Goal: Task Accomplishment & Management: Manage account settings

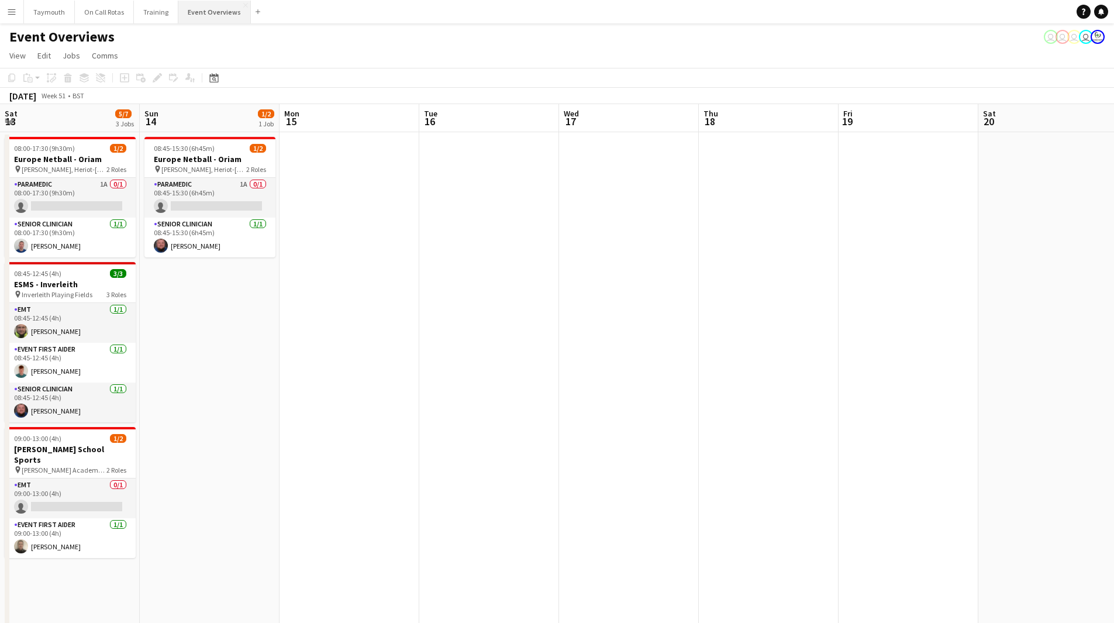
scroll to position [0, 439]
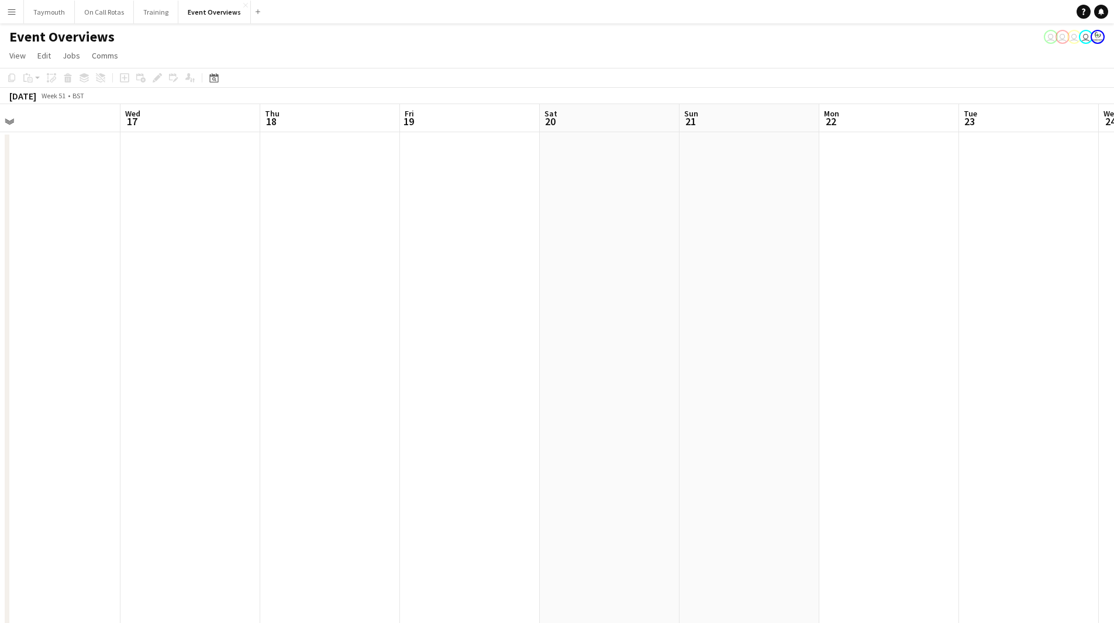
click at [257, 354] on app-calendar-viewport "Sat 13 5/7 3 Jobs Sun 14 1/2 1 Job Mon 15 Tue 16 Wed 17 Thu 18 Fri 19 Sat 20 Su…" at bounding box center [557, 590] width 1114 height 972
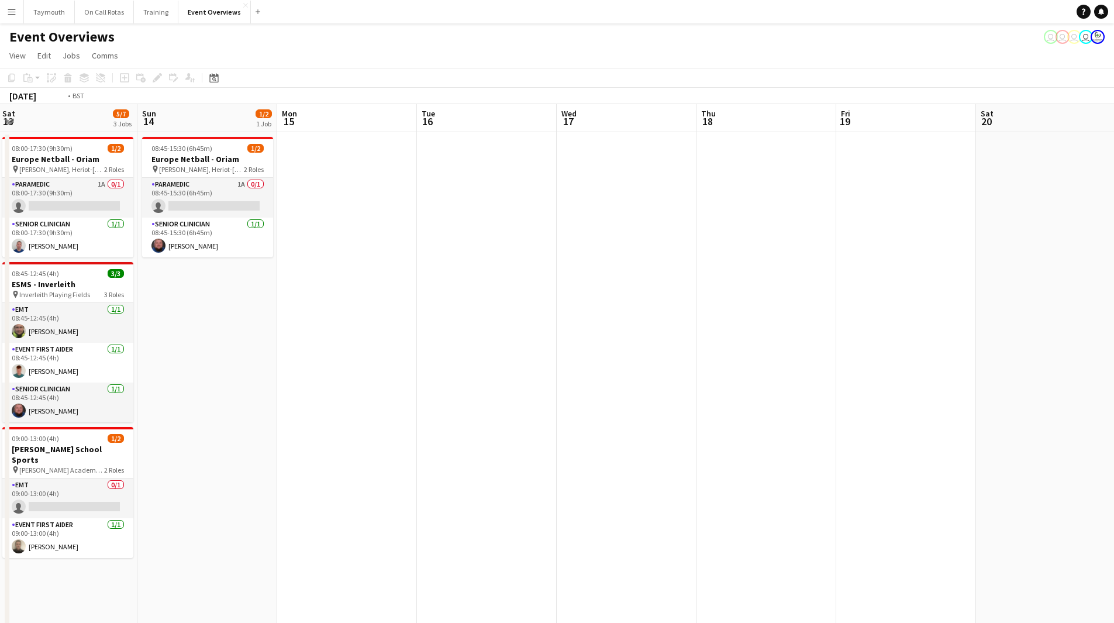
drag, startPoint x: 260, startPoint y: 354, endPoint x: -50, endPoint y: 377, distance: 310.8
click at [0, 377] on html "Menu Boards Boards Boards All jobs Status Workforce Workforce My Workforce Recr…" at bounding box center [557, 538] width 1114 height 1076
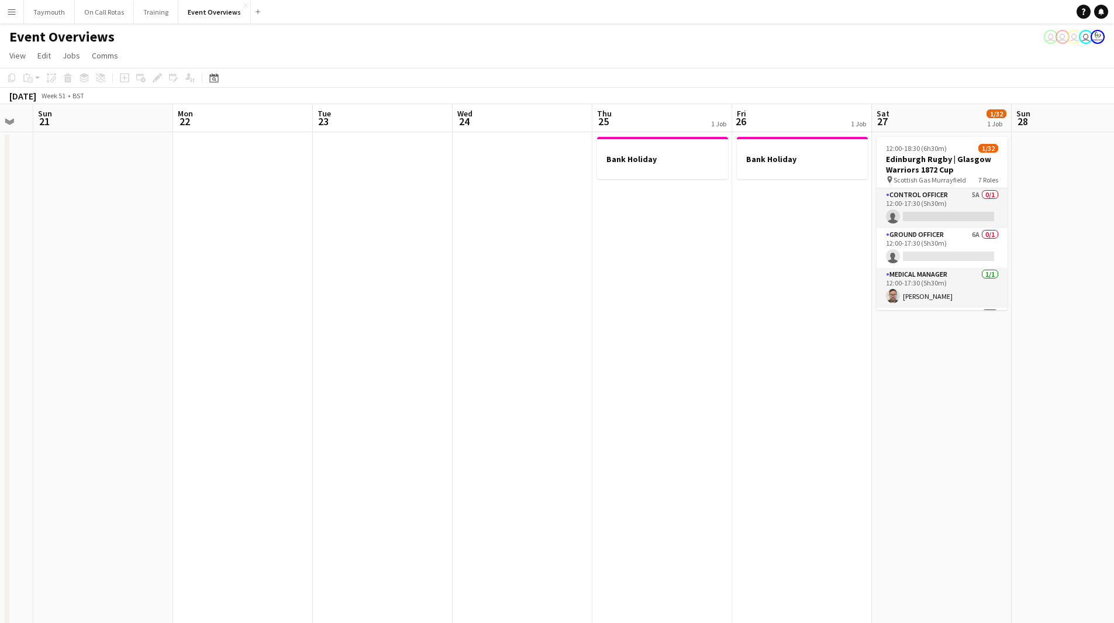
drag, startPoint x: 370, startPoint y: 380, endPoint x: -16, endPoint y: 397, distance: 386.4
click at [0, 397] on html "Menu Boards Boards Boards All jobs Status Workforce Workforce My Workforce Recr…" at bounding box center [557, 538] width 1114 height 1076
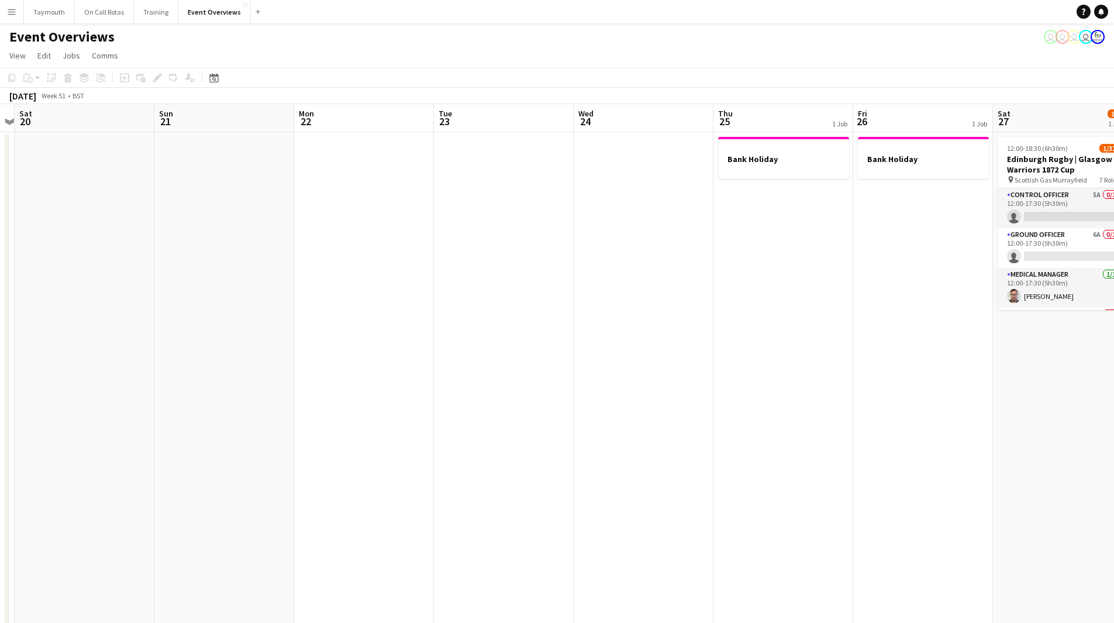
drag, startPoint x: 372, startPoint y: 386, endPoint x: 789, endPoint y: 365, distance: 417.5
click at [789, 365] on app-calendar-viewport "Thu 18 Fri 19 Sat 20 Sun 21 Mon 22 Tue 23 Wed 24 Thu 25 1 Job Fri 26 1 Job Sat …" at bounding box center [557, 590] width 1114 height 972
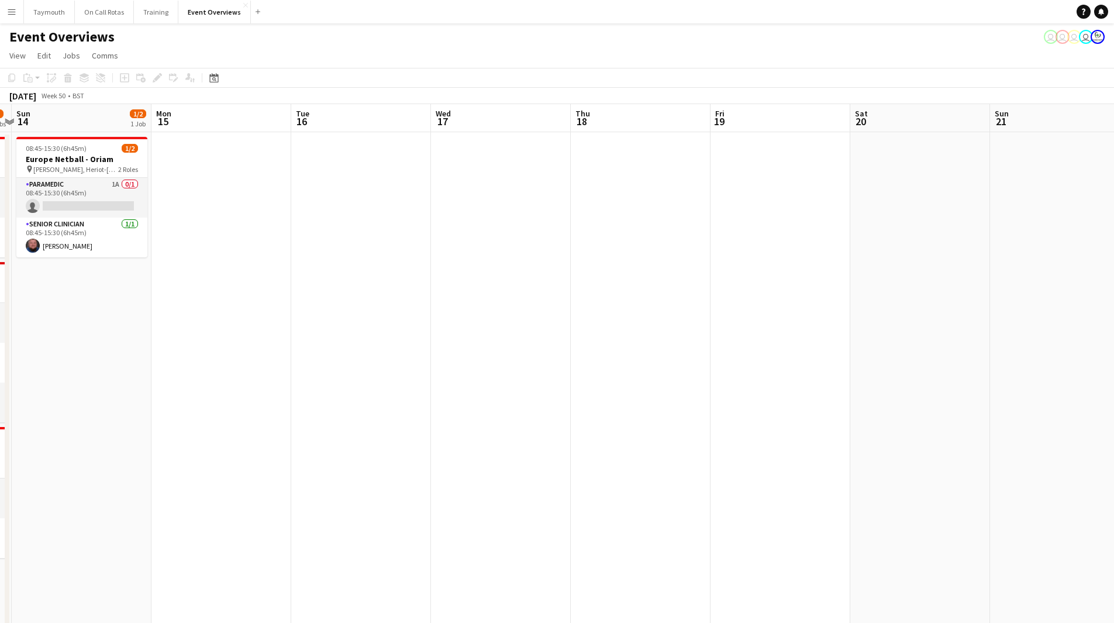
drag, startPoint x: 238, startPoint y: 298, endPoint x: 746, endPoint y: 364, distance: 512.6
click at [1043, 328] on app-calendar-viewport "Fri 12 Sat 13 5/7 3 Jobs Sun 14 1/2 1 Job Mon 15 Tue 16 Wed 17 Thu 18 Fri 19 Sa…" at bounding box center [557, 590] width 1114 height 972
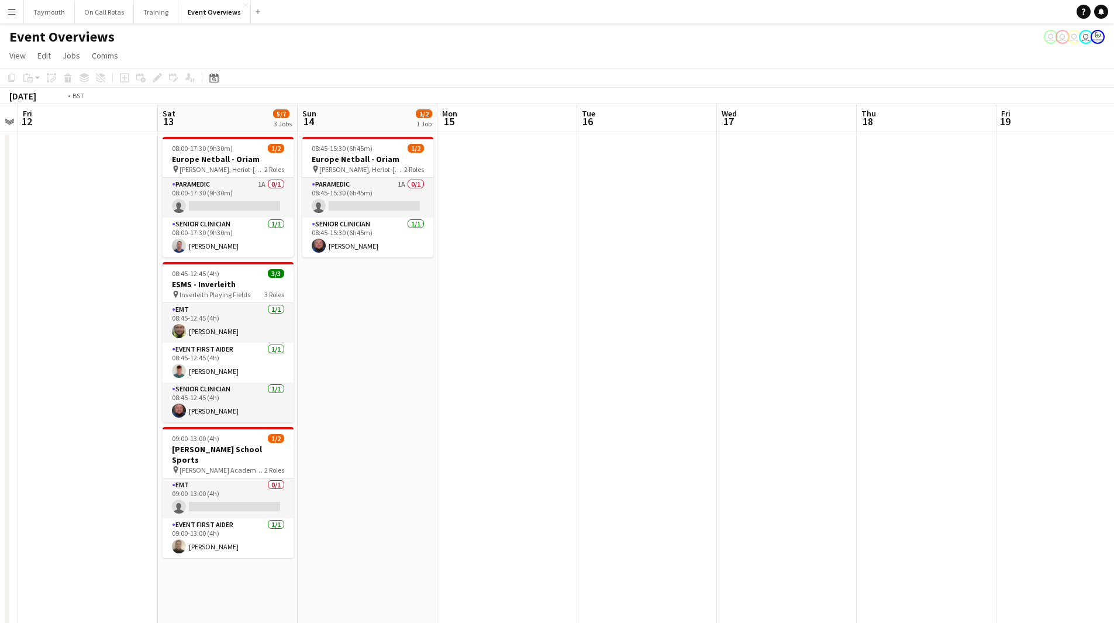
drag, startPoint x: 422, startPoint y: 366, endPoint x: 1016, endPoint y: 372, distance: 593.6
click at [1016, 372] on app-calendar-viewport "Wed 10 Thu 11 Fri 12 Sat 13 5/7 3 Jobs Sun 14 1/2 1 Job Mon 15 Tue 16 Wed 17 Th…" at bounding box center [557, 590] width 1114 height 972
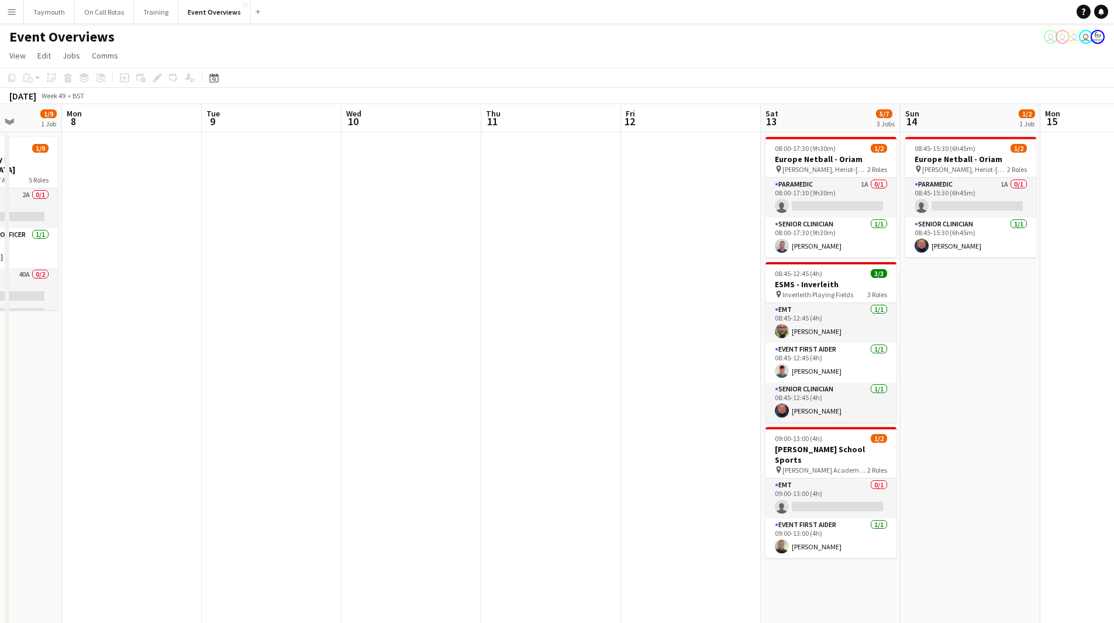
drag, startPoint x: 719, startPoint y: 347, endPoint x: 1122, endPoint y: 344, distance: 403.0
click at [1114, 344] on html "Menu Boards Boards Boards All jobs Status Workforce Workforce My Workforce Recr…" at bounding box center [557, 538] width 1114 height 1076
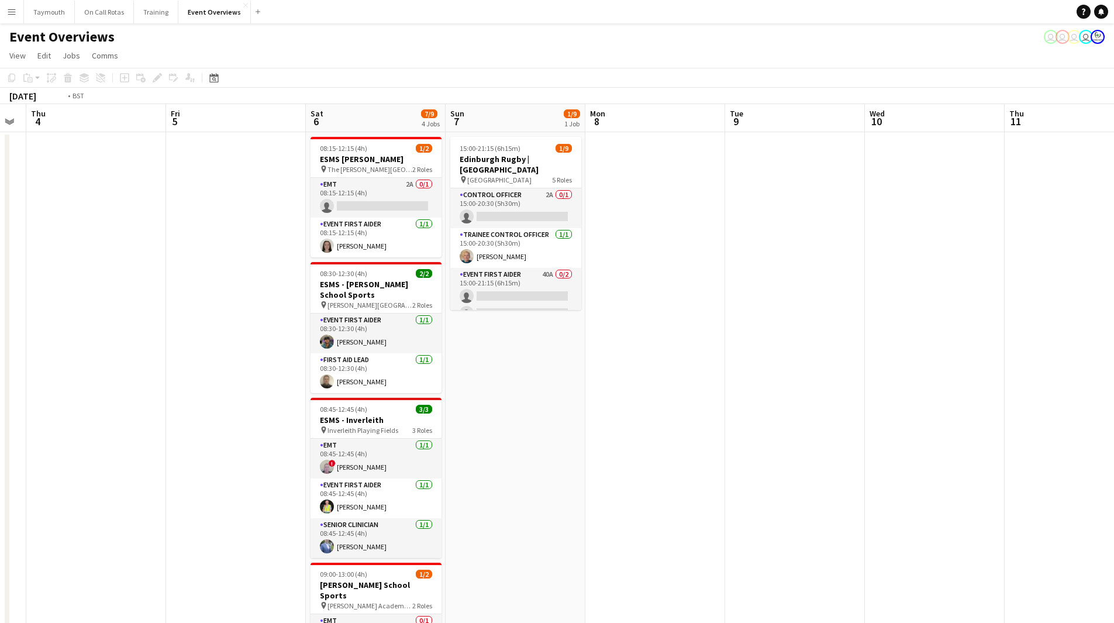
drag, startPoint x: 887, startPoint y: 418, endPoint x: 932, endPoint y: 417, distance: 45.0
click at [932, 417] on app-calendar-viewport "Tue 2 Wed 3 Thu 4 Fri 5 Sat 6 7/9 4 Jobs Sun 7 1/9 1 Job Mon 8 Tue 9 Wed 10 Thu…" at bounding box center [557, 590] width 1114 height 972
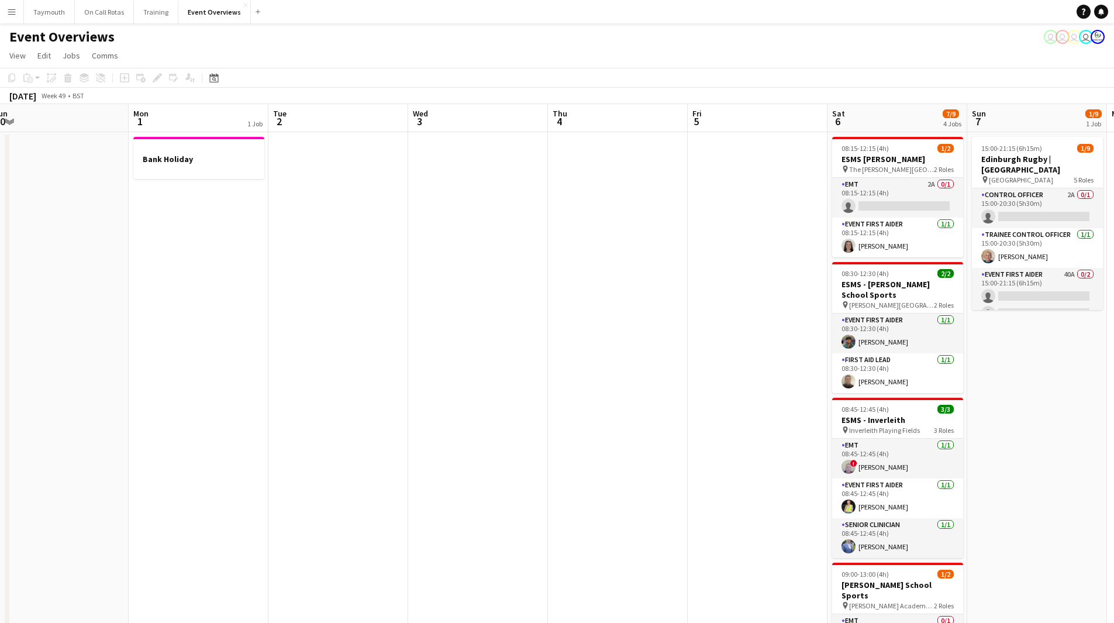
drag, startPoint x: 600, startPoint y: 428, endPoint x: 1005, endPoint y: 425, distance: 404.7
click at [992, 426] on app-calendar-viewport "Fri 28 Sat 29 8/18 5 Jobs Sun 30 Mon 1 1 Job Tue 2 Wed 3 Thu 4 Fri 5 Sat 6 7/9 …" at bounding box center [557, 590] width 1114 height 972
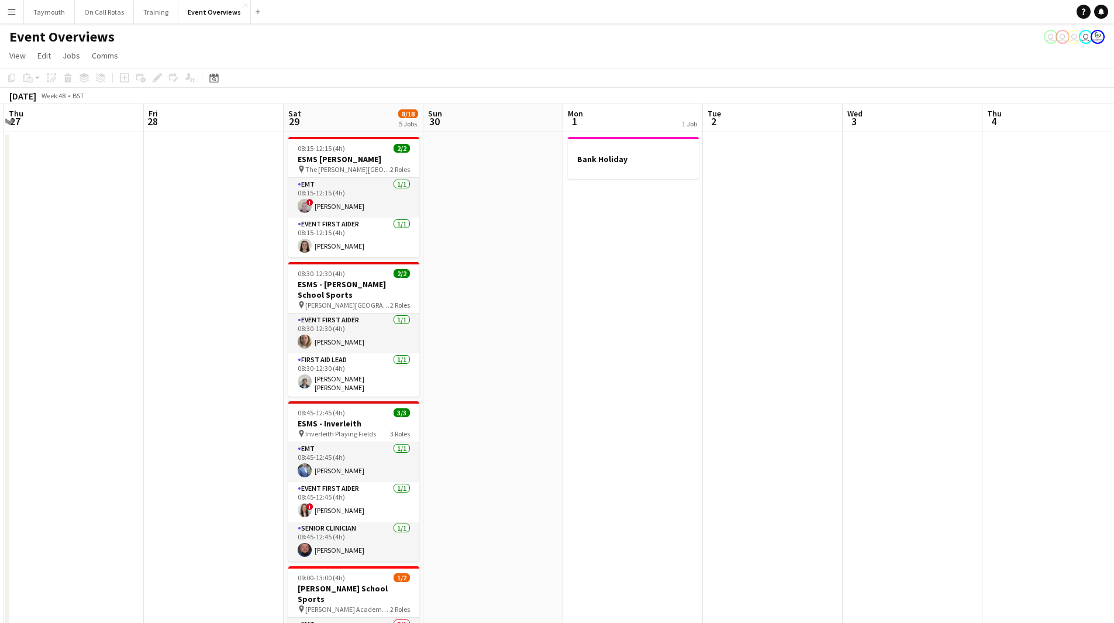
click at [651, 418] on app-calendar-viewport "Mon 24 Tue 25 Wed 26 Thu 27 Fri 28 Sat 29 8/18 5 Jobs Sun 30 Mon 1 1 Job Tue 2 …" at bounding box center [557, 590] width 1114 height 972
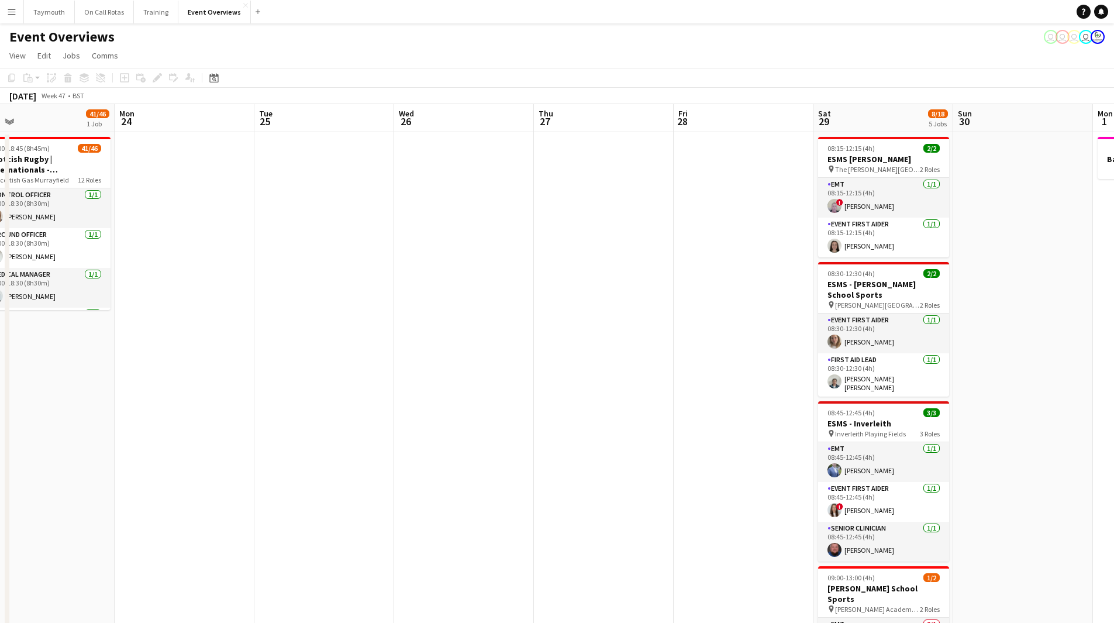
drag, startPoint x: 425, startPoint y: 399, endPoint x: 261, endPoint y: 398, distance: 163.8
click at [481, 389] on app-calendar-viewport "Fri 21 Sat 22 9/9 4 Jobs Sun 23 41/46 1 Job Mon 24 Tue 25 Wed 26 Thu 27 Fri 28 …" at bounding box center [557, 590] width 1114 height 972
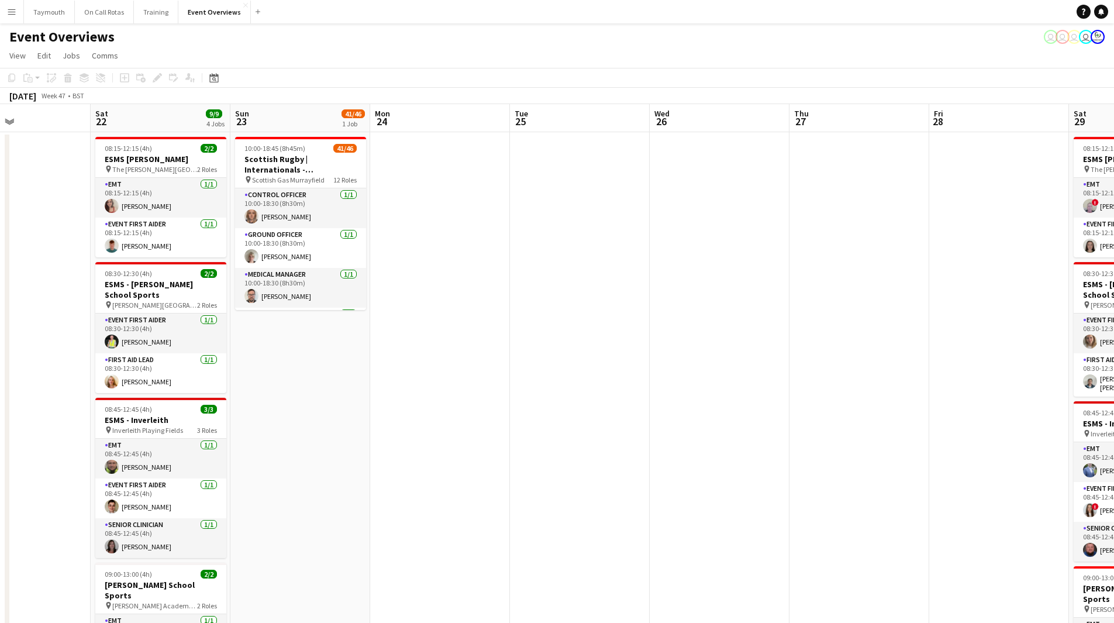
drag, startPoint x: 616, startPoint y: 379, endPoint x: 775, endPoint y: 380, distance: 158.5
click at [875, 373] on app-calendar-viewport "Wed 19 Thu 20 Fri 21 Sat 22 9/9 4 Jobs Sun 23 41/46 1 Job Mon 24 Tue 25 Wed 26 …" at bounding box center [557, 590] width 1114 height 972
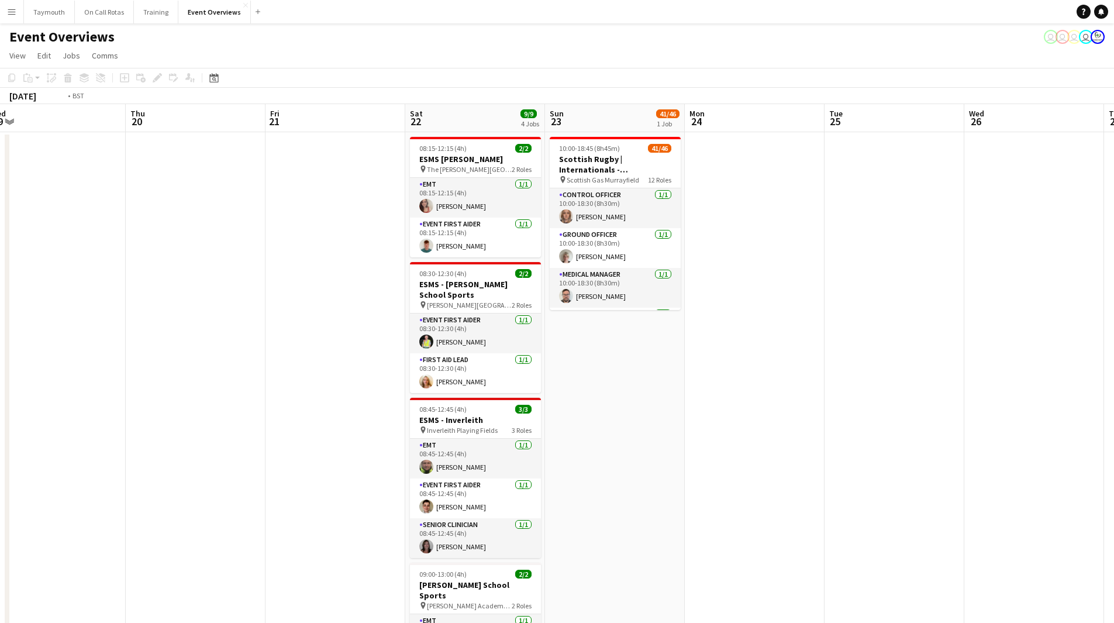
click at [550, 371] on app-calendar-viewport "Mon 17 Tue 18 Wed 19 Thu 20 Fri 21 Sat 22 9/9 4 Jobs Sun 23 41/46 1 Job Mon 24 …" at bounding box center [557, 590] width 1114 height 972
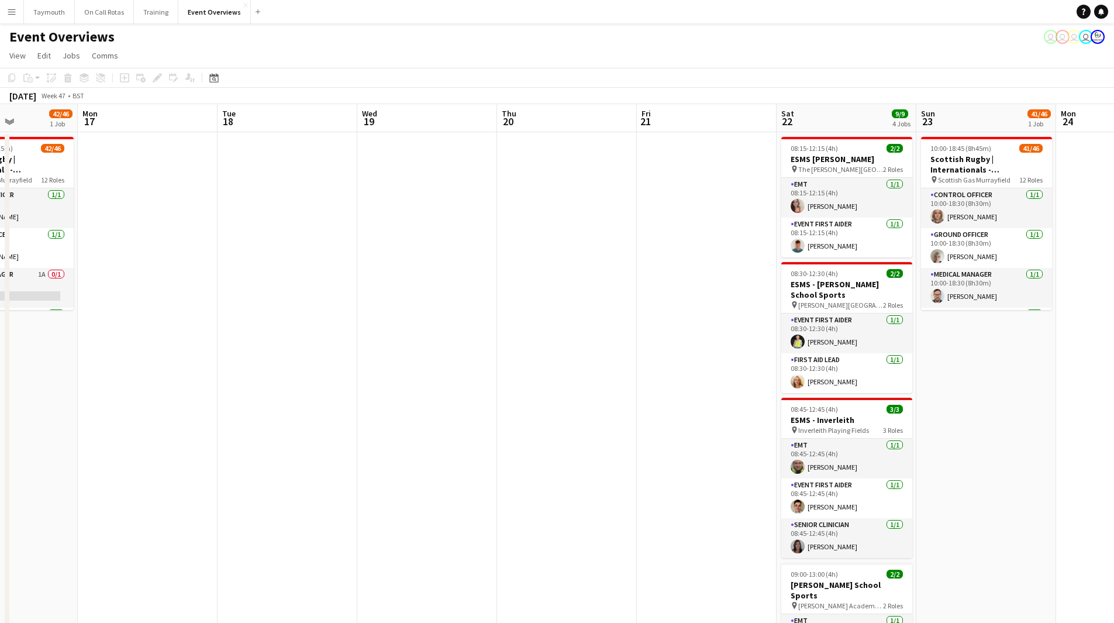
drag, startPoint x: 406, startPoint y: 350, endPoint x: 690, endPoint y: 350, distance: 283.6
click at [690, 346] on app-calendar-viewport "Fri 14 Sat 15 8/11 5 Jobs Sun 16 42/46 1 Job Mon 17 Tue 18 Wed 19 Thu 20 Fri 21…" at bounding box center [557, 590] width 1114 height 972
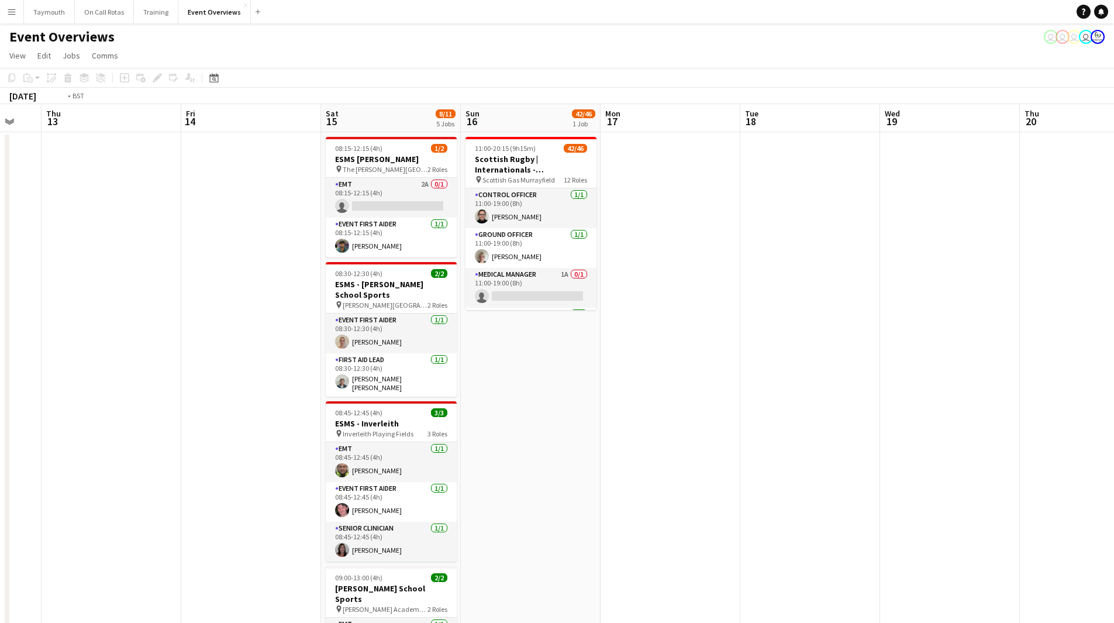
click at [791, 362] on app-calendar-viewport "Tue 11 Wed 12 Thu 13 Fri 14 Sat 15 8/11 5 Jobs Sun 16 42/46 1 Job Mon 17 Tue 18…" at bounding box center [557, 590] width 1114 height 972
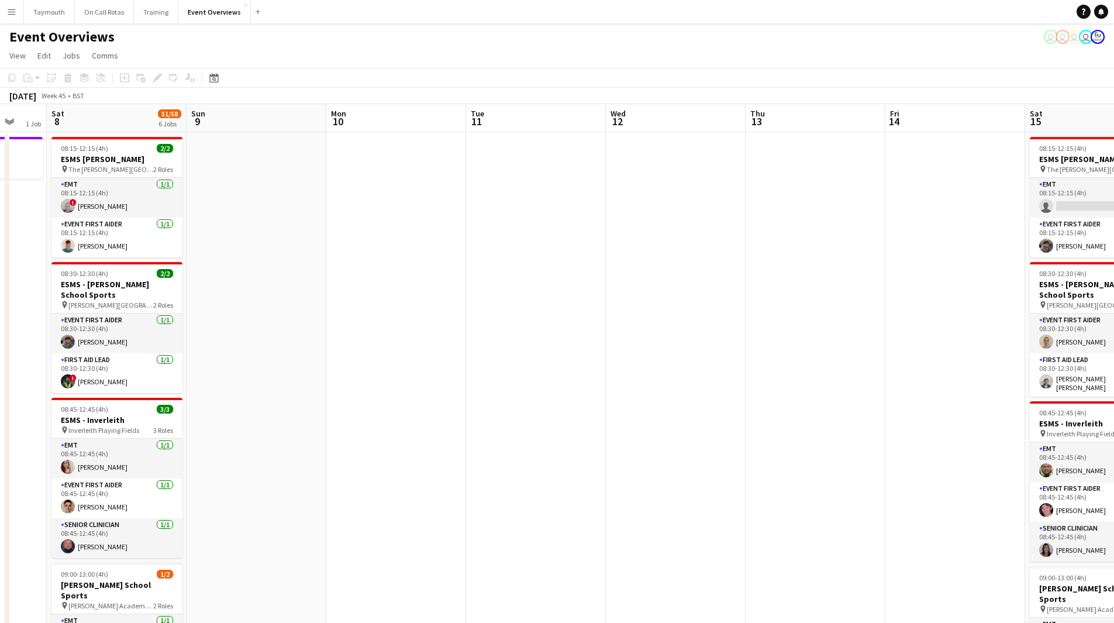
scroll to position [0, 373]
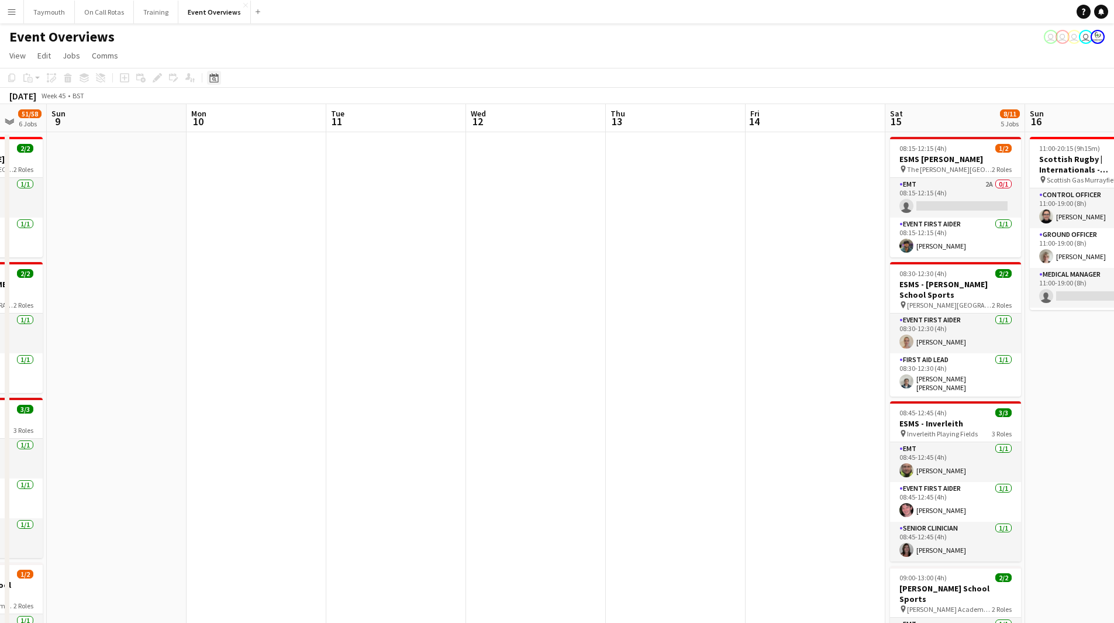
click at [219, 77] on div "Date picker" at bounding box center [214, 78] width 14 height 14
click at [306, 254] on button "[DATE]" at bounding box center [297, 248] width 34 height 19
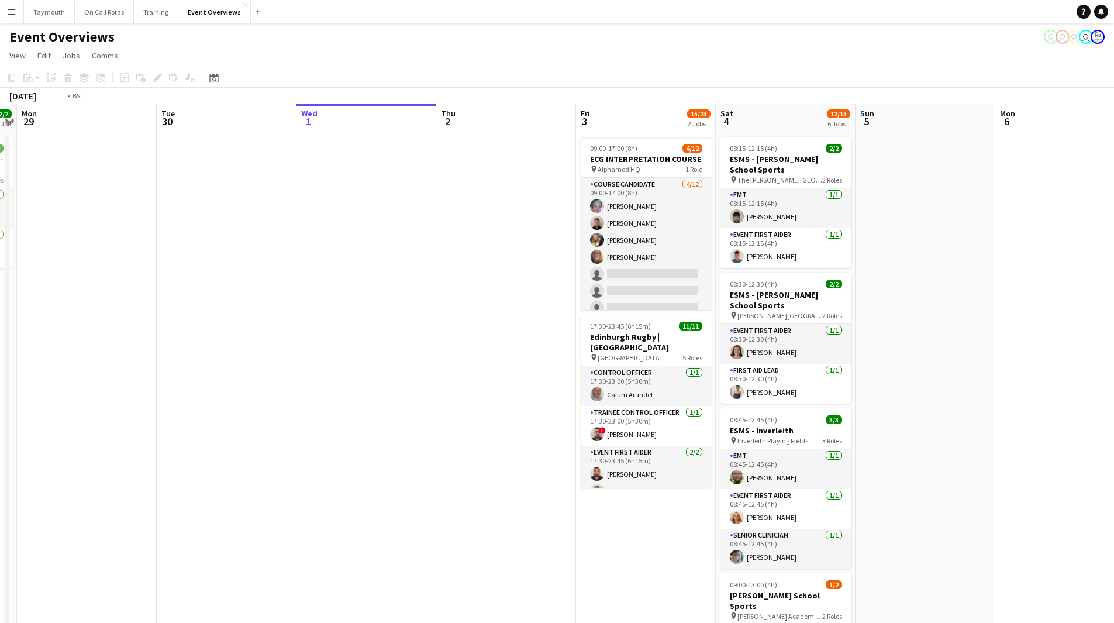
drag, startPoint x: 468, startPoint y: 379, endPoint x: 264, endPoint y: 384, distance: 204.2
click at [268, 384] on app-calendar-viewport "Fri 26 Sat 27 7/7 3 Jobs Sun 28 2/2 1 Job Mon 29 Tue 30 Wed 1 Thu 2 Fri 3 15/23…" at bounding box center [557, 590] width 1114 height 972
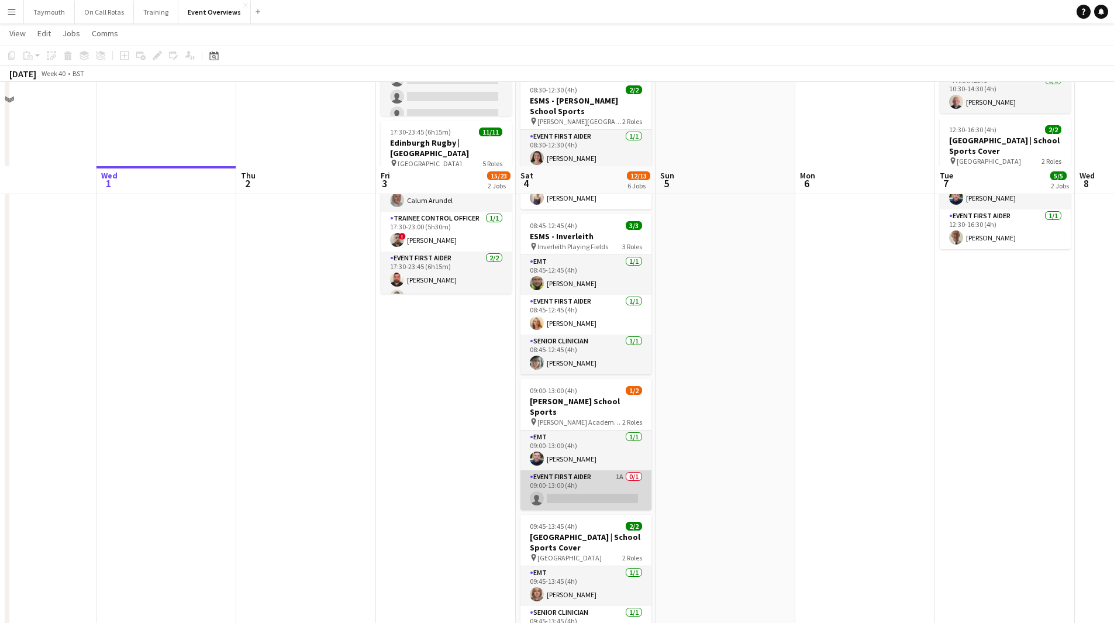
scroll to position [292, 0]
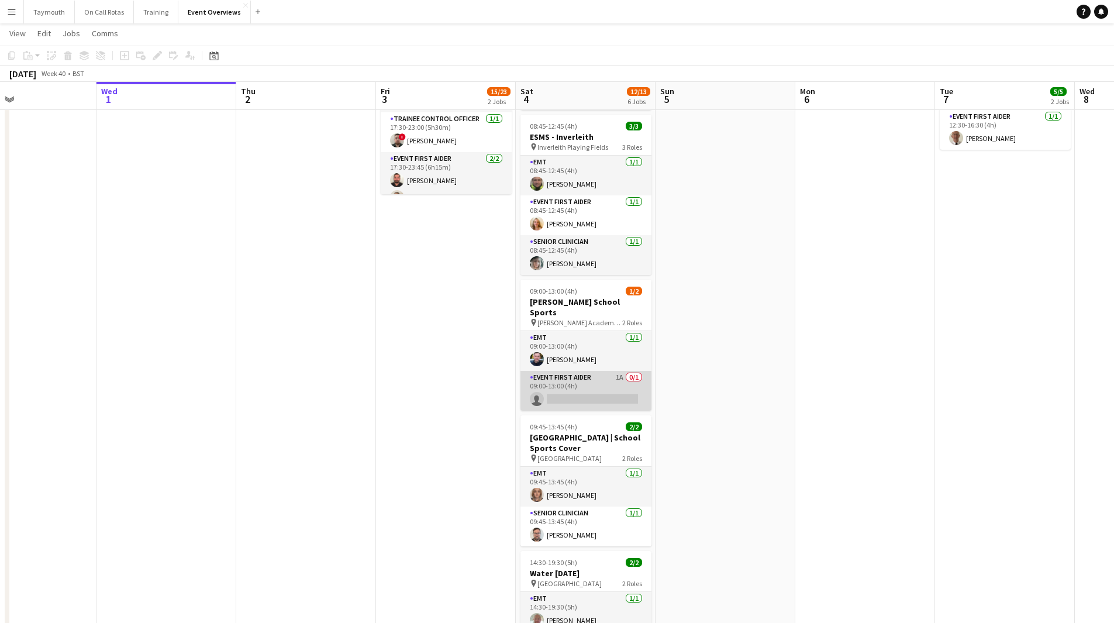
click at [594, 384] on app-card-role "Event First Aider 1A 0/1 09:00-13:00 (4h) single-neutral-actions" at bounding box center [585, 391] width 131 height 40
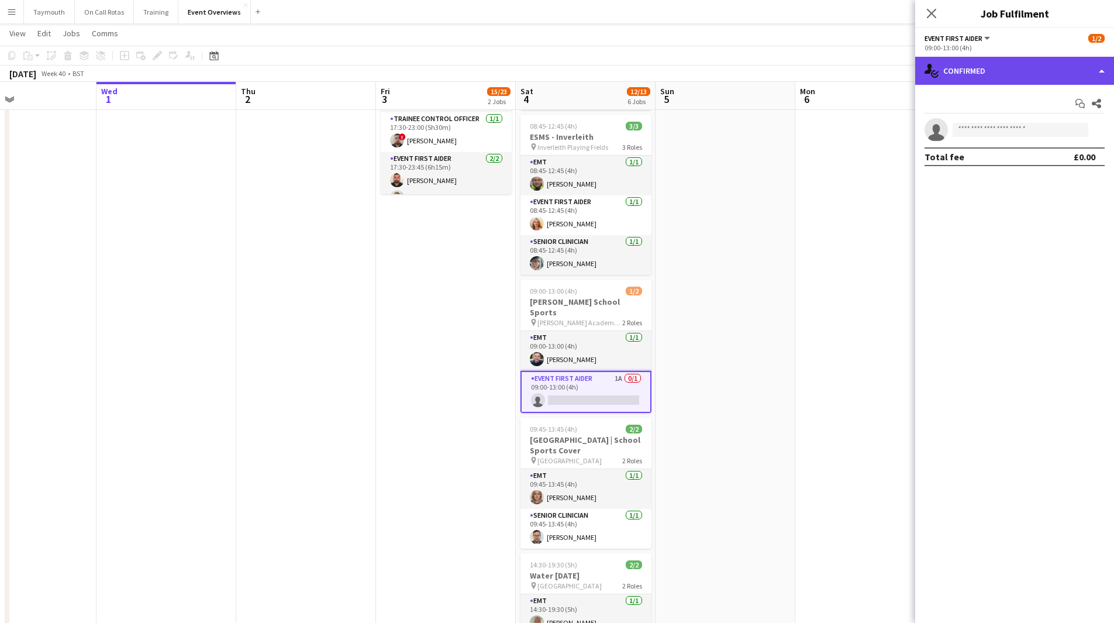
click at [978, 66] on div "single-neutral-actions-check-2 Confirmed" at bounding box center [1014, 71] width 199 height 28
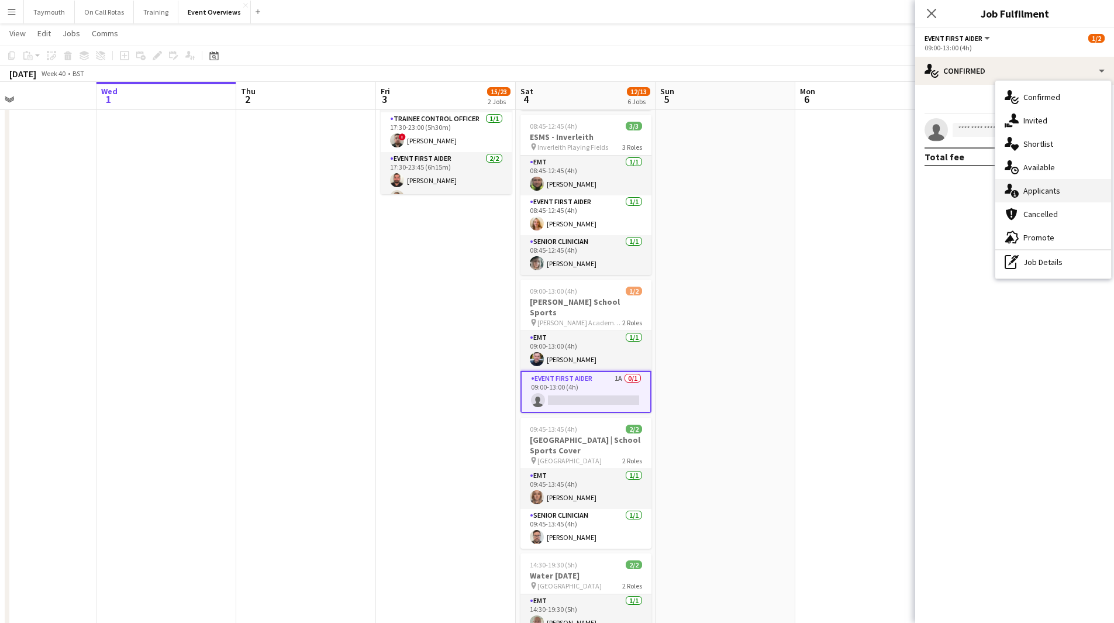
click at [1035, 192] on span "Applicants" at bounding box center [1041, 190] width 37 height 11
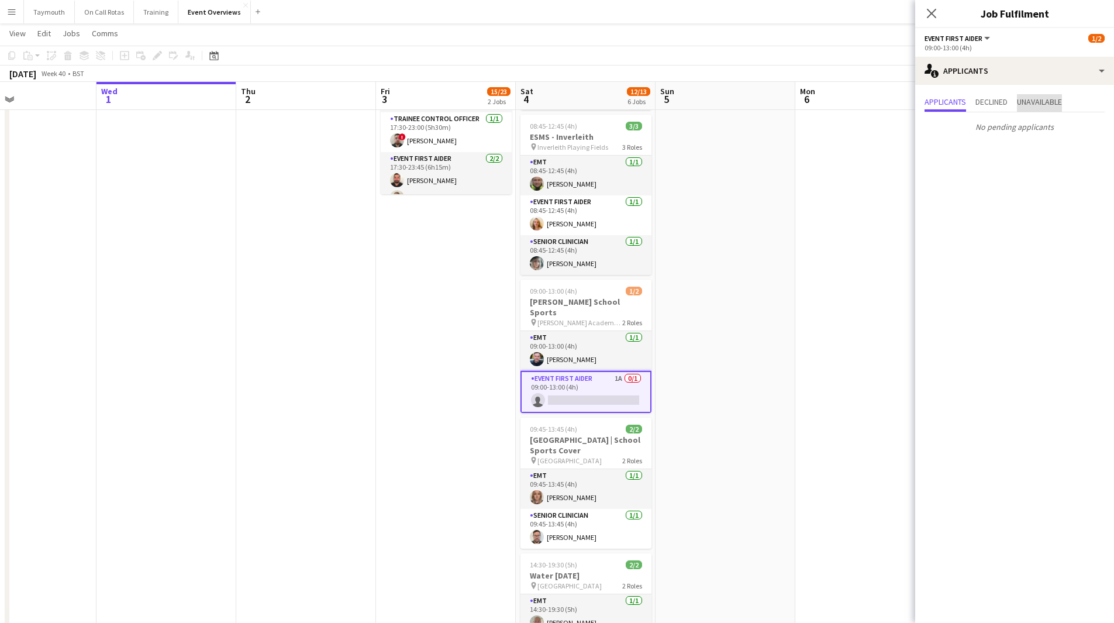
click at [1026, 98] on span "Unavailable" at bounding box center [1039, 102] width 45 height 8
click at [998, 101] on span "Declined" at bounding box center [991, 102] width 32 height 8
click at [945, 99] on span "Applicants" at bounding box center [946, 102] width 42 height 8
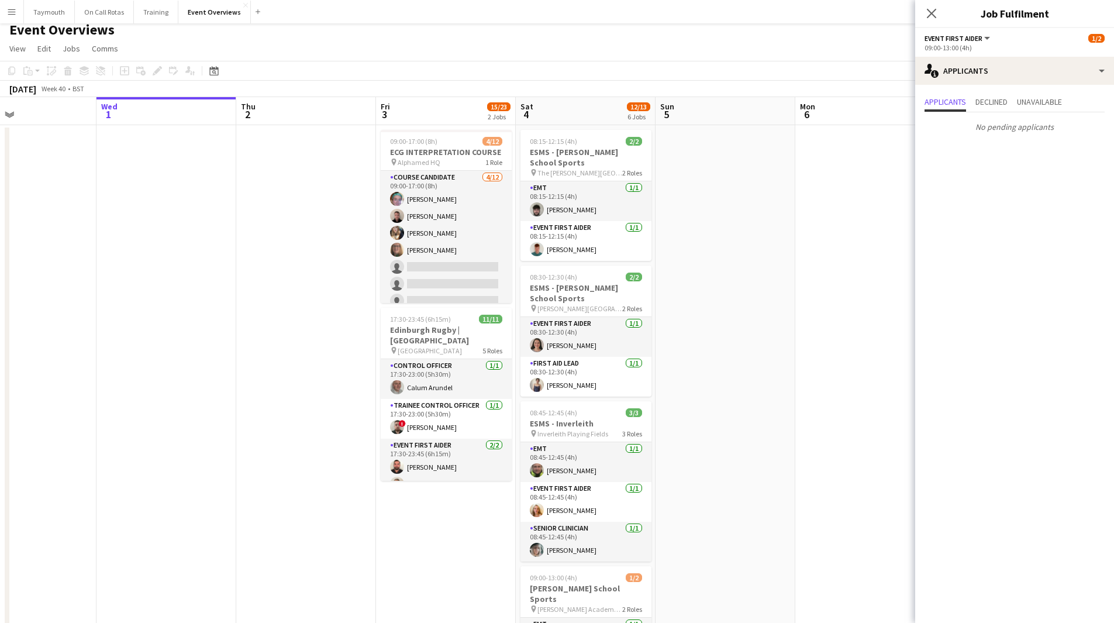
scroll to position [0, 0]
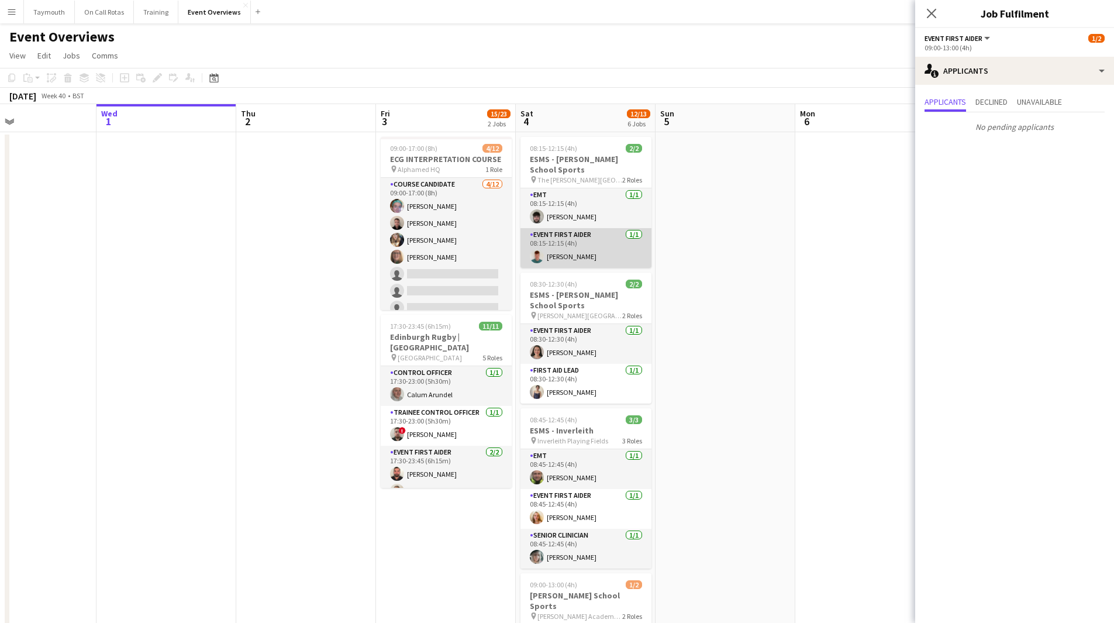
click at [571, 256] on app-card-role "Event First Aider [DATE] 08:15-12:15 (4h) [PERSON_NAME]" at bounding box center [585, 248] width 131 height 40
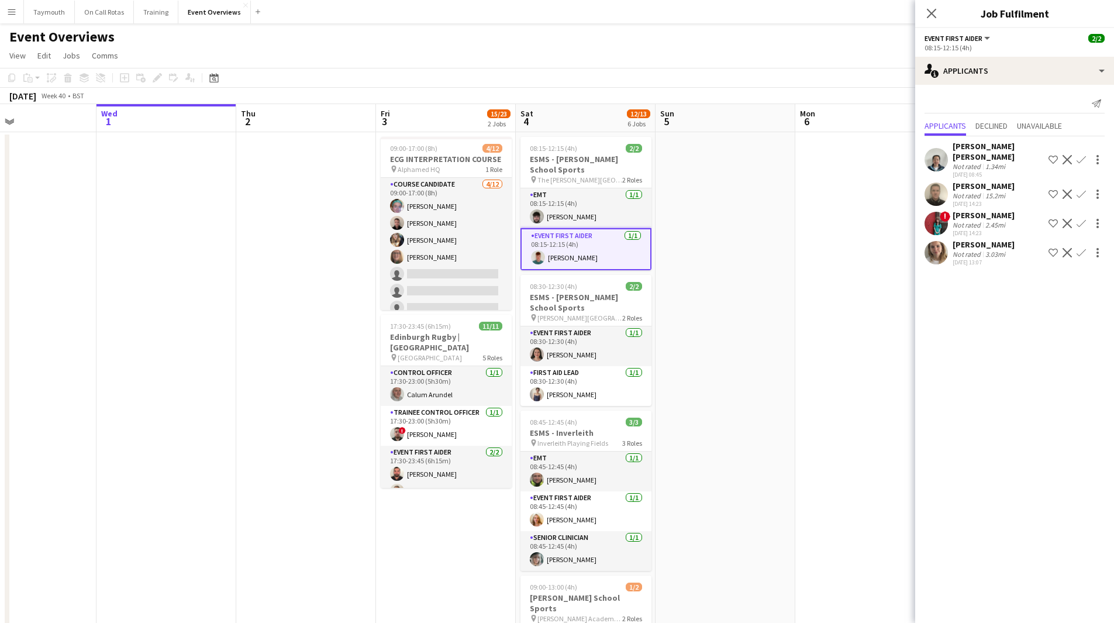
click at [598, 253] on app-card-role "Event First Aider [DATE] 08:15-12:15 (4h) [PERSON_NAME]" at bounding box center [585, 249] width 131 height 42
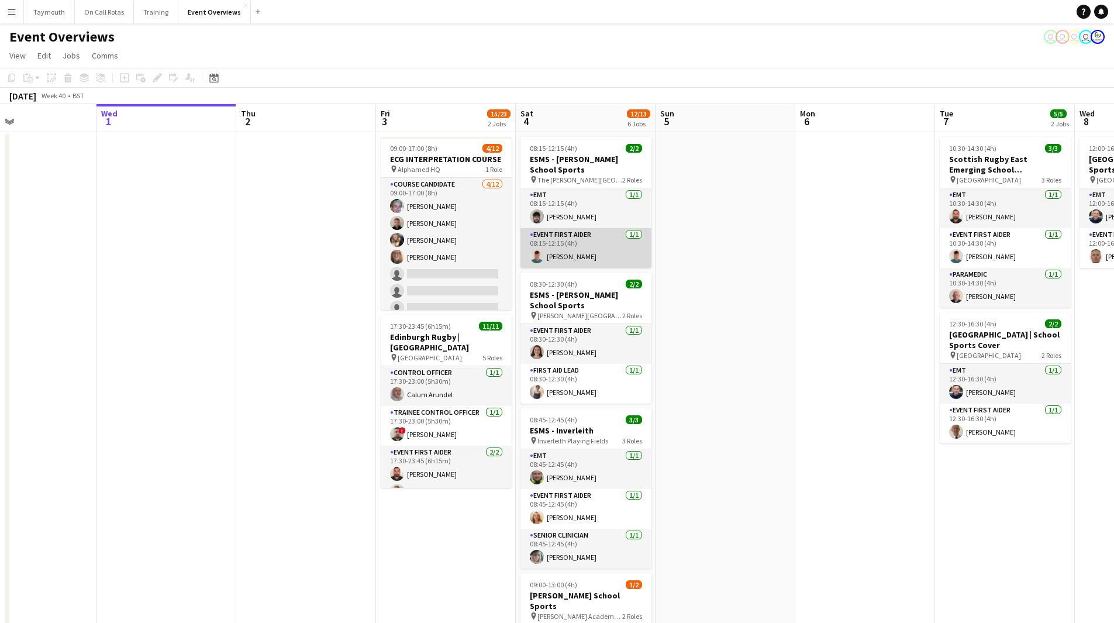
click at [595, 255] on app-card-role "Event First Aider [DATE] 08:15-12:15 (4h) [PERSON_NAME]" at bounding box center [585, 248] width 131 height 40
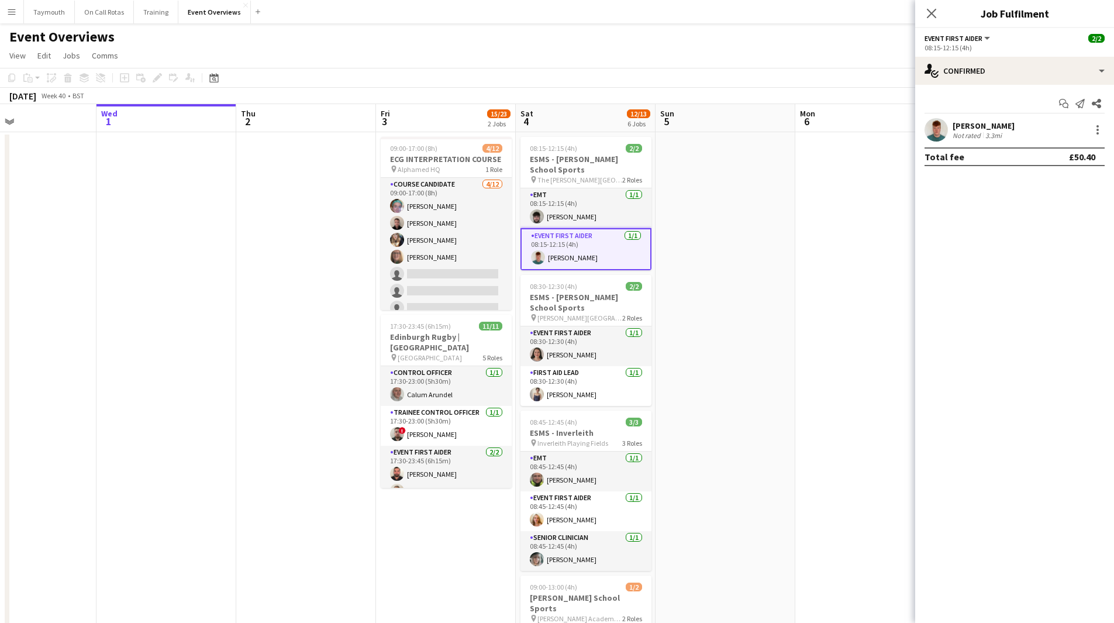
click at [993, 130] on div "[PERSON_NAME]" at bounding box center [984, 125] width 62 height 11
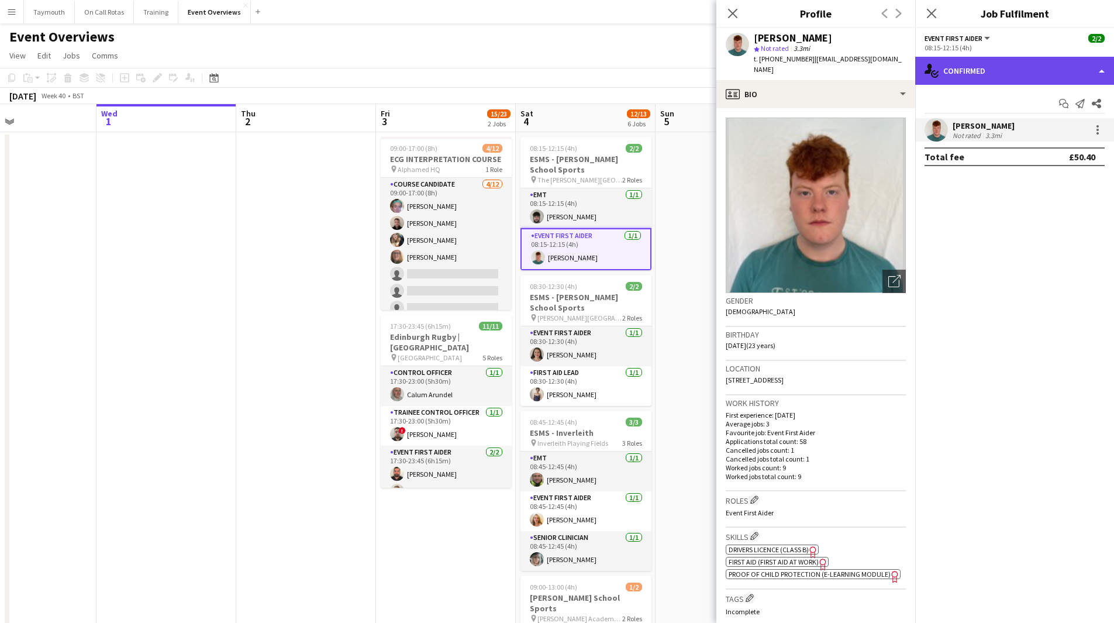
click at [1028, 76] on div "single-neutral-actions-check-2 Confirmed" at bounding box center [1014, 71] width 199 height 28
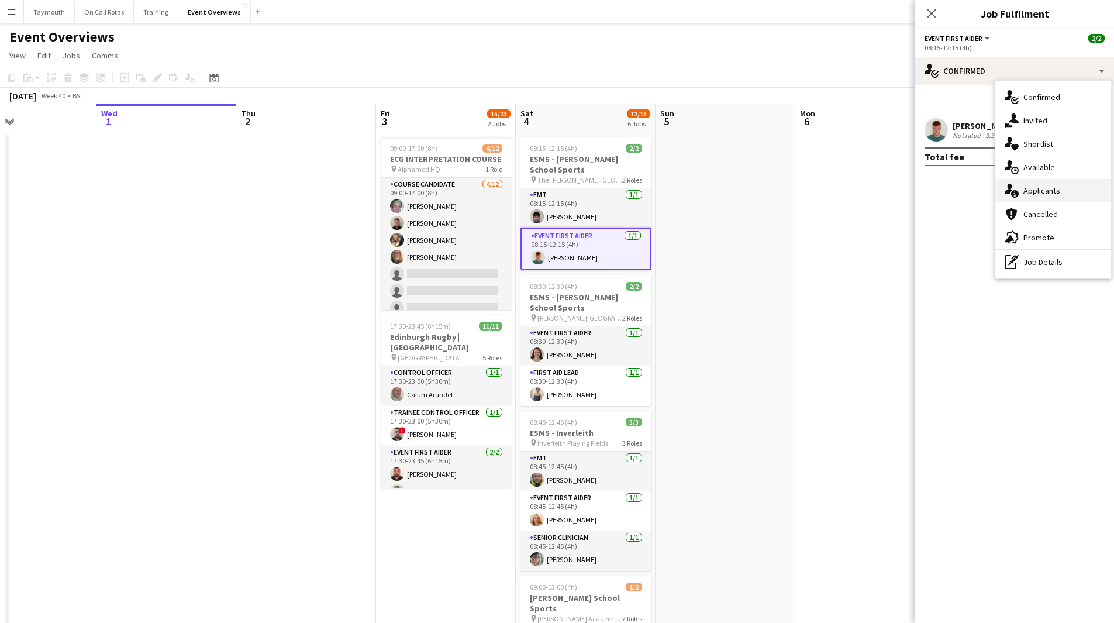
click at [1061, 192] on div "single-neutral-actions-information Applicants" at bounding box center [1053, 190] width 116 height 23
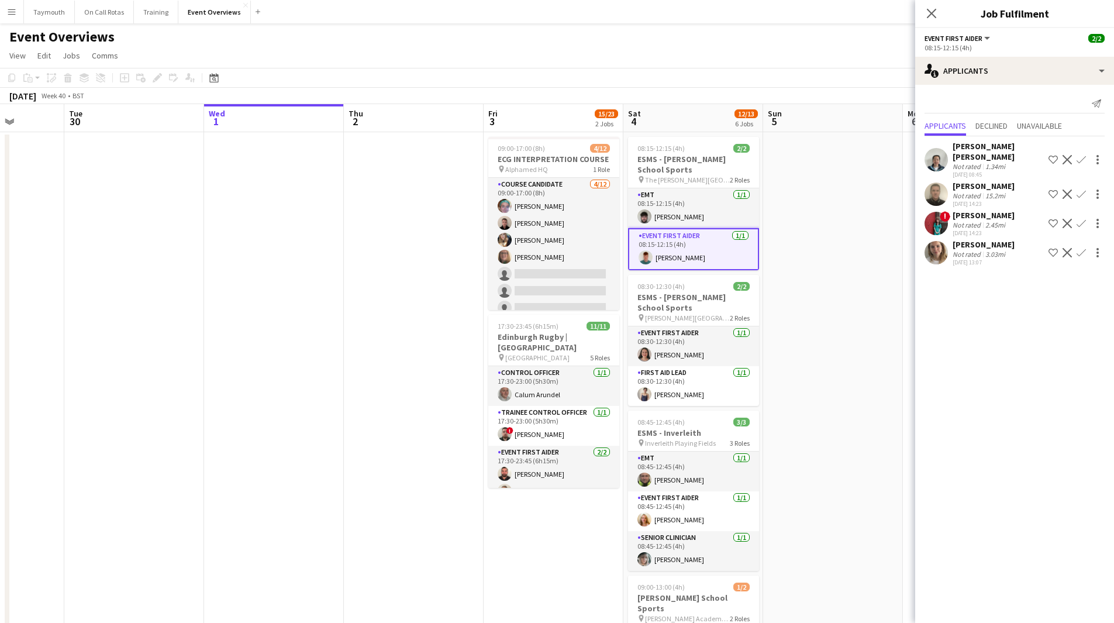
drag, startPoint x: 764, startPoint y: 289, endPoint x: -39, endPoint y: 301, distance: 803.1
click at [0, 301] on html "Menu Boards Boards Boards All jobs Status Workforce Workforce My Workforce Recr…" at bounding box center [557, 538] width 1114 height 1076
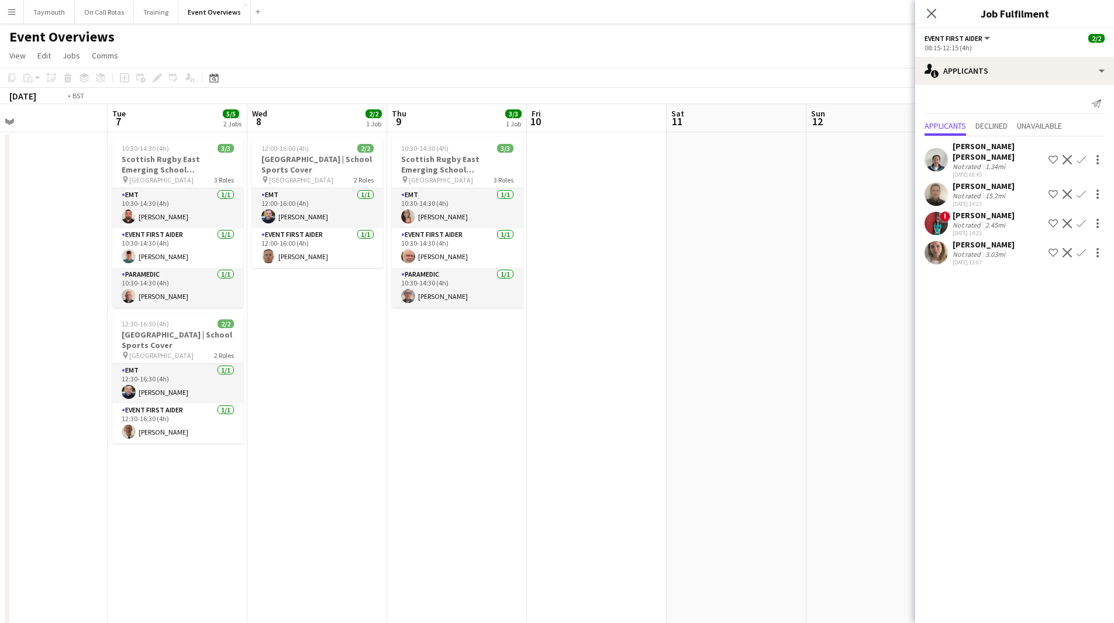
drag, startPoint x: 592, startPoint y: 312, endPoint x: -14, endPoint y: 324, distance: 606.6
click at [0, 324] on html "Menu Boards Boards Boards All jobs Status Workforce Workforce My Workforce Recr…" at bounding box center [557, 538] width 1114 height 1076
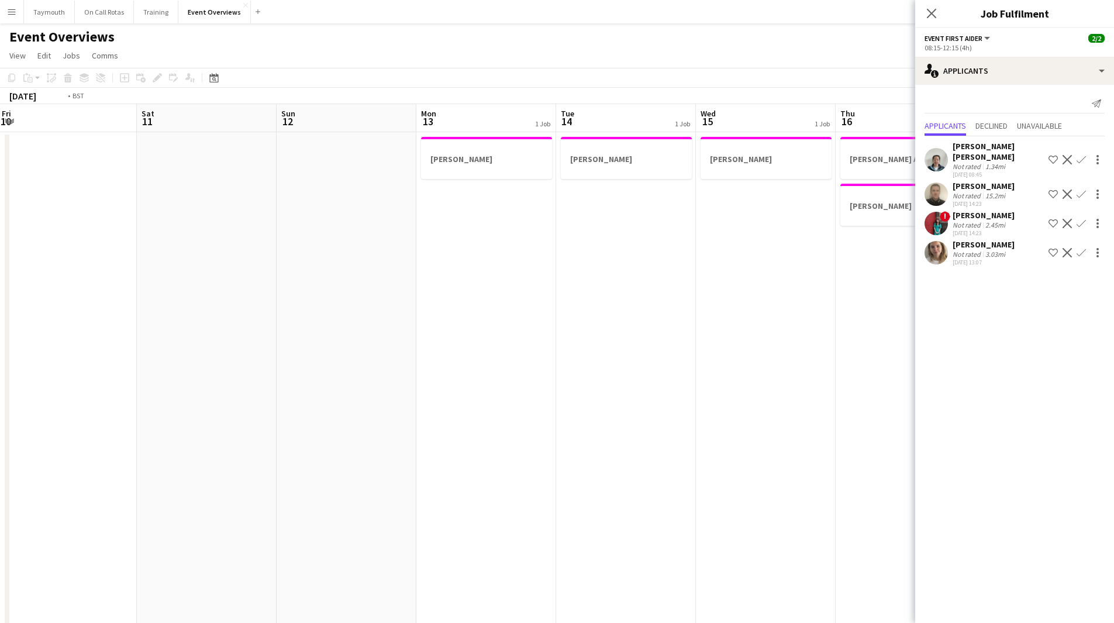
drag, startPoint x: 681, startPoint y: 312, endPoint x: 63, endPoint y: 353, distance: 619.5
click at [63, 353] on app-calendar-viewport "Wed 8 2/2 1 Job Thu 9 3/3 1 Job Fri 10 Sat 11 Sun 12 Mon 13 1 Job Tue 14 1 Job …" at bounding box center [557, 590] width 1114 height 972
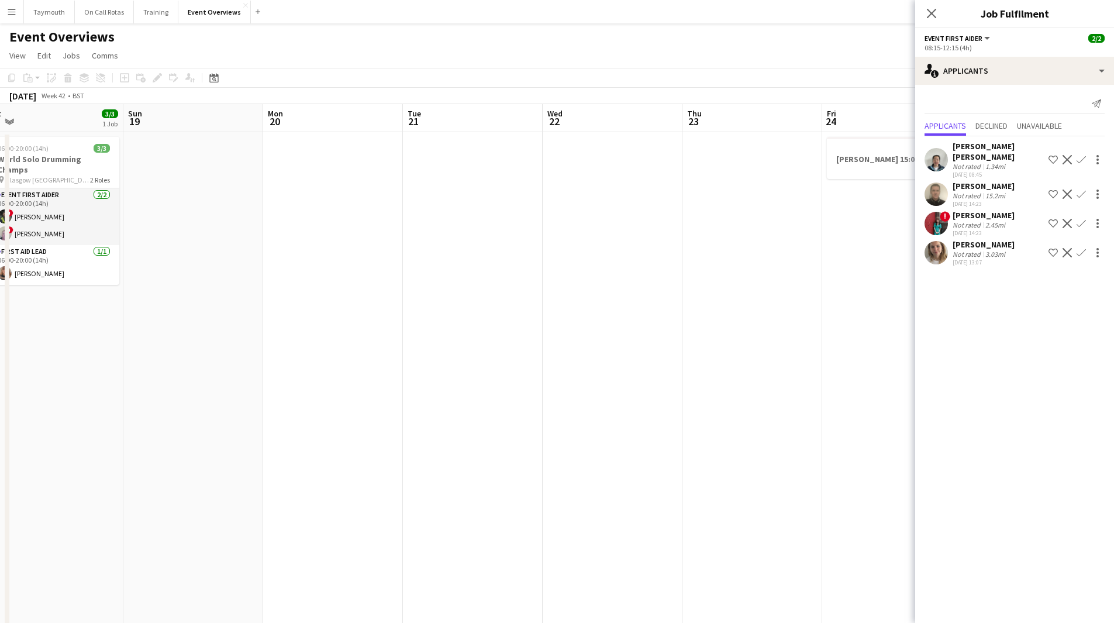
drag, startPoint x: 13, startPoint y: 368, endPoint x: -25, endPoint y: 367, distance: 38.0
click at [0, 367] on html "Menu Boards Boards Boards All jobs Status Workforce Workforce My Workforce Recr…" at bounding box center [557, 538] width 1114 height 1076
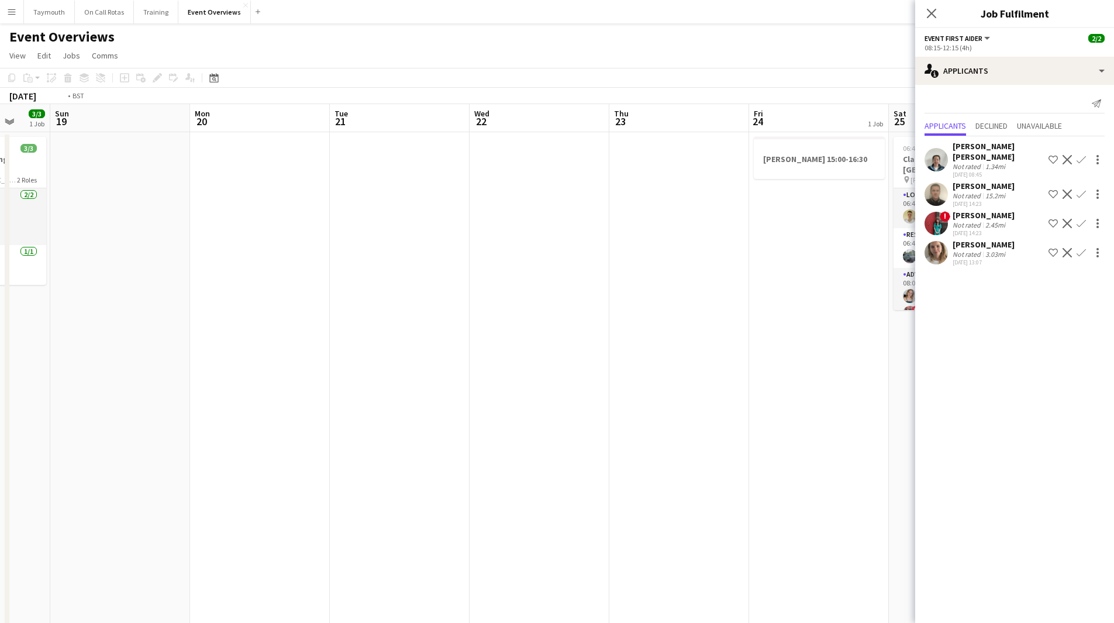
drag, startPoint x: 547, startPoint y: 353, endPoint x: 110, endPoint y: 375, distance: 437.4
click at [119, 371] on app-calendar-viewport "Thu 16 2 Jobs Fri 17 9/9 3 Jobs Sat 18 3/3 1 Job Sun 19 Mon 20 Tue 21 Wed 22 Th…" at bounding box center [557, 590] width 1114 height 972
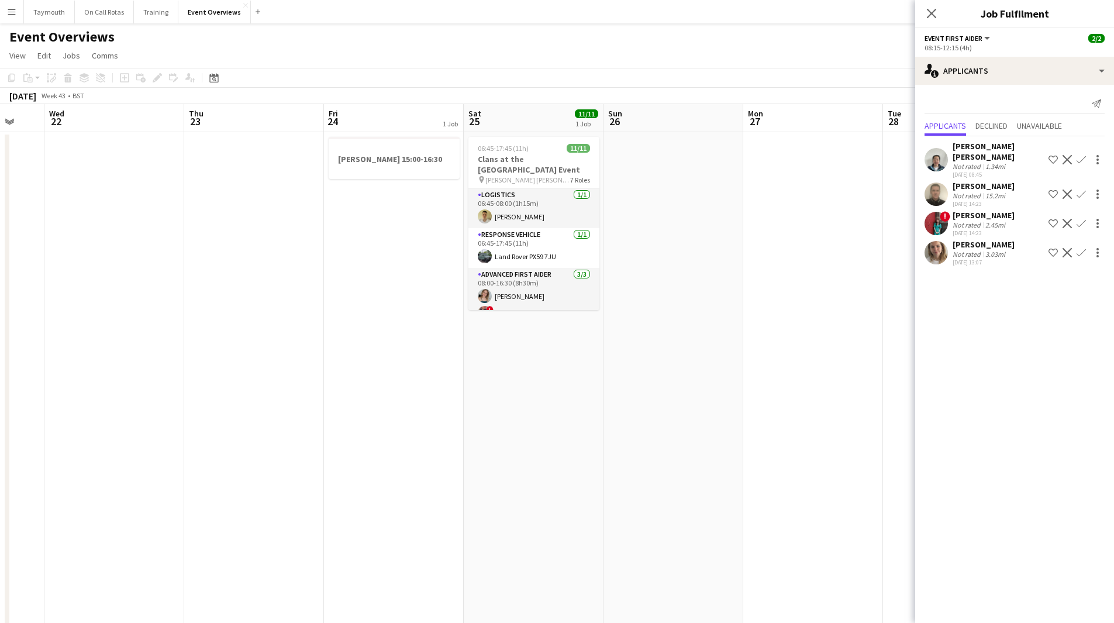
drag, startPoint x: 313, startPoint y: 386, endPoint x: 299, endPoint y: 381, distance: 14.8
click at [312, 385] on app-date-cell at bounding box center [254, 604] width 140 height 944
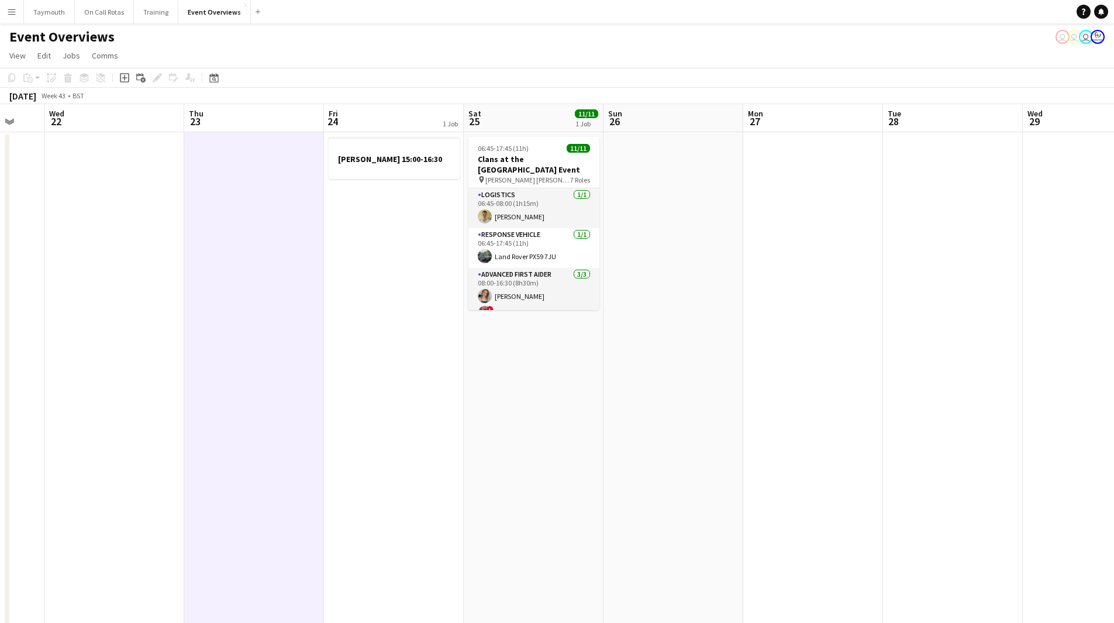
scroll to position [0, 375]
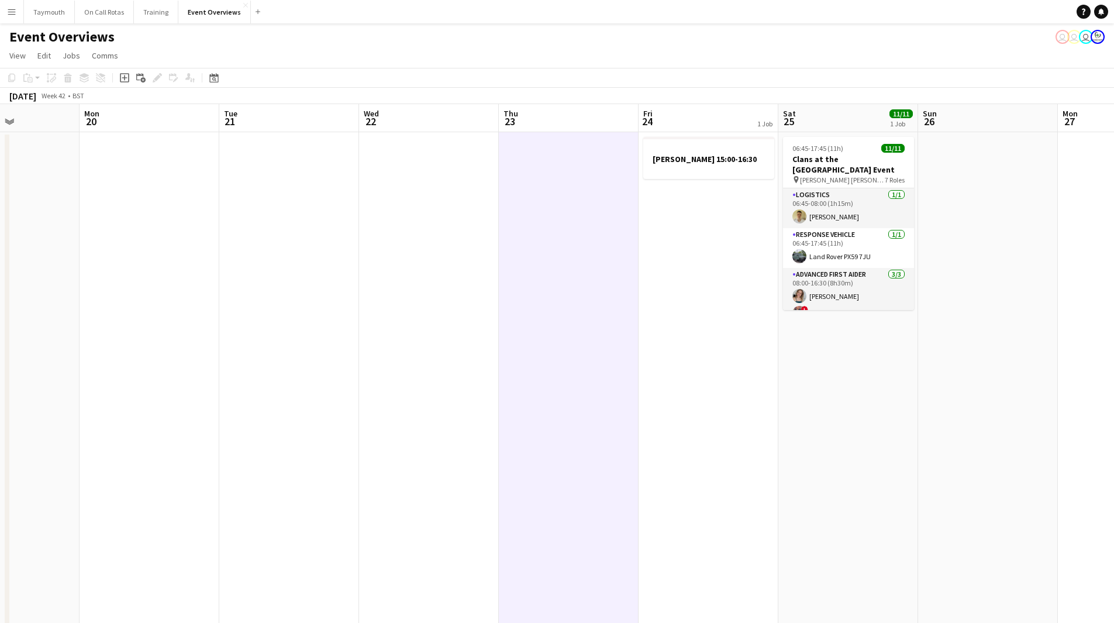
drag, startPoint x: 198, startPoint y: 387, endPoint x: 792, endPoint y: 419, distance: 595.7
click at [792, 419] on app-calendar-viewport "Fri 17 9/9 3 Jobs Sat 18 3/3 1 Job Sun 19 Mon 20 Tue 21 Wed 22 Thu 23 Fri 24 1 …" at bounding box center [557, 590] width 1114 height 972
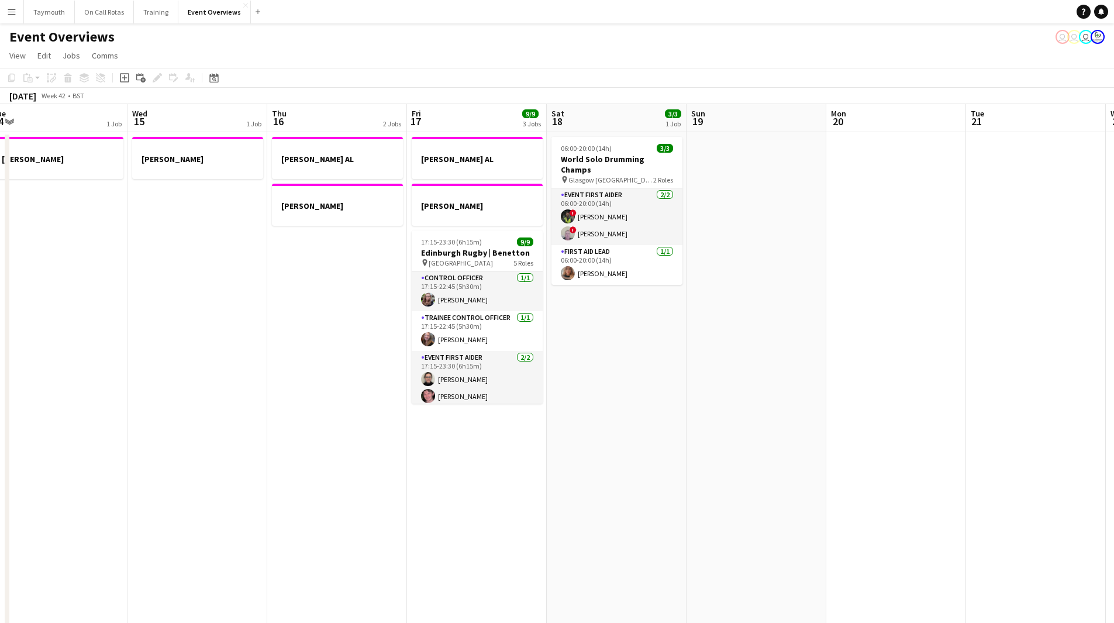
scroll to position [0, 338]
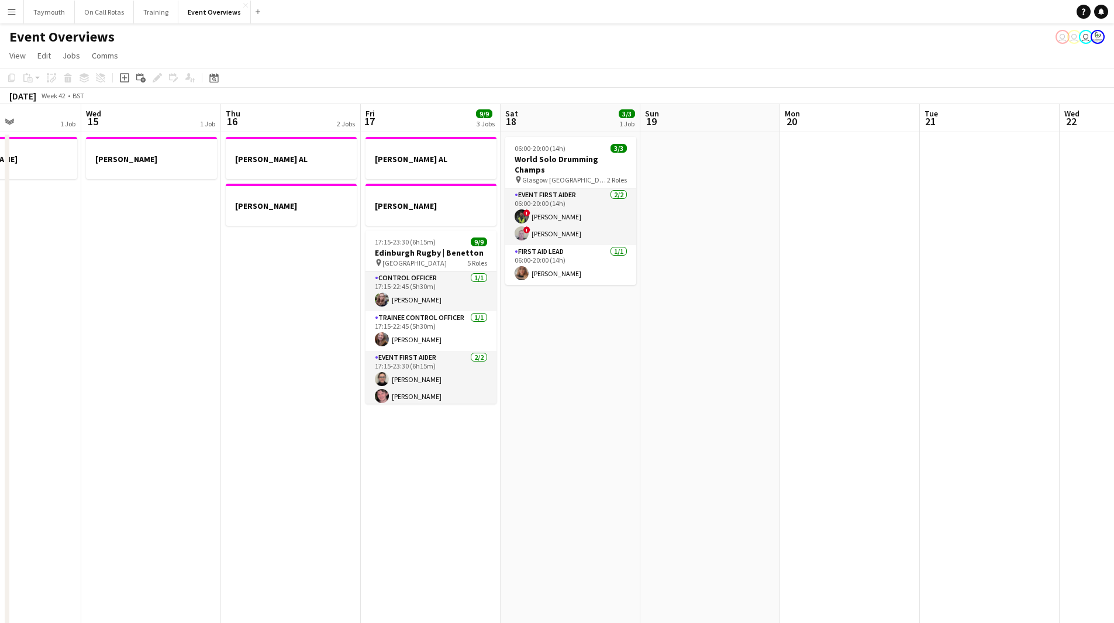
drag, startPoint x: 299, startPoint y: 299, endPoint x: 697, endPoint y: 295, distance: 397.7
click at [697, 295] on app-calendar-viewport "Sun 12 Mon 13 1 Job Tue 14 1 Job Wed 15 1 Job Thu 16 2 Jobs Fri 17 9/9 3 Jobs S…" at bounding box center [557, 590] width 1114 height 972
click at [209, 80] on icon "Date picker" at bounding box center [213, 77] width 9 height 9
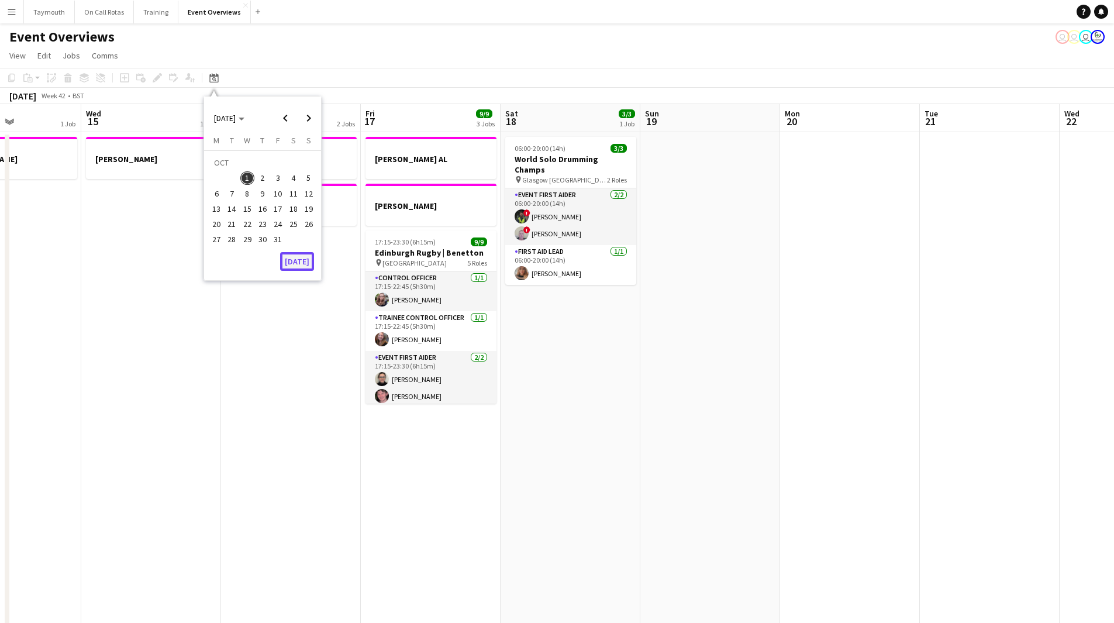
click at [306, 258] on button "[DATE]" at bounding box center [297, 261] width 34 height 19
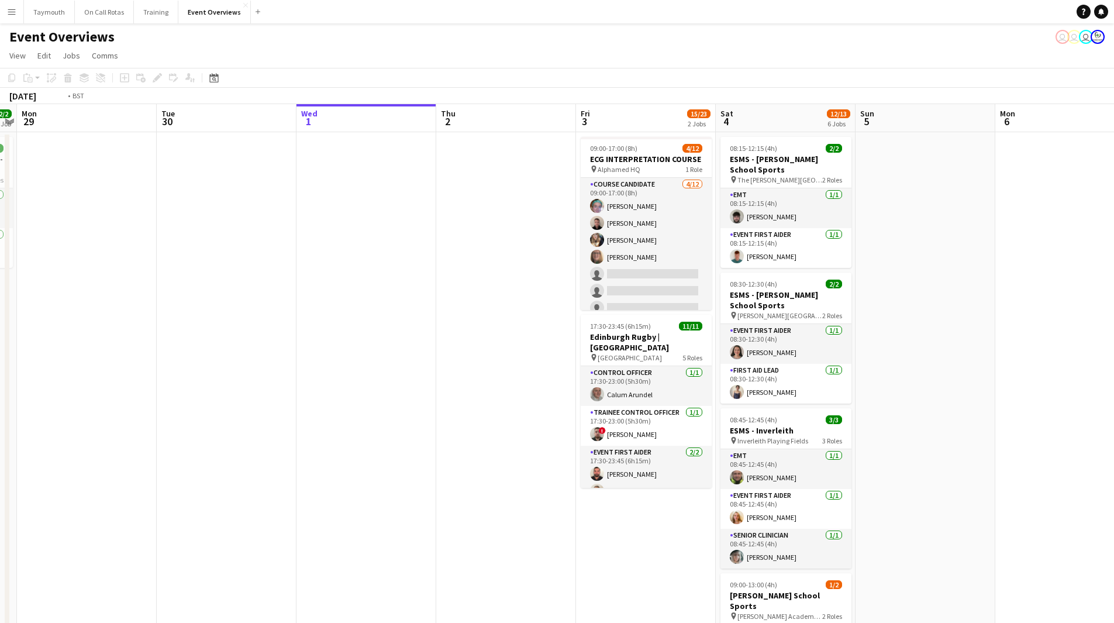
scroll to position [0, 404]
drag, startPoint x: 477, startPoint y: 310, endPoint x: 336, endPoint y: 317, distance: 141.1
click at [336, 317] on app-calendar-viewport "Fri 26 Sat 27 7/7 3 Jobs Sun 28 2/2 1 Job Mon 29 Tue 30 Wed 1 Thu 2 Fri 3 15/23…" at bounding box center [557, 590] width 1114 height 972
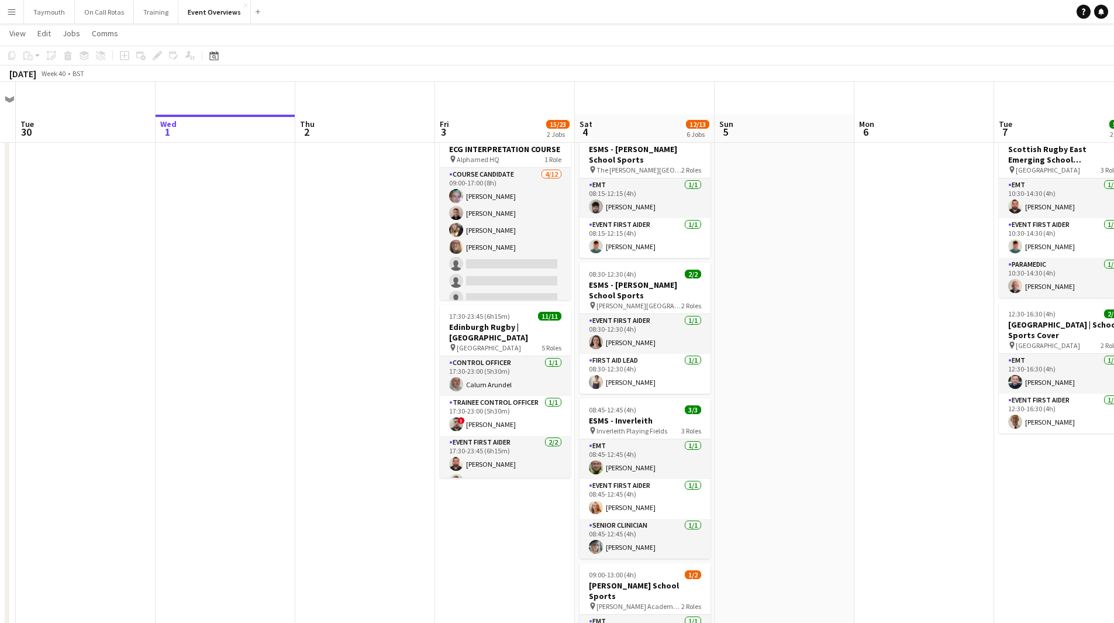
scroll to position [0, 0]
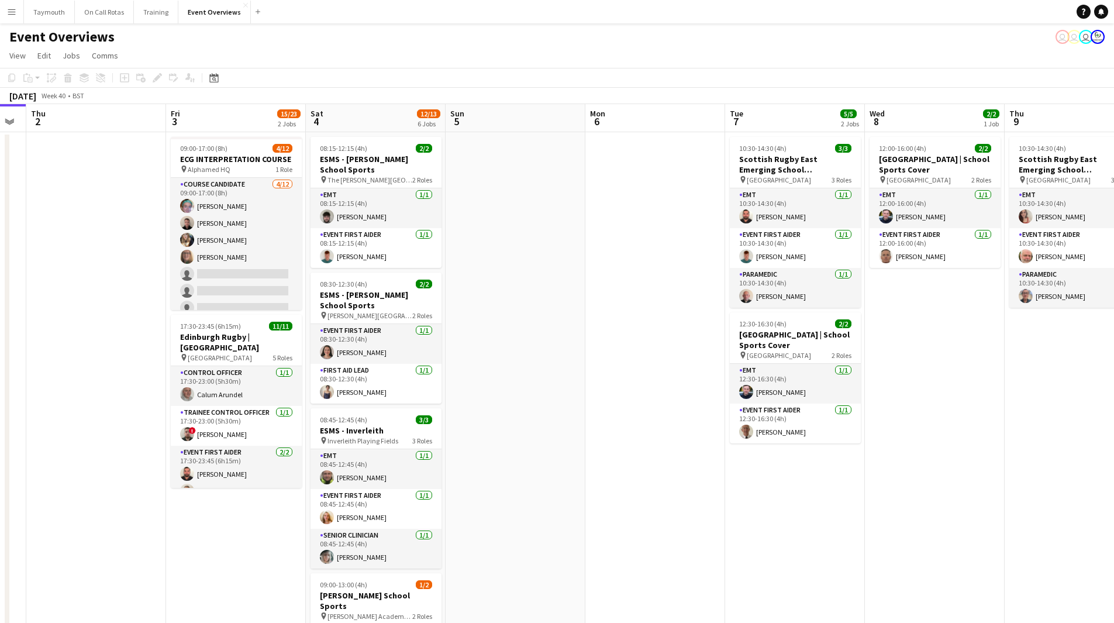
drag, startPoint x: 862, startPoint y: 328, endPoint x: 568, endPoint y: 353, distance: 295.2
click at [568, 353] on app-calendar-viewport "Mon 29 Tue 30 Wed 1 Thu 2 Fri 3 15/23 2 Jobs Sat 4 12/13 6 Jobs Sun 5 Mon 6 Tue…" at bounding box center [557, 590] width 1114 height 972
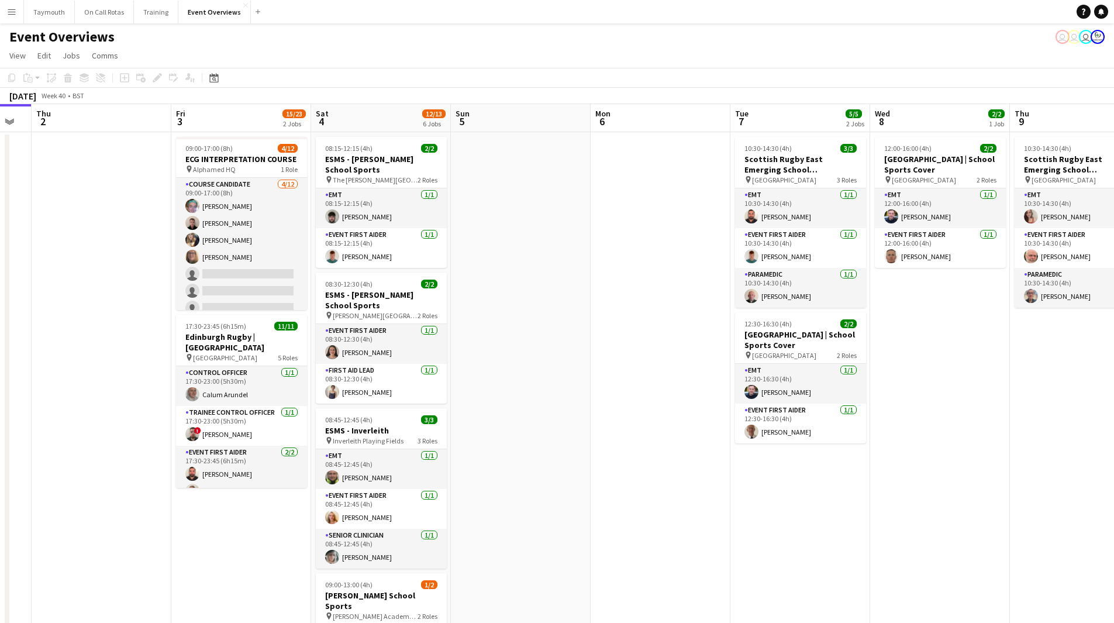
scroll to position [0, 422]
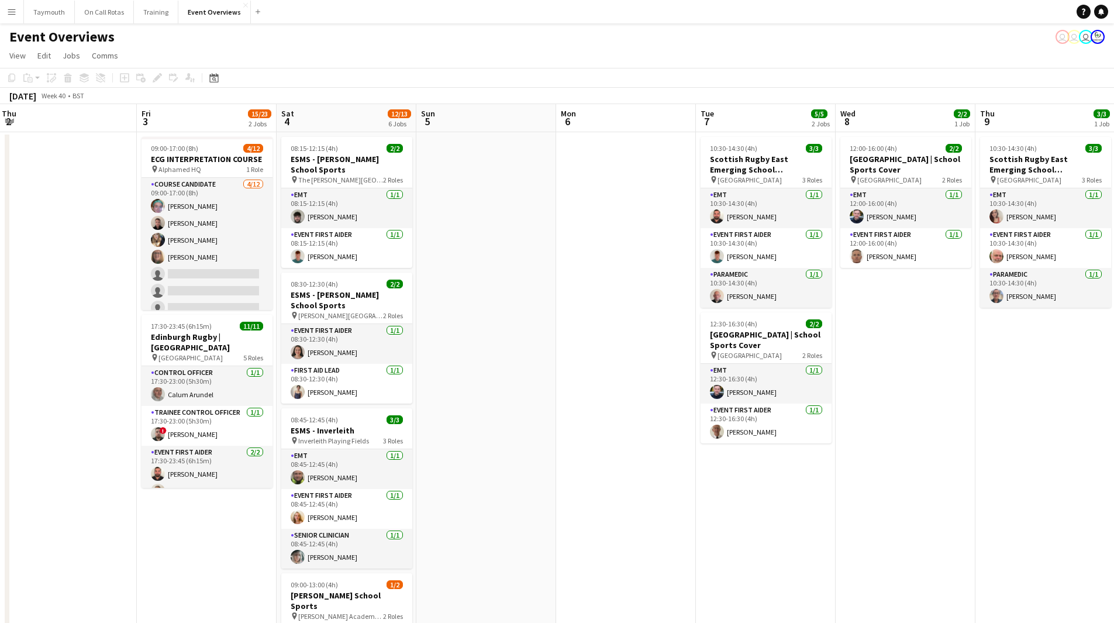
drag, startPoint x: 809, startPoint y: 485, endPoint x: 540, endPoint y: 490, distance: 269.1
click at [540, 490] on app-calendar-viewport "Mon 29 Tue 30 Wed 1 Thu 2 Fri 3 15/23 2 Jobs Sat 4 12/13 6 Jobs Sun 5 Mon 6 Tue…" at bounding box center [557, 590] width 1114 height 972
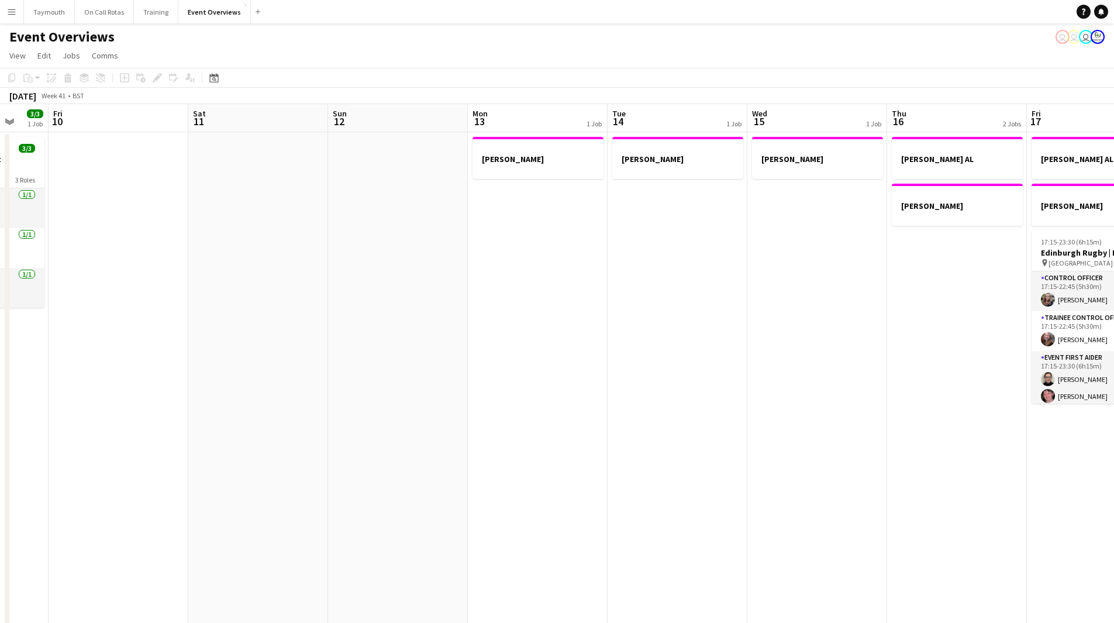
drag, startPoint x: 327, startPoint y: 478, endPoint x: 287, endPoint y: 506, distance: 48.3
click at [261, 489] on app-calendar-viewport "Mon 6 Tue 7 5/5 2 Jobs Wed 8 2/2 1 Job Thu 9 3/3 1 Job Fri 10 Sat 11 Sun 12 Mon…" at bounding box center [557, 590] width 1114 height 972
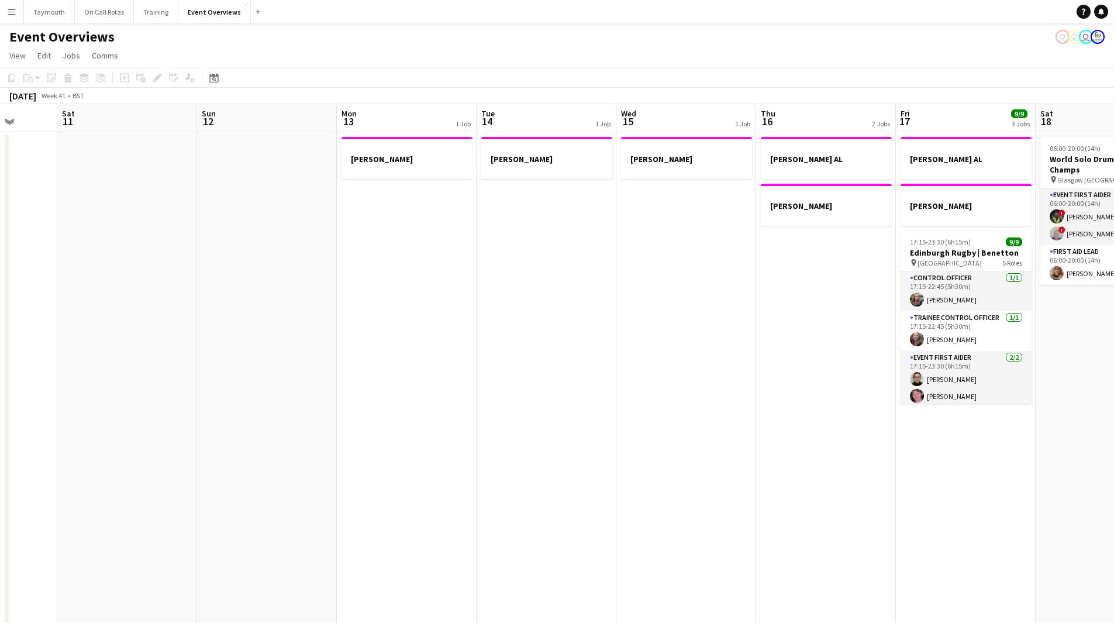
click at [149, 497] on app-calendar-viewport "Wed 8 2/2 1 Job Thu 9 3/3 1 Job Fri 10 Sat 11 Sun 12 Mon 13 1 Job Tue 14 1 Job …" at bounding box center [557, 590] width 1114 height 972
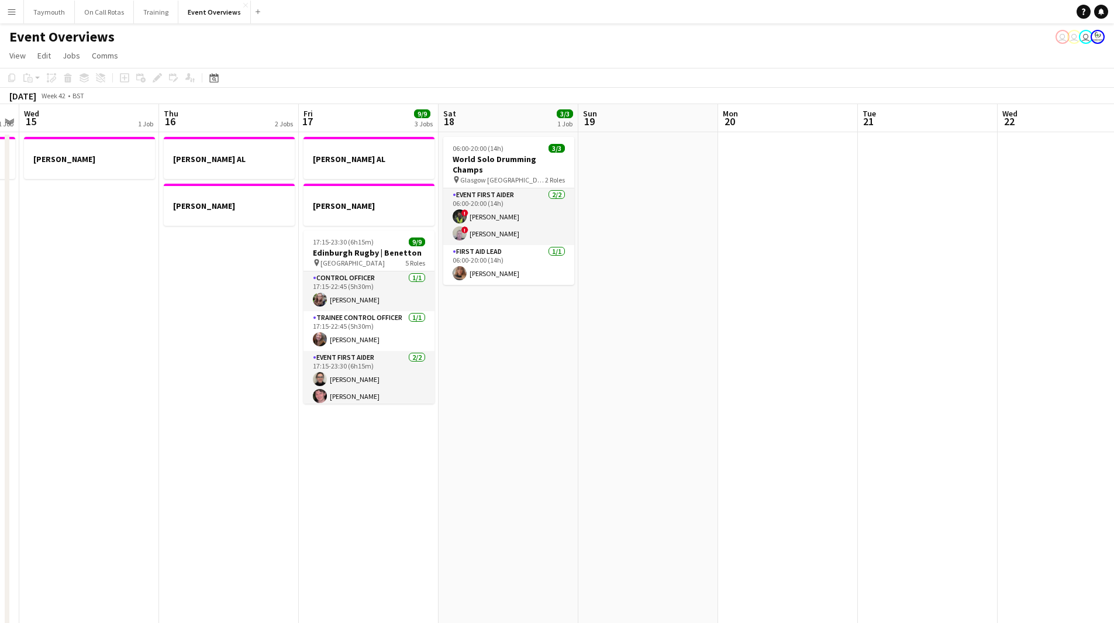
drag, startPoint x: 703, startPoint y: 435, endPoint x: 306, endPoint y: 474, distance: 398.5
click at [73, 494] on app-calendar-viewport "Sun 12 Mon 13 1 Job Tue 14 1 Job Wed 15 1 Job Thu 16 2 Jobs Fri 17 9/9 3 Jobs S…" at bounding box center [557, 590] width 1114 height 972
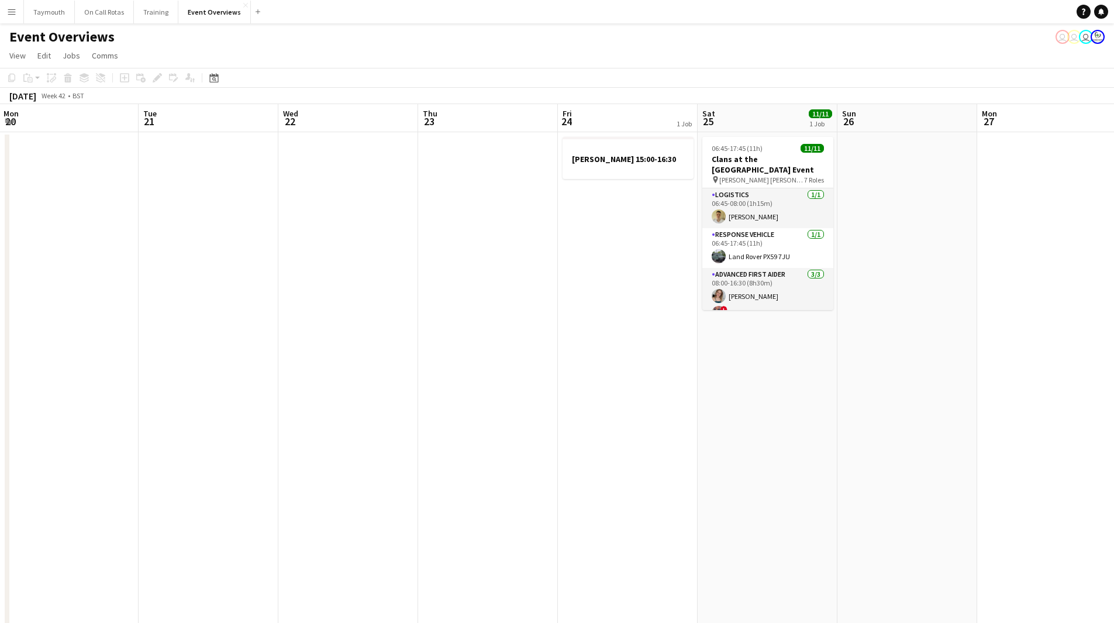
click at [253, 477] on app-calendar-viewport "Fri 17 9/9 3 Jobs Sat 18 3/3 1 Job Sun 19 Mon 20 Tue 21 Wed 22 Thu 23 Fri 24 1 …" at bounding box center [557, 590] width 1114 height 972
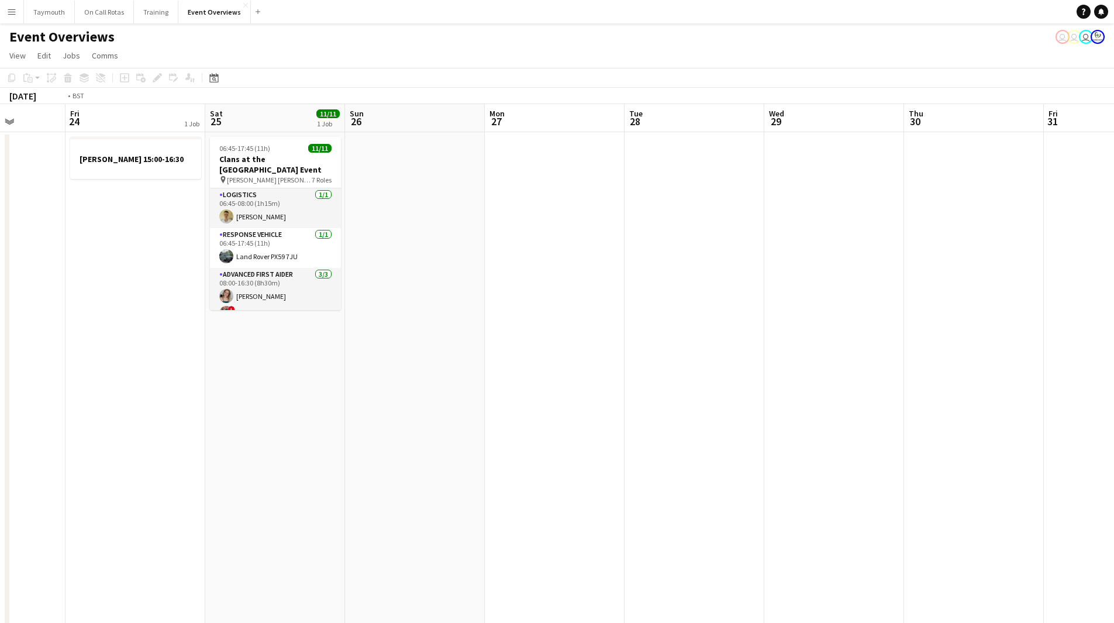
drag, startPoint x: 782, startPoint y: 424, endPoint x: 255, endPoint y: 479, distance: 529.8
click at [255, 479] on app-calendar-viewport "Tue 21 Wed 22 Thu 23 Fri 24 1 Job Sat 25 11/11 1 Job Sun 26 Mon 27 Tue 28 Wed 2…" at bounding box center [557, 590] width 1114 height 972
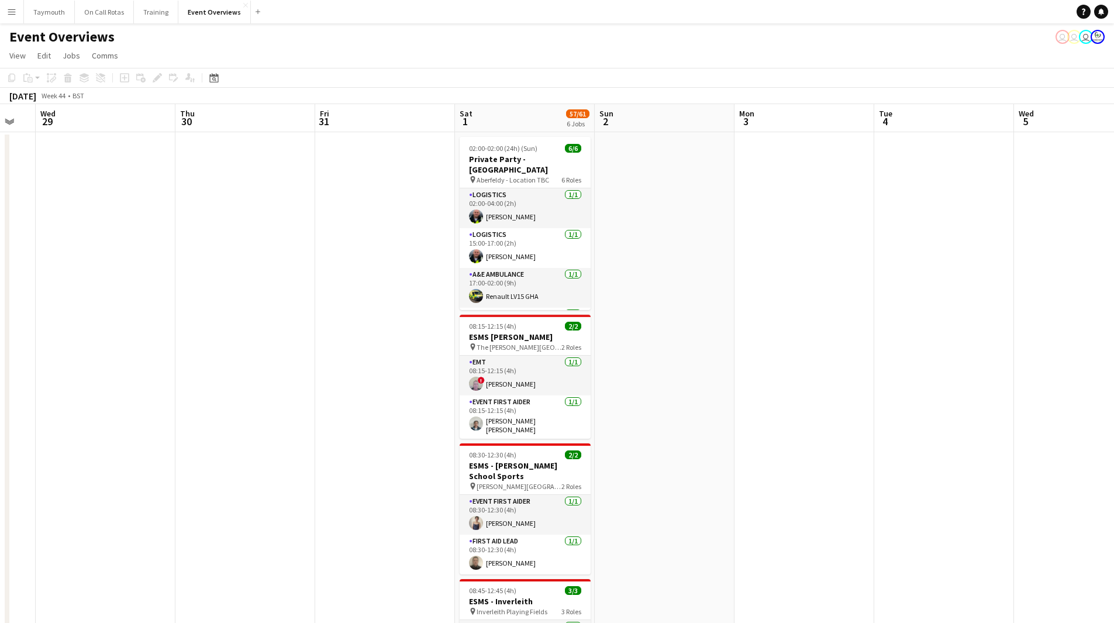
scroll to position [0, 352]
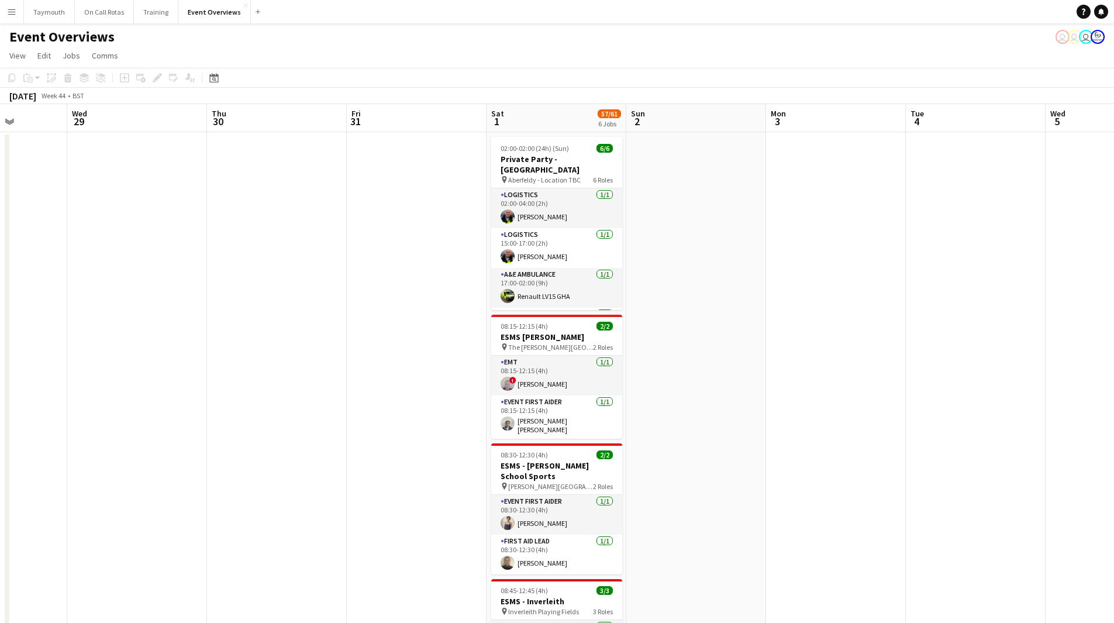
drag, startPoint x: 906, startPoint y: 399, endPoint x: 798, endPoint y: 425, distance: 110.8
click at [798, 426] on app-calendar-viewport "Sun 26 Mon 27 Tue 28 Wed 29 Thu 30 Fri 31 Sat 1 57/61 6 Jobs Sun 2 Mon 3 Tue 4 …" at bounding box center [557, 590] width 1114 height 972
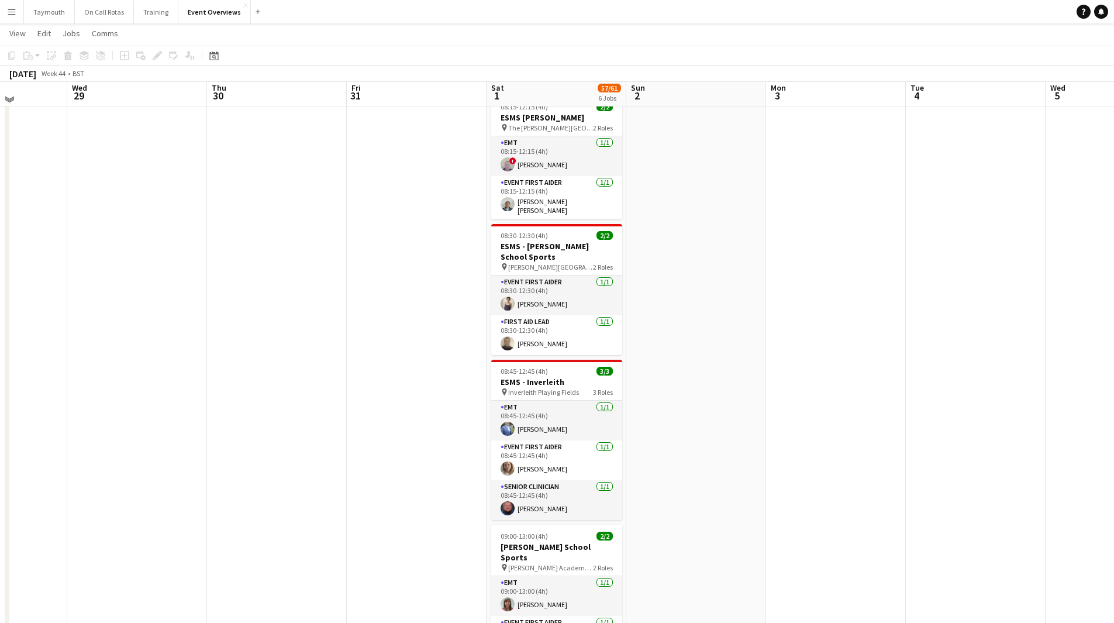
scroll to position [0, 0]
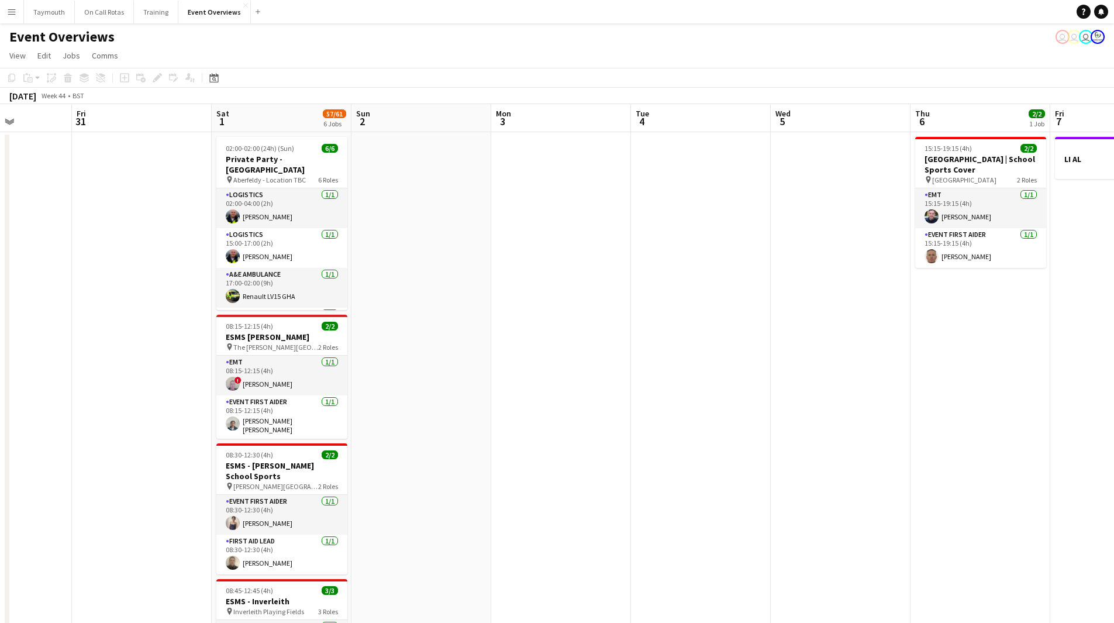
drag, startPoint x: 318, startPoint y: 504, endPoint x: 435, endPoint y: 496, distance: 116.6
click at [202, 515] on app-calendar-viewport "Tue 28 Wed 29 Thu 30 Fri 31 Sat 1 57/61 6 Jobs Sun 2 Mon 3 Tue 4 Wed 5 Thu 6 2/…" at bounding box center [557, 590] width 1114 height 972
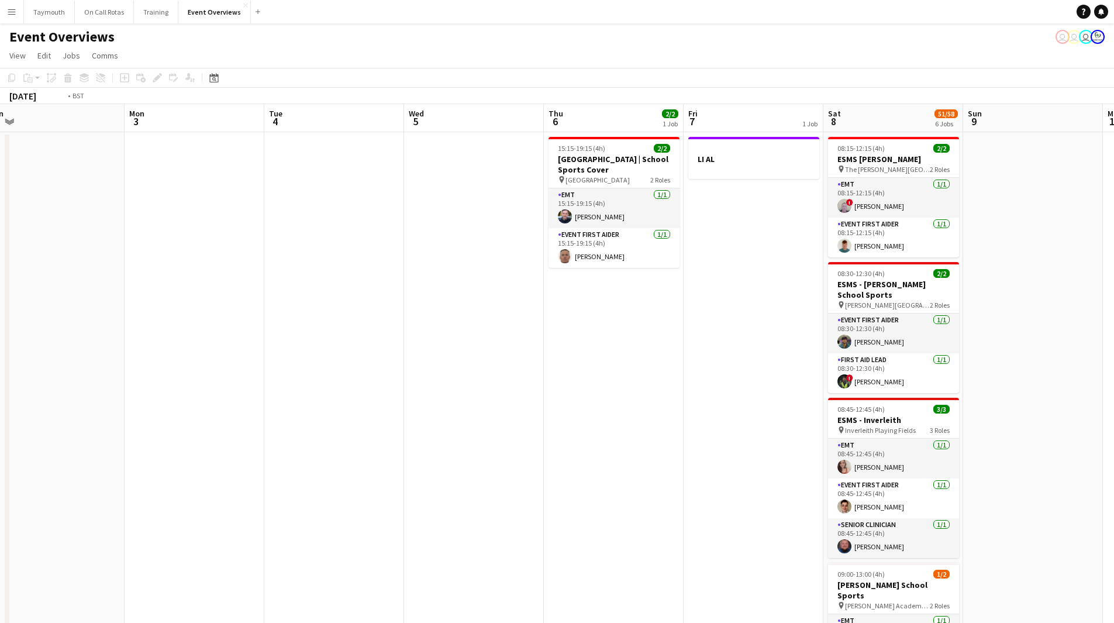
drag, startPoint x: 495, startPoint y: 520, endPoint x: 236, endPoint y: 523, distance: 258.5
click at [236, 523] on app-calendar-viewport "Thu 30 Fri 31 Sat 1 57/61 6 Jobs Sun 2 Mon 3 Tue 4 Wed 5 Thu 6 2/2 1 Job Fri 7 …" at bounding box center [557, 590] width 1114 height 972
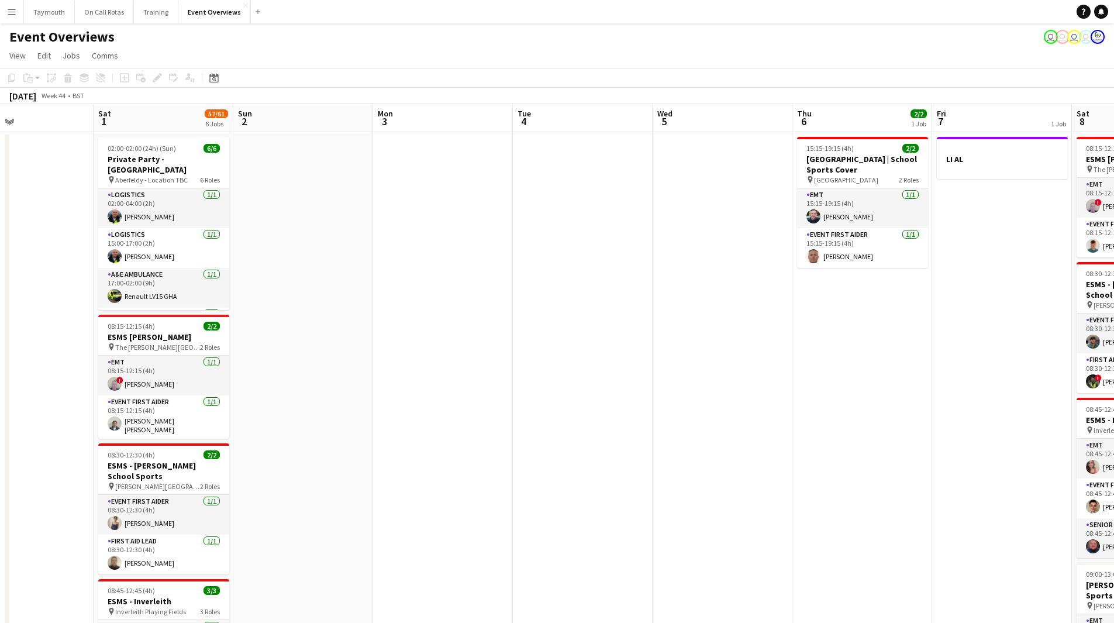
drag, startPoint x: 542, startPoint y: 381, endPoint x: 829, endPoint y: 355, distance: 288.9
click at [883, 346] on app-calendar-viewport "Wed 29 Thu 30 Fri 31 Sat 1 57/61 6 Jobs Sun 2 Mon 3 Tue 4 Wed 5 Thu 6 2/2 1 Job…" at bounding box center [557, 590] width 1114 height 972
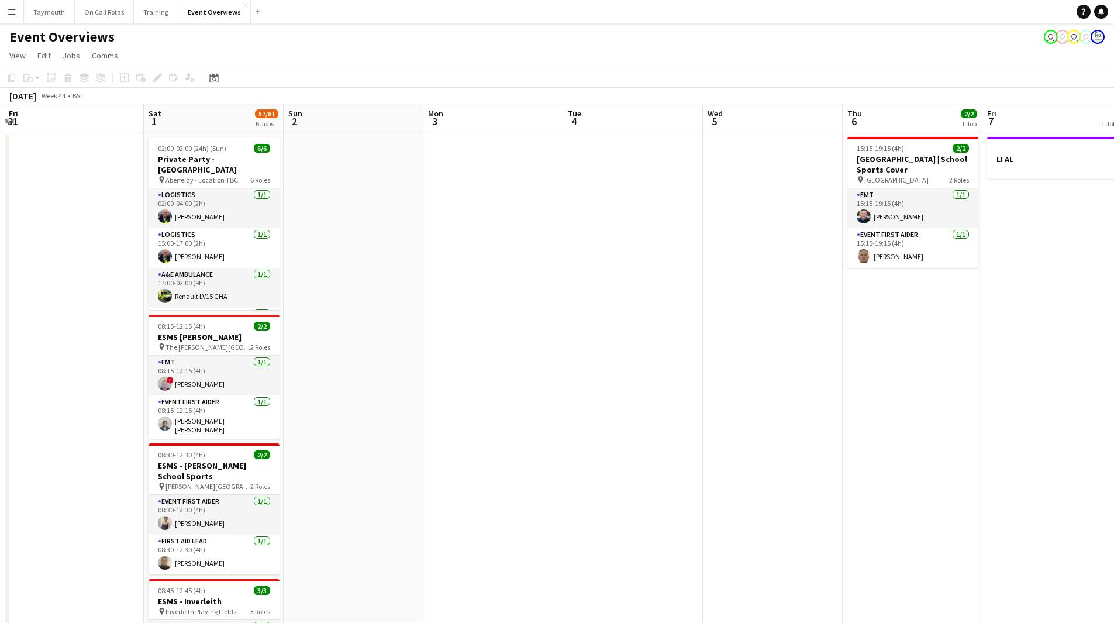
click at [519, 412] on app-calendar-viewport "Wed 29 Thu 30 Fri 31 Sat 1 57/61 6 Jobs Sun 2 Mon 3 Tue 4 Wed 5 Thu 6 2/2 1 Job…" at bounding box center [557, 590] width 1114 height 972
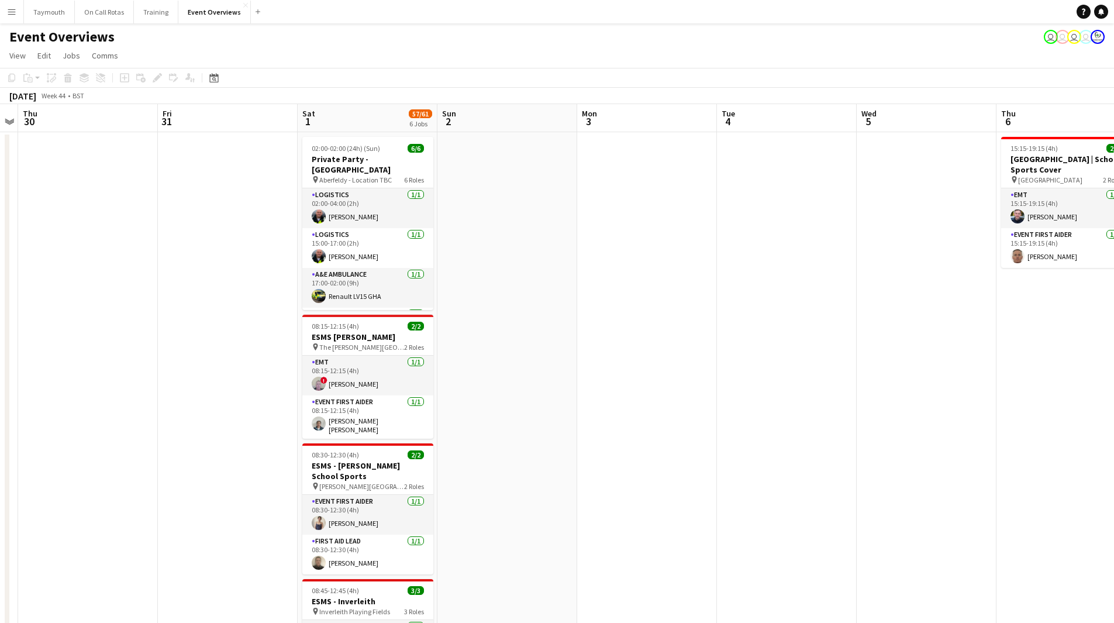
drag, startPoint x: 642, startPoint y: 422, endPoint x: 1005, endPoint y: 387, distance: 364.9
click at [947, 393] on app-calendar-viewport "Tue 28 Wed 29 Thu 30 Fri 31 Sat 1 57/61 6 Jobs Sun 2 Mon 3 Tue 4 Wed 5 Thu 6 2/…" at bounding box center [557, 590] width 1114 height 972
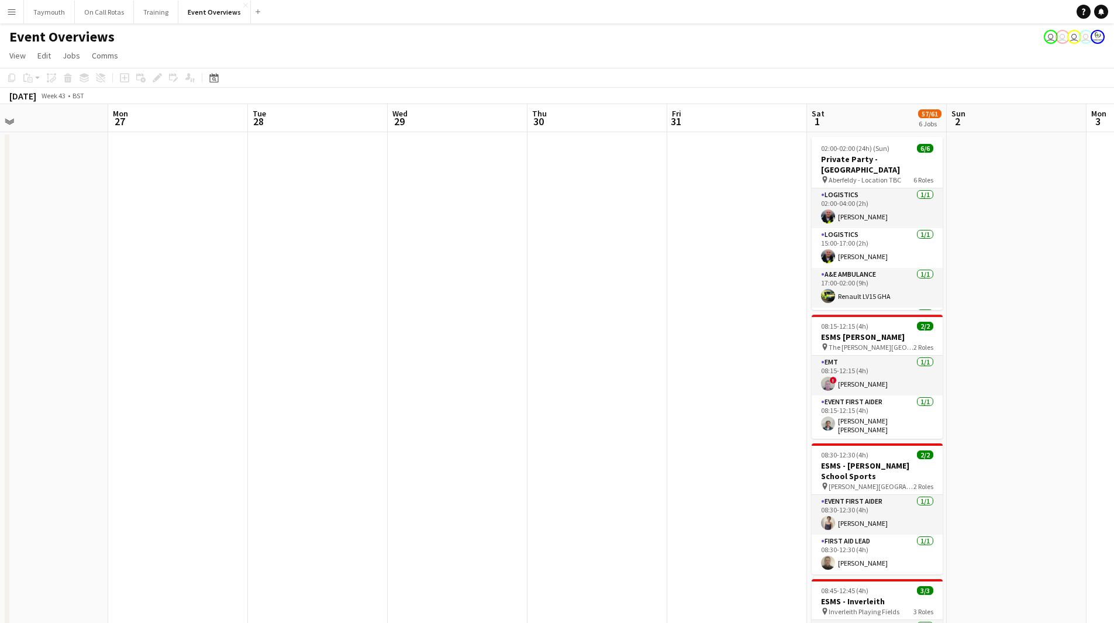
drag, startPoint x: 309, startPoint y: 405, endPoint x: 841, endPoint y: 405, distance: 532.2
click at [743, 410] on app-calendar-viewport "Fri 24 1 Job Sat 25 11/11 1 Job Sun 26 Mon 27 Tue 28 Wed 29 Thu 30 Fri 31 Sat 1…" at bounding box center [557, 590] width 1114 height 972
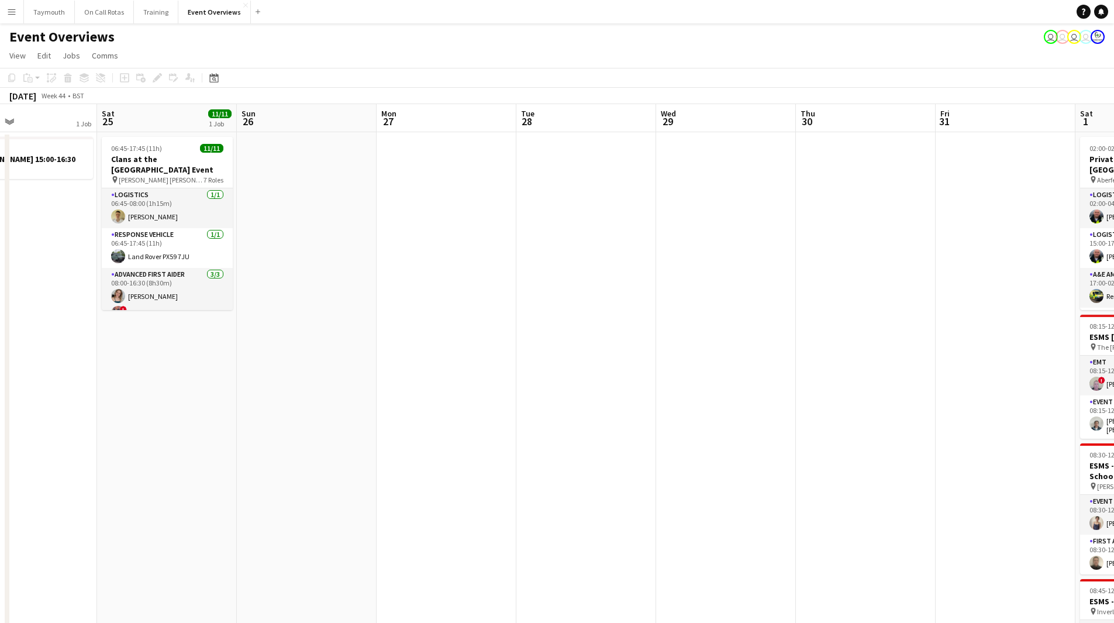
click at [871, 416] on app-calendar-viewport "Wed 22 Thu 23 Fri 24 1 Job Sat 25 11/11 1 Job Sun 26 Mon 27 Tue 28 Wed 29 Thu 3…" at bounding box center [557, 590] width 1114 height 972
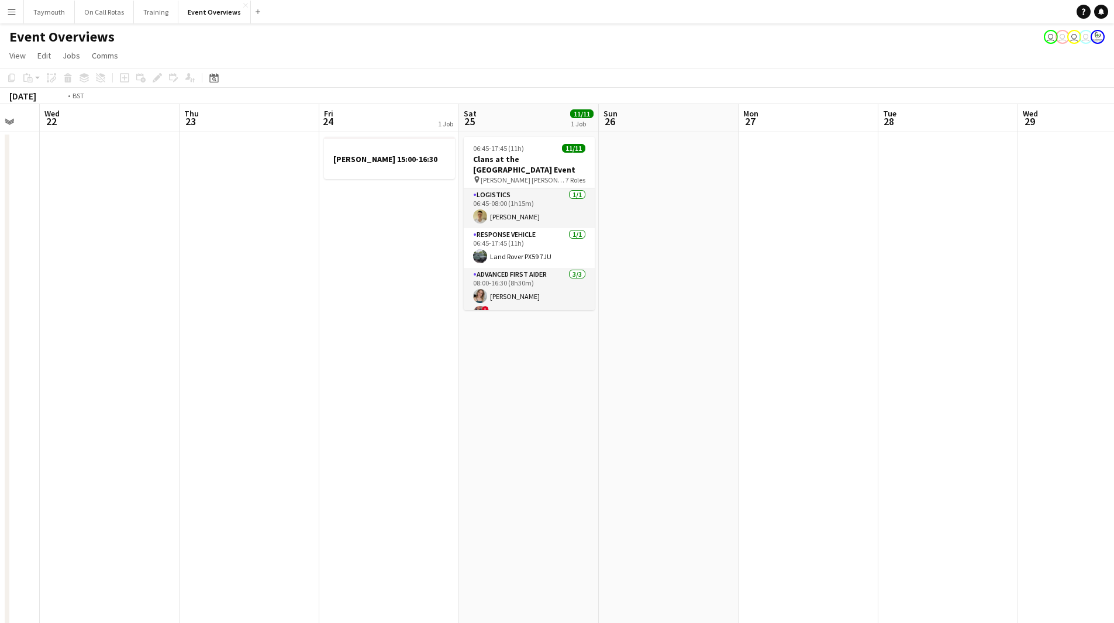
drag, startPoint x: 420, startPoint y: 429, endPoint x: 915, endPoint y: 424, distance: 494.8
click at [847, 422] on app-calendar-viewport "Mon 20 Tue 21 Wed 22 Thu 23 Fri 24 1 Job Sat 25 11/11 1 Job Sun 26 Mon 27 Tue 2…" at bounding box center [557, 590] width 1114 height 972
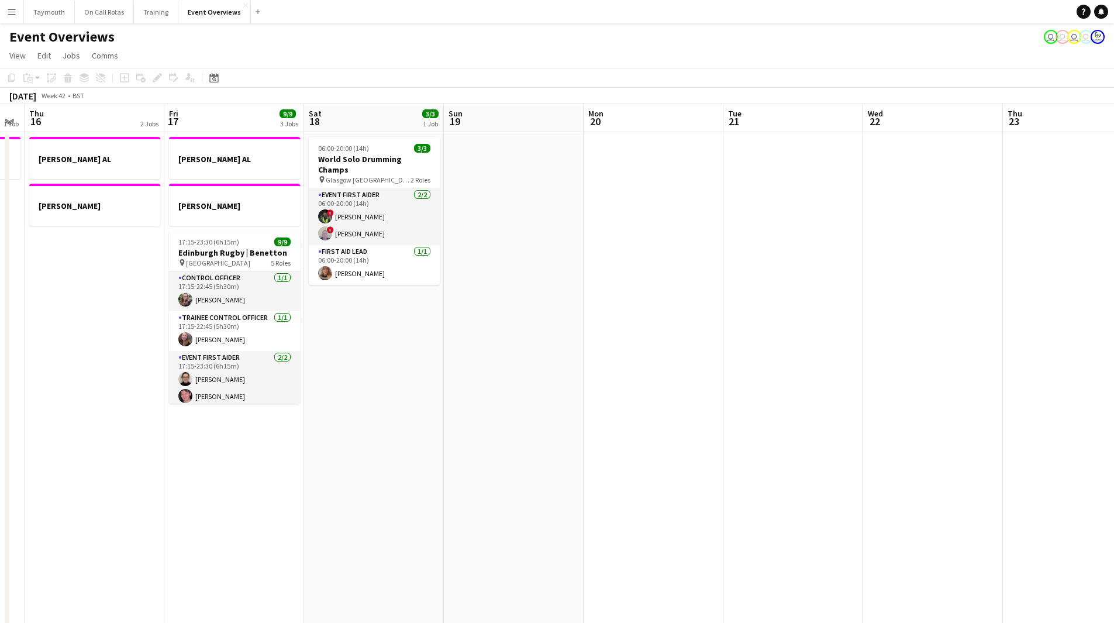
drag, startPoint x: 757, startPoint y: 450, endPoint x: 782, endPoint y: 449, distance: 25.7
click at [768, 450] on app-calendar-viewport "Mon 13 1 Job Tue 14 1 Job Wed 15 1 Job Thu 16 2 Jobs Fri 17 9/9 3 Jobs Sat 18 3…" at bounding box center [557, 590] width 1114 height 972
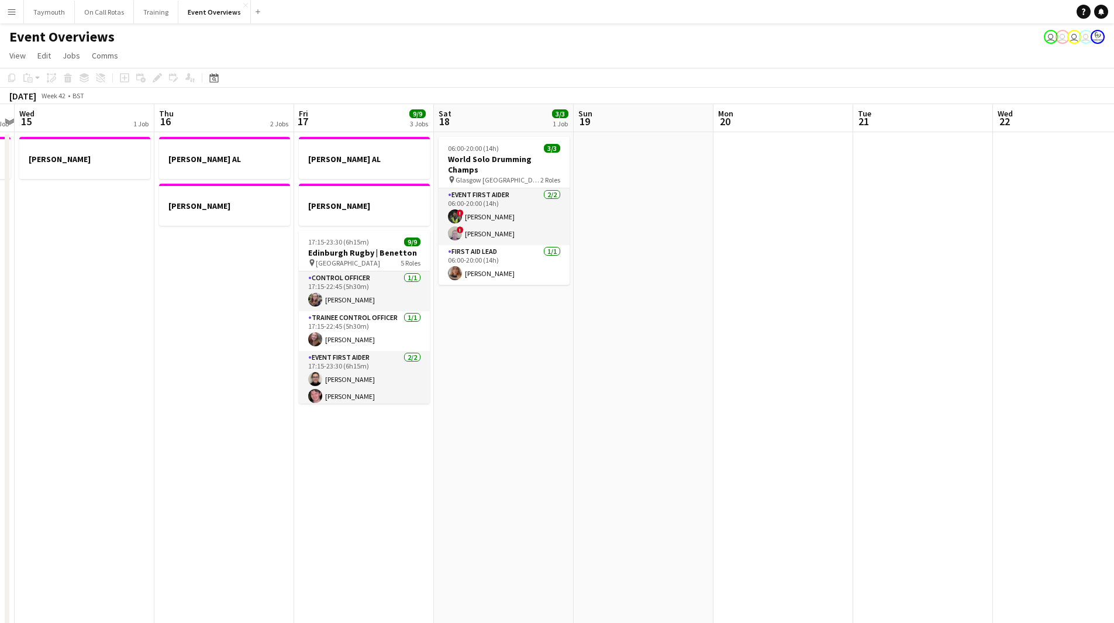
drag, startPoint x: 595, startPoint y: 456, endPoint x: 944, endPoint y: 456, distance: 349.7
click at [901, 457] on app-calendar-viewport "Mon 13 1 Job Tue 14 1 Job Wed 15 1 Job Thu 16 2 Jobs Fri 17 9/9 3 Jobs Sat 18 3…" at bounding box center [557, 590] width 1114 height 972
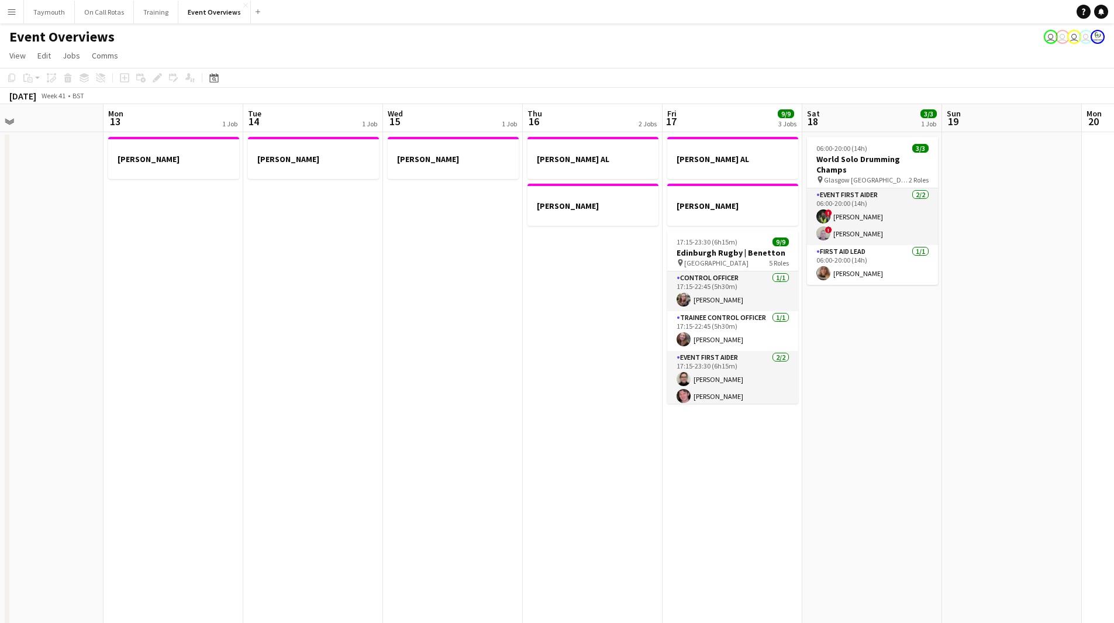
drag, startPoint x: 491, startPoint y: 462, endPoint x: 698, endPoint y: 464, distance: 207.0
click at [810, 463] on app-calendar-viewport "Fri 10 Sat 11 Sun 12 Mon 13 1 Job Tue 14 1 Job Wed 15 1 Job Thu 16 2 Jobs Fri 1…" at bounding box center [557, 590] width 1114 height 972
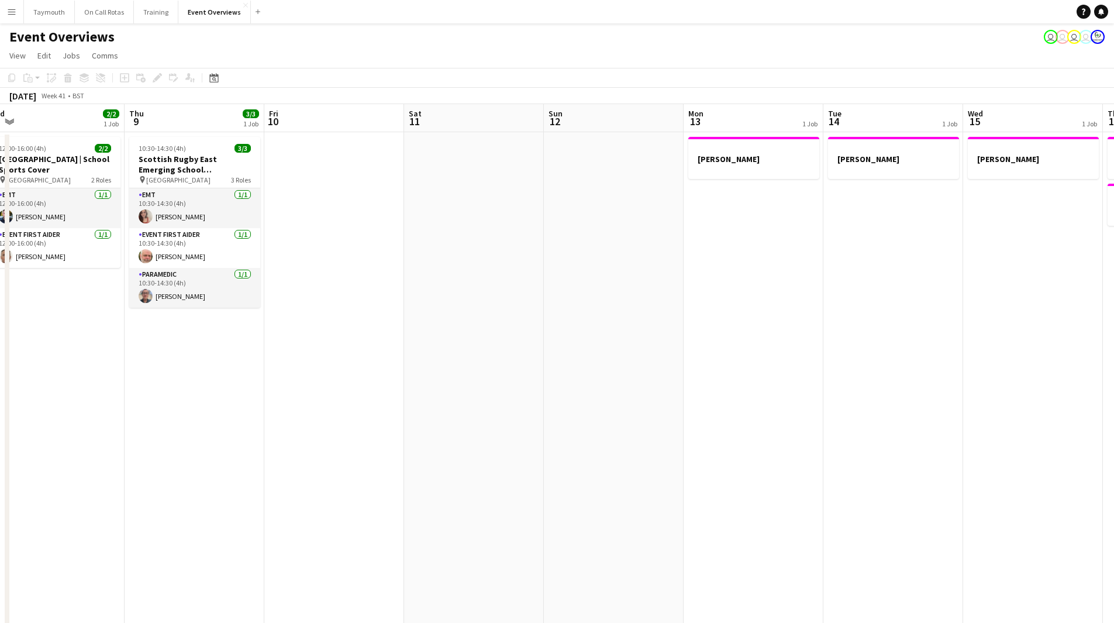
drag, startPoint x: 750, startPoint y: 468, endPoint x: 660, endPoint y: 460, distance: 91.0
click at [839, 464] on app-calendar-viewport "Mon 6 Tue 7 5/5 2 Jobs Wed 8 2/2 1 Job Thu 9 3/3 1 Job Fri 10 Sat 11 Sun 12 Mon…" at bounding box center [557, 590] width 1114 height 972
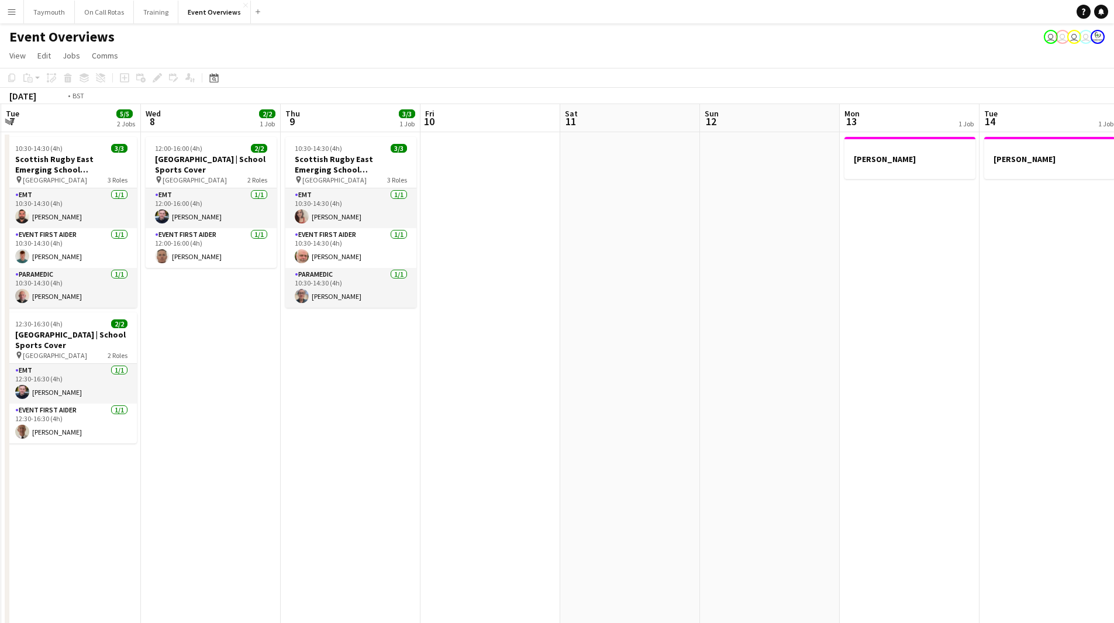
drag, startPoint x: 523, startPoint y: 464, endPoint x: 886, endPoint y: 466, distance: 362.6
click at [886, 466] on app-calendar-viewport "Sun 5 Mon 6 Tue 7 5/5 2 Jobs Wed 8 2/2 1 Job Thu 9 3/3 1 Job Fri 10 Sat 11 Sun …" at bounding box center [557, 590] width 1114 height 972
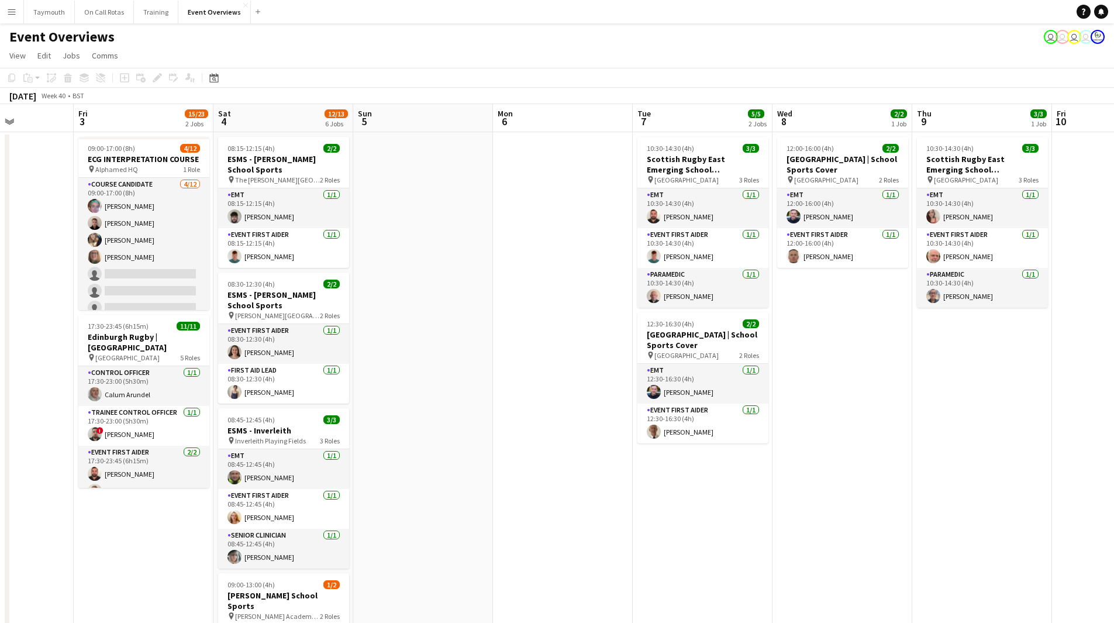
scroll to position [0, 274]
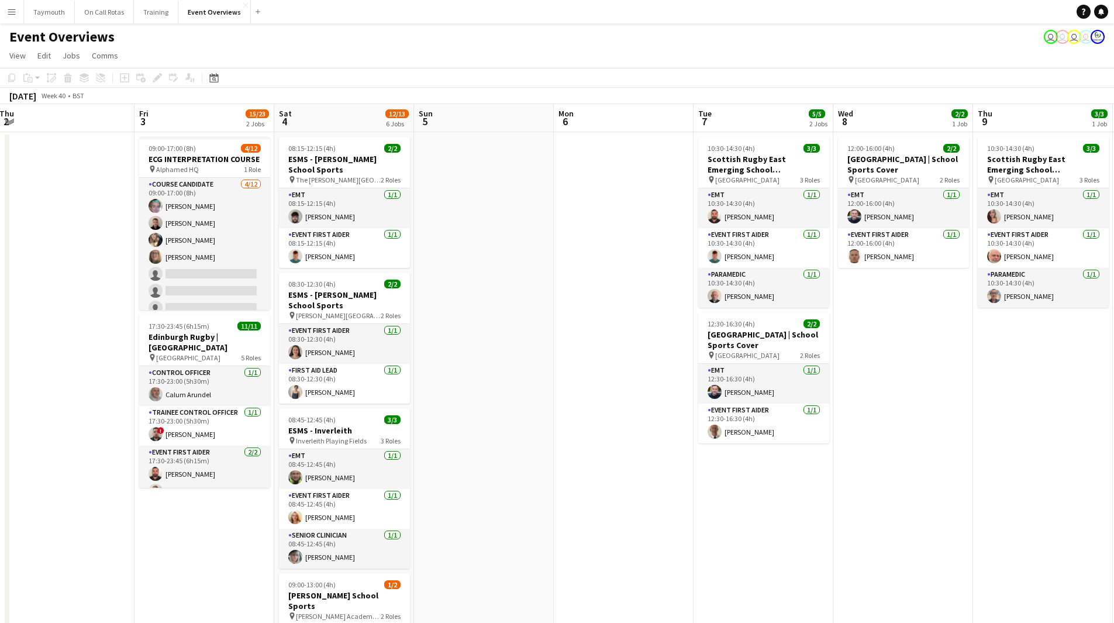
drag, startPoint x: 723, startPoint y: 467, endPoint x: 1035, endPoint y: 450, distance: 312.2
click at [1035, 450] on app-calendar-viewport "Tue 30 Wed 1 Thu 2 Fri 3 15/23 2 Jobs Sat 4 12/13 6 Jobs Sun 5 Mon 6 Tue 7 5/5 …" at bounding box center [557, 590] width 1114 height 972
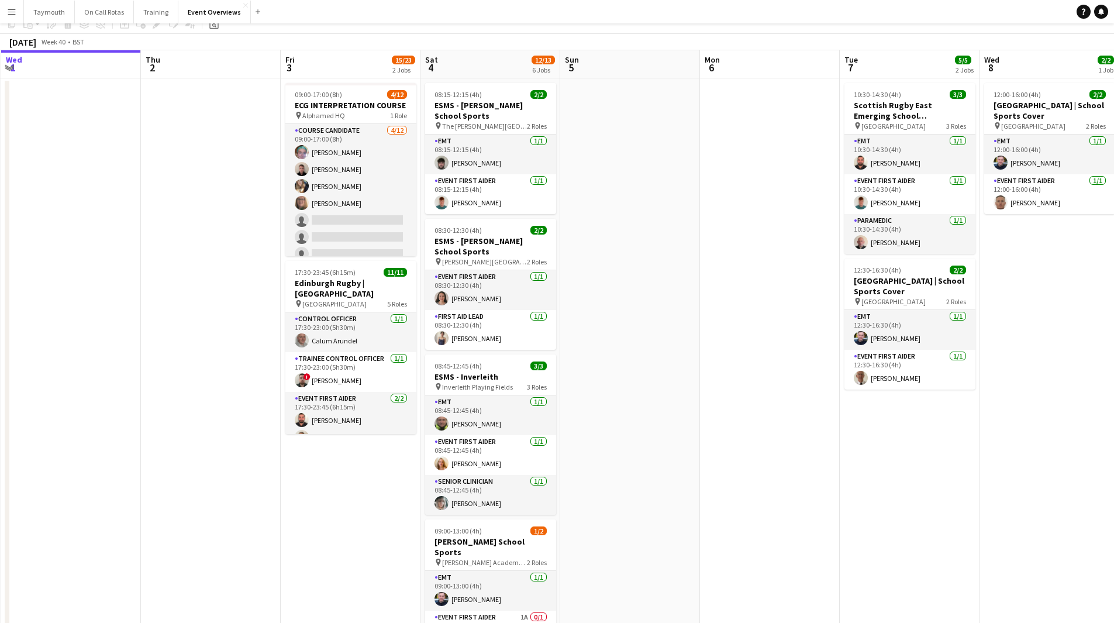
scroll to position [175, 0]
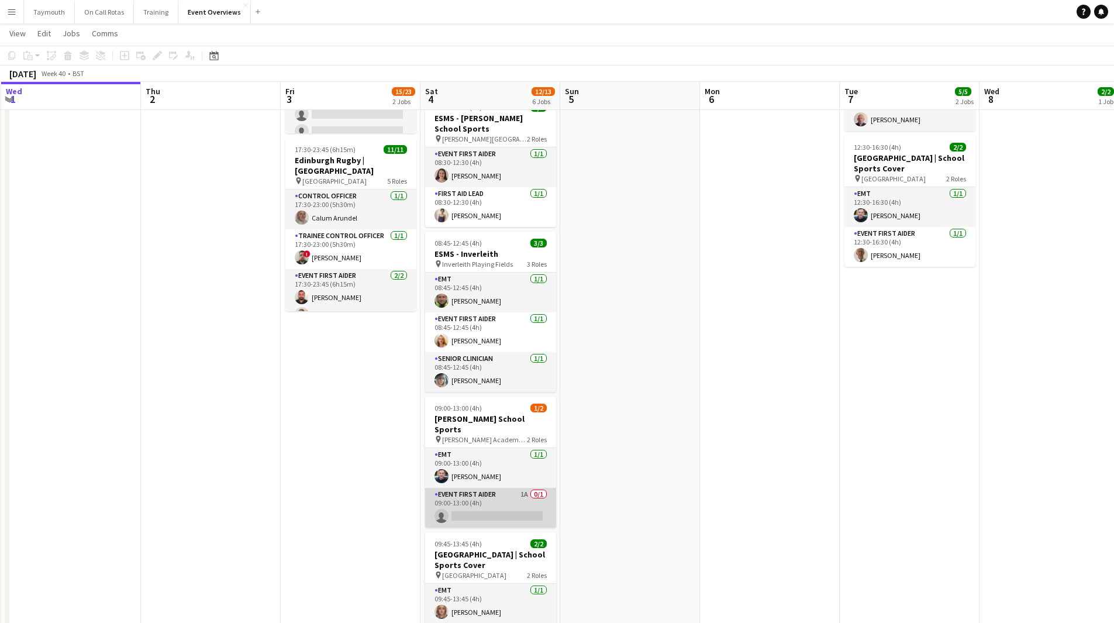
click at [513, 495] on app-card-role "Event First Aider 1A 0/1 09:00-13:00 (4h) single-neutral-actions" at bounding box center [490, 508] width 131 height 40
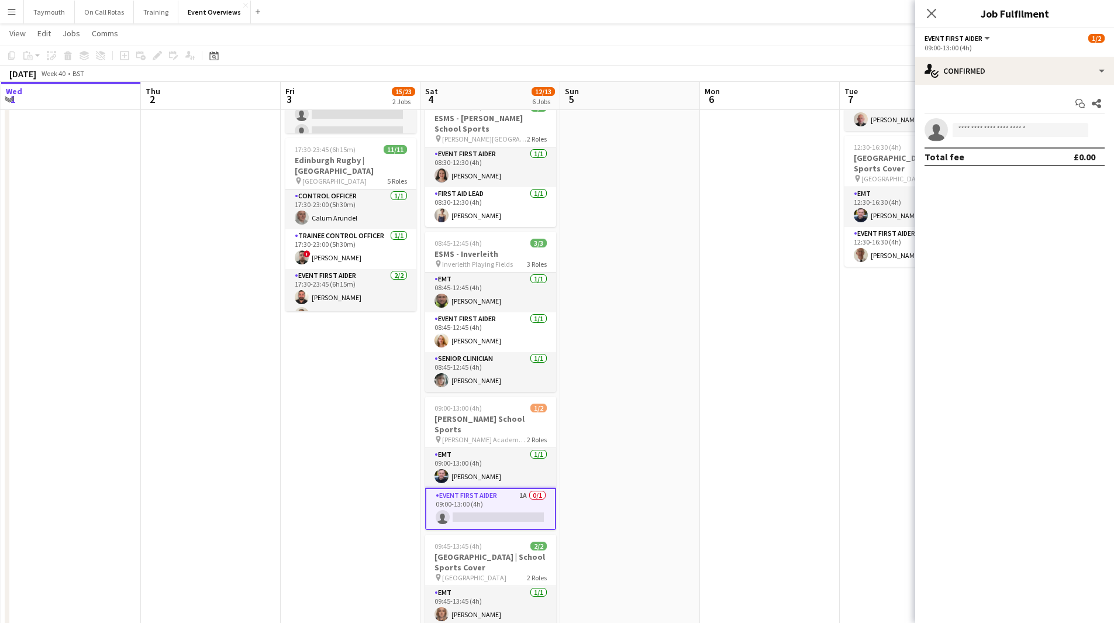
click at [1030, 50] on div "09:00-13:00 (4h)" at bounding box center [1015, 47] width 180 height 9
drag, startPoint x: 1029, startPoint y: 57, endPoint x: 1042, endPoint y: 78, distance: 25.0
click at [1030, 57] on div "single-neutral-actions-check-2 Confirmed" at bounding box center [1014, 71] width 199 height 28
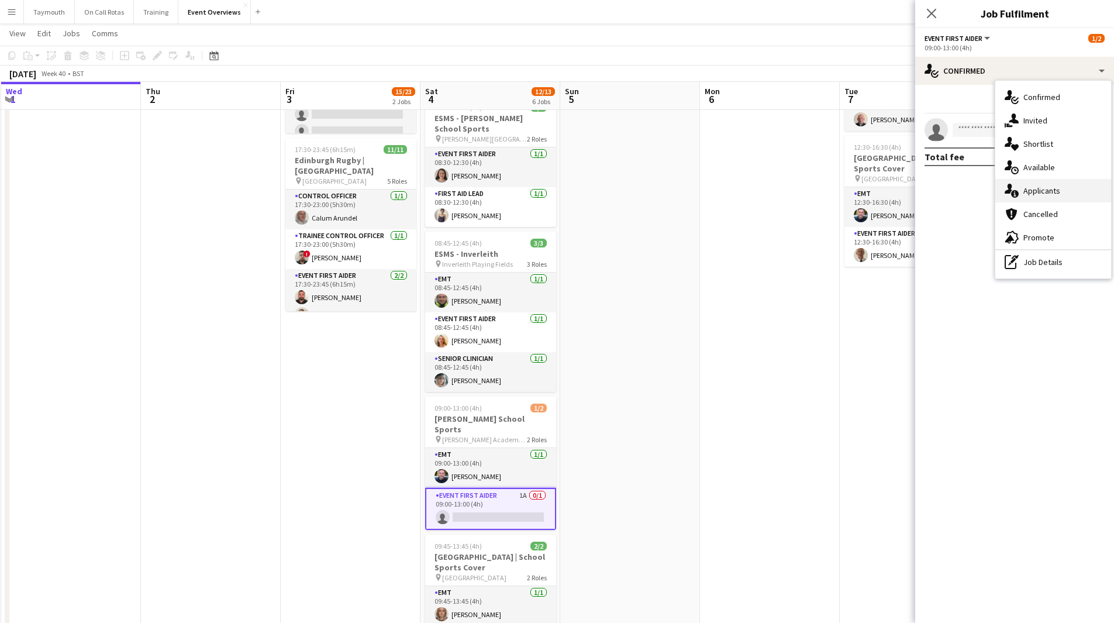
click at [1046, 201] on div "single-neutral-actions-information Applicants" at bounding box center [1053, 190] width 116 height 23
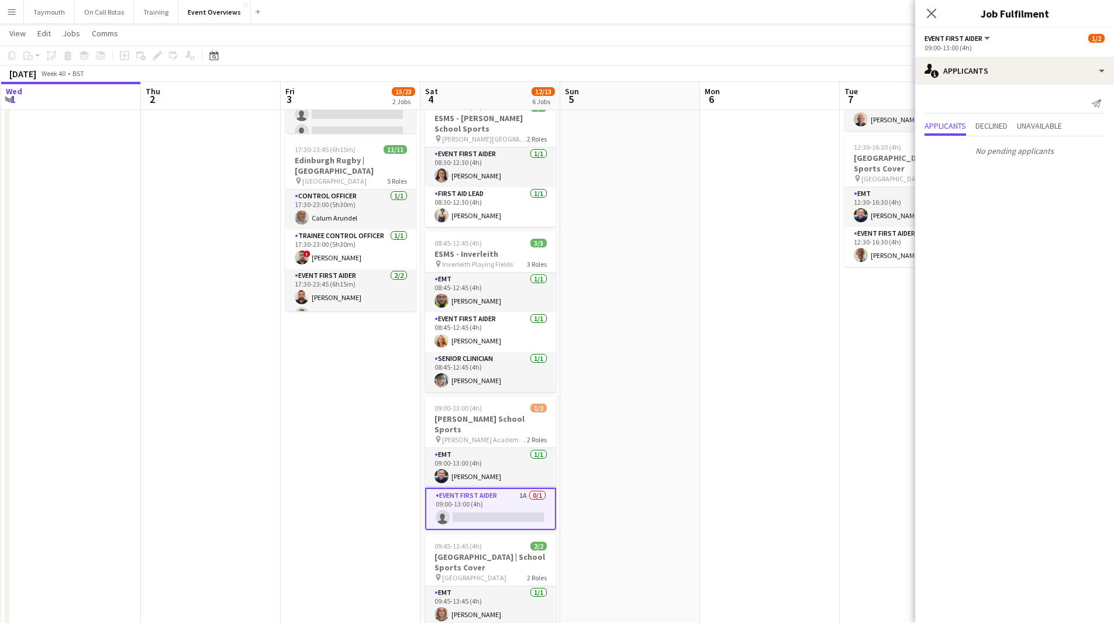
click at [5, 13] on button "Menu" at bounding box center [11, 11] width 23 height 23
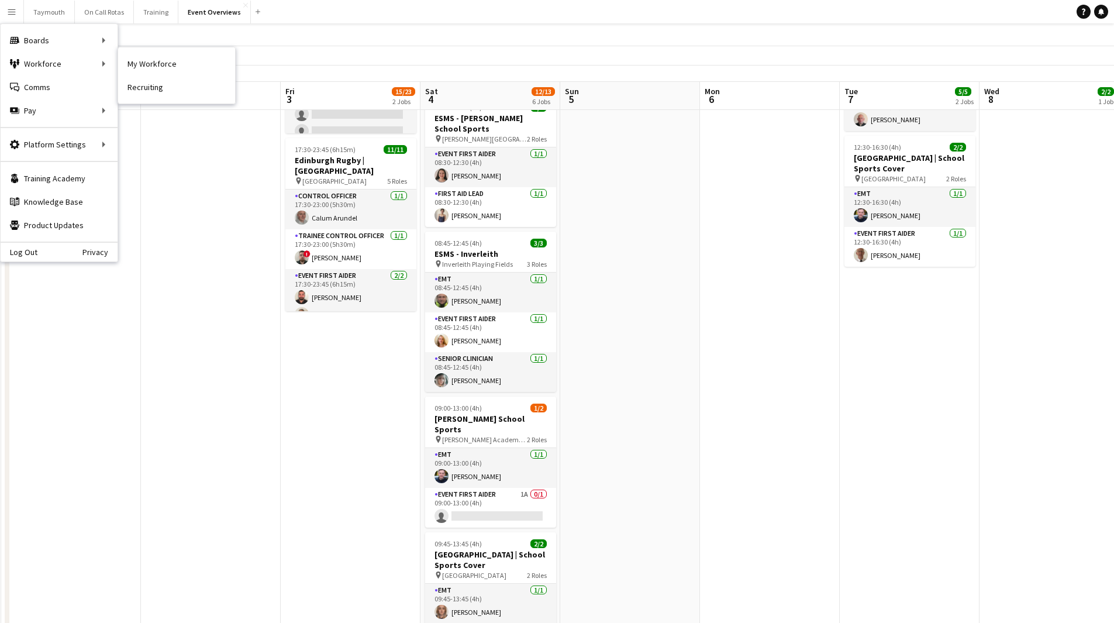
click at [129, 64] on link "My Workforce" at bounding box center [176, 63] width 117 height 23
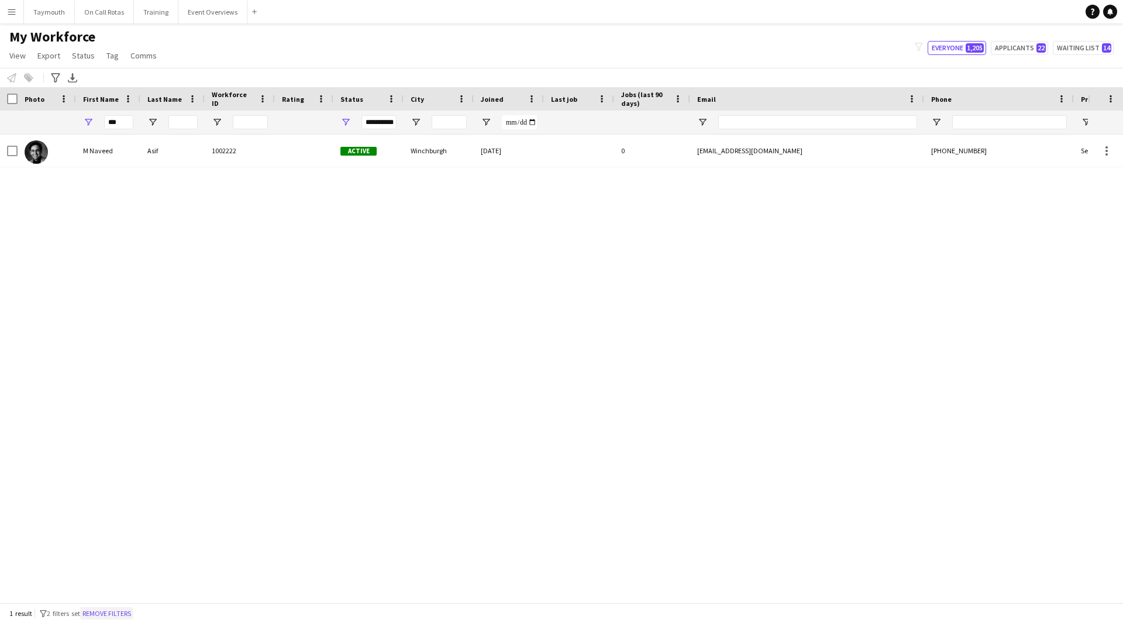
click at [129, 612] on button "Remove filters" at bounding box center [106, 613] width 53 height 13
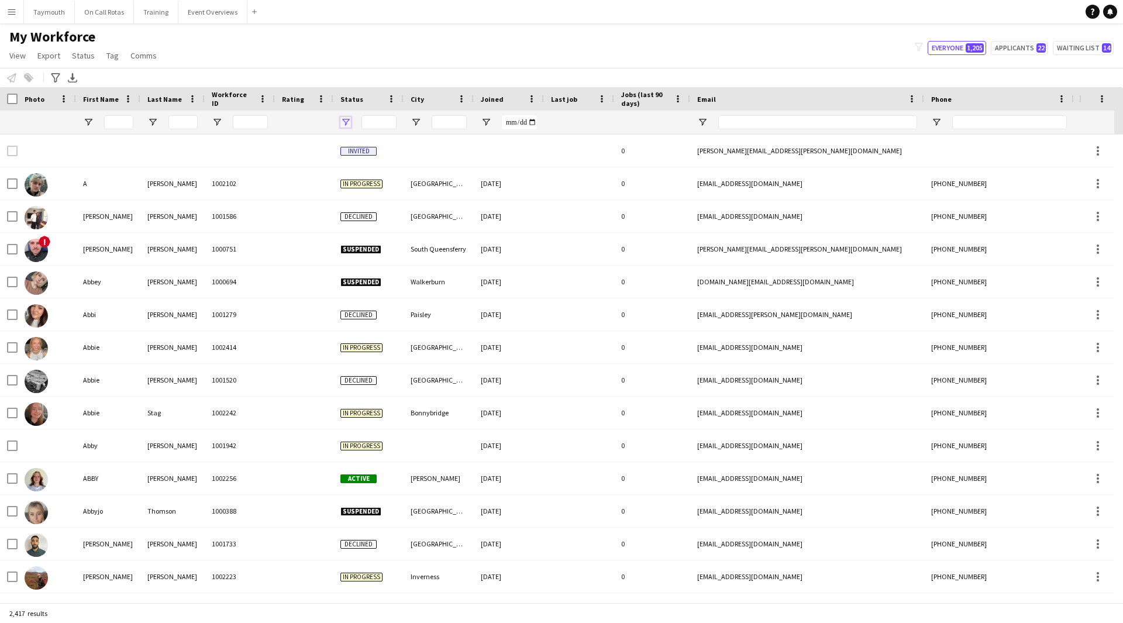
click at [343, 121] on span "Open Filter Menu" at bounding box center [345, 122] width 11 height 11
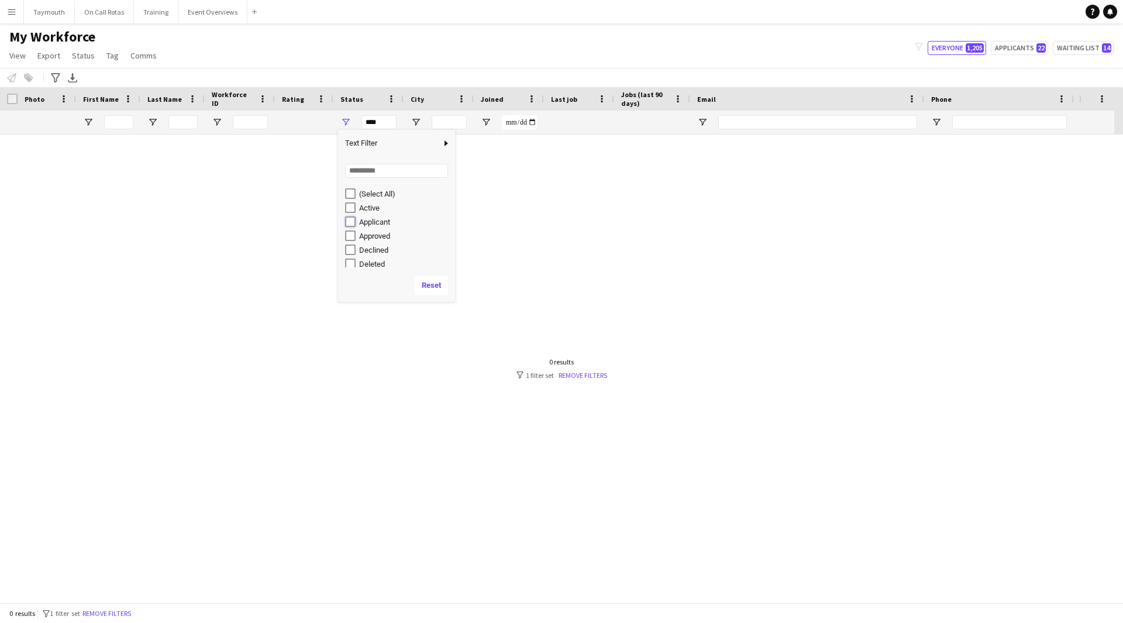
type input "**********"
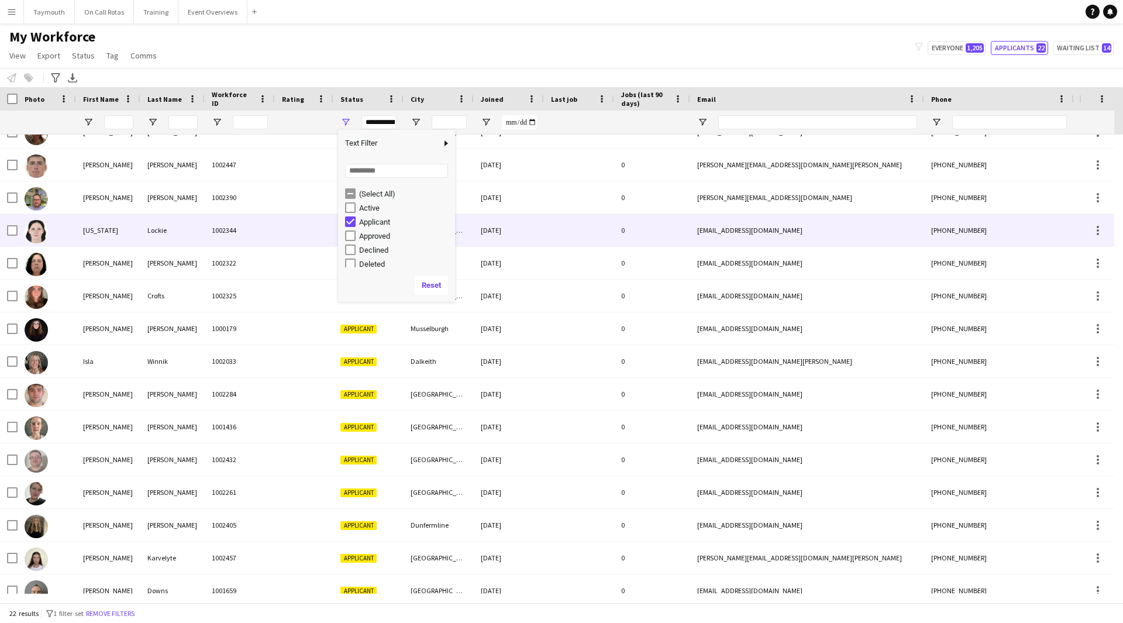
scroll to position [261, 0]
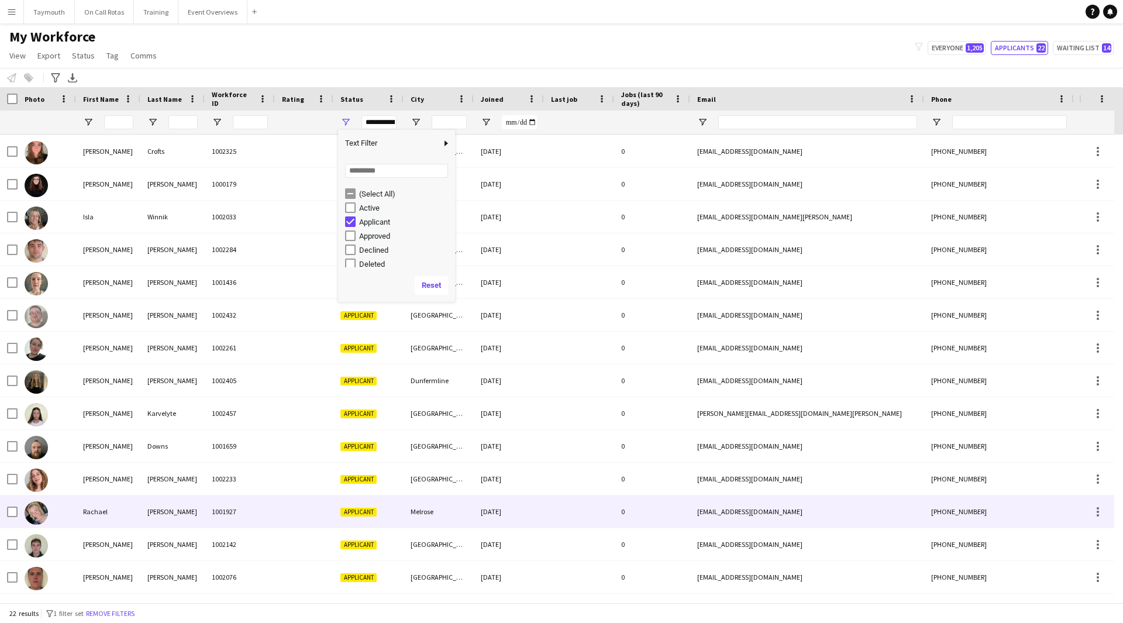
click at [126, 511] on div "Rachael" at bounding box center [108, 511] width 64 height 32
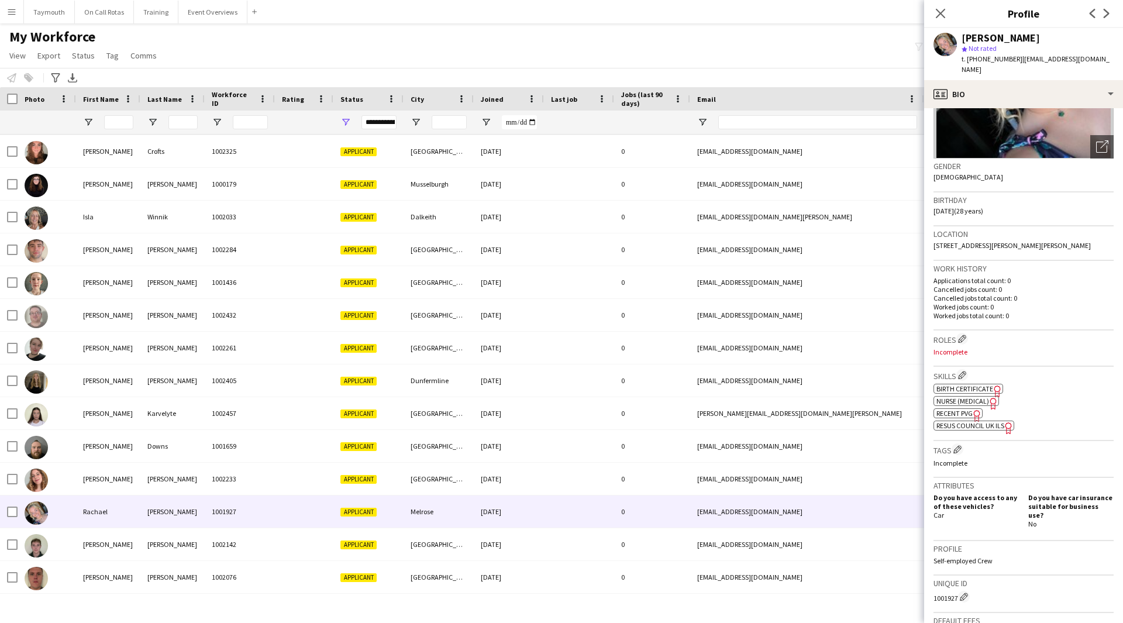
scroll to position [311, 0]
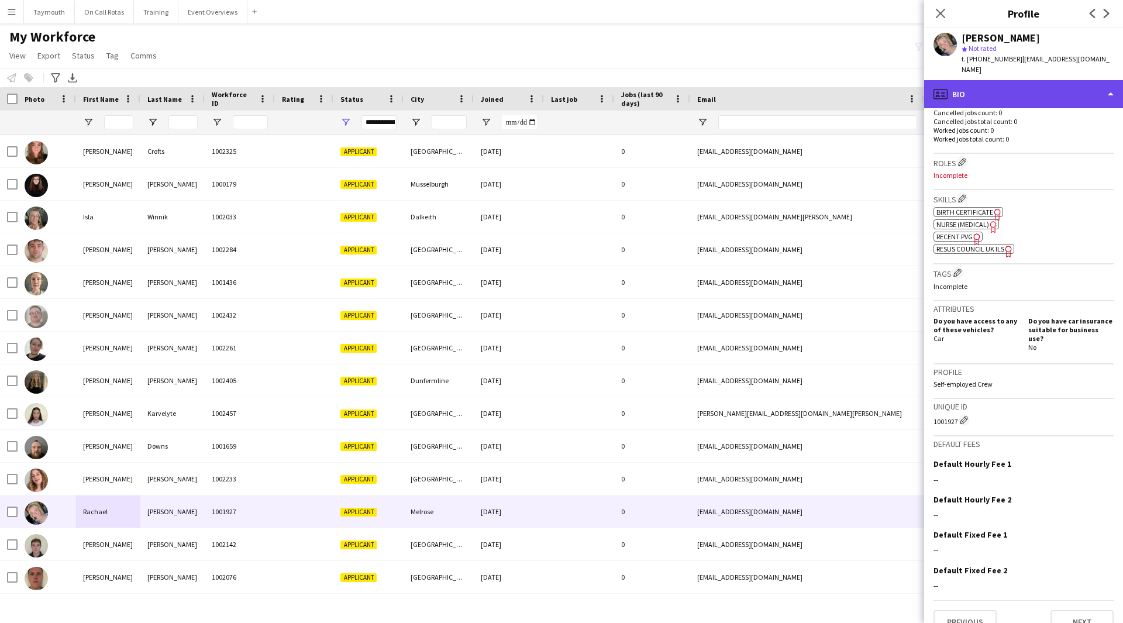
click at [1011, 80] on div "profile Bio" at bounding box center [1023, 94] width 199 height 28
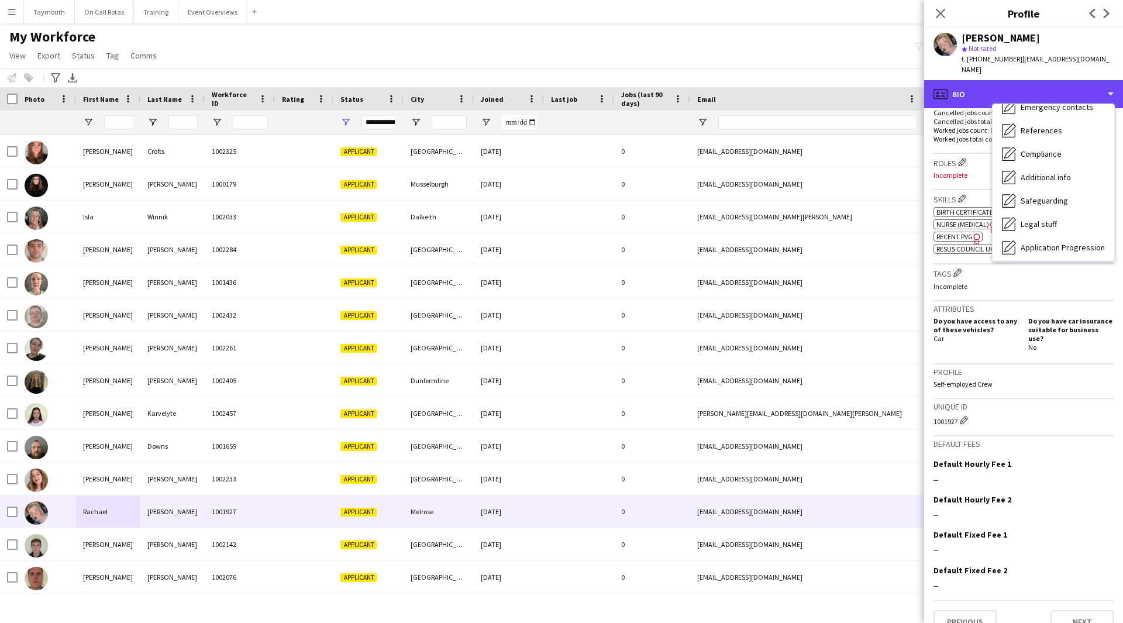
scroll to position [204, 0]
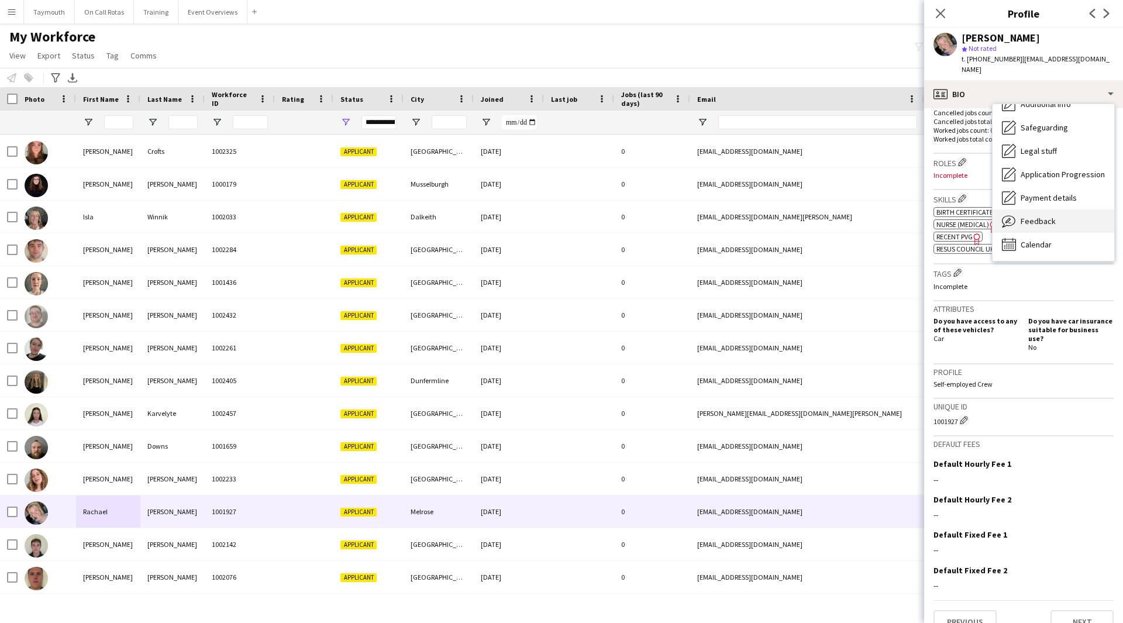
click at [1037, 216] on div "Feedback Feedback" at bounding box center [1053, 220] width 122 height 23
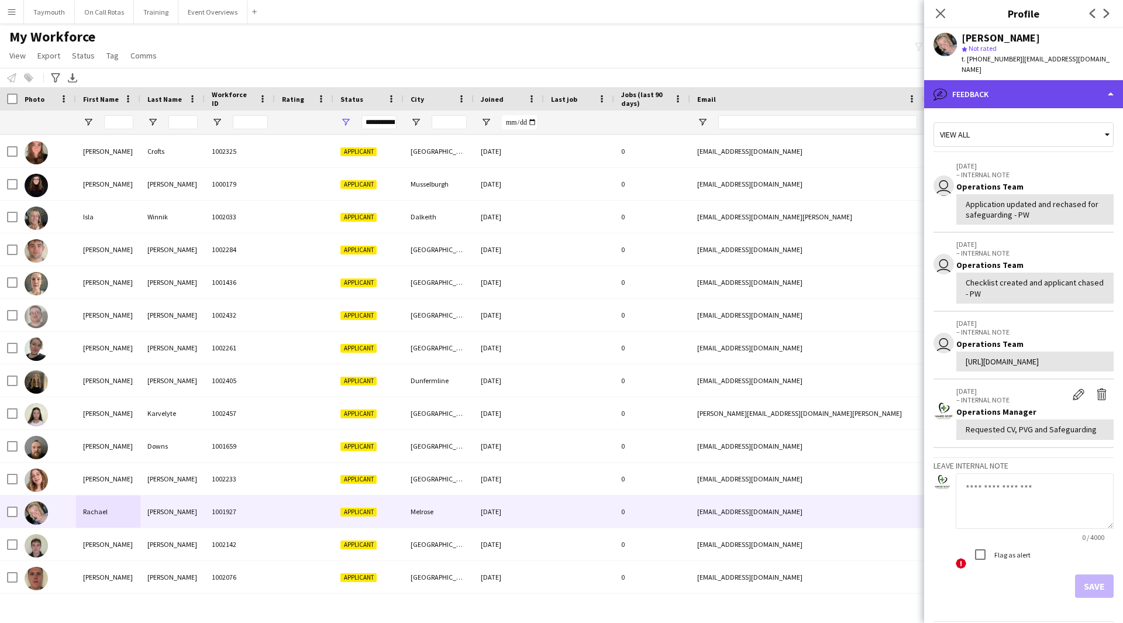
click at [1070, 84] on div "bubble-pencil Feedback" at bounding box center [1023, 94] width 199 height 28
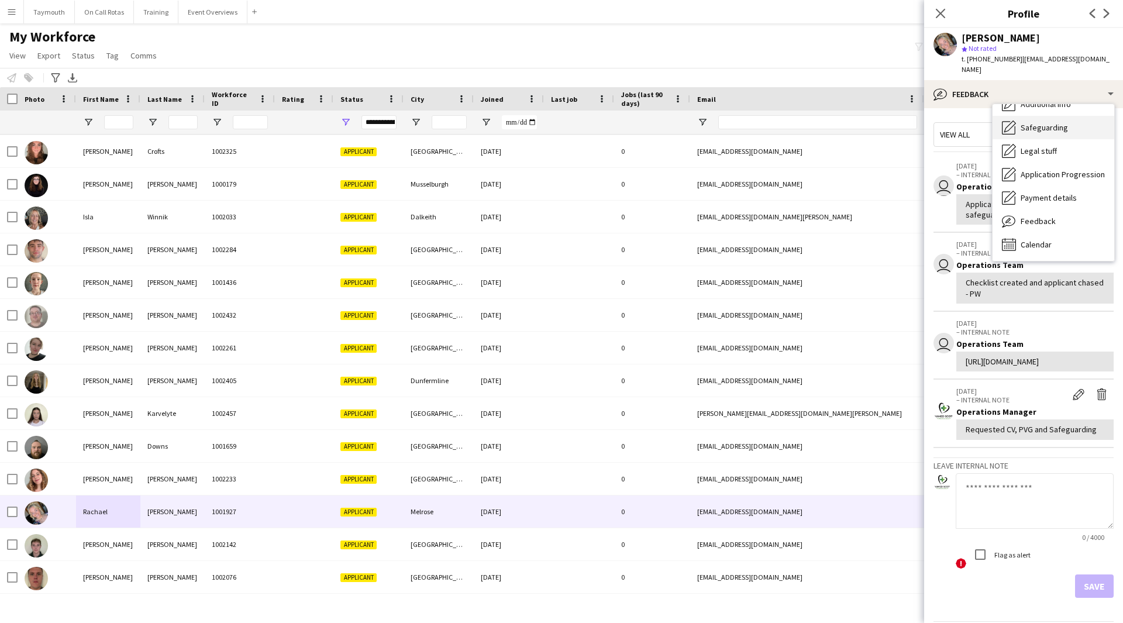
click at [1064, 122] on span "Safeguarding" at bounding box center [1044, 127] width 47 height 11
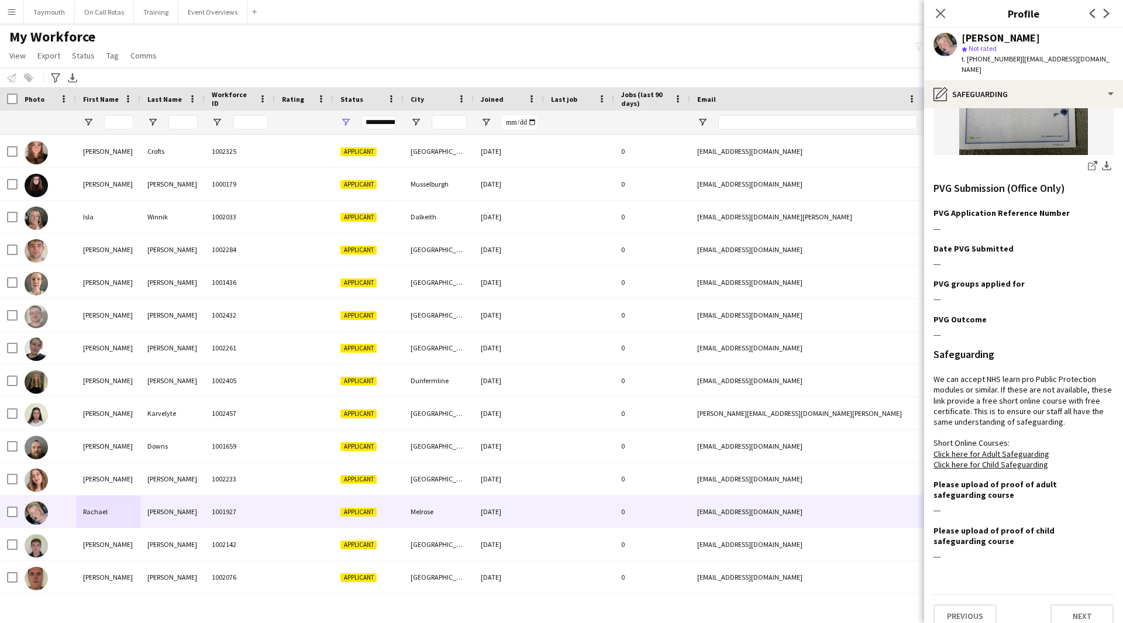
scroll to position [305, 0]
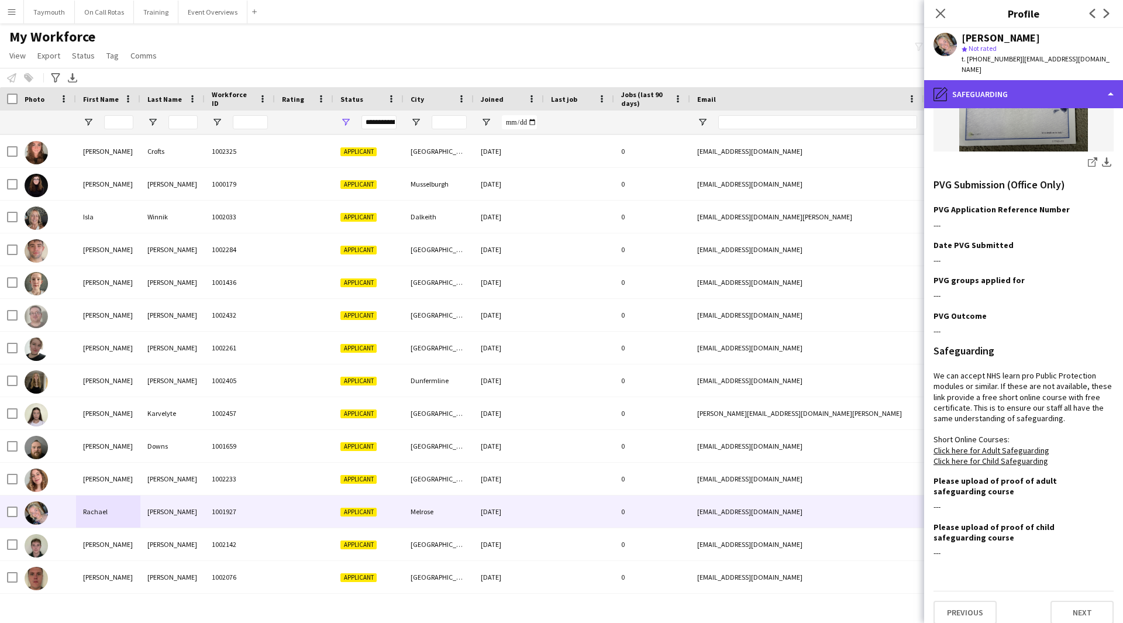
click at [1037, 83] on div "pencil4 Safeguarding" at bounding box center [1023, 94] width 199 height 28
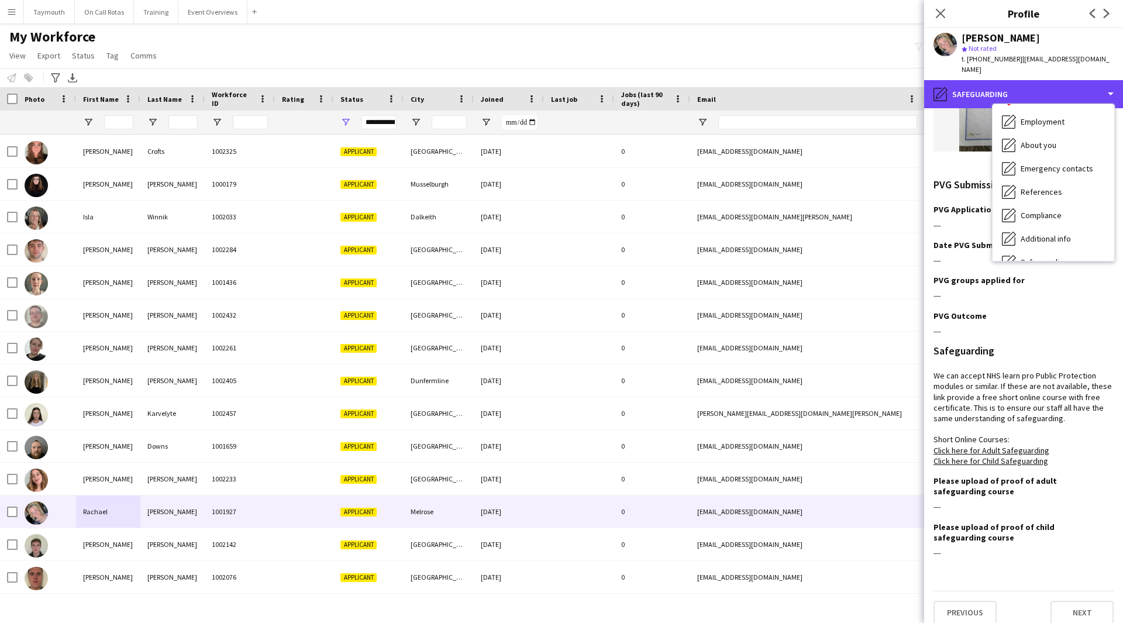
scroll to position [0, 0]
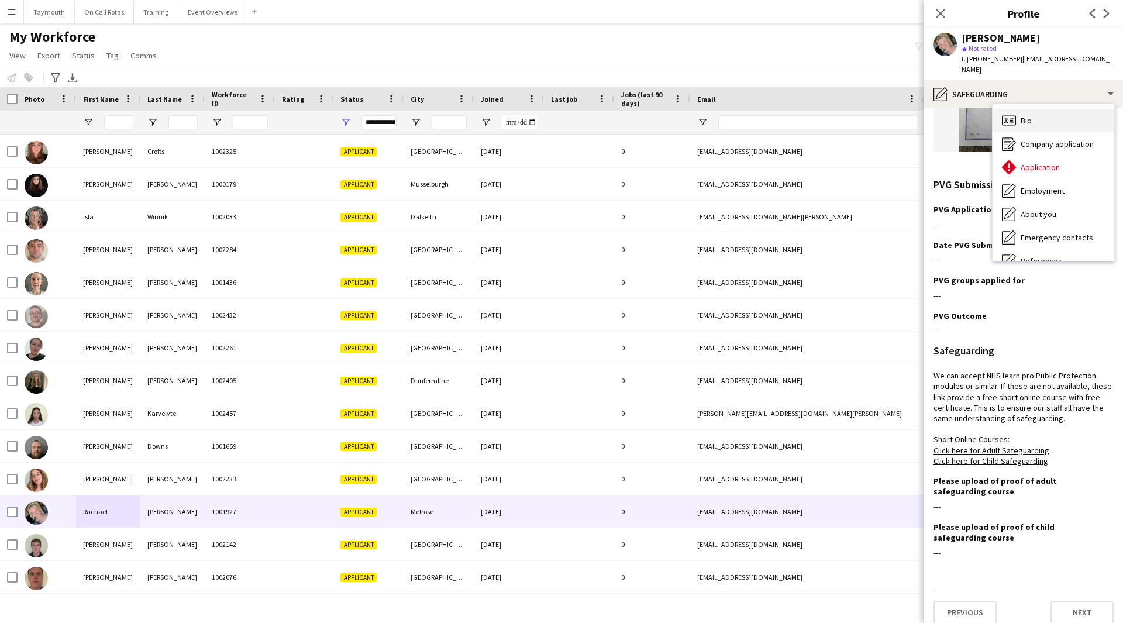
click at [1046, 109] on div "Bio Bio" at bounding box center [1053, 120] width 122 height 23
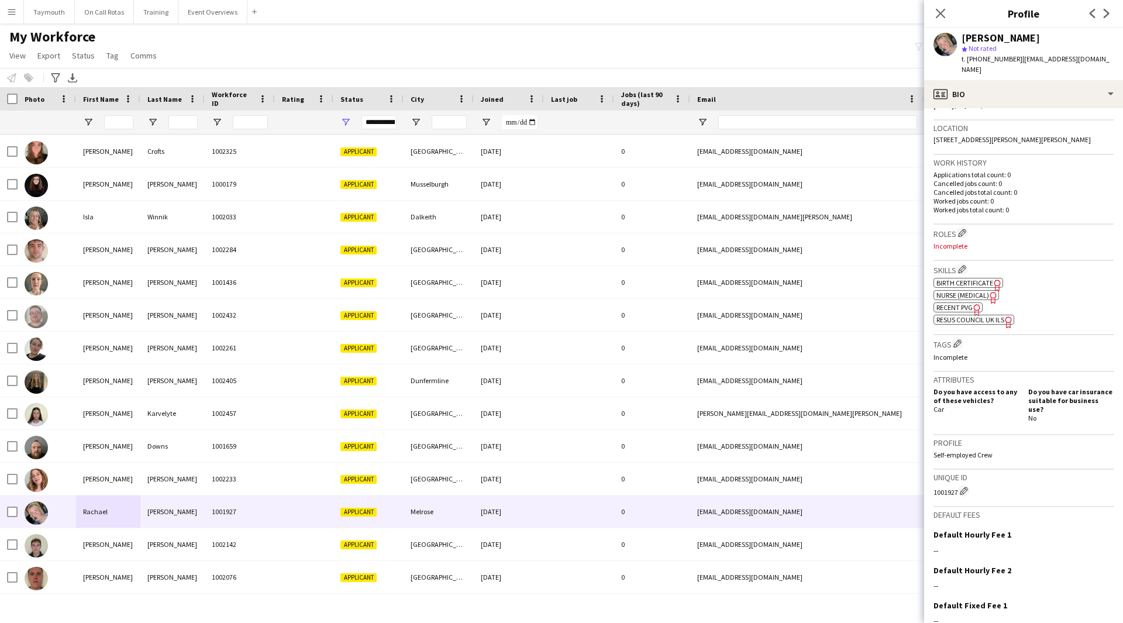
scroll to position [311, 0]
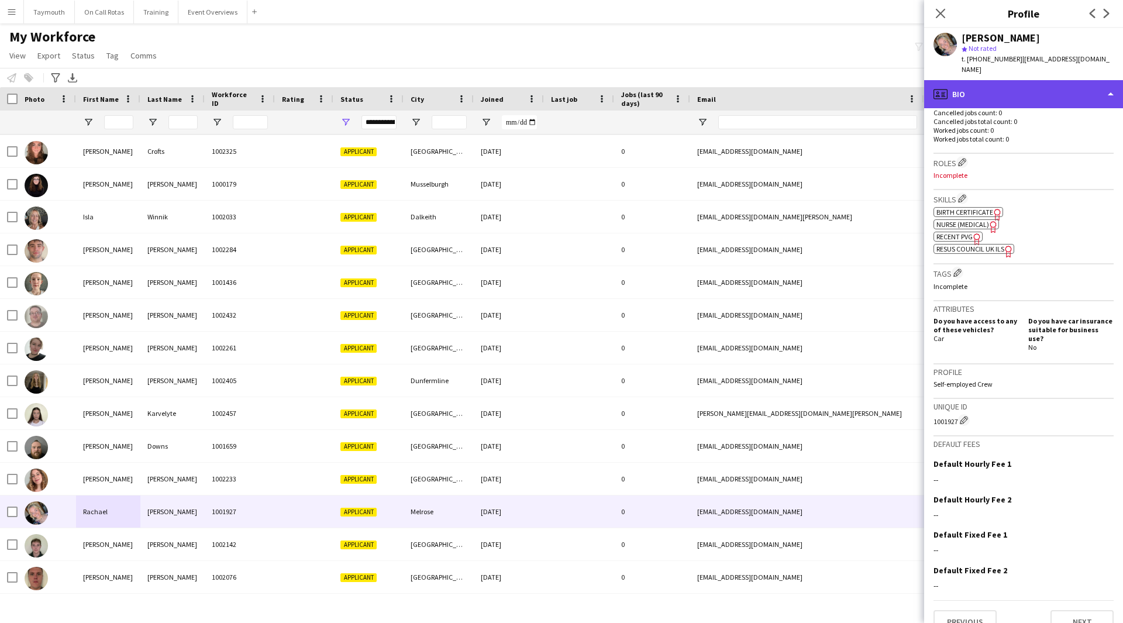
click at [993, 80] on div "profile Bio" at bounding box center [1023, 94] width 199 height 28
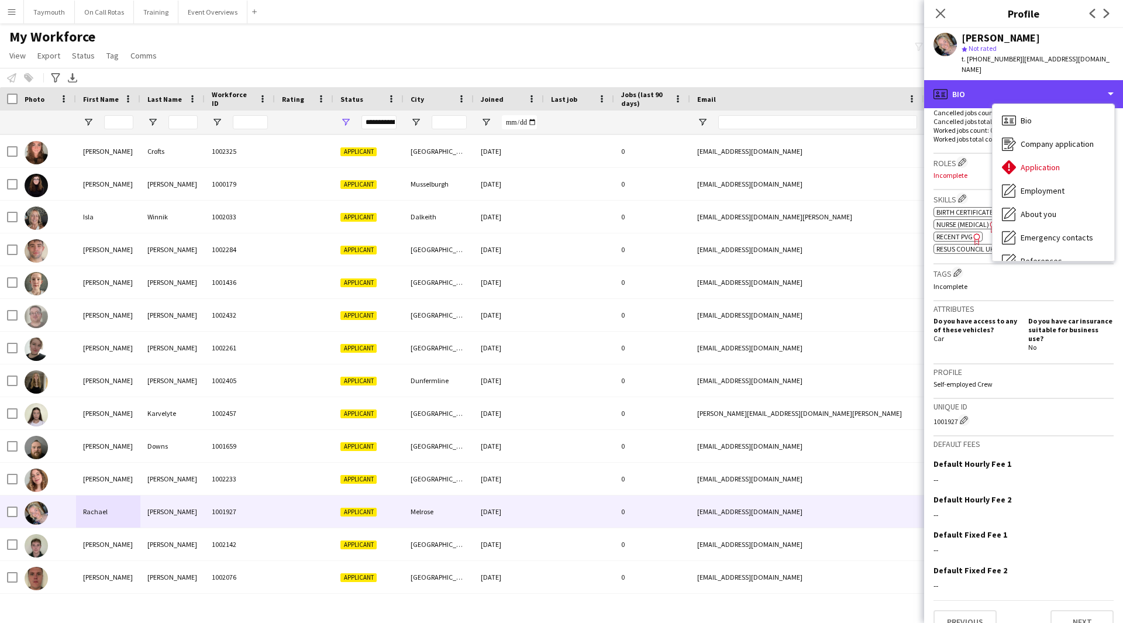
scroll to position [204, 0]
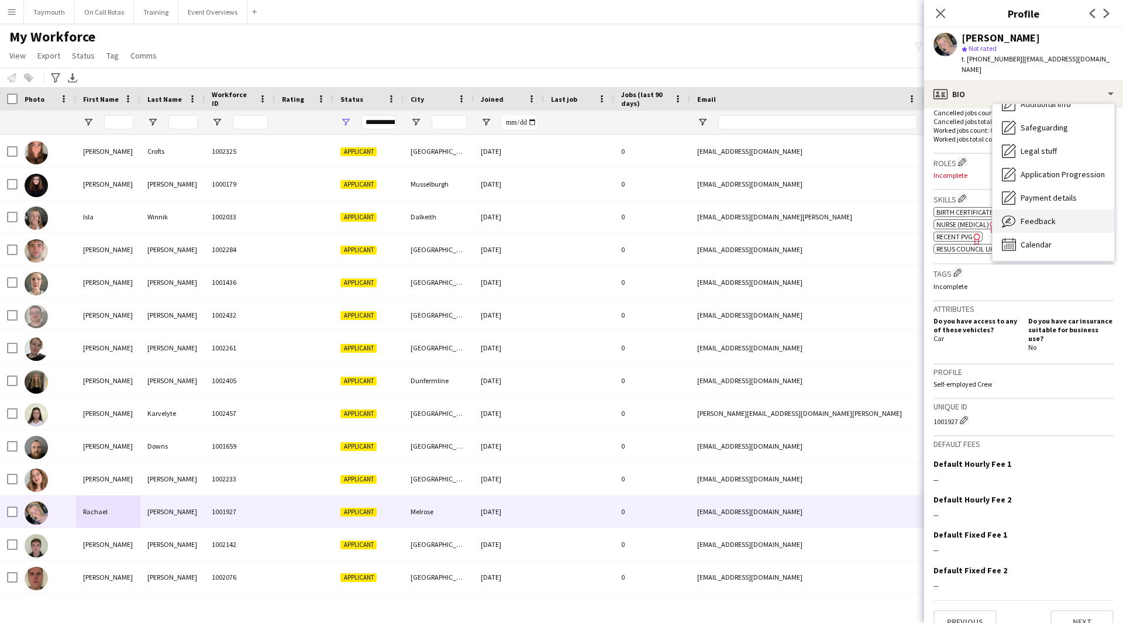
click at [1030, 216] on span "Feedback" at bounding box center [1038, 221] width 35 height 11
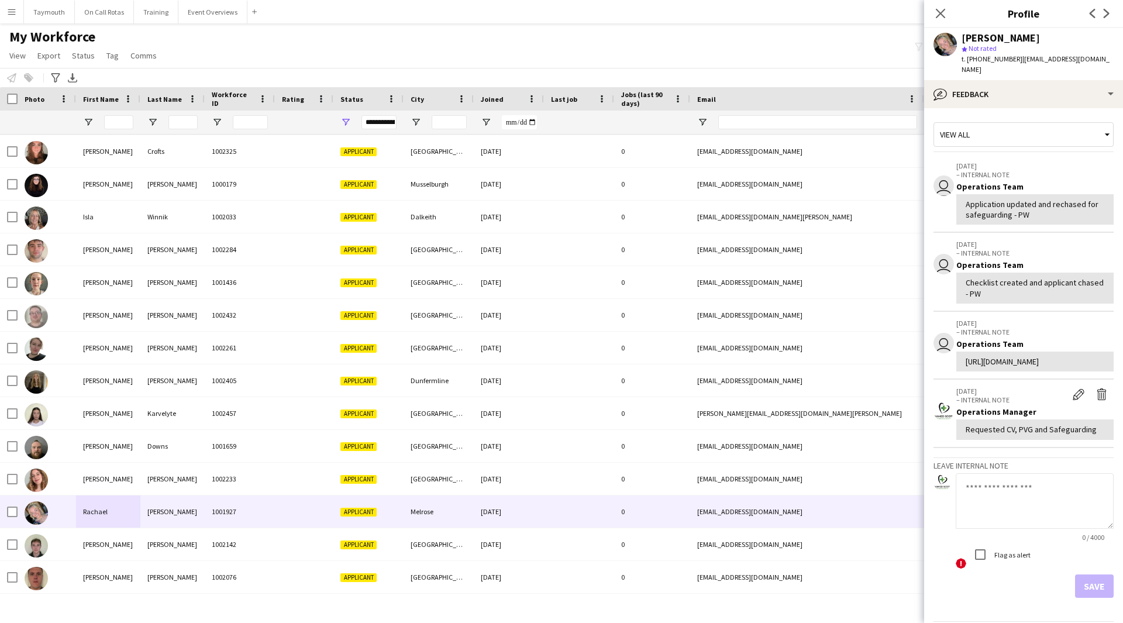
drag, startPoint x: 995, startPoint y: 541, endPoint x: 960, endPoint y: 532, distance: 35.8
click at [994, 529] on textarea at bounding box center [1035, 501] width 158 height 56
type textarea "**********"
click at [1091, 598] on button "Save" at bounding box center [1094, 585] width 39 height 23
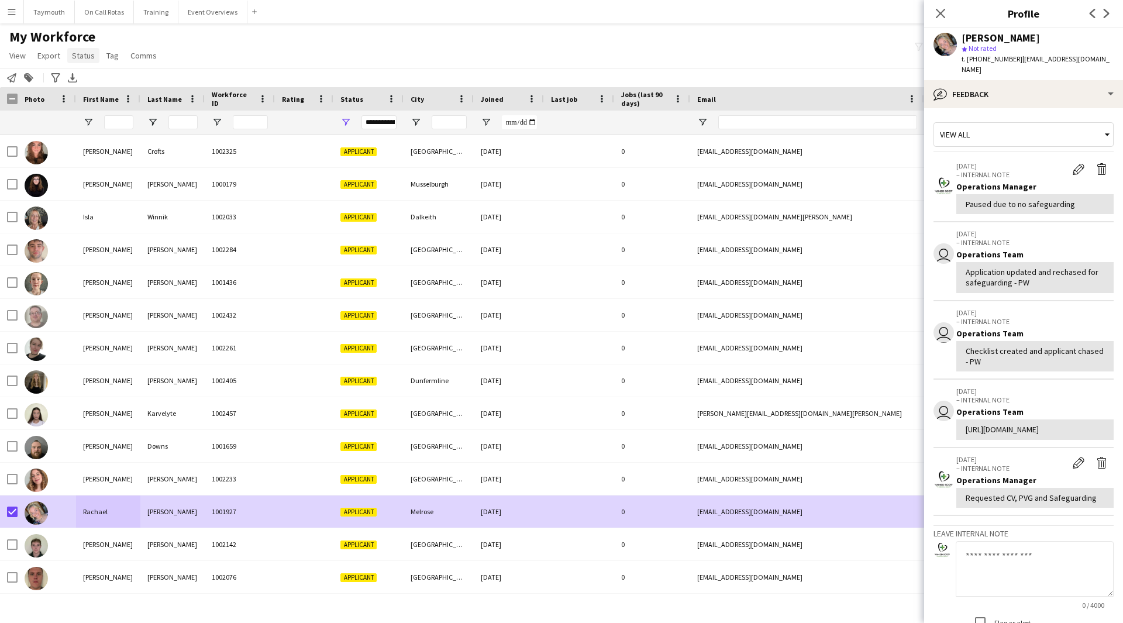
click at [87, 57] on span "Status" at bounding box center [83, 55] width 23 height 11
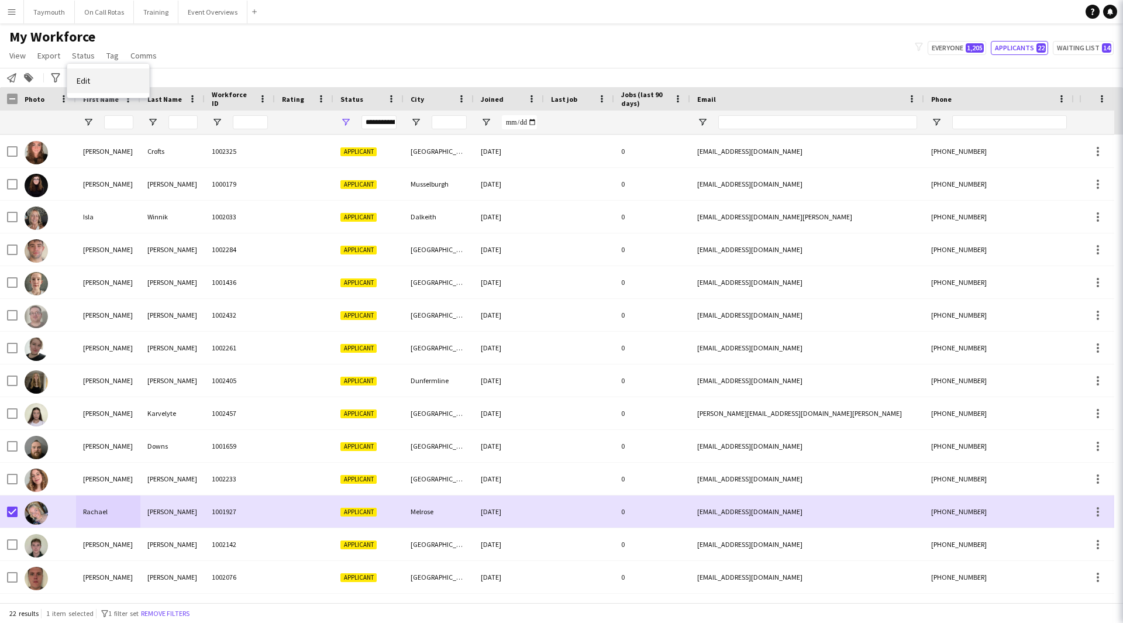
click at [91, 76] on link "Edit" at bounding box center [108, 80] width 82 height 25
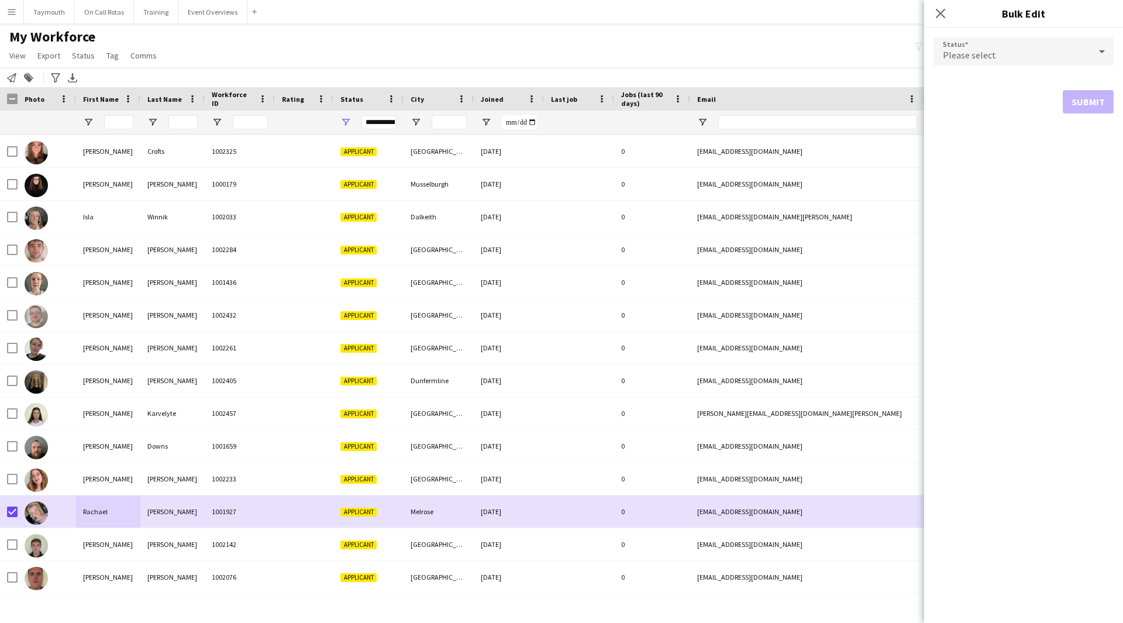
click at [963, 51] on span "Please select" at bounding box center [969, 55] width 53 height 12
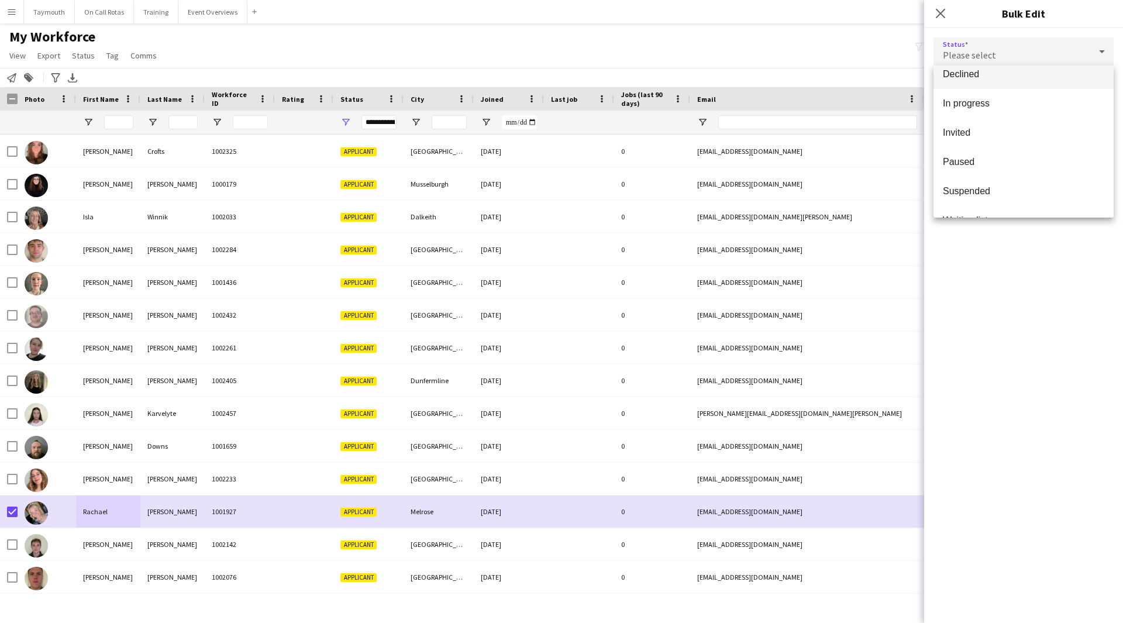
scroll to position [117, 0]
click at [988, 147] on span "Paused" at bounding box center [1023, 142] width 161 height 11
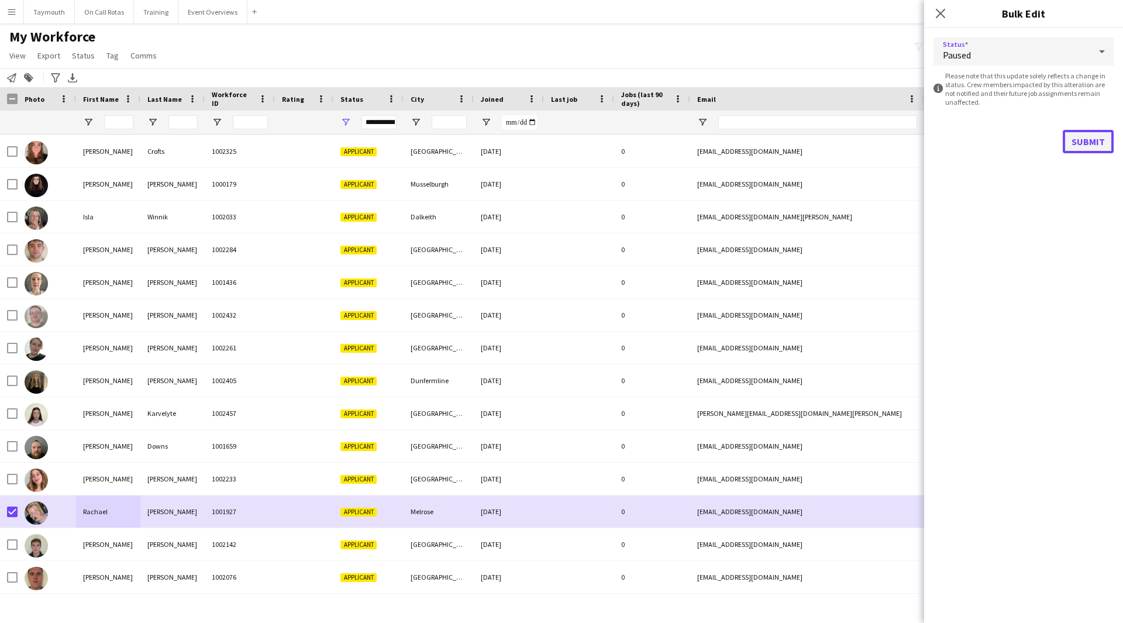
click at [1091, 137] on button "Submit" at bounding box center [1088, 141] width 51 height 23
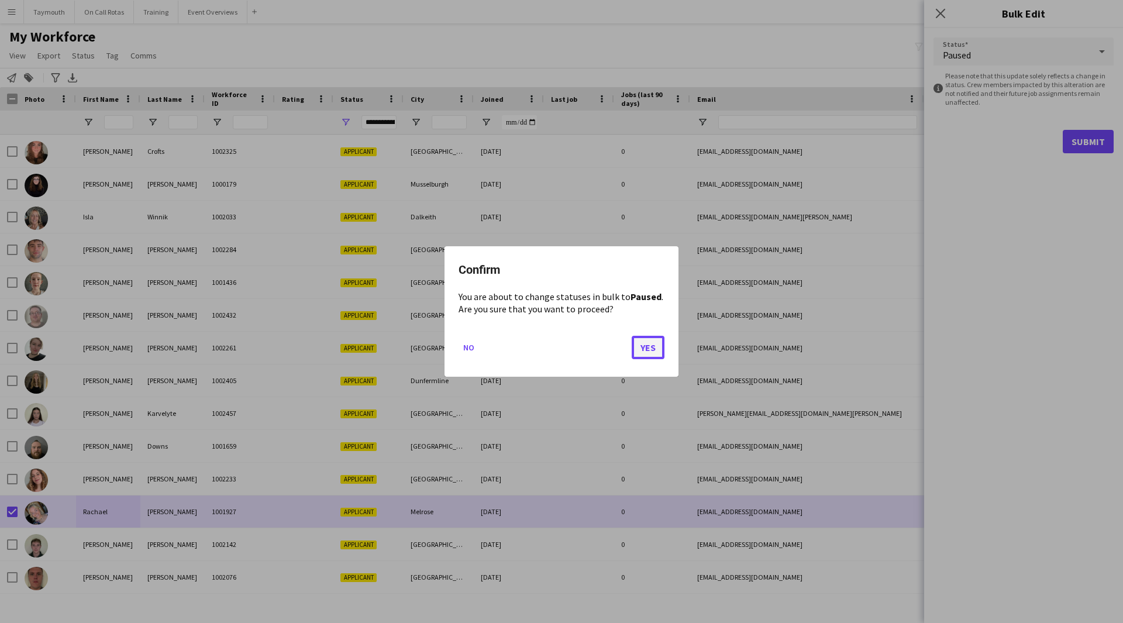
click at [653, 353] on button "Yes" at bounding box center [648, 347] width 33 height 23
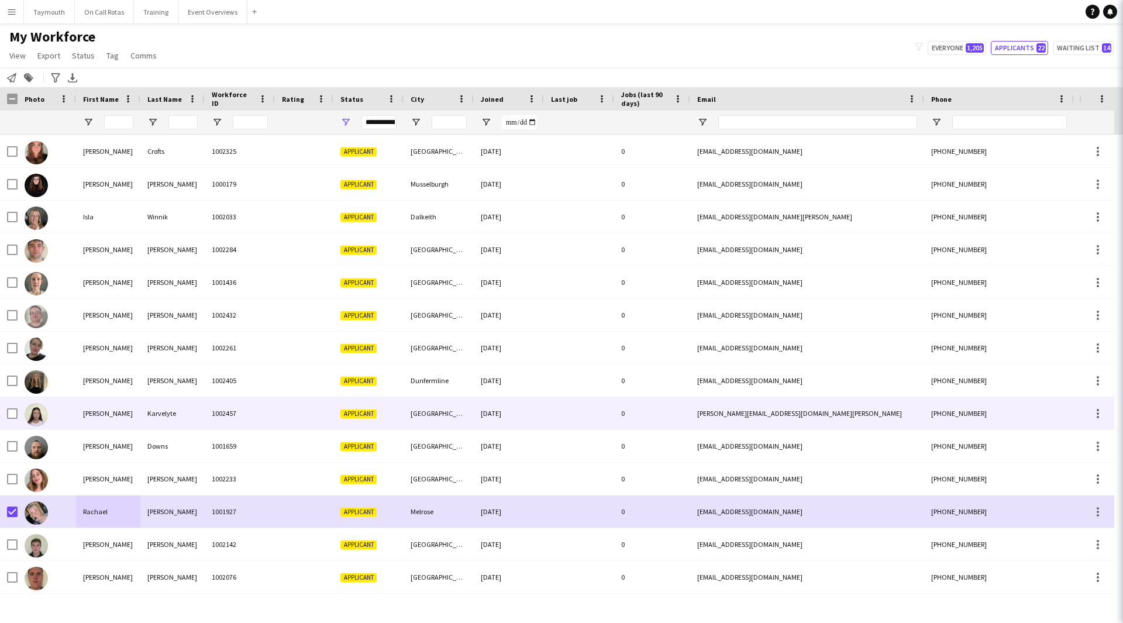
scroll to position [229, 0]
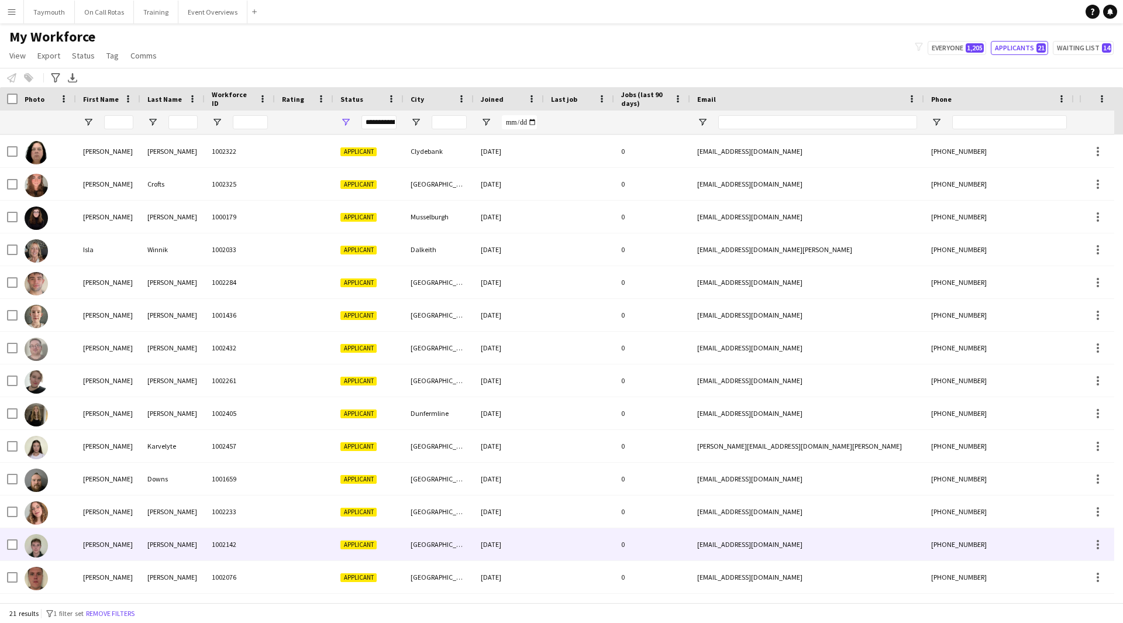
click at [146, 542] on div "[PERSON_NAME]" at bounding box center [172, 544] width 64 height 32
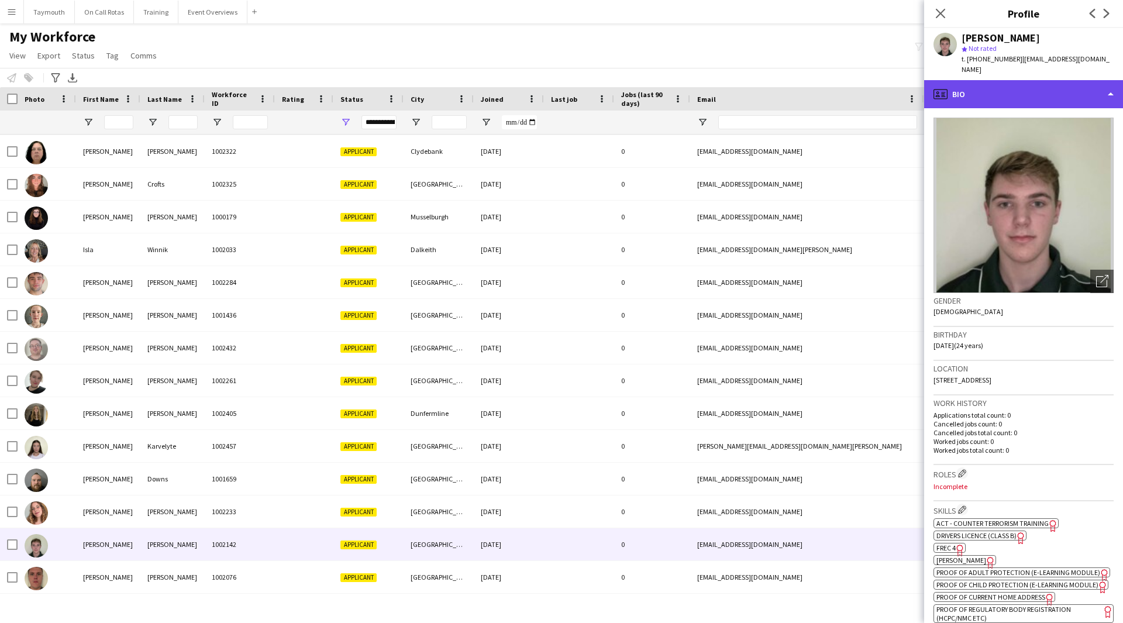
click at [1002, 85] on div "profile Bio" at bounding box center [1023, 94] width 199 height 28
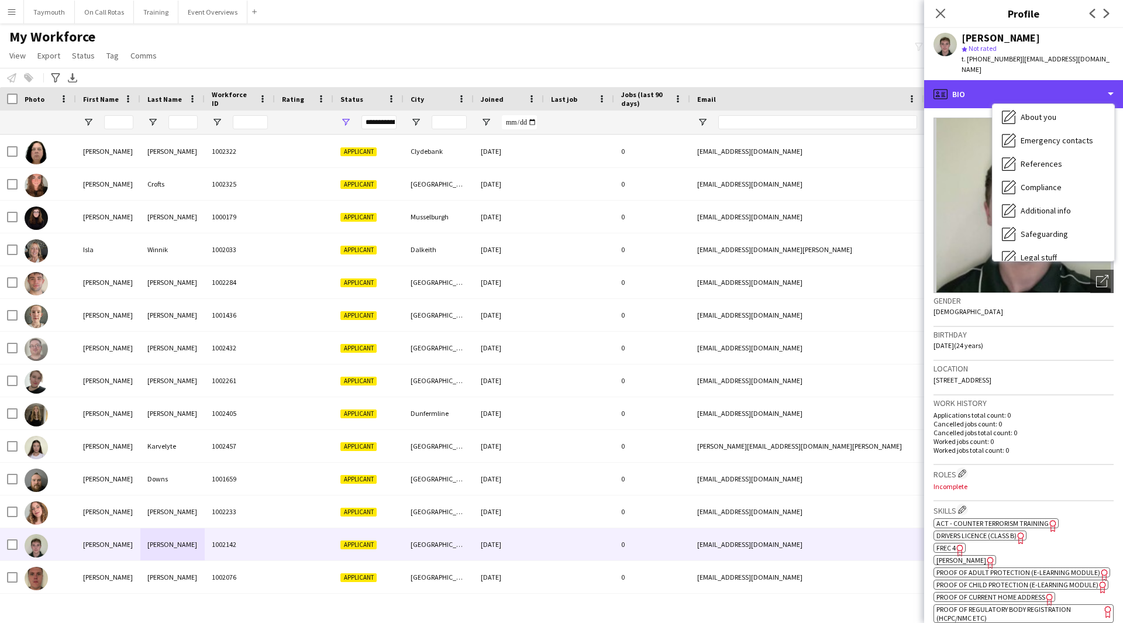
scroll to position [204, 0]
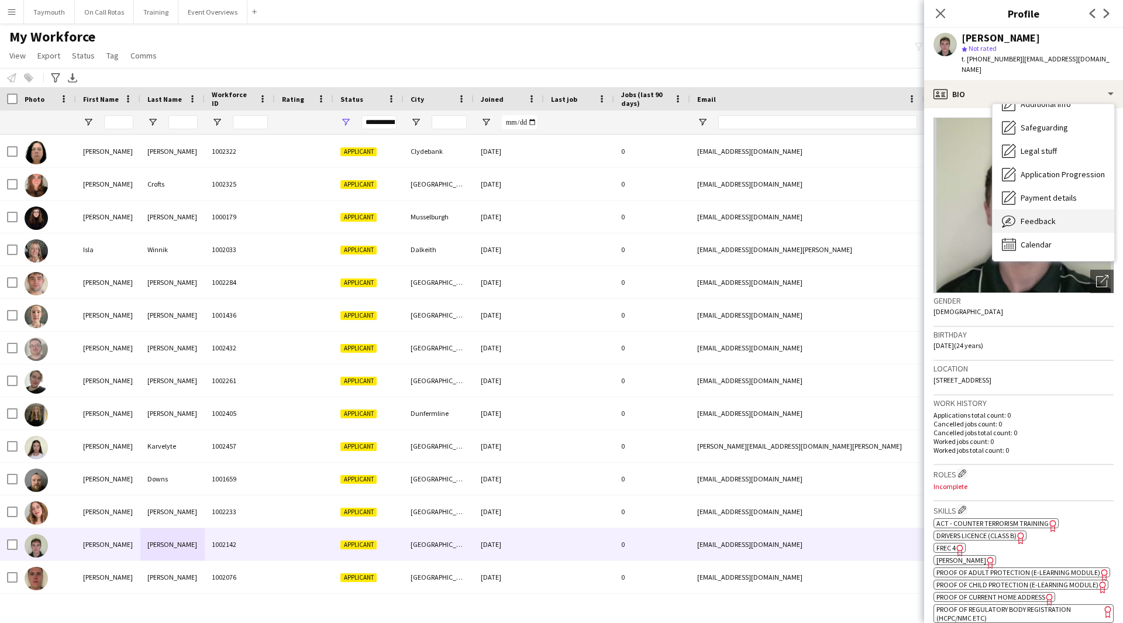
click at [1053, 211] on div "Feedback Feedback" at bounding box center [1053, 220] width 122 height 23
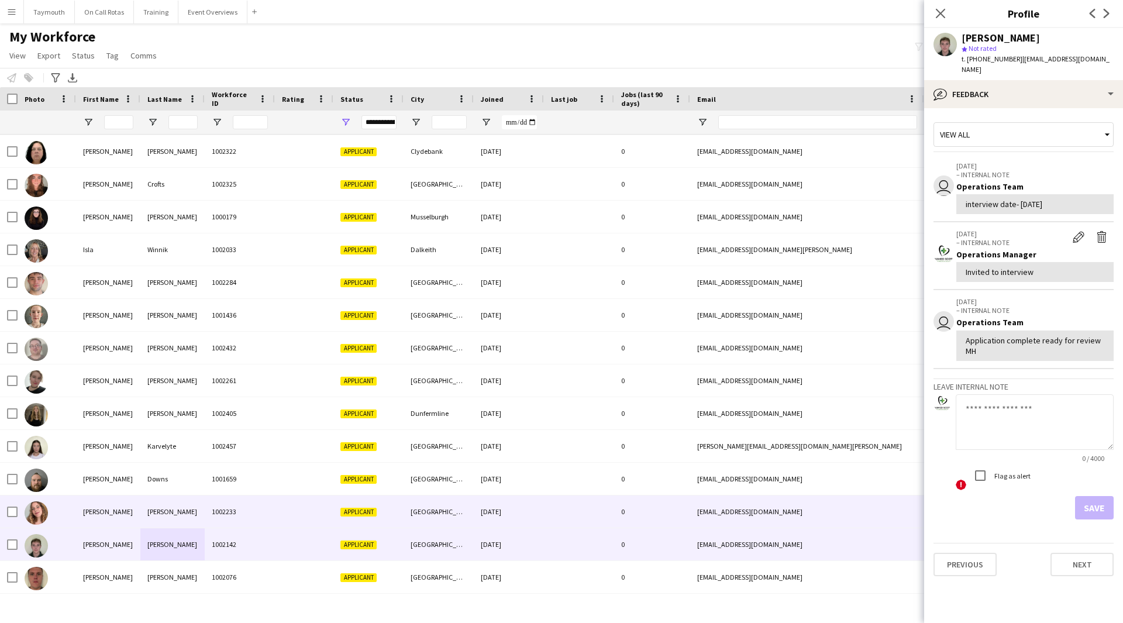
click at [86, 512] on div "[PERSON_NAME]" at bounding box center [108, 511] width 64 height 32
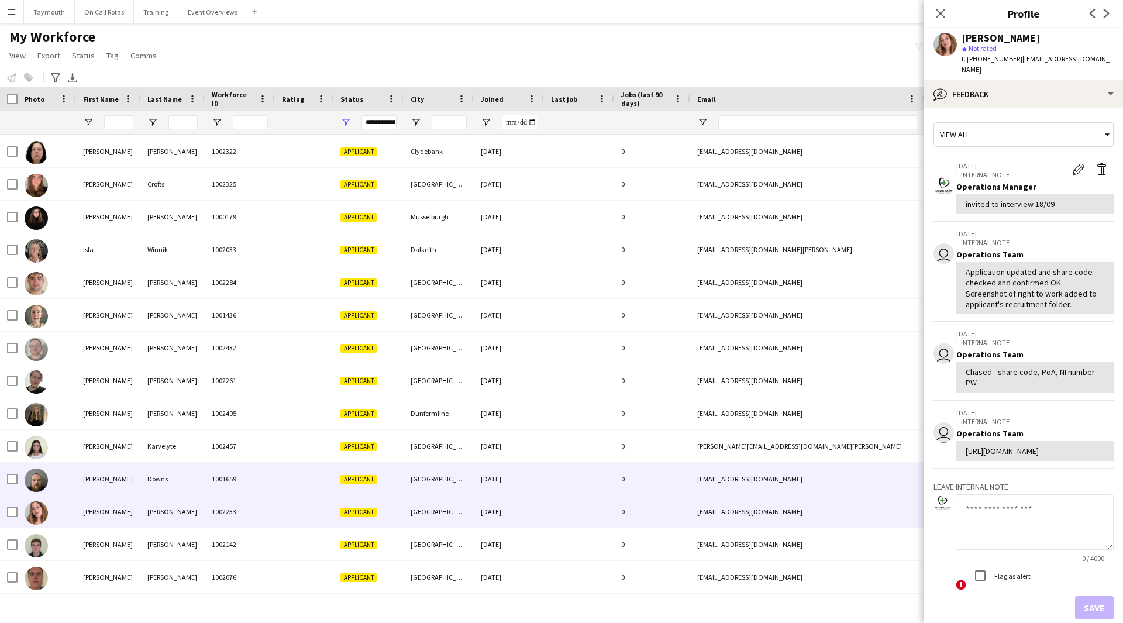
click at [123, 479] on div "[PERSON_NAME]" at bounding box center [108, 479] width 64 height 32
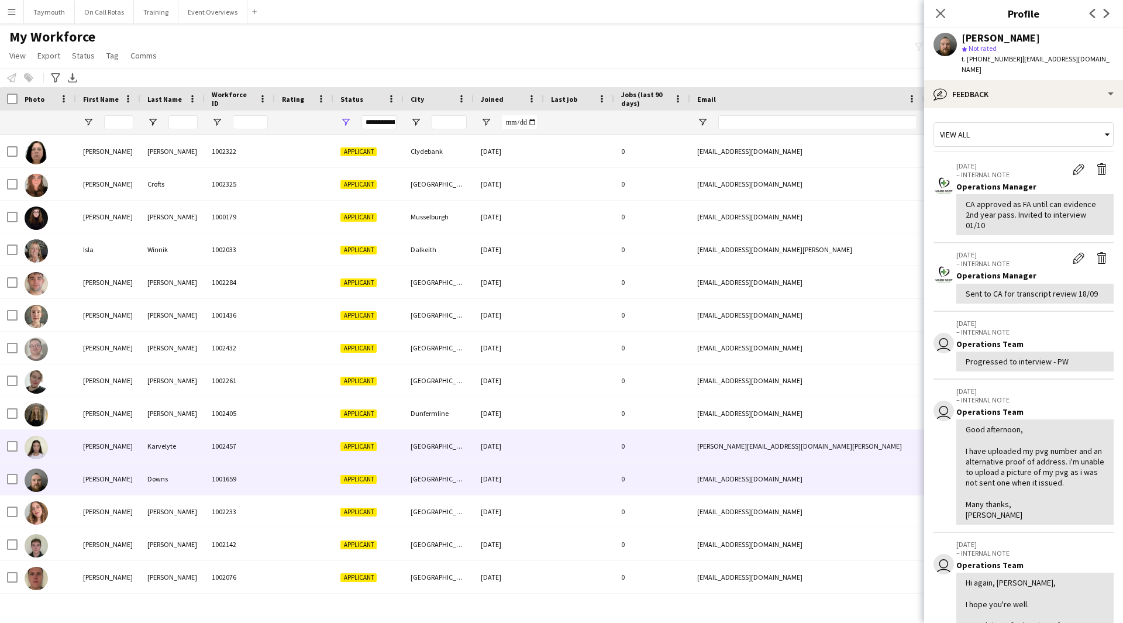
click at [119, 451] on div "[PERSON_NAME]" at bounding box center [108, 446] width 64 height 32
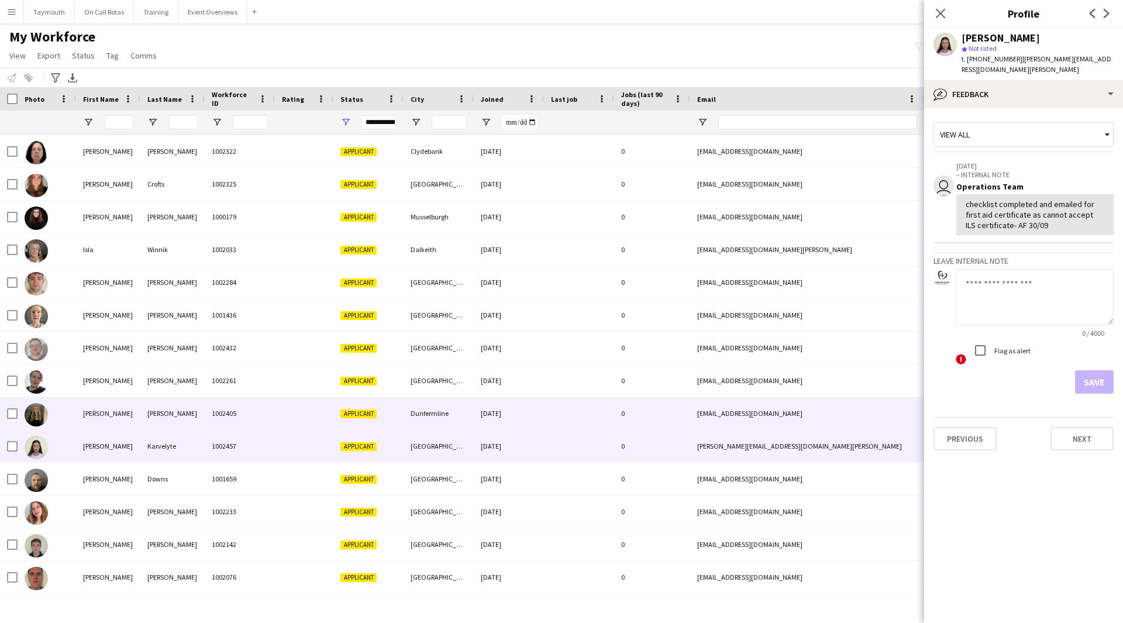
click at [125, 421] on div "[PERSON_NAME]" at bounding box center [108, 413] width 64 height 32
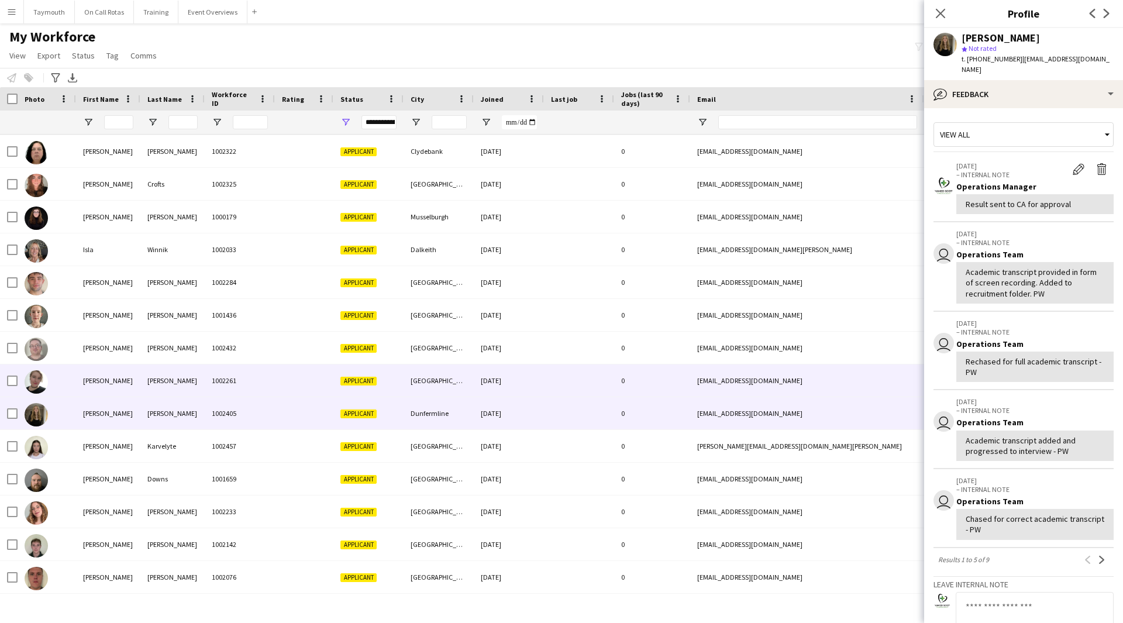
click at [134, 388] on div "[PERSON_NAME]" at bounding box center [108, 380] width 64 height 32
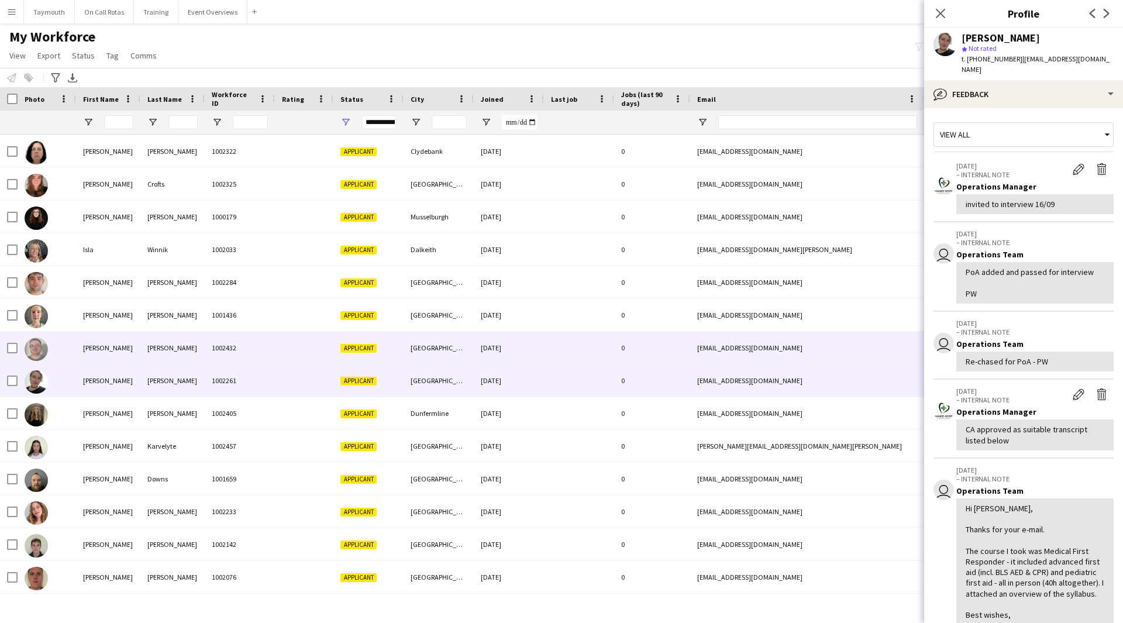
click at [133, 358] on div "[PERSON_NAME]" at bounding box center [108, 348] width 64 height 32
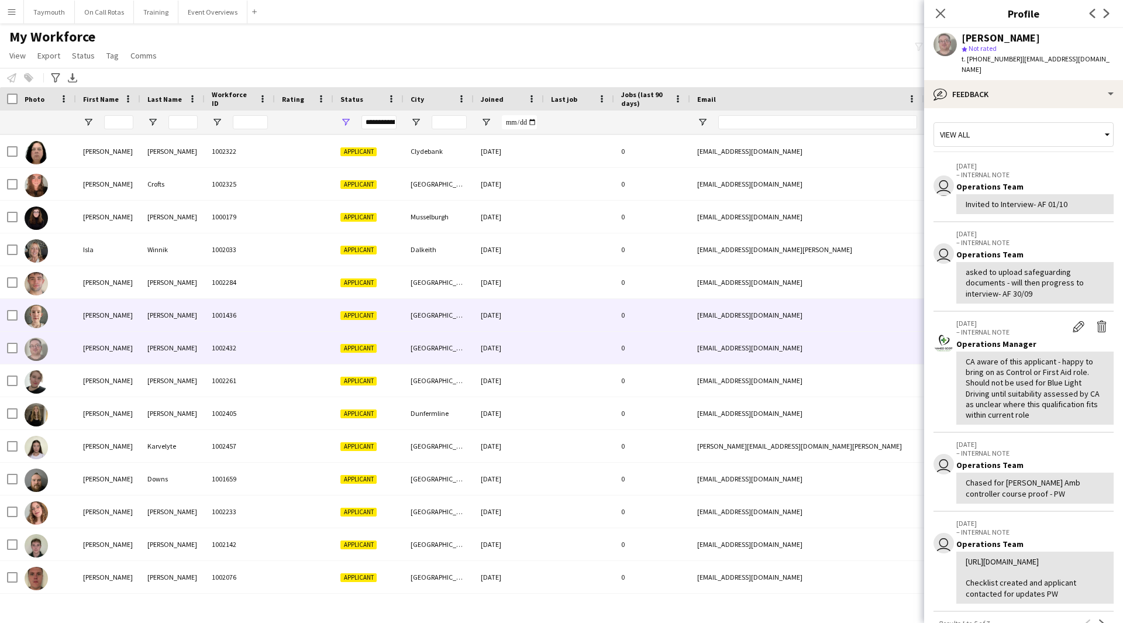
click at [131, 322] on div "[PERSON_NAME]" at bounding box center [108, 315] width 64 height 32
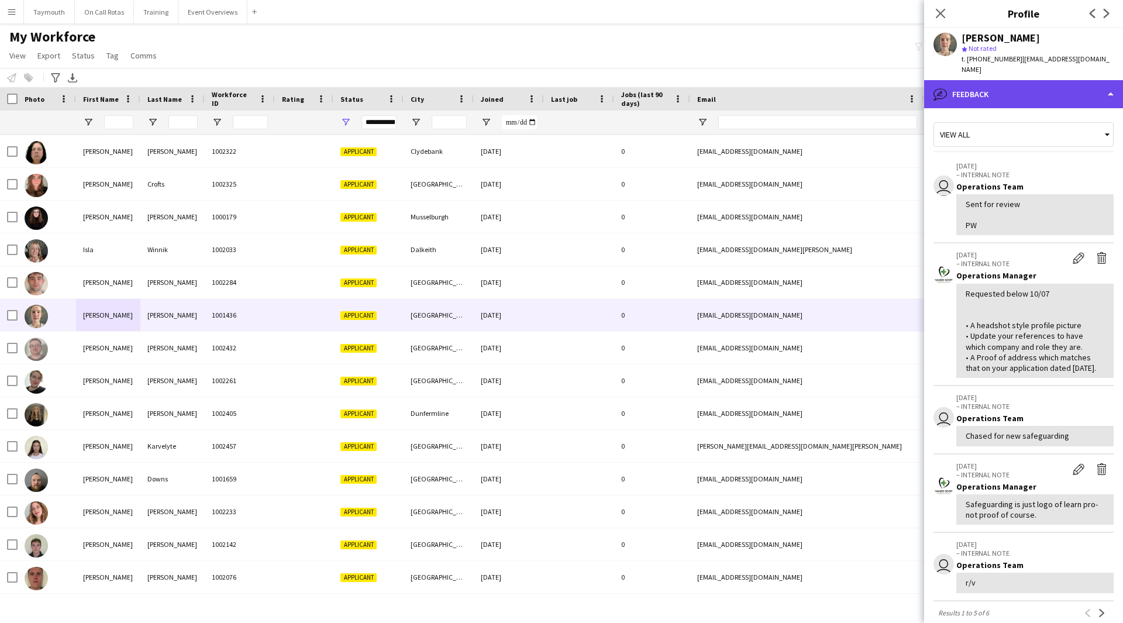
click at [1042, 80] on div "bubble-pencil Feedback" at bounding box center [1023, 94] width 199 height 28
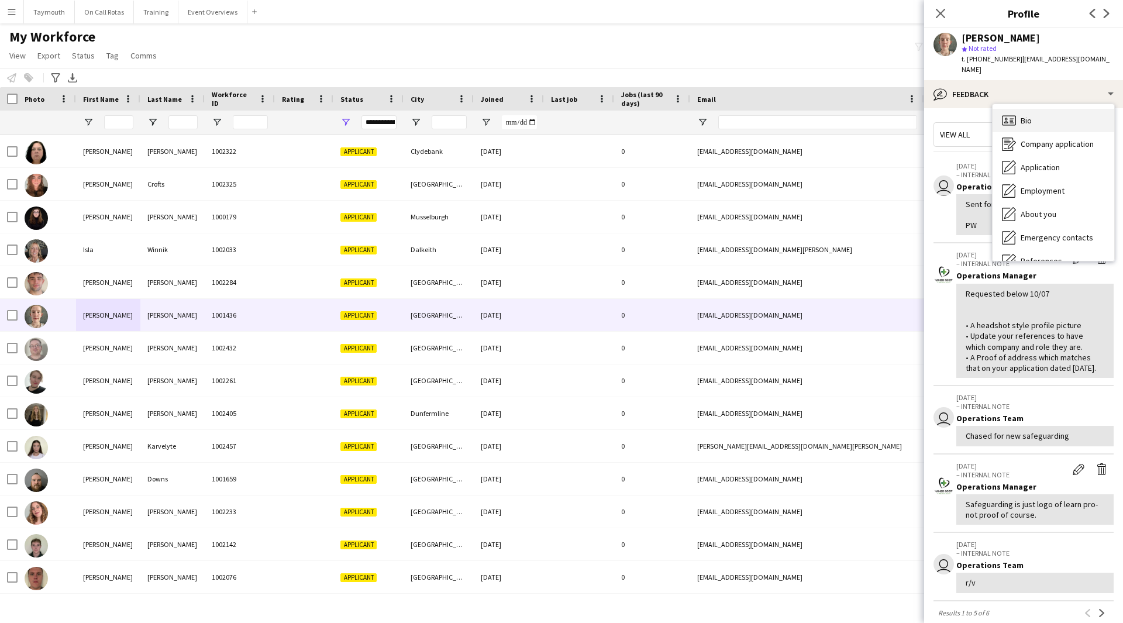
click at [1039, 109] on div "Bio Bio" at bounding box center [1053, 120] width 122 height 23
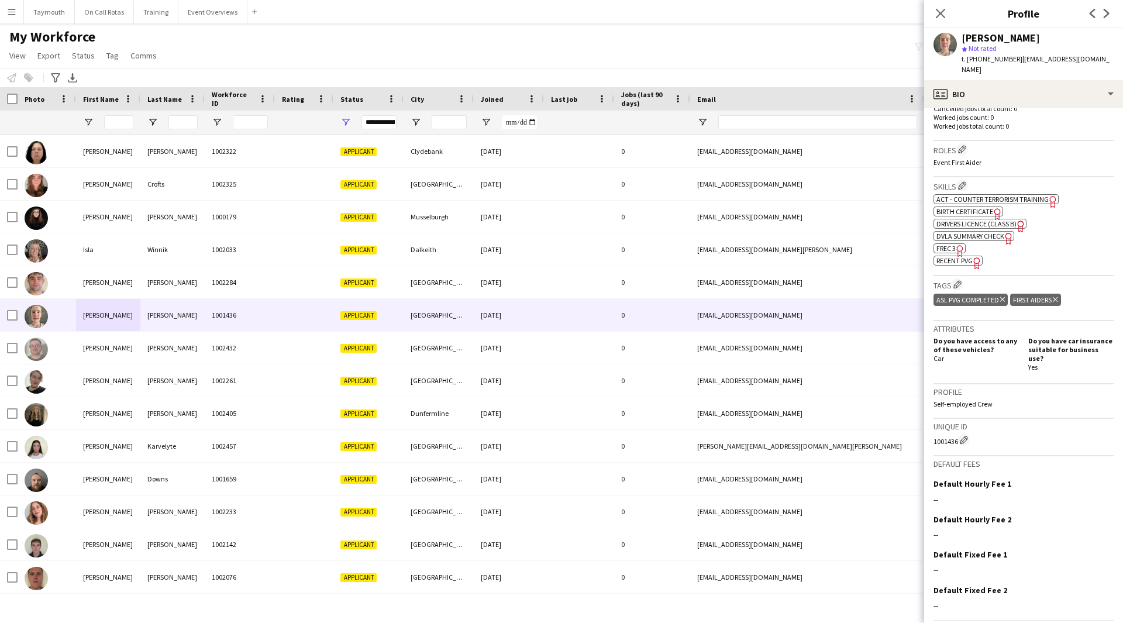
scroll to position [344, 0]
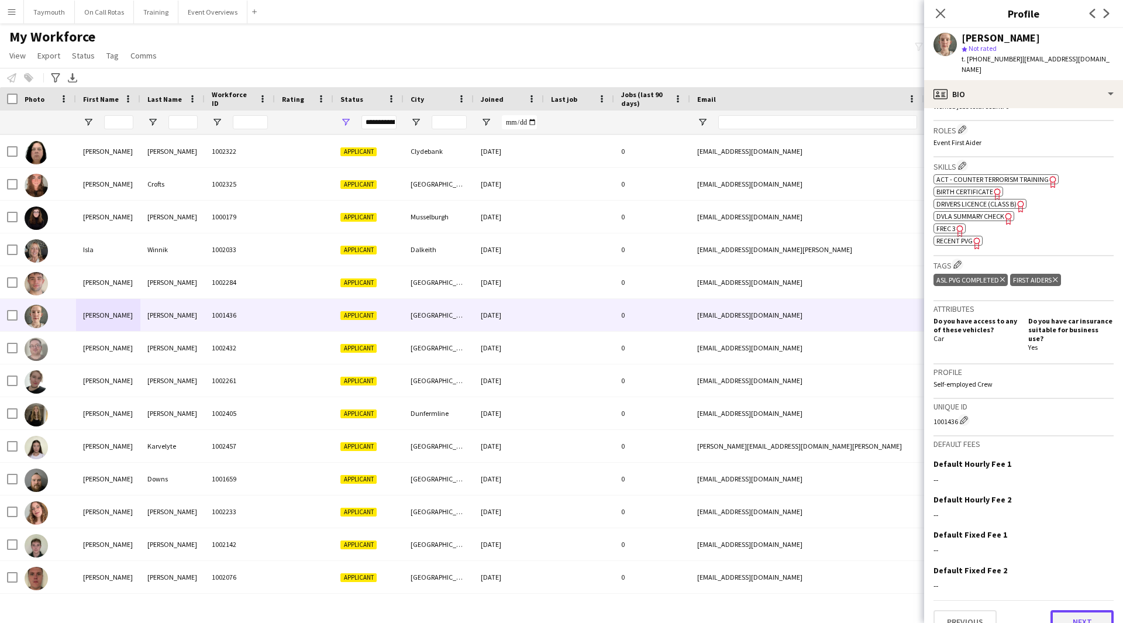
click at [1070, 610] on button "Next" at bounding box center [1081, 621] width 63 height 23
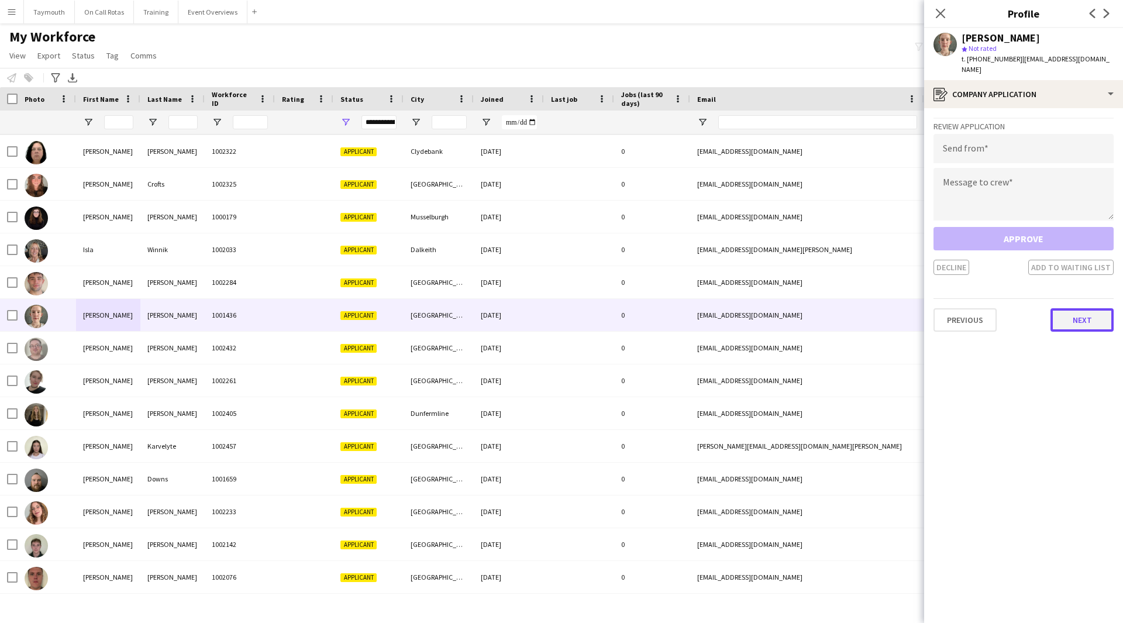
click at [1075, 311] on button "Next" at bounding box center [1081, 319] width 63 height 23
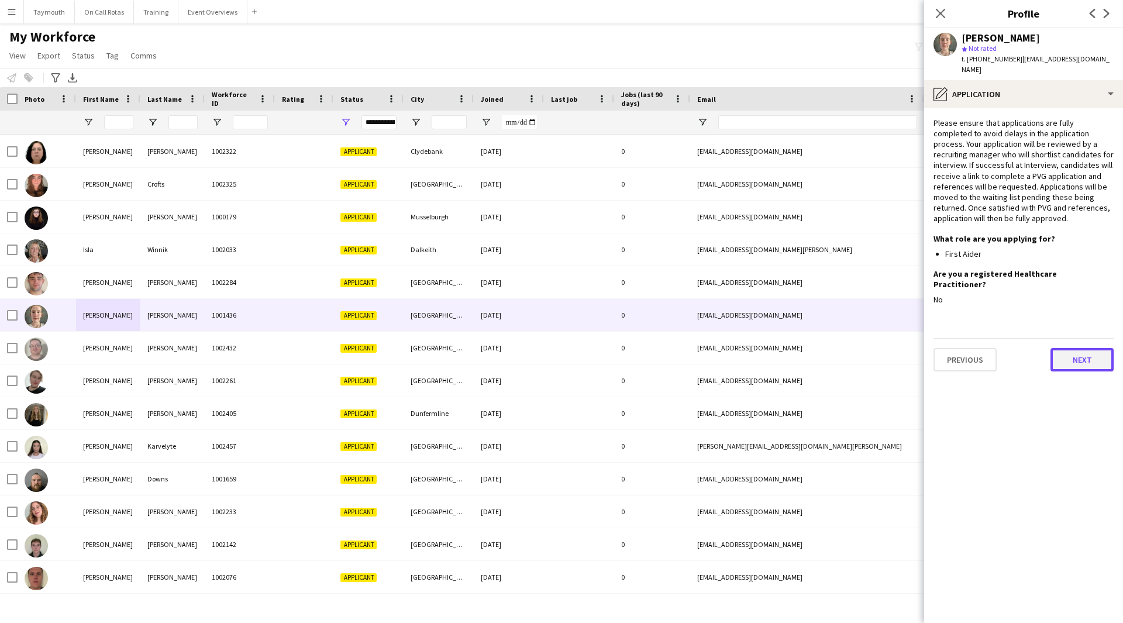
click at [1075, 348] on button "Next" at bounding box center [1081, 359] width 63 height 23
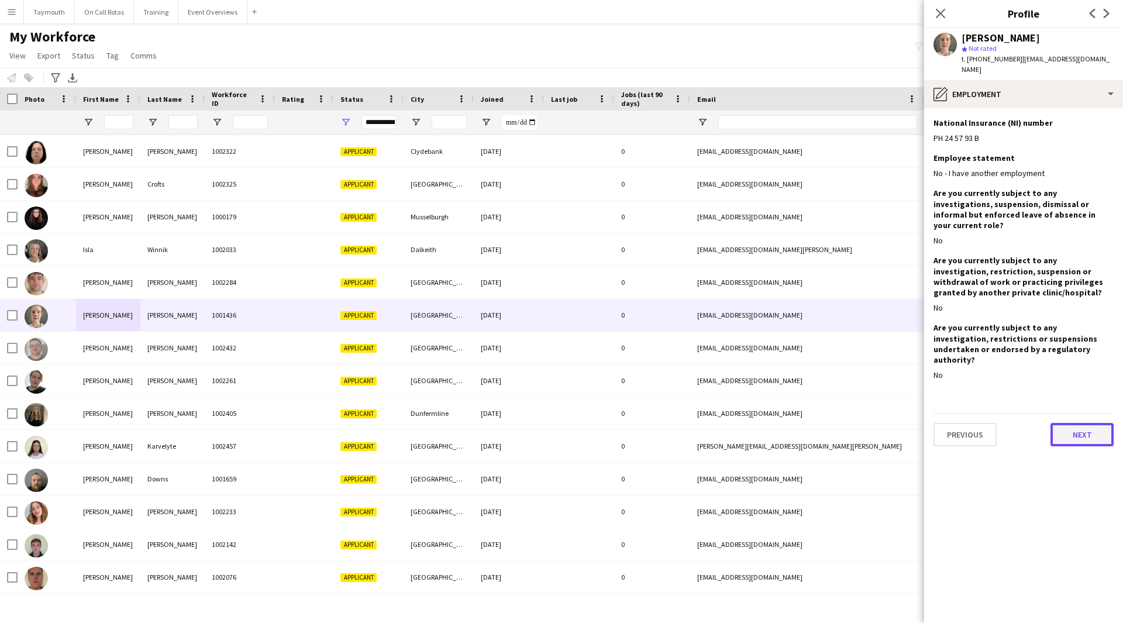
click at [1077, 423] on button "Next" at bounding box center [1081, 434] width 63 height 23
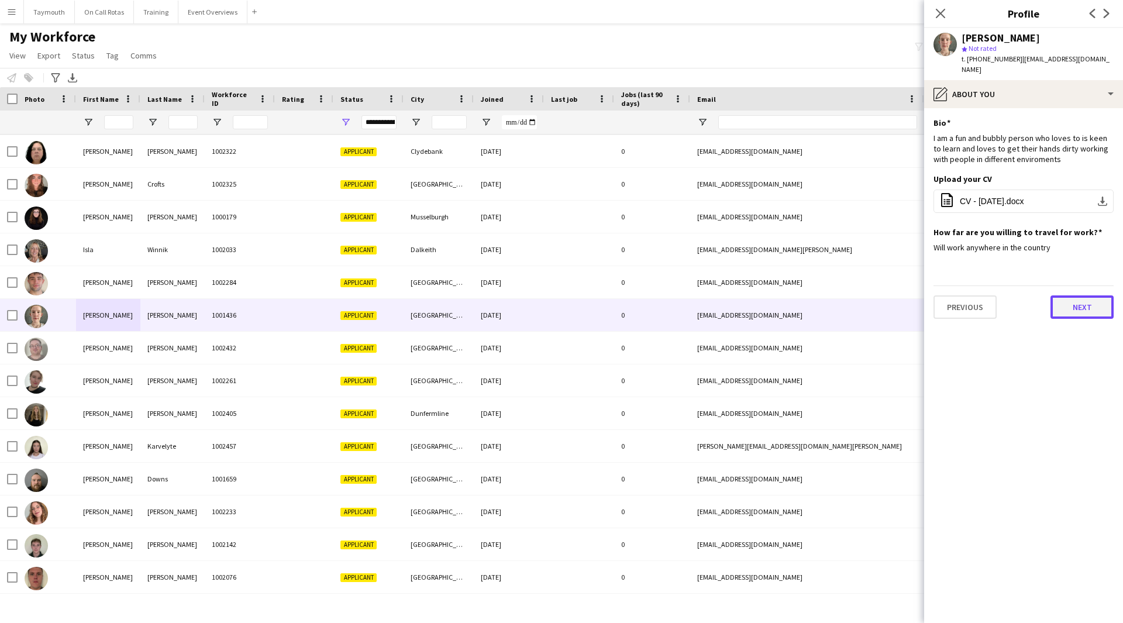
click at [1092, 300] on button "Next" at bounding box center [1081, 306] width 63 height 23
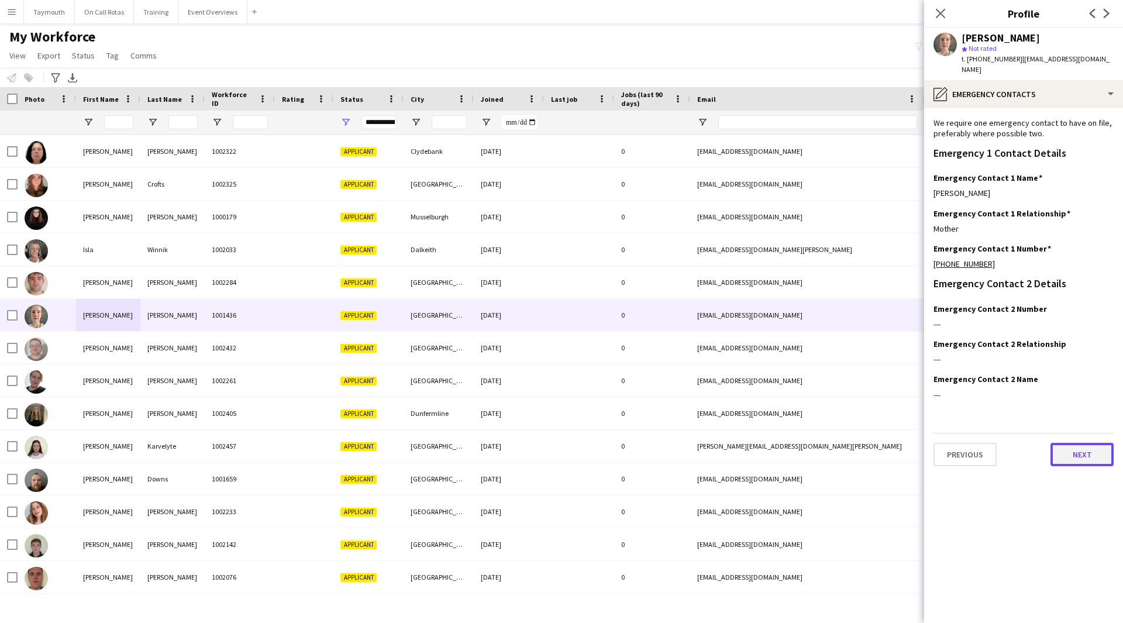
click at [1074, 450] on button "Next" at bounding box center [1081, 454] width 63 height 23
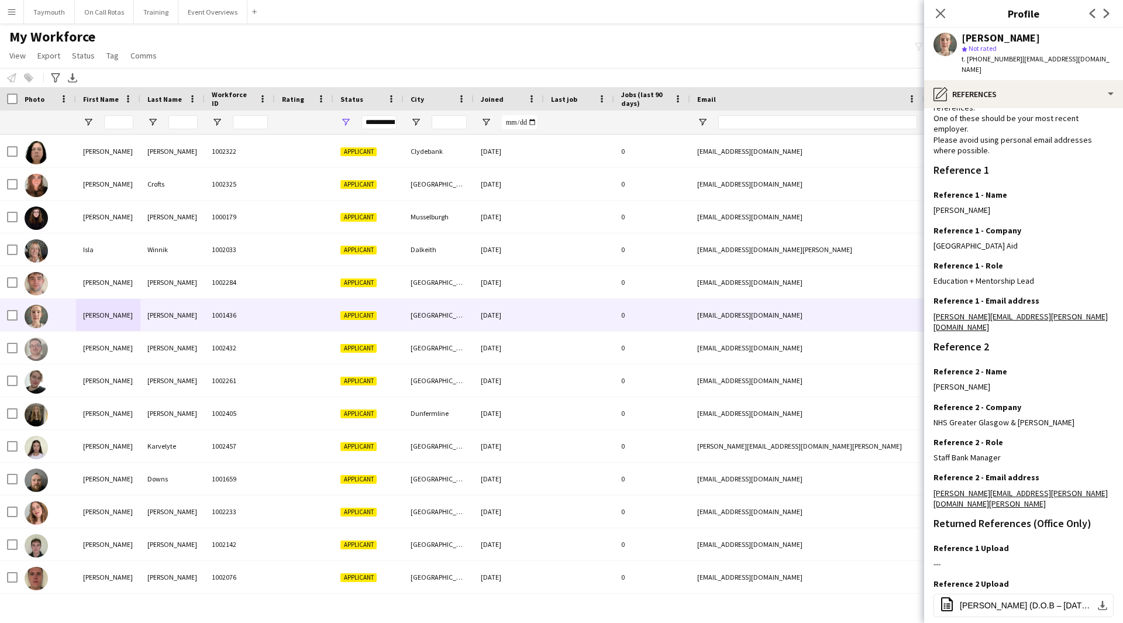
scroll to position [92, 0]
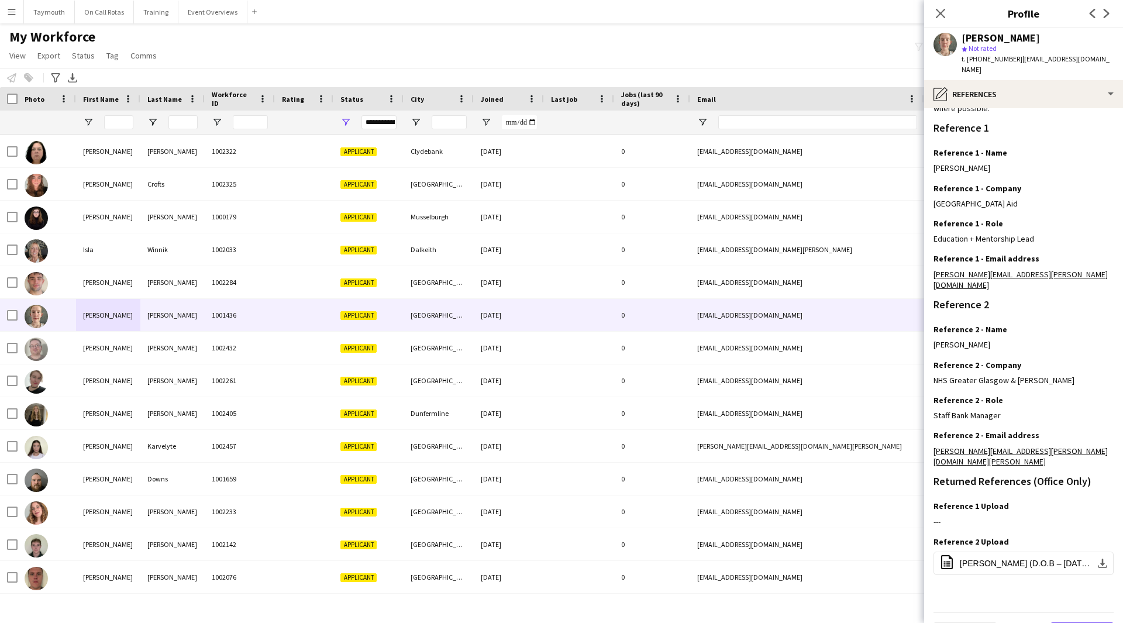
click at [1079, 622] on button "Next" at bounding box center [1081, 633] width 63 height 23
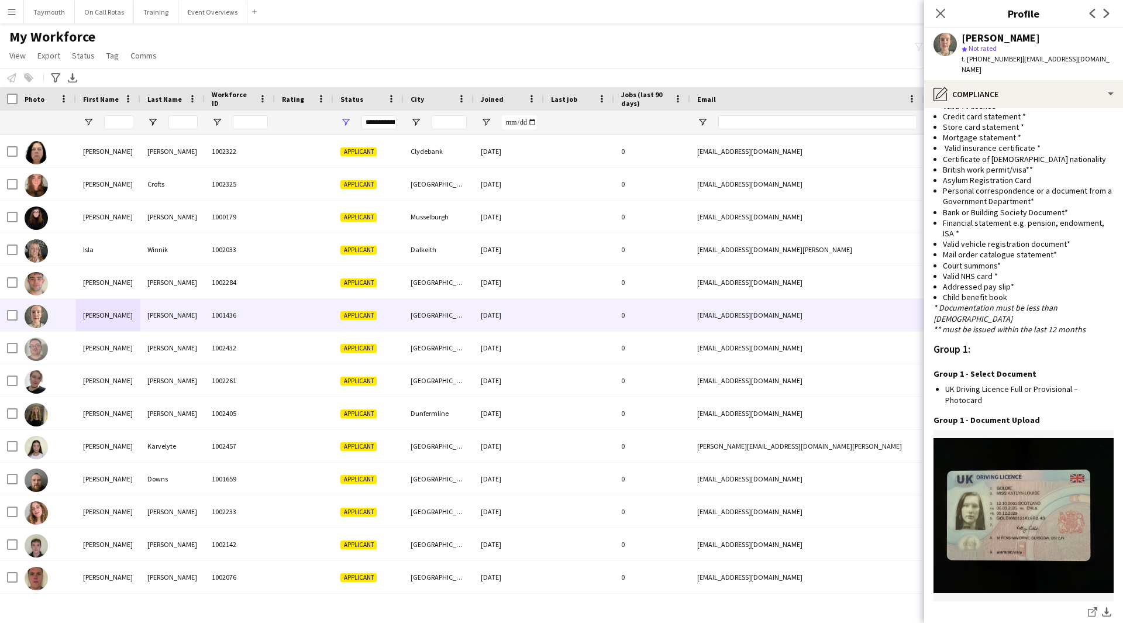
scroll to position [983, 0]
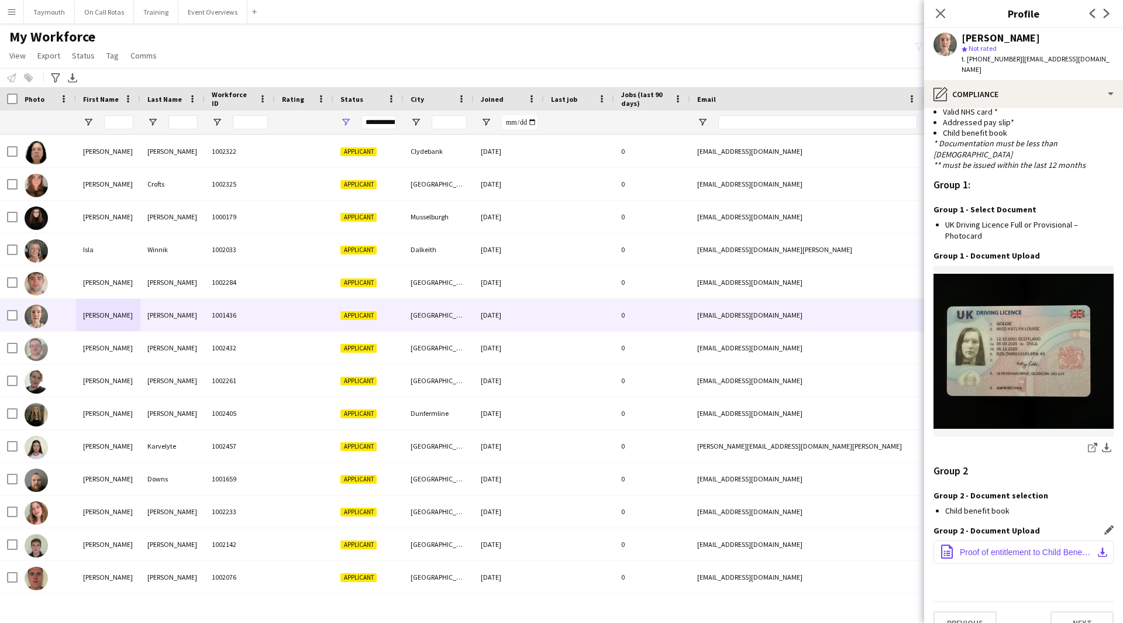
click at [1070, 547] on span "Proof of entitlement to Child Benefit - Child Benefit - GOV.[GEOGRAPHIC_DATA]pdf" at bounding box center [1026, 551] width 132 height 9
click at [1065, 615] on app-section-data-types "Nationality Edit this field Scottish Permission to Work in the [GEOGRAPHIC_DATA…" at bounding box center [1023, 365] width 199 height 515
click at [1066, 611] on button "Next" at bounding box center [1081, 622] width 63 height 23
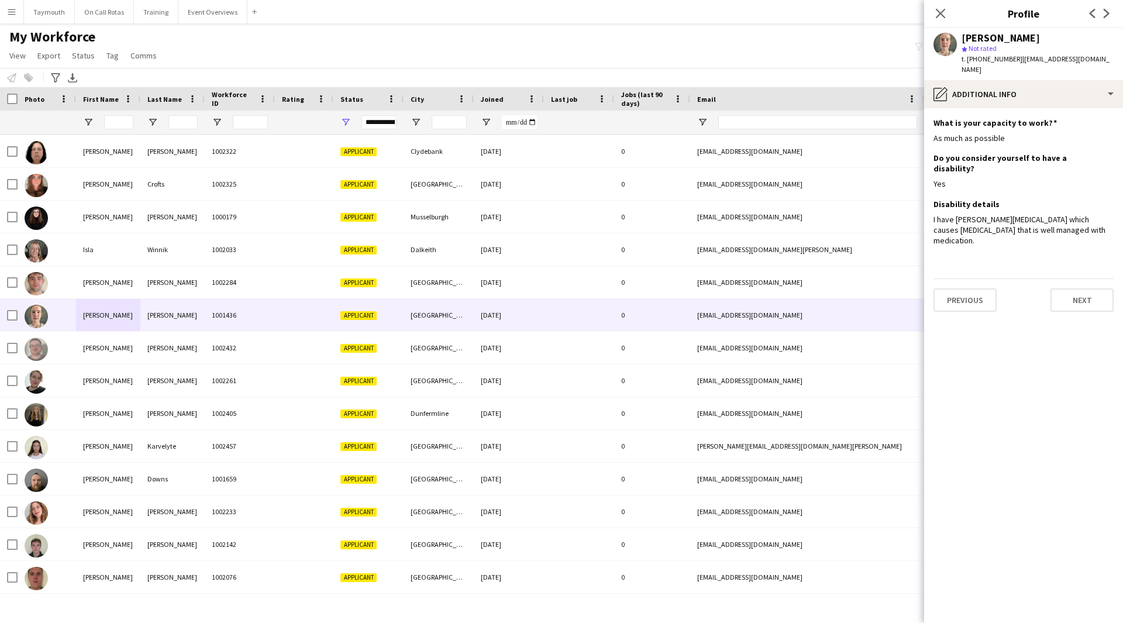
scroll to position [0, 0]
drag, startPoint x: 1039, startPoint y: 197, endPoint x: 954, endPoint y: 202, distance: 84.9
click at [954, 214] on div "I have [PERSON_NAME][MEDICAL_DATA] which causes [MEDICAL_DATA] that is well man…" at bounding box center [1023, 230] width 180 height 32
copy div "[PERSON_NAME][MEDICAL_DATA]"
click at [1097, 288] on button "Next" at bounding box center [1081, 299] width 63 height 23
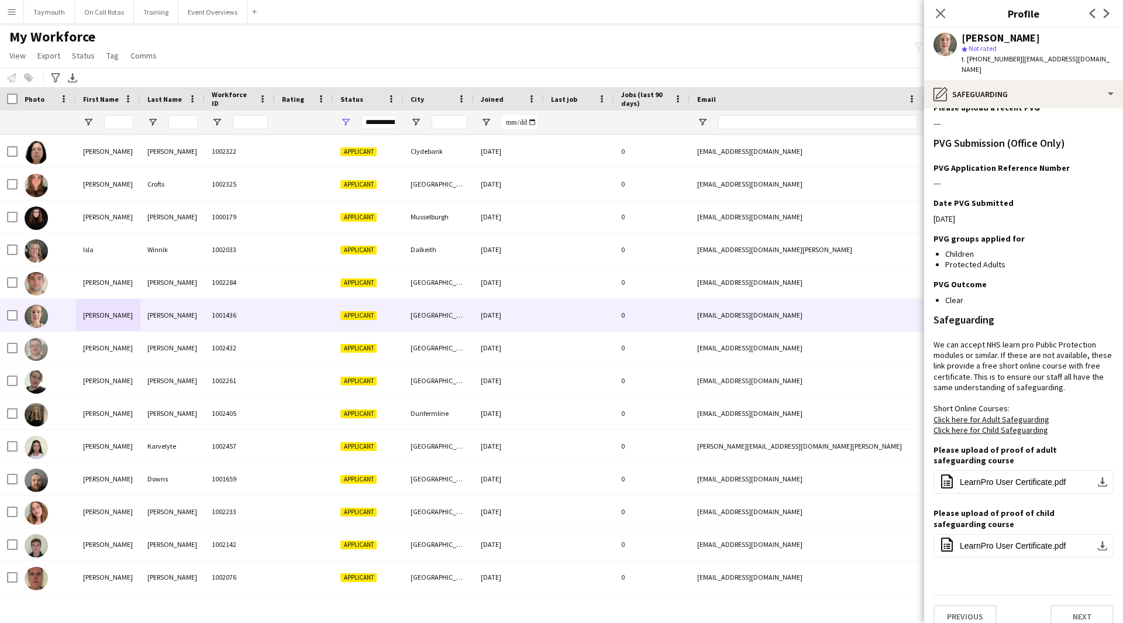
scroll to position [170, 0]
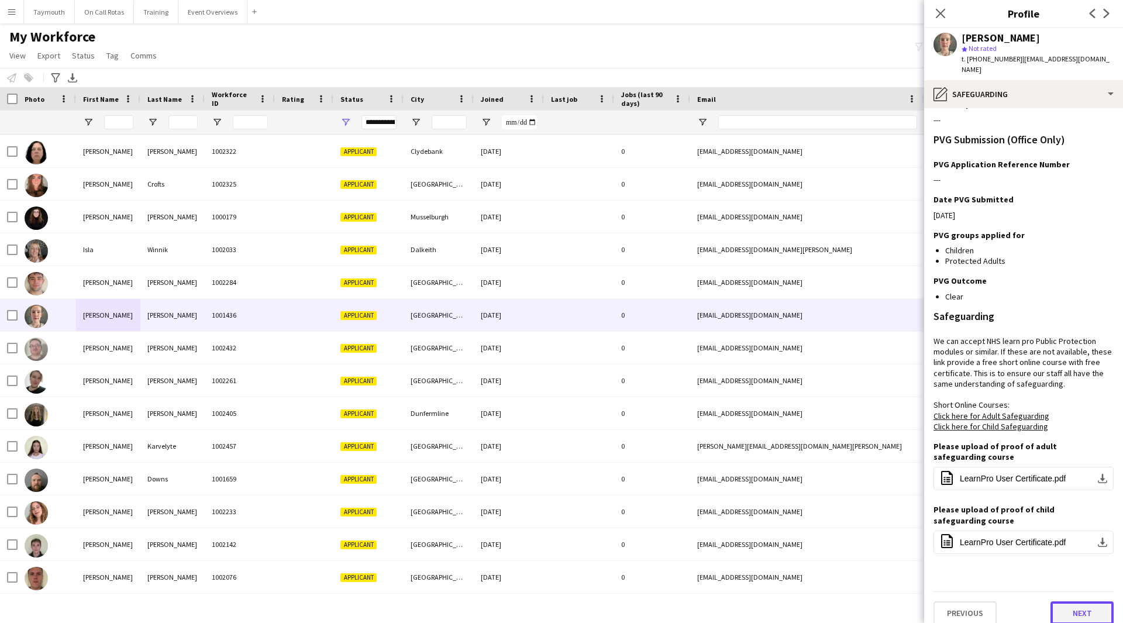
click at [1086, 601] on button "Next" at bounding box center [1081, 612] width 63 height 23
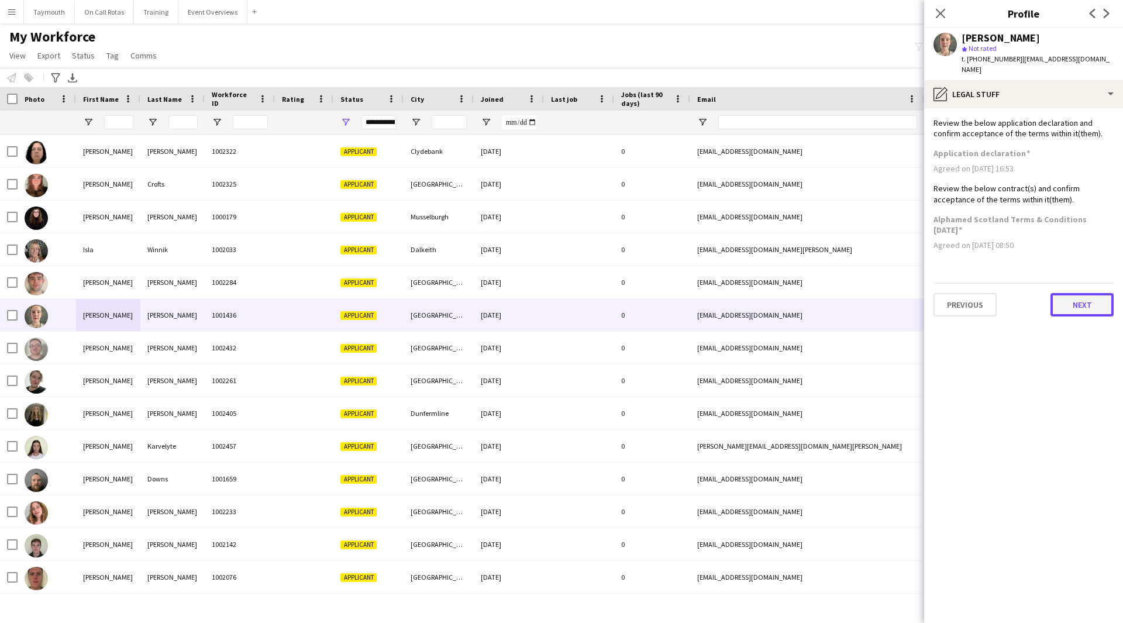
click at [1063, 301] on button "Next" at bounding box center [1081, 304] width 63 height 23
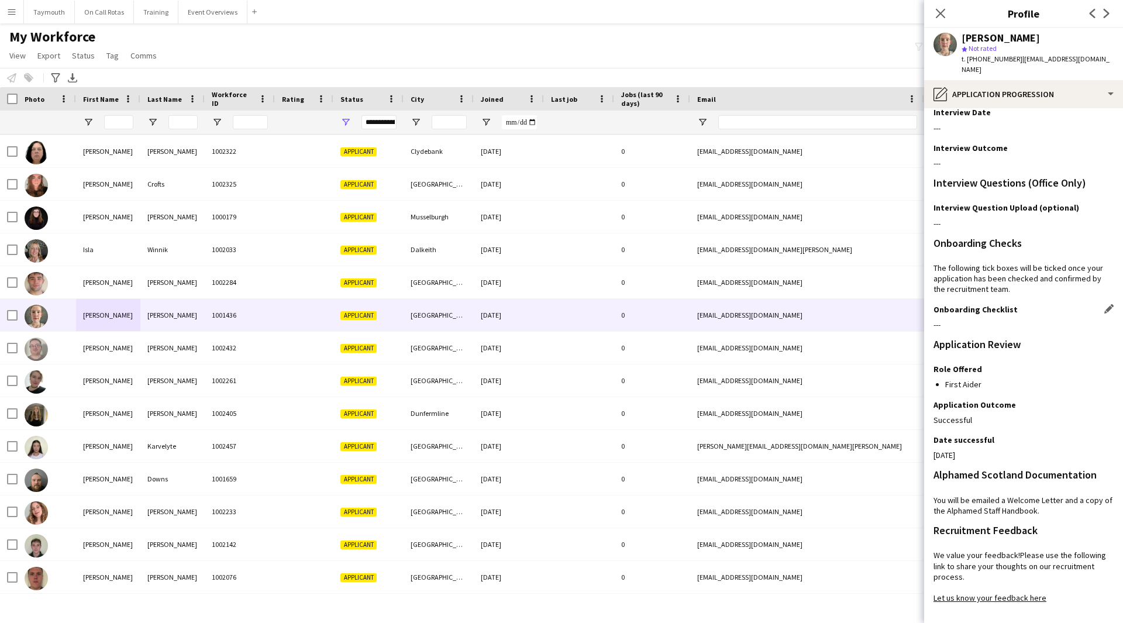
scroll to position [121, 0]
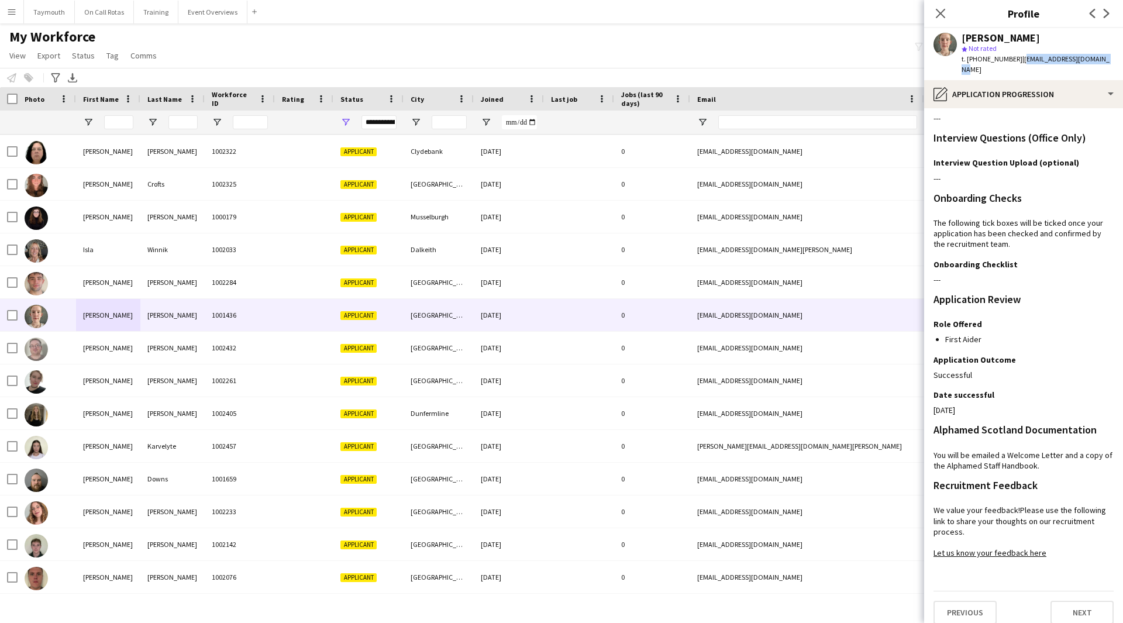
drag, startPoint x: 1106, startPoint y: 59, endPoint x: 1018, endPoint y: 59, distance: 88.9
click at [1018, 59] on app-profile-header "[PERSON_NAME] [PERSON_NAME] Not rated t. [PHONE_NUMBER] | [EMAIL_ADDRESS][DOMAI…" at bounding box center [1023, 54] width 199 height 52
copy span "[EMAIL_ADDRESS][DOMAIN_NAME]"
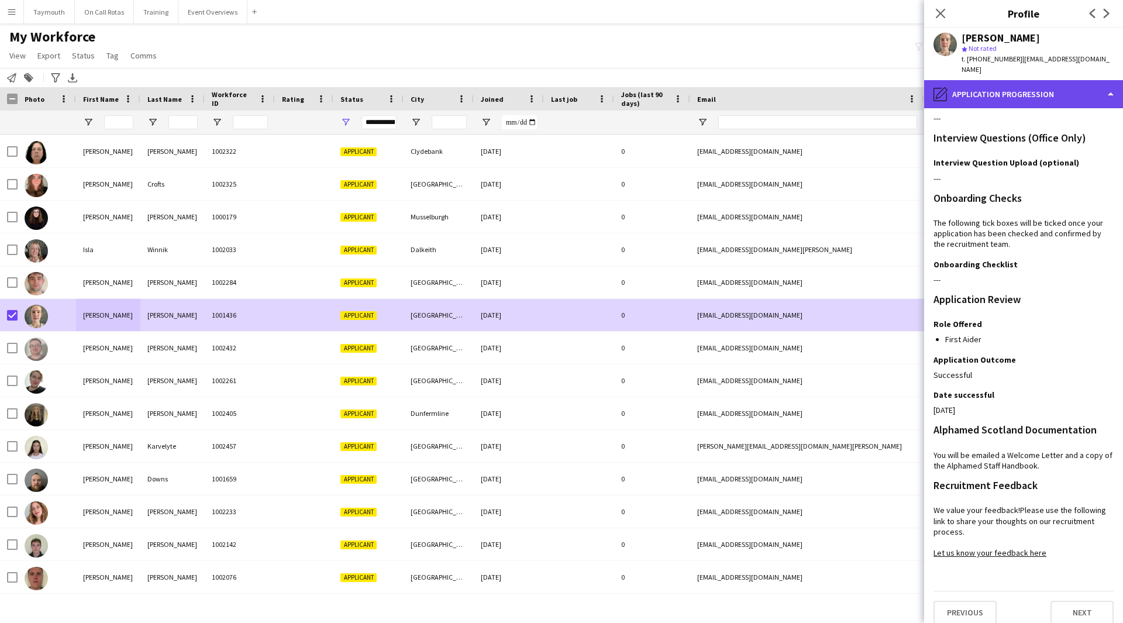
click at [999, 93] on div "pencil4 Application Progression" at bounding box center [1023, 94] width 199 height 28
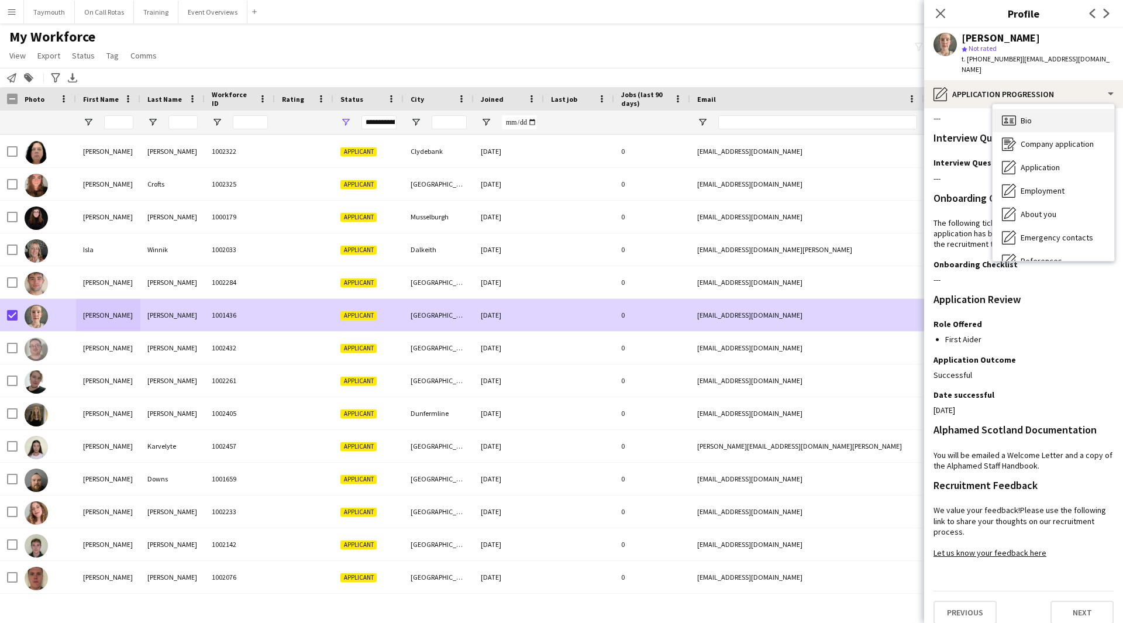
click at [1028, 115] on span "Bio" at bounding box center [1026, 120] width 11 height 11
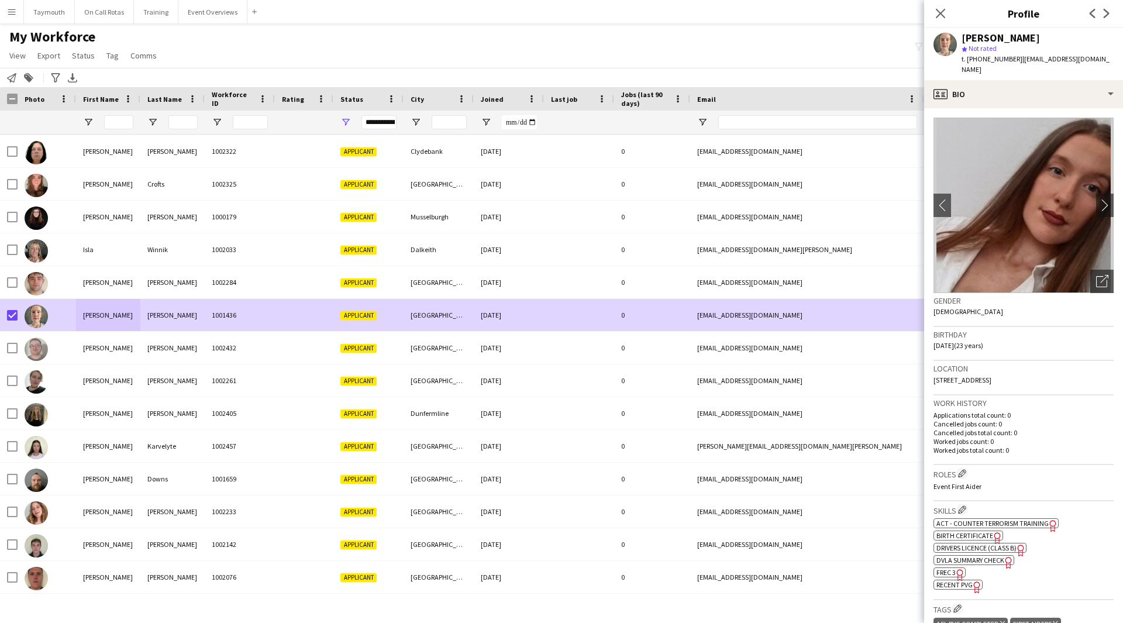
click at [963, 568] on icon "Freelancer has uploaded a photo validation of skill. Click to see" at bounding box center [960, 574] width 12 height 12
click at [79, 58] on span "Status" at bounding box center [83, 55] width 23 height 11
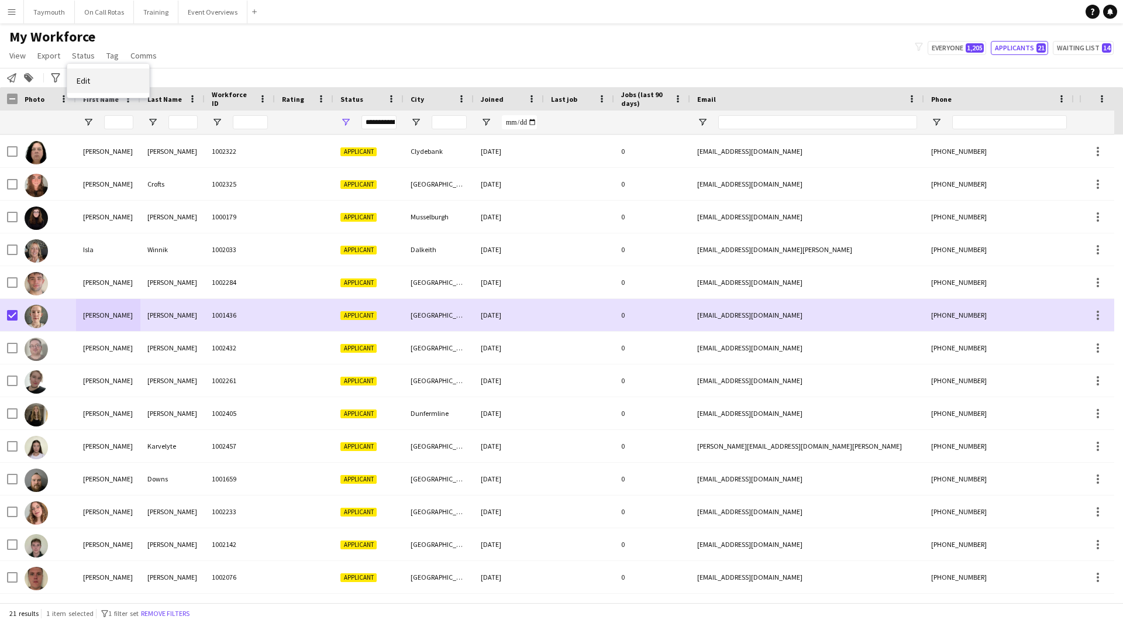
drag, startPoint x: 102, startPoint y: 87, endPoint x: 263, endPoint y: 99, distance: 160.7
click at [103, 87] on link "Edit" at bounding box center [108, 80] width 82 height 25
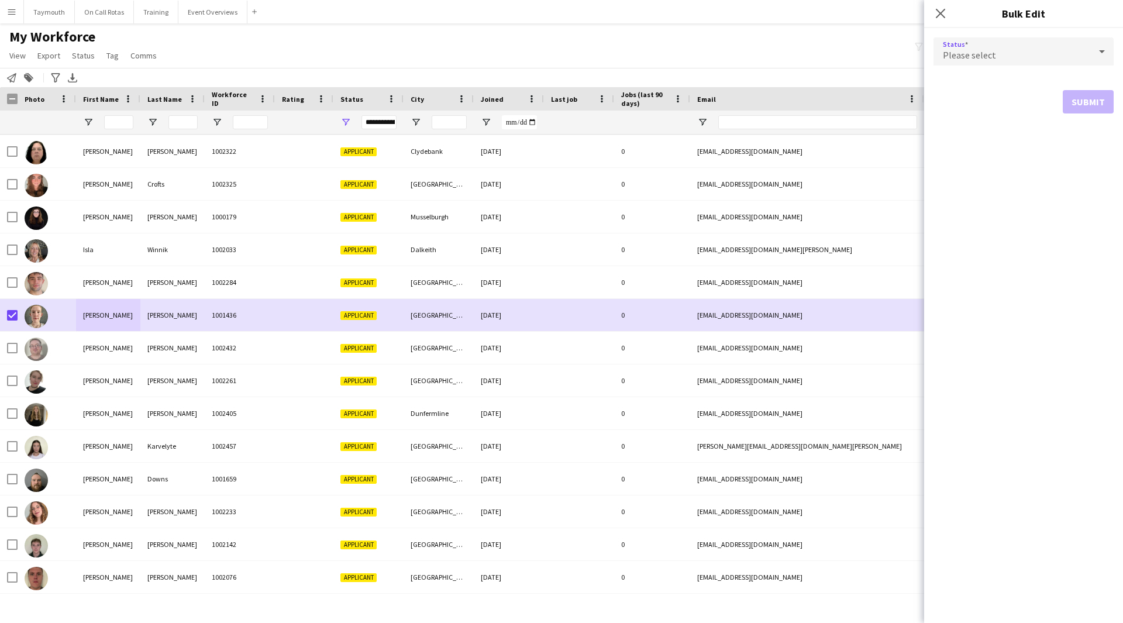
click at [1017, 55] on div "Please select" at bounding box center [1011, 51] width 157 height 28
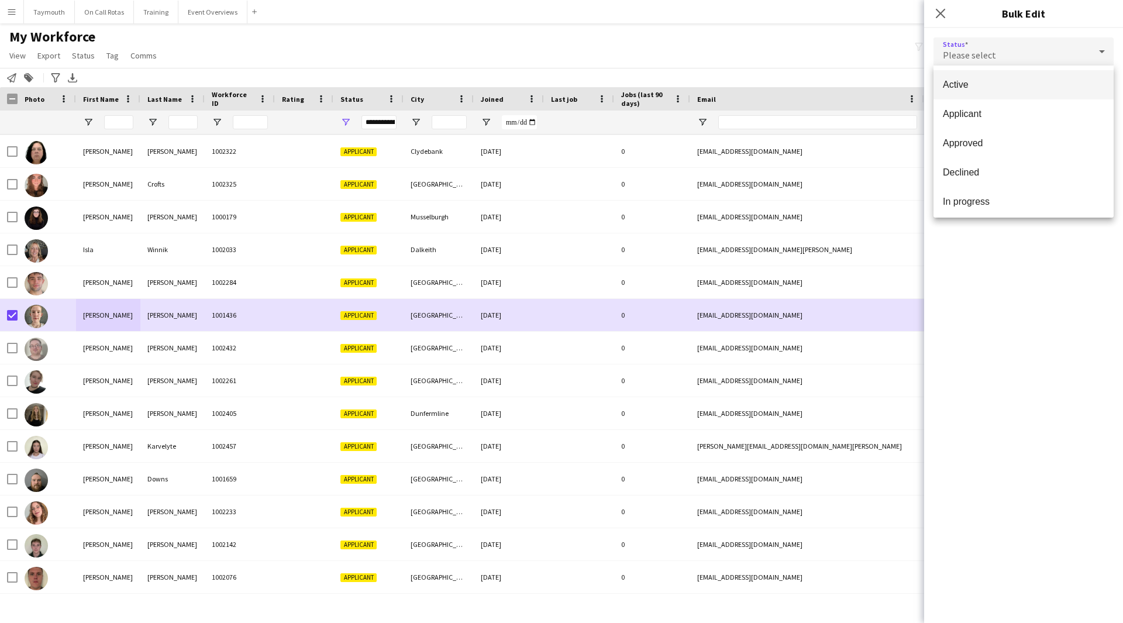
click at [995, 79] on span "Active" at bounding box center [1023, 84] width 161 height 11
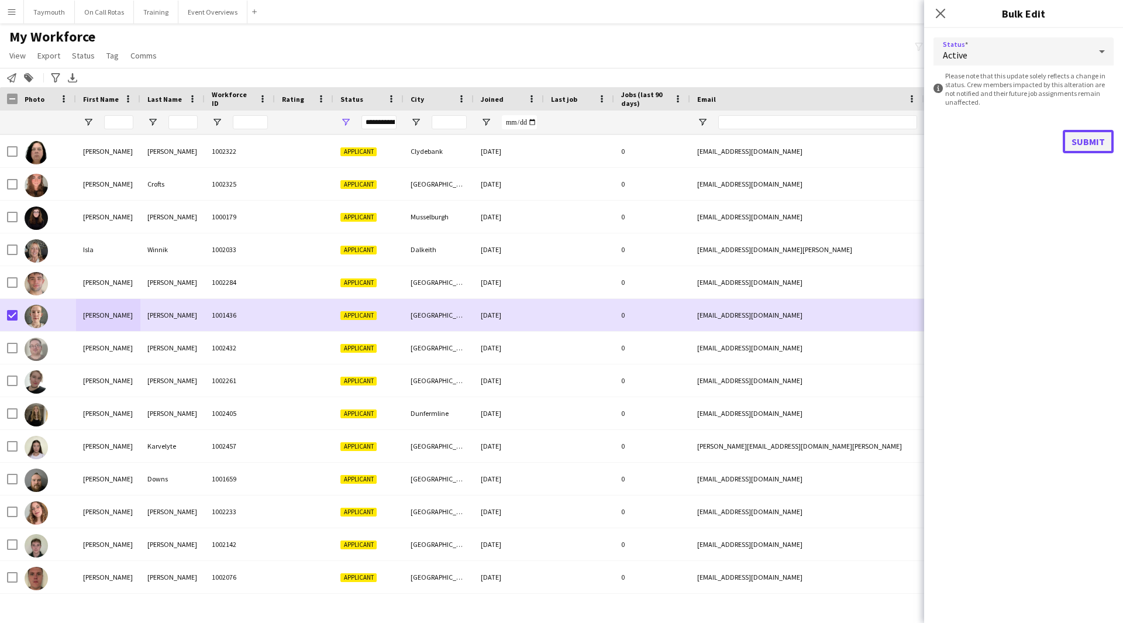
click at [1096, 150] on button "Submit" at bounding box center [1088, 141] width 51 height 23
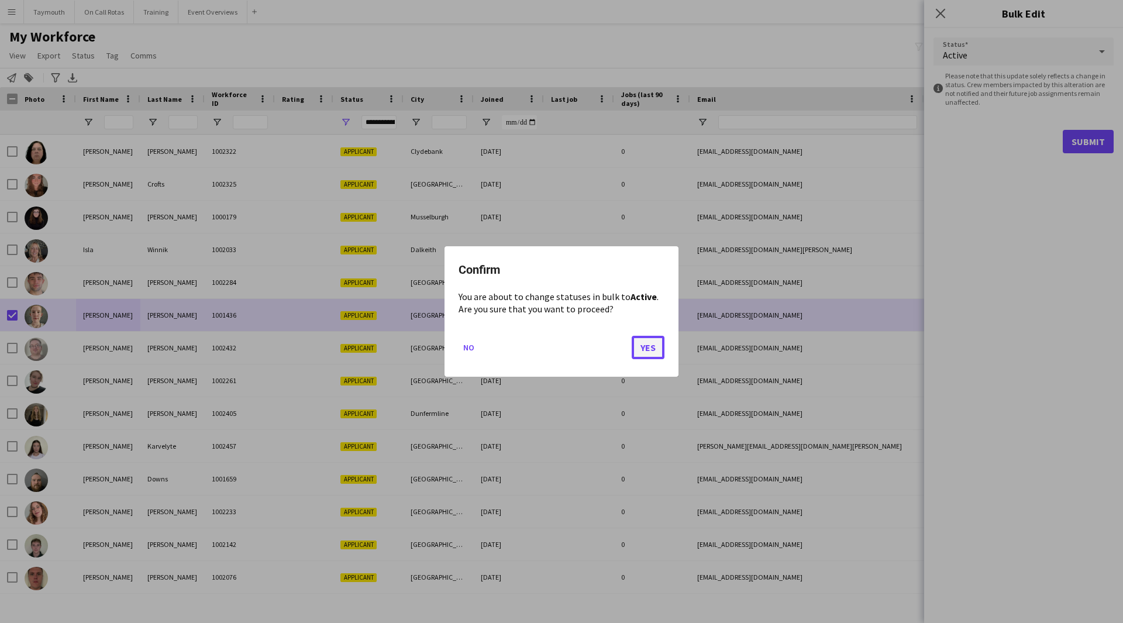
click at [645, 347] on button "Yes" at bounding box center [648, 347] width 33 height 23
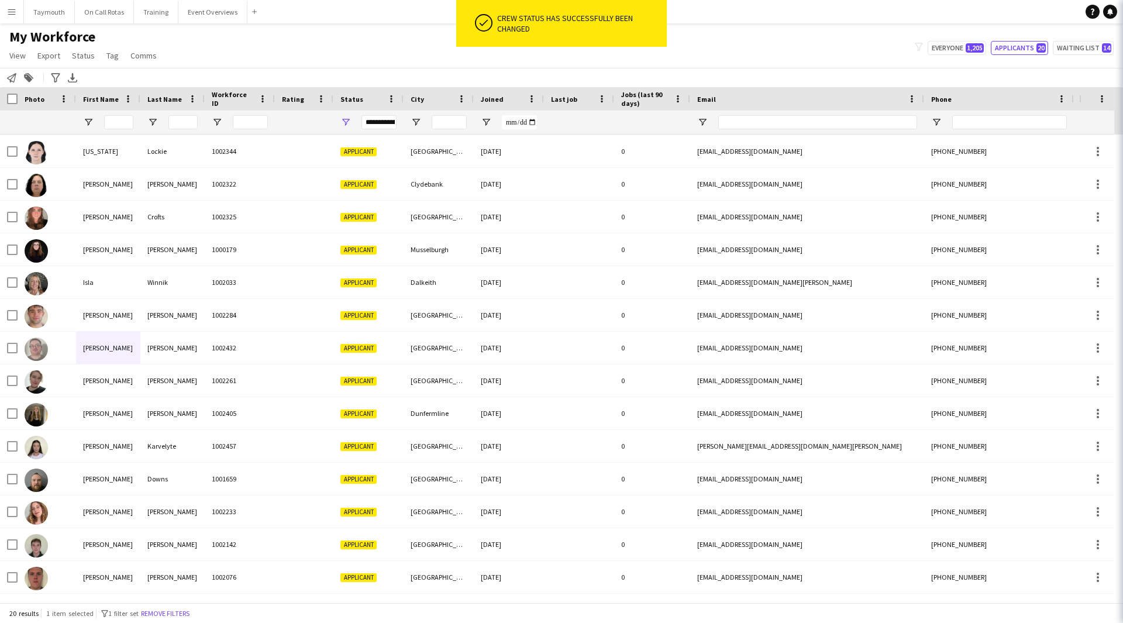
scroll to position [196, 0]
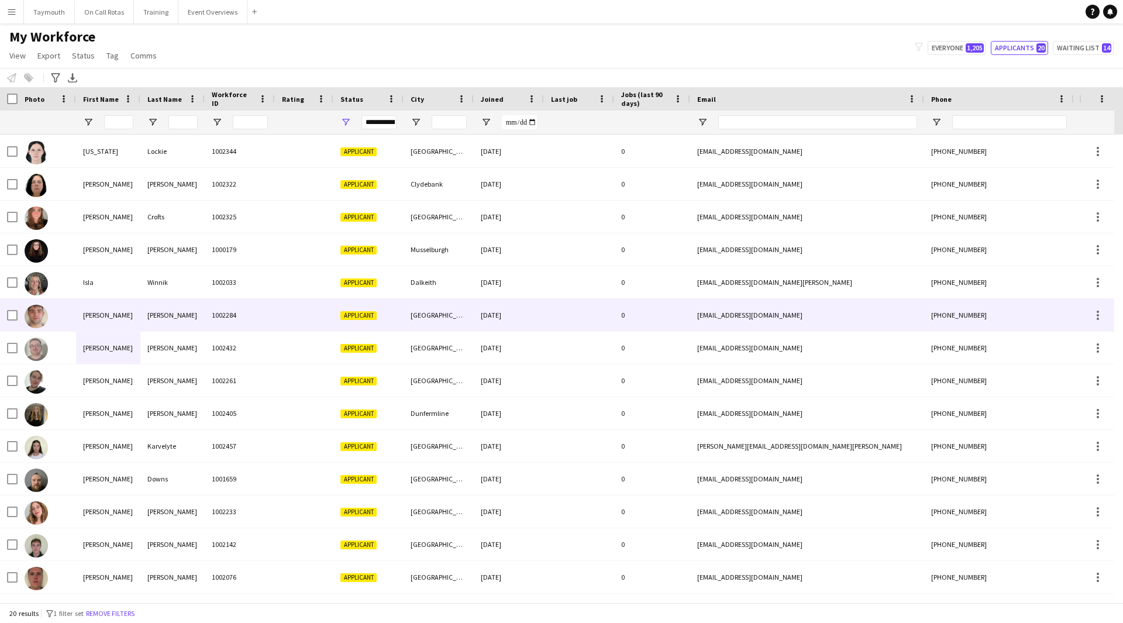
click at [116, 316] on div "[PERSON_NAME]" at bounding box center [108, 315] width 64 height 32
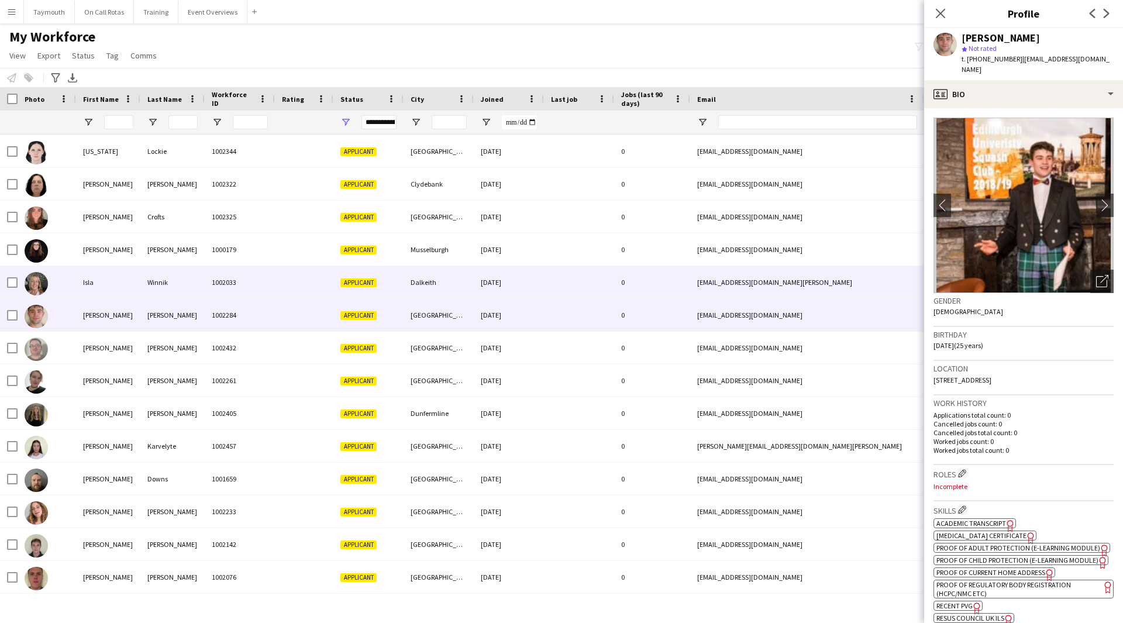
click at [137, 284] on div "Isla" at bounding box center [108, 282] width 64 height 32
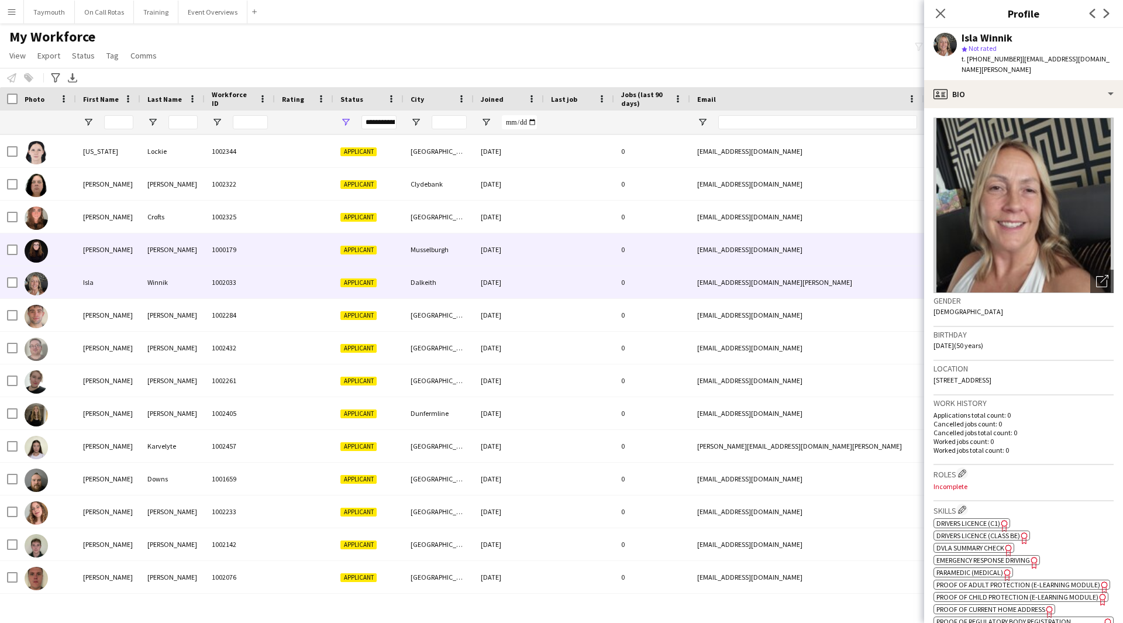
click at [126, 255] on div "[PERSON_NAME]" at bounding box center [108, 249] width 64 height 32
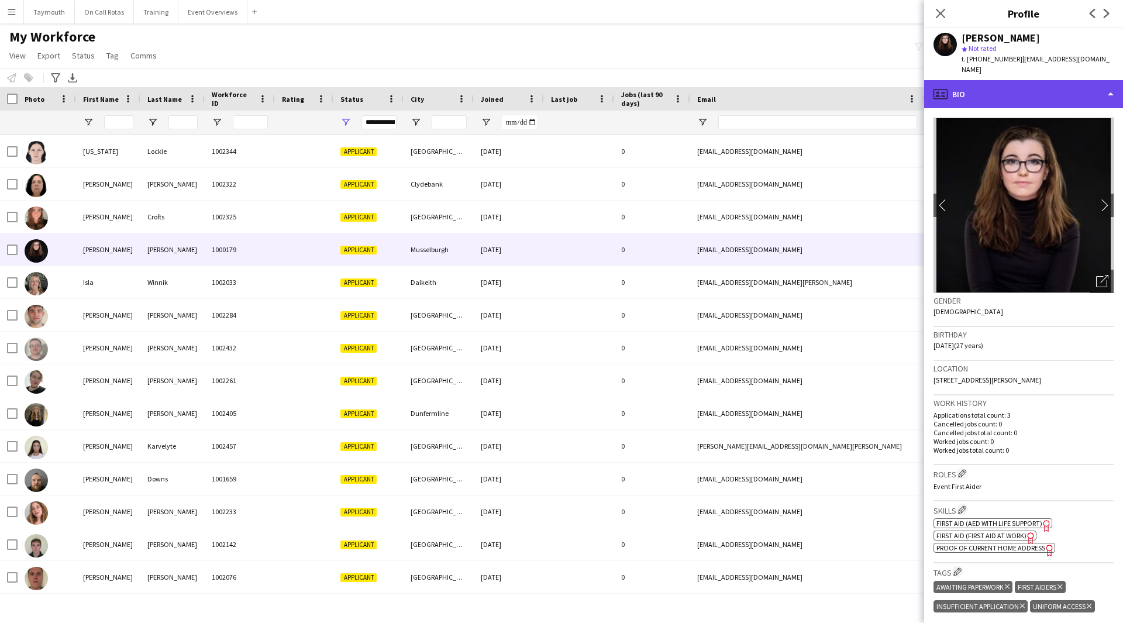
click at [1040, 86] on div "profile Bio" at bounding box center [1023, 94] width 199 height 28
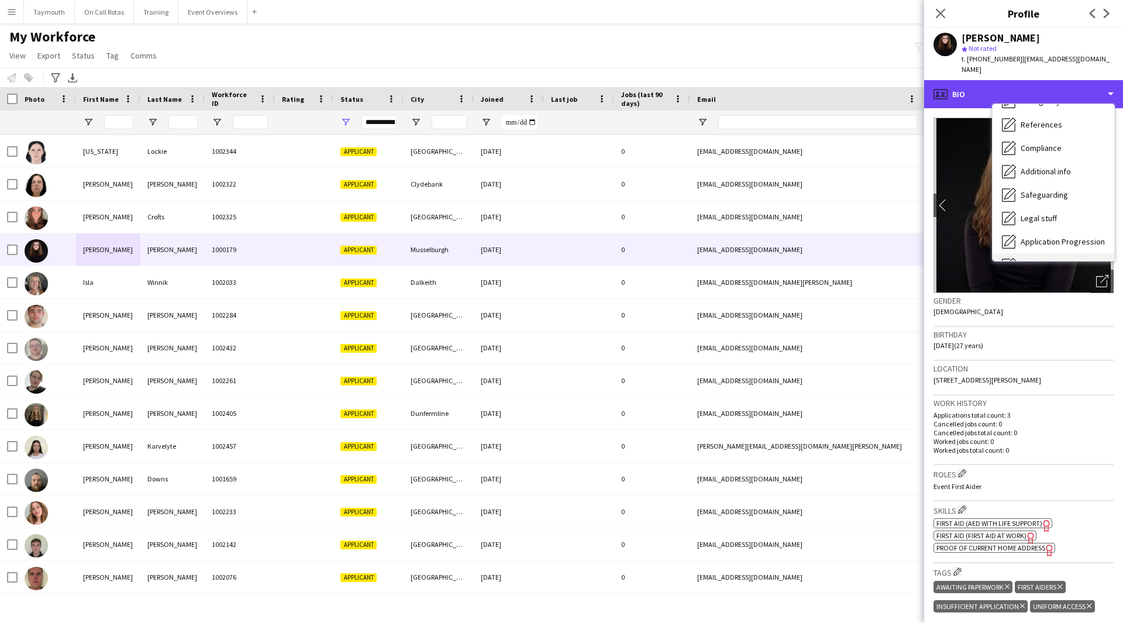
scroll to position [204, 0]
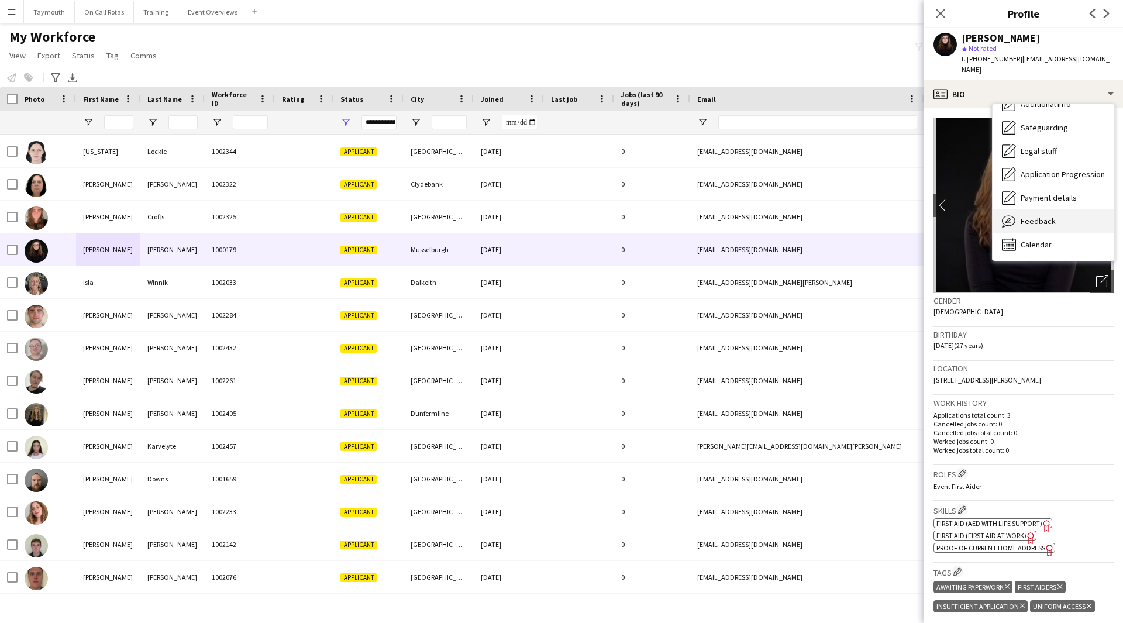
click at [1022, 216] on span "Feedback" at bounding box center [1038, 221] width 35 height 11
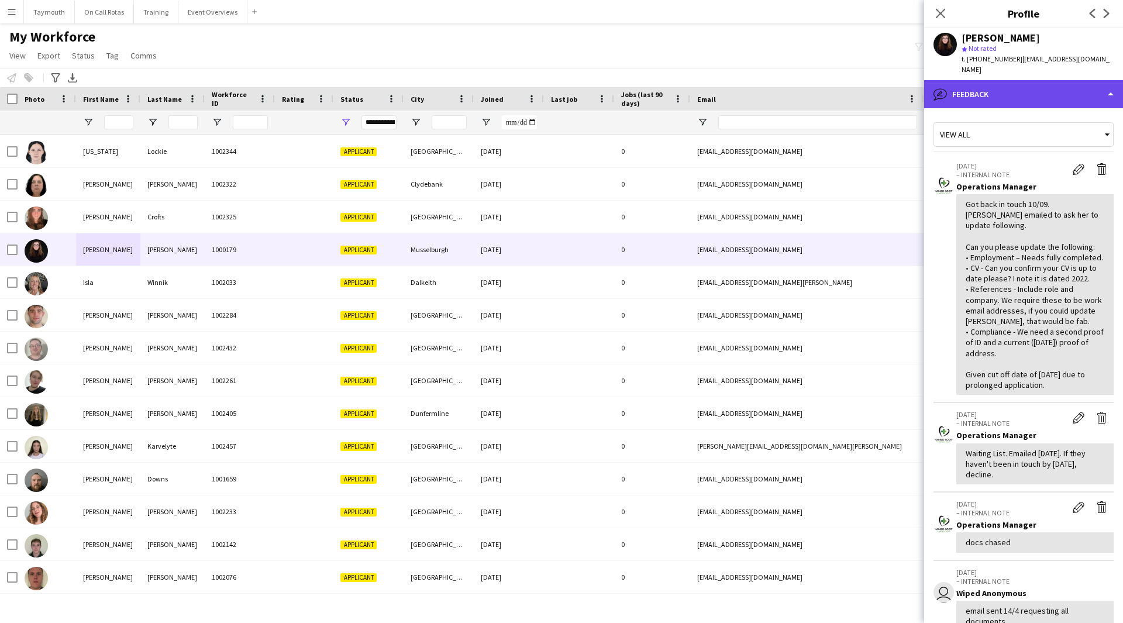
click at [1037, 82] on div "bubble-pencil Feedback" at bounding box center [1023, 94] width 199 height 28
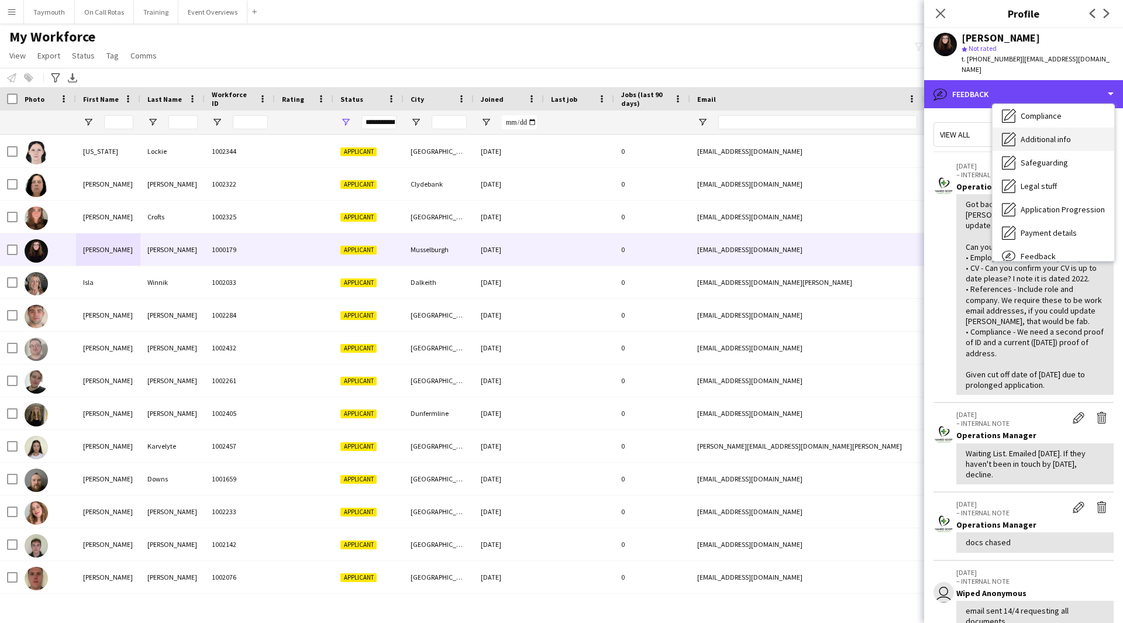
scroll to position [145, 0]
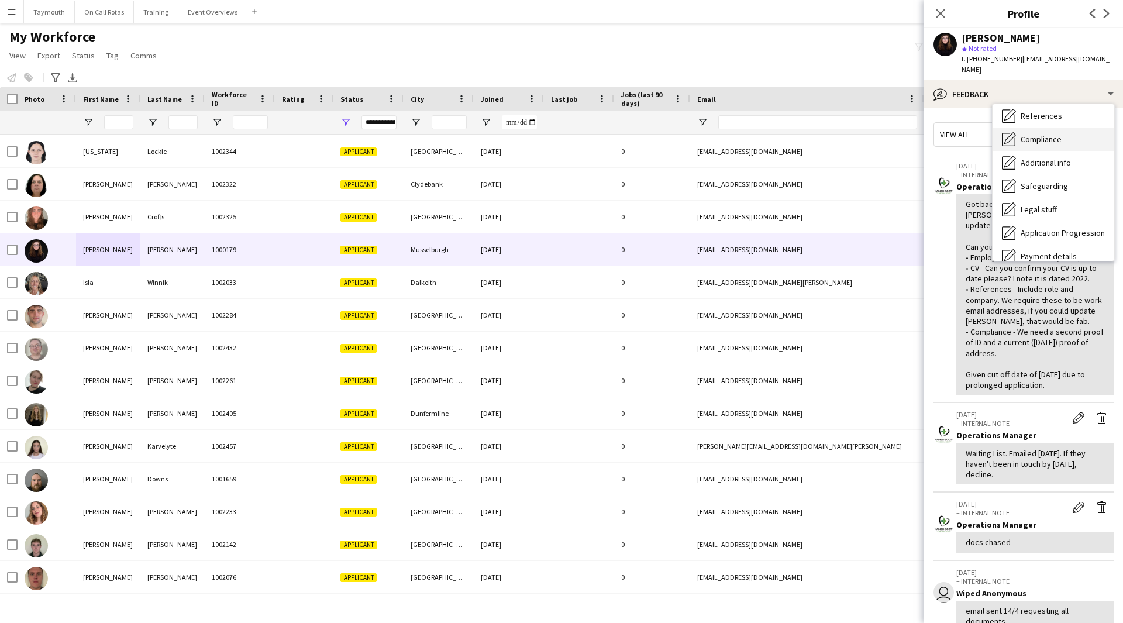
click at [1045, 134] on div "Compliance Compliance" at bounding box center [1053, 138] width 122 height 23
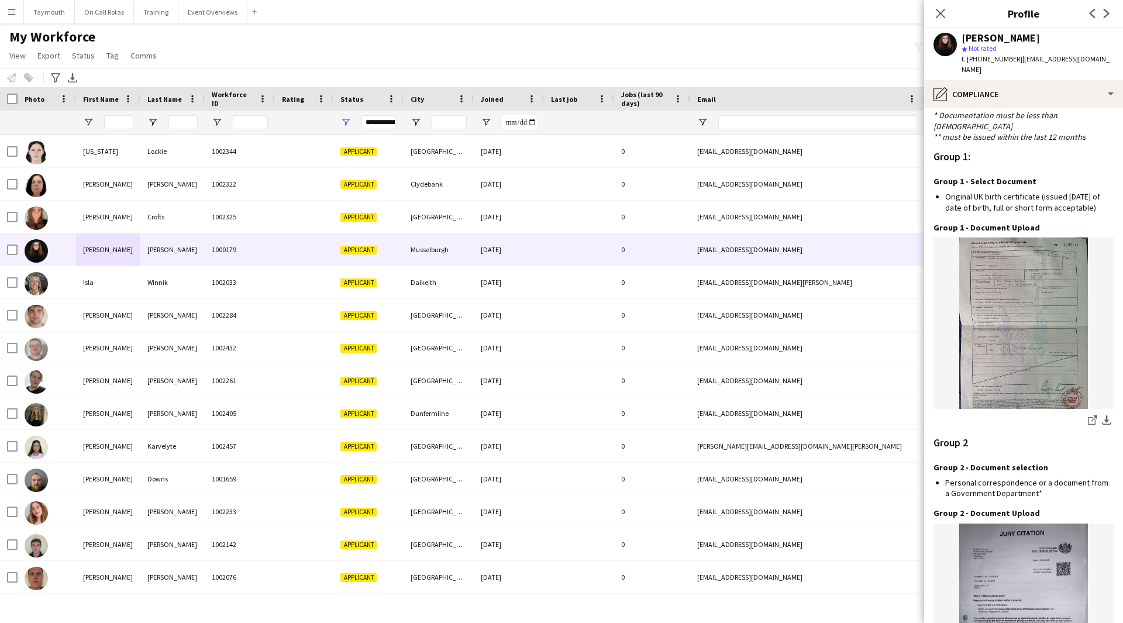
scroll to position [875, 0]
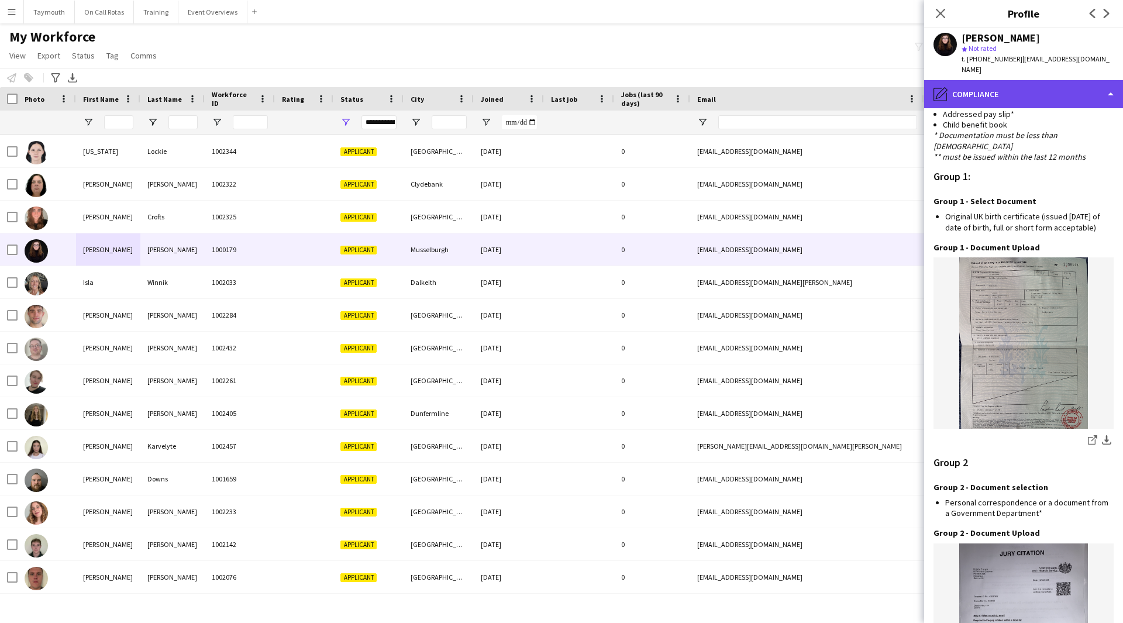
click at [1049, 90] on div "pencil4 Compliance" at bounding box center [1023, 94] width 199 height 28
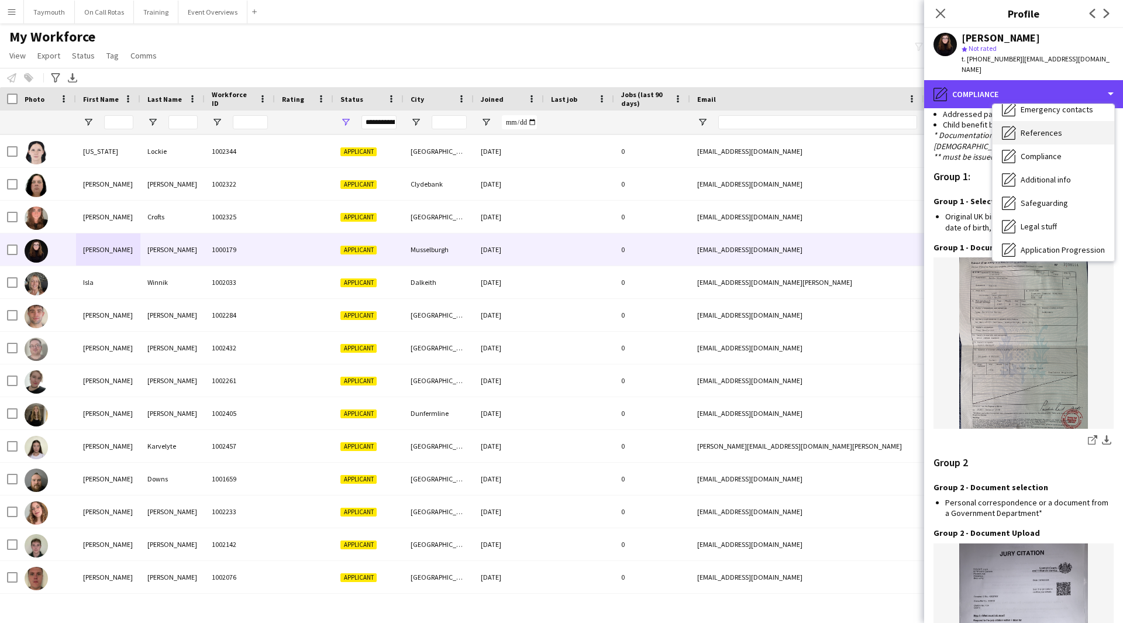
scroll to position [204, 0]
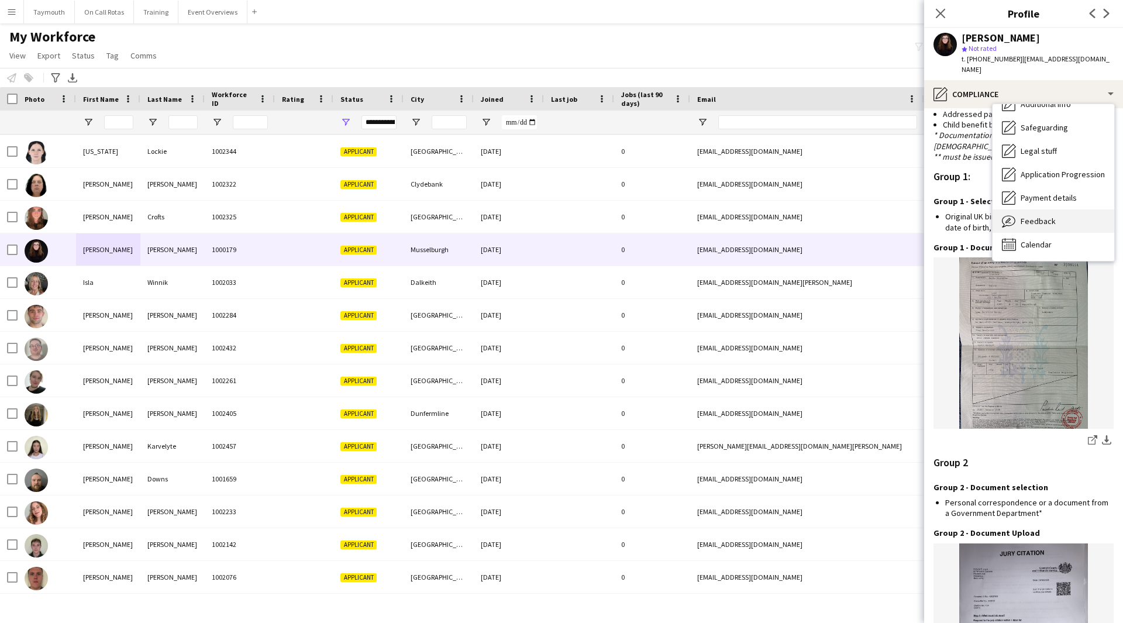
click at [1053, 216] on span "Feedback" at bounding box center [1038, 221] width 35 height 11
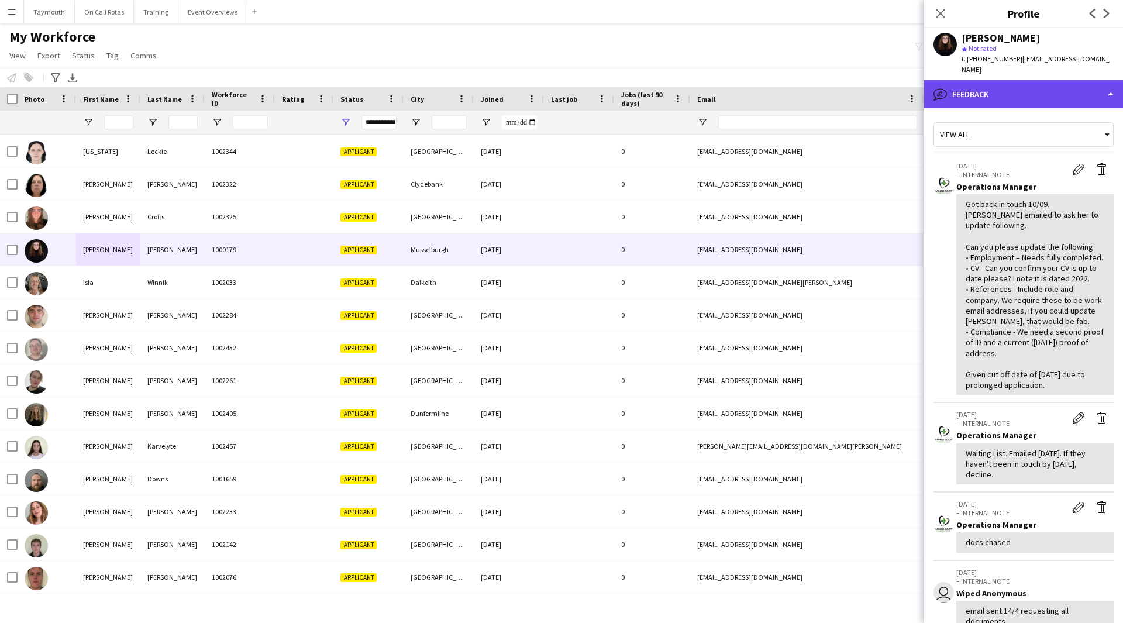
click at [1044, 80] on div "bubble-pencil Feedback" at bounding box center [1023, 94] width 199 height 28
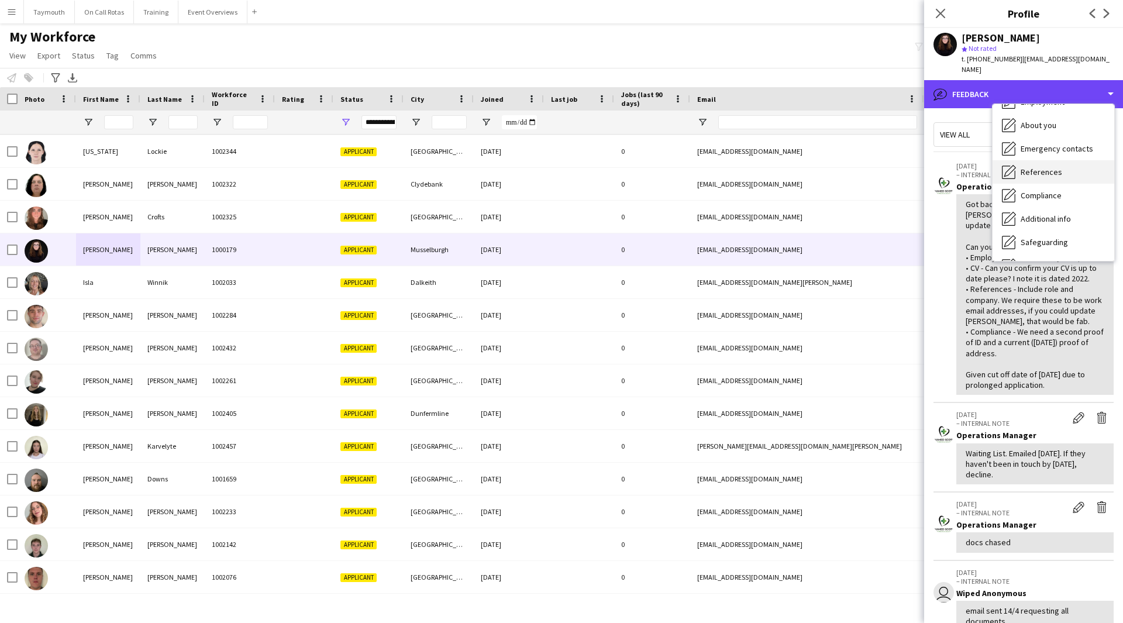
scroll to position [87, 0]
click at [1037, 169] on span "References" at bounding box center [1042, 174] width 42 height 11
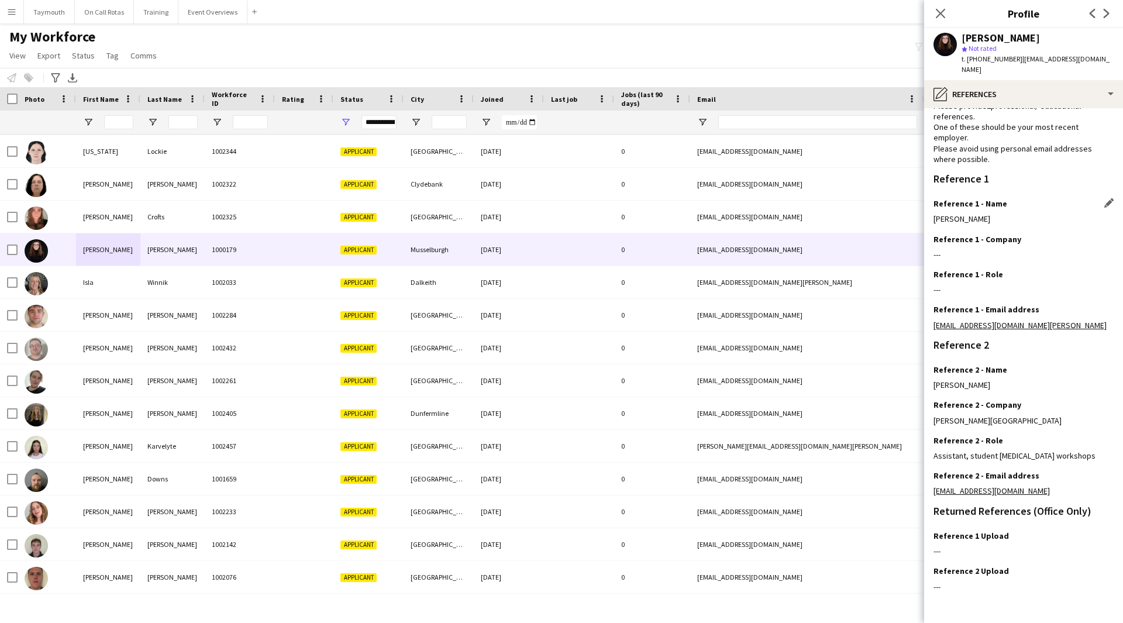
scroll to position [75, 0]
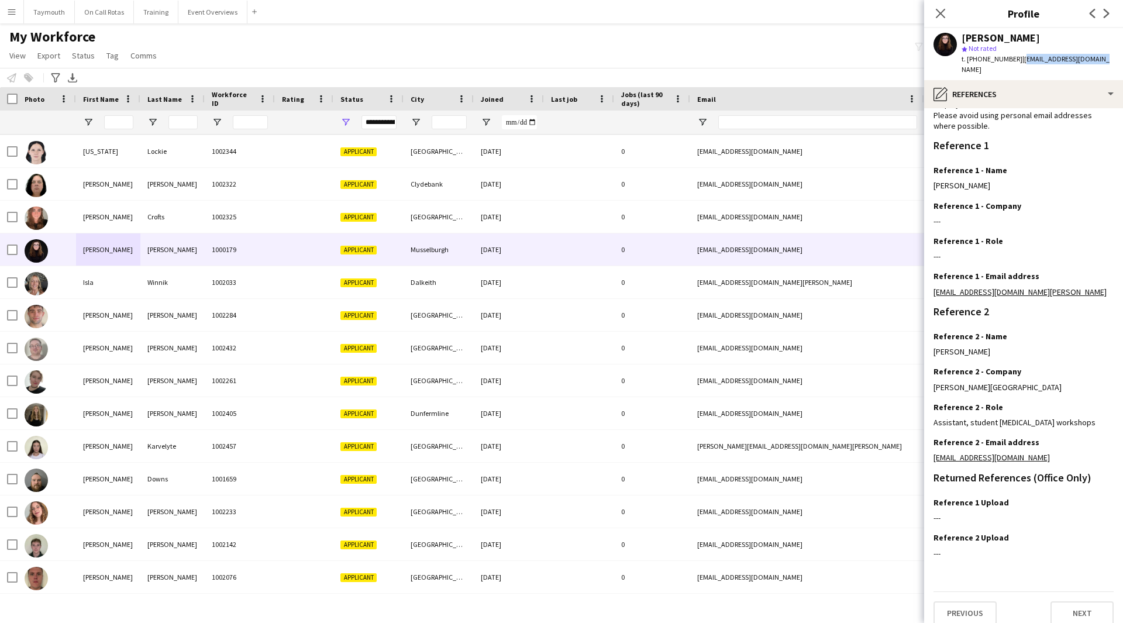
drag, startPoint x: 1100, startPoint y: 60, endPoint x: 1018, endPoint y: 64, distance: 82.6
click at [1018, 64] on app-profile-header "[PERSON_NAME] star Not rated t. [PHONE_NUMBER] | [EMAIL_ADDRESS][DOMAIN_NAME]" at bounding box center [1023, 54] width 199 height 52
copy span "[EMAIL_ADDRESS][DOMAIN_NAME]"
click at [1023, 92] on div "pencil4 References" at bounding box center [1023, 94] width 199 height 28
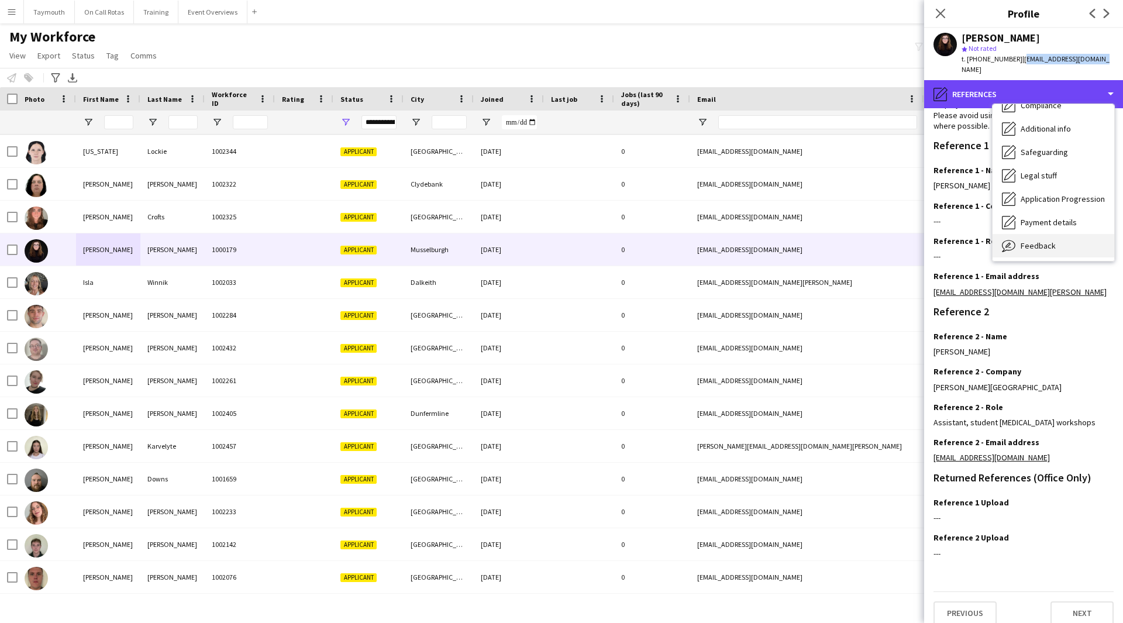
scroll to position [204, 0]
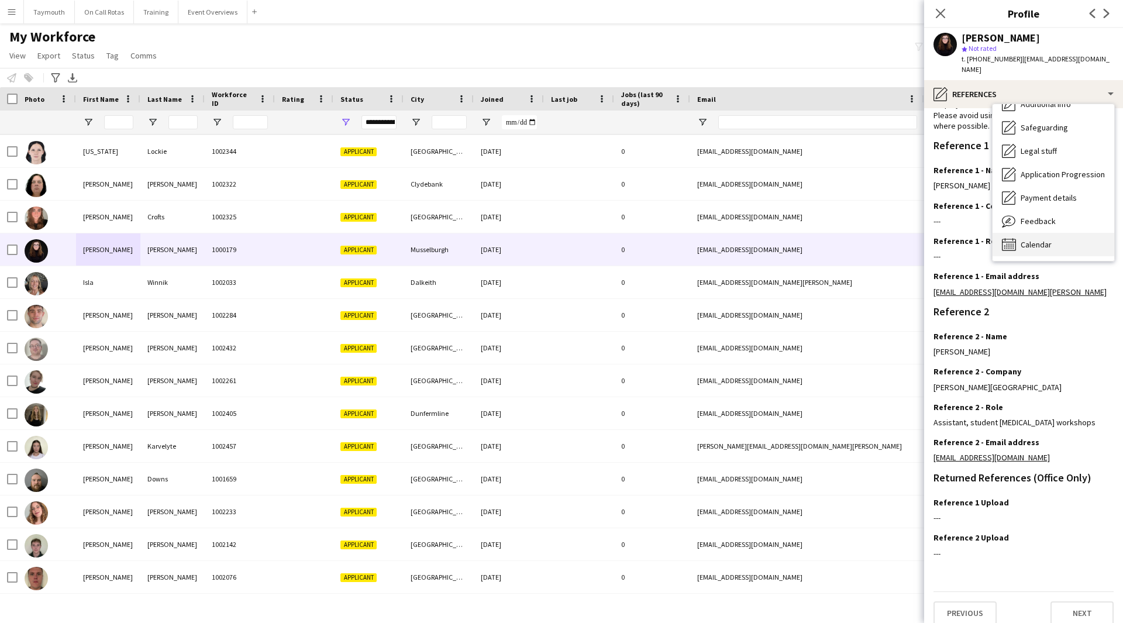
click at [1043, 233] on div "Calendar Calendar" at bounding box center [1053, 244] width 122 height 23
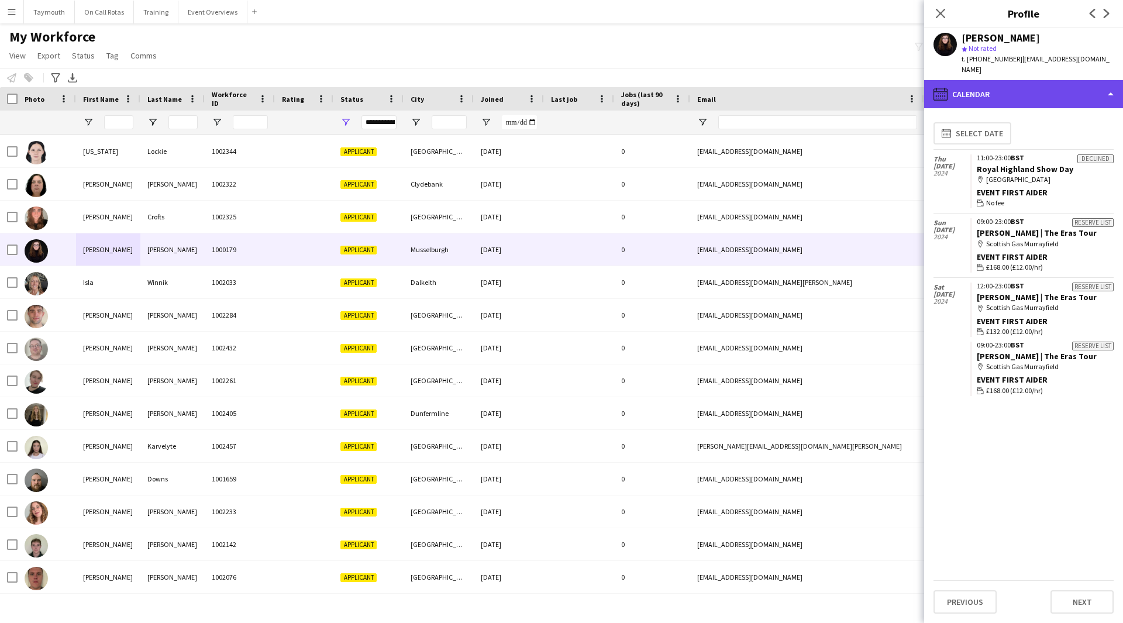
click at [1047, 87] on div "calendar-full Calendar" at bounding box center [1023, 94] width 199 height 28
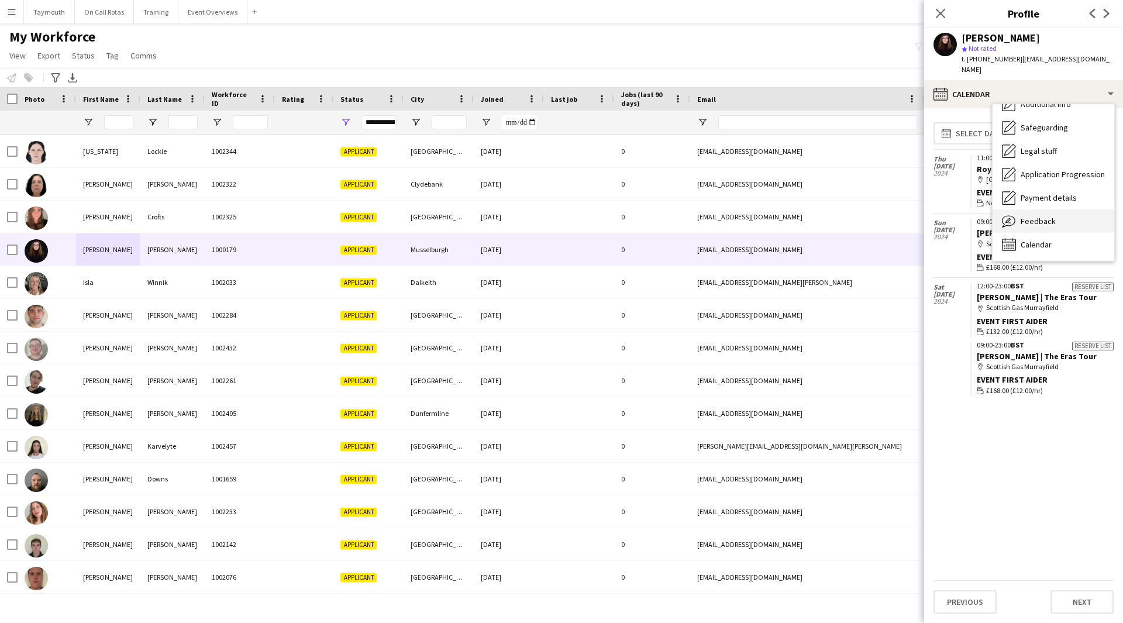
click at [1049, 216] on span "Feedback" at bounding box center [1038, 221] width 35 height 11
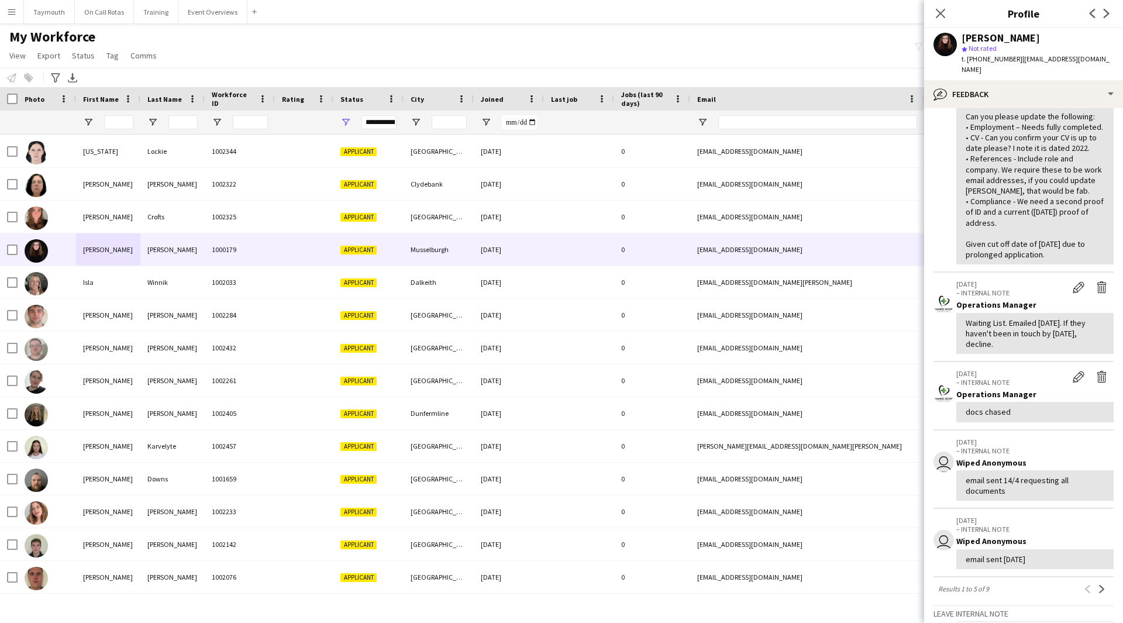
scroll to position [319, 0]
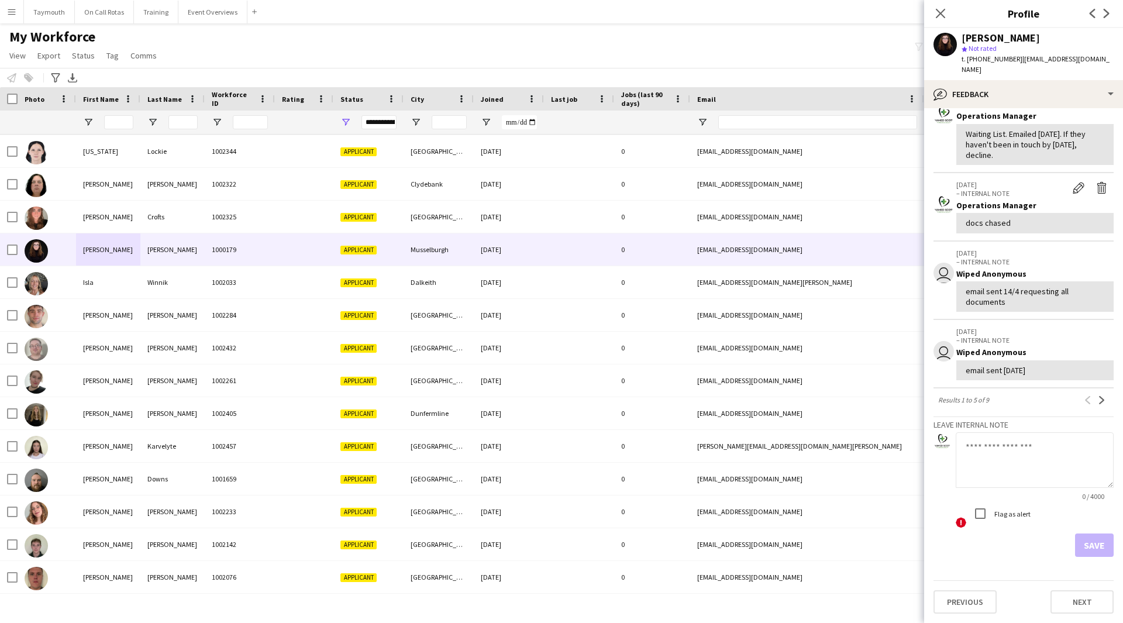
click at [1019, 454] on textarea at bounding box center [1035, 460] width 158 height 56
paste textarea "**********"
type textarea "**********"
click at [1088, 543] on button "Save" at bounding box center [1094, 544] width 39 height 23
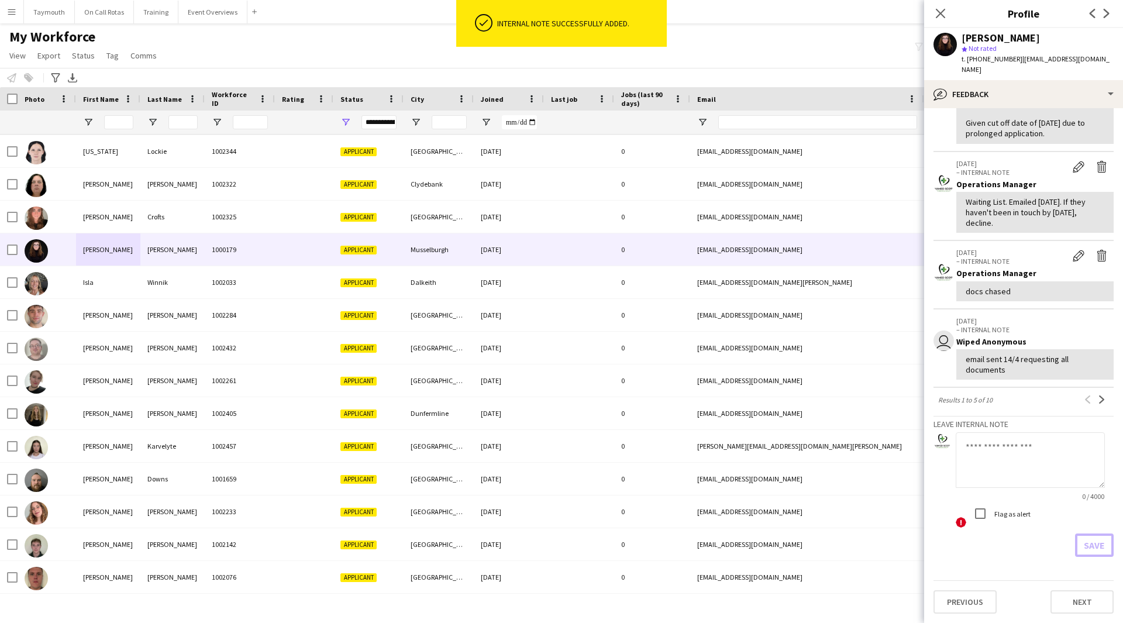
scroll to position [426, 0]
click at [988, 466] on textarea at bounding box center [1030, 460] width 149 height 56
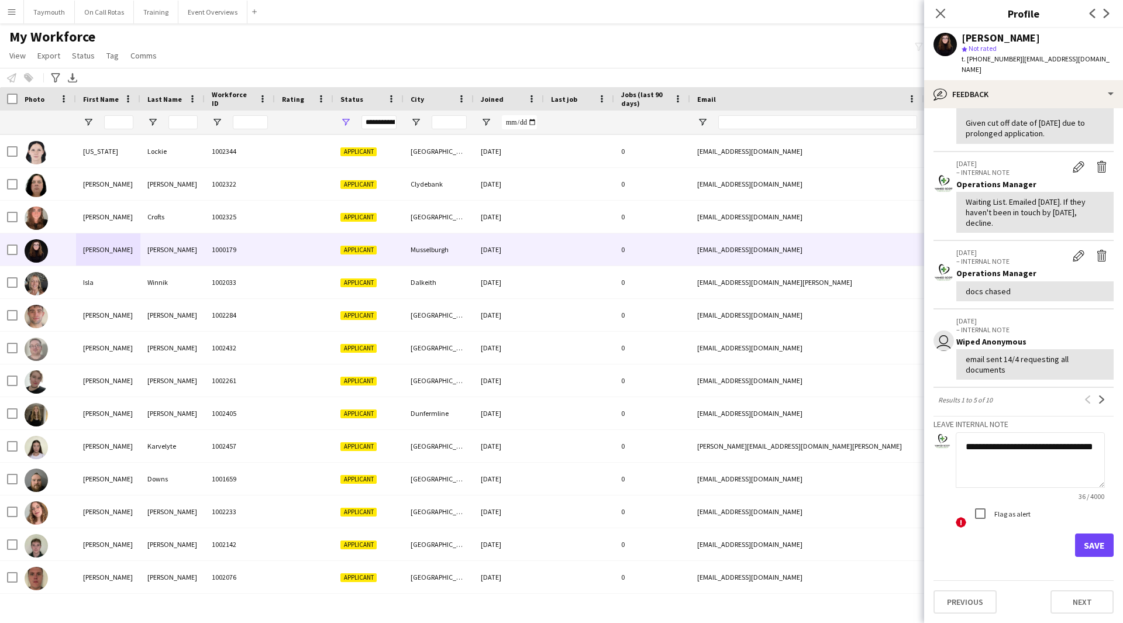
type textarea "**********"
click at [1095, 542] on button "Save" at bounding box center [1094, 544] width 39 height 23
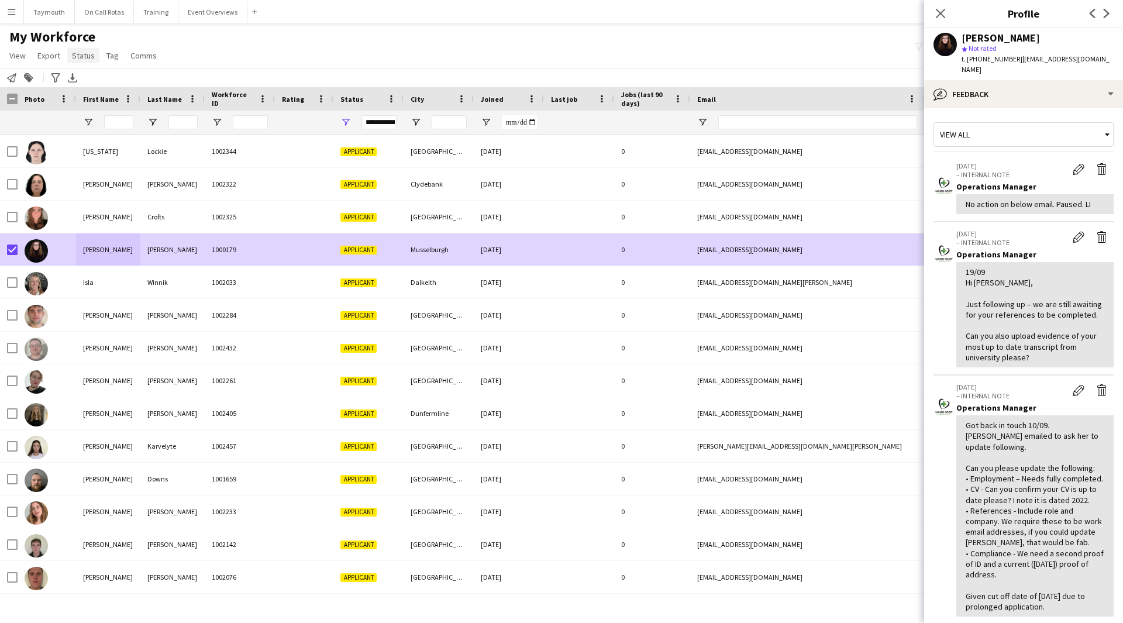
click at [75, 59] on span "Status" at bounding box center [83, 55] width 23 height 11
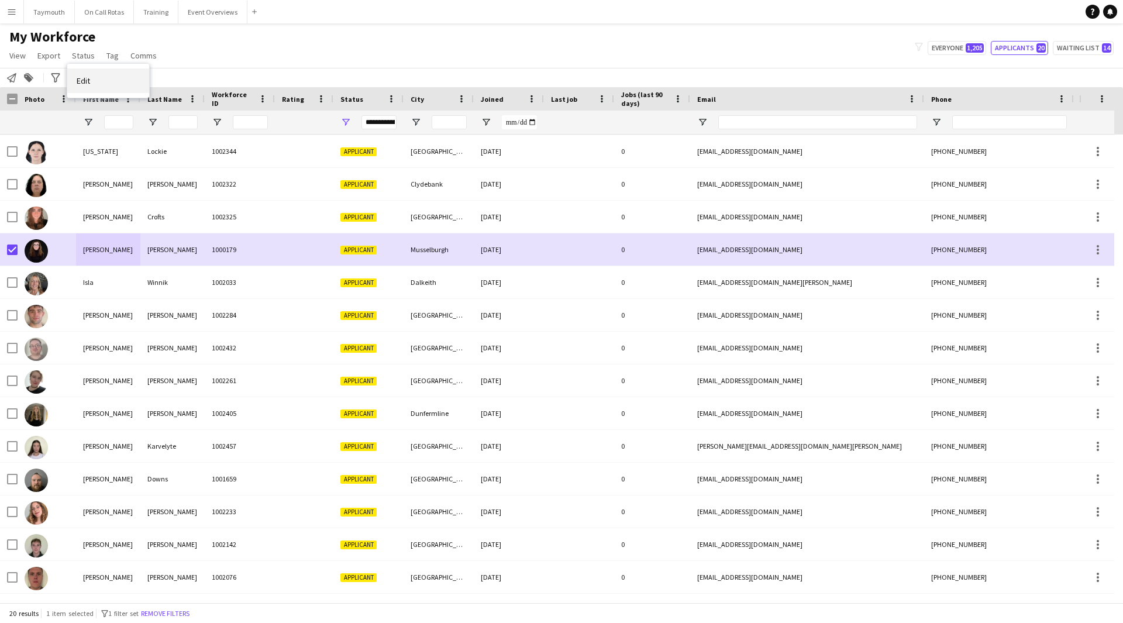
click at [84, 78] on span "Edit" at bounding box center [83, 80] width 13 height 11
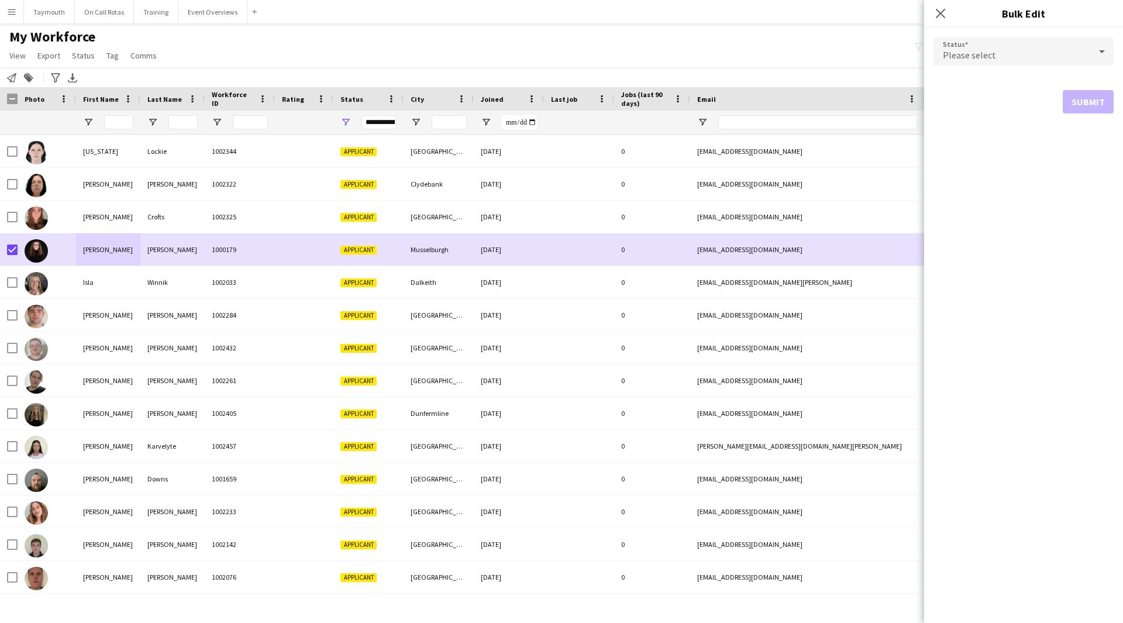
click at [997, 50] on div "Please select" at bounding box center [1011, 51] width 157 height 28
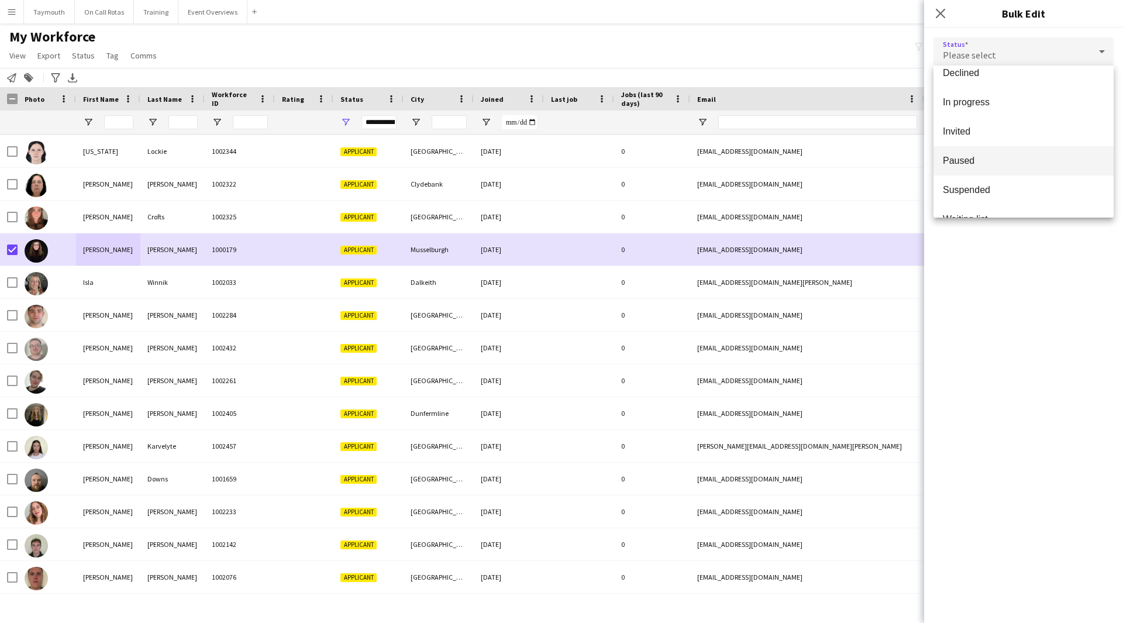
scroll to position [117, 0]
click at [990, 144] on span "Paused" at bounding box center [1023, 142] width 161 height 11
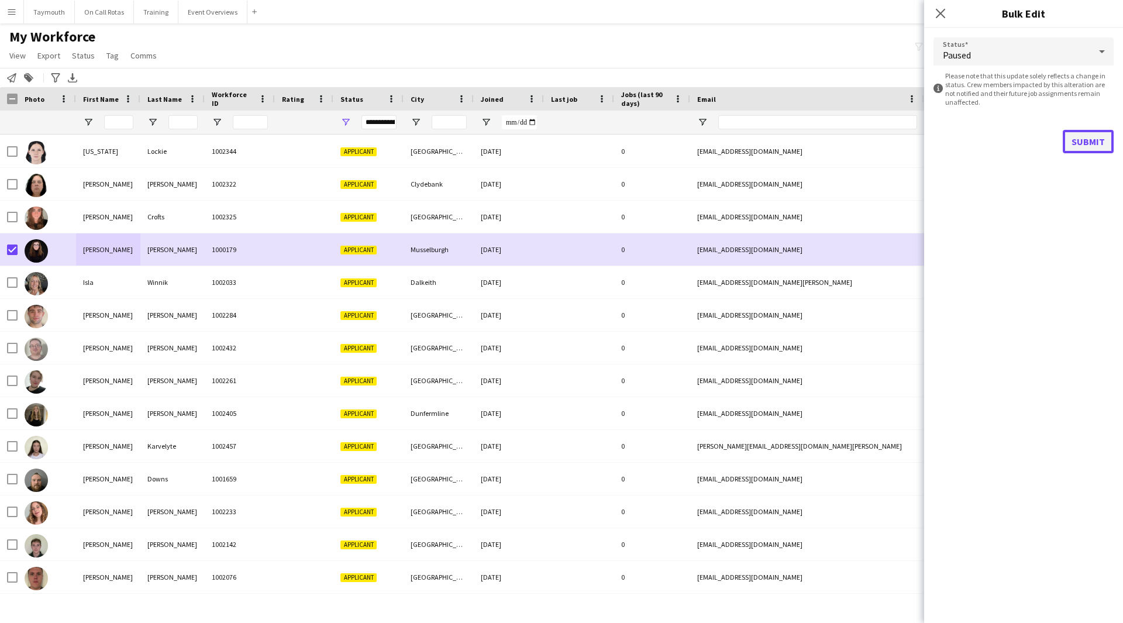
click at [1086, 143] on button "Submit" at bounding box center [1088, 141] width 51 height 23
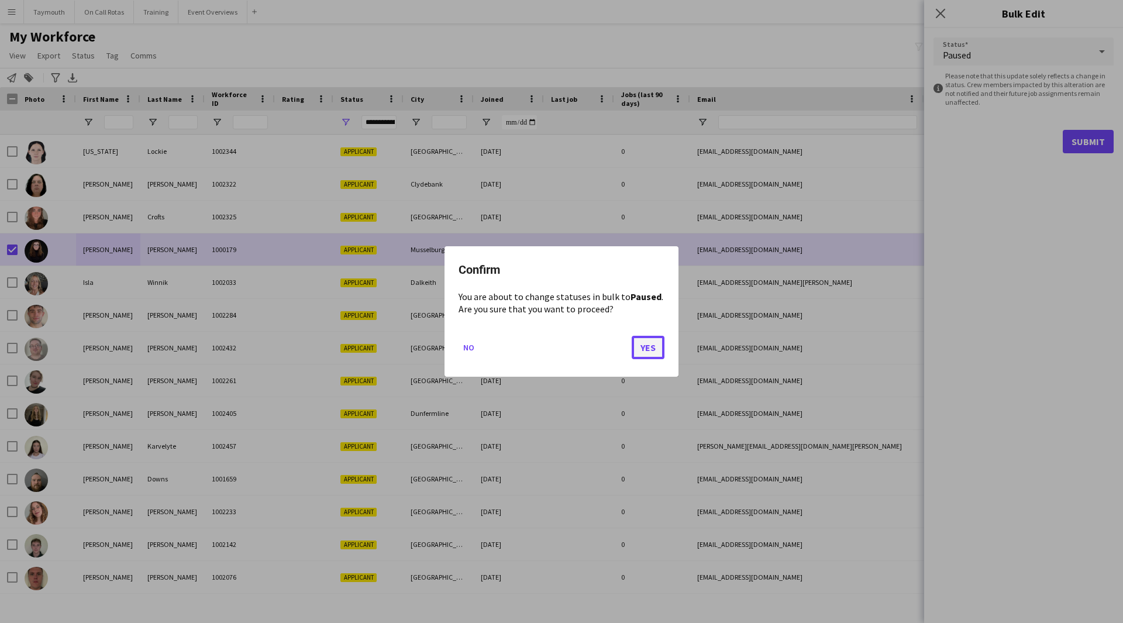
click at [654, 349] on button "Yes" at bounding box center [648, 347] width 33 height 23
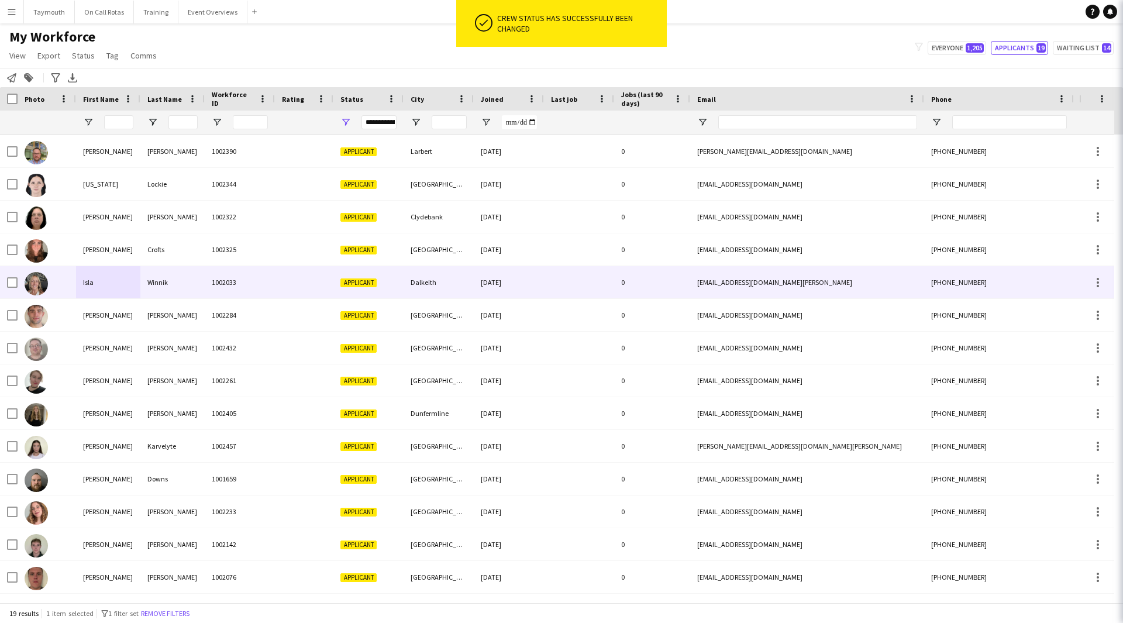
scroll to position [163, 0]
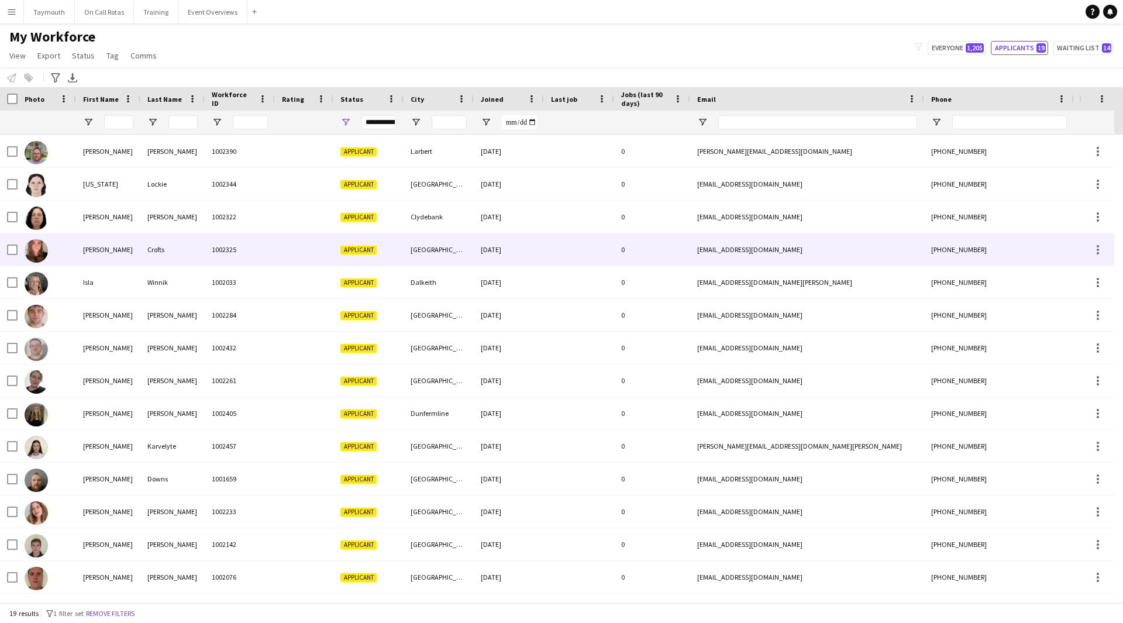
click at [123, 258] on div "[PERSON_NAME]" at bounding box center [108, 249] width 64 height 32
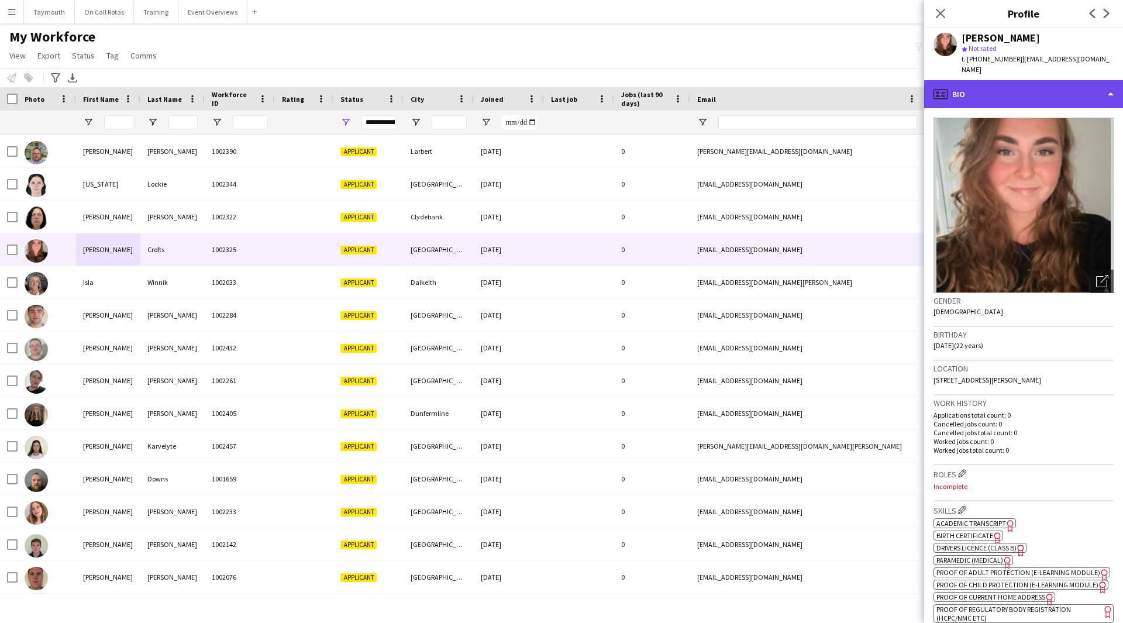
click at [1040, 91] on div "profile Bio" at bounding box center [1023, 94] width 199 height 28
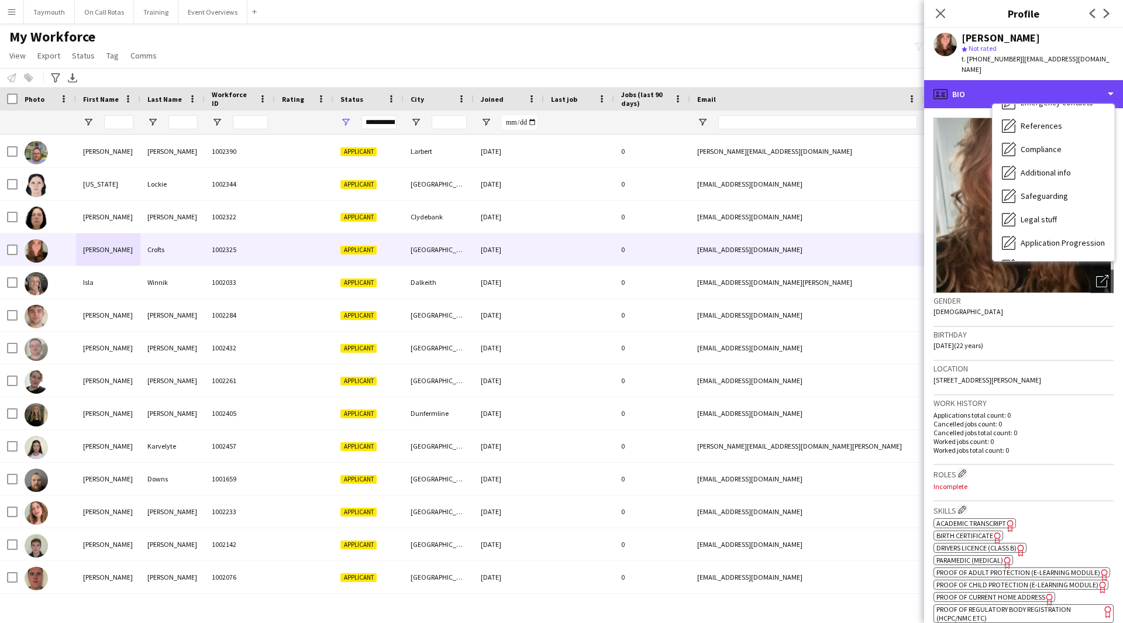
scroll to position [204, 0]
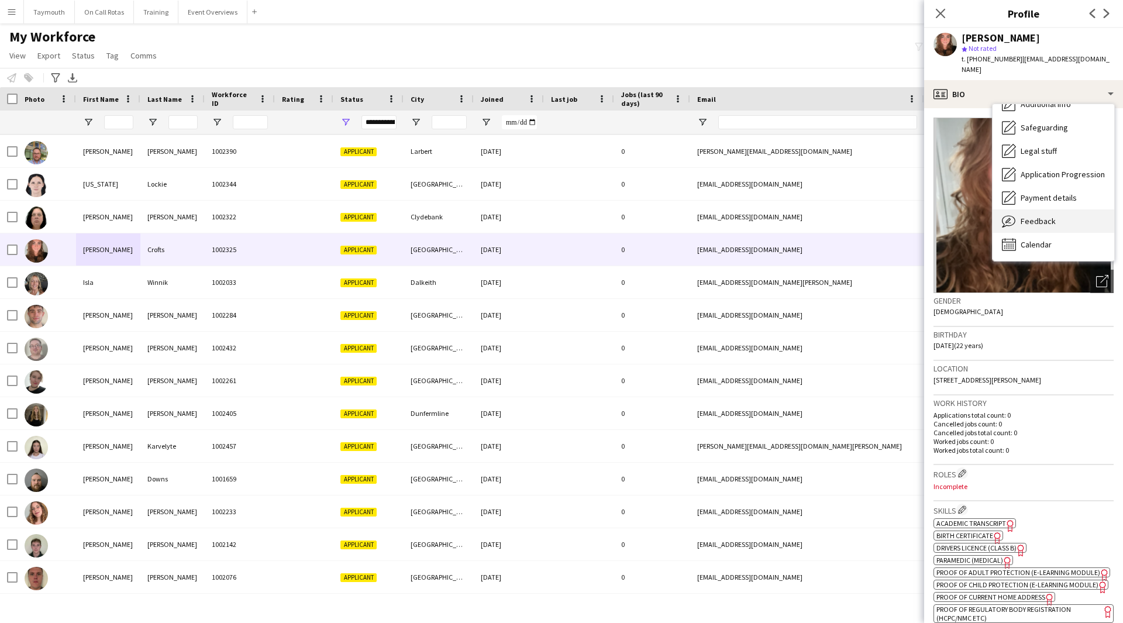
click at [1062, 209] on div "Feedback Feedback" at bounding box center [1053, 220] width 122 height 23
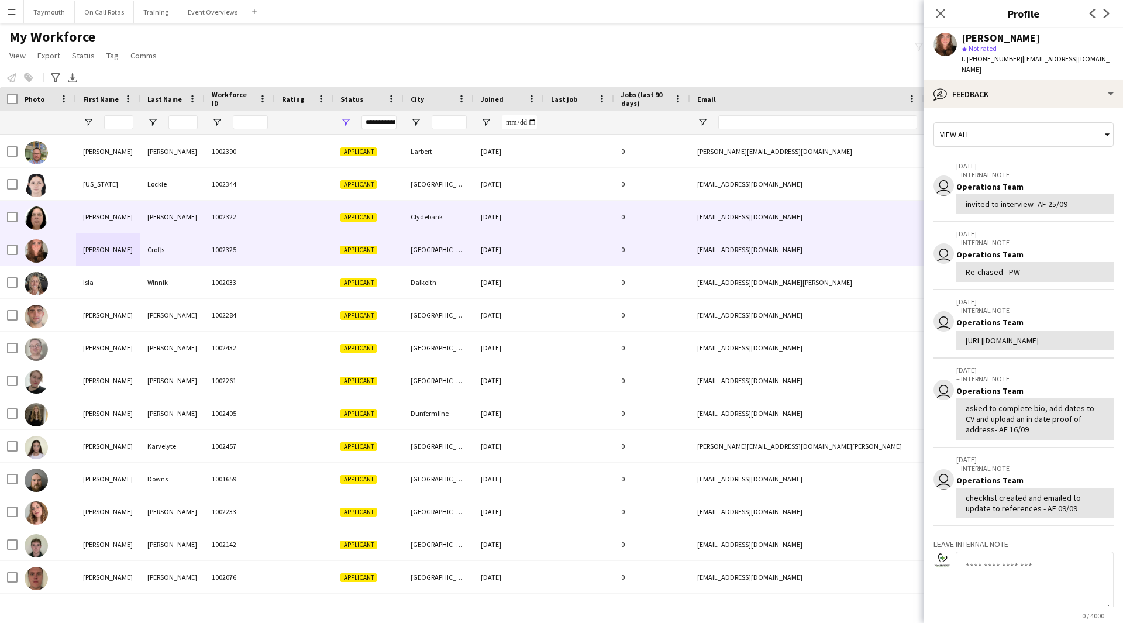
click at [110, 221] on div "[PERSON_NAME]" at bounding box center [108, 217] width 64 height 32
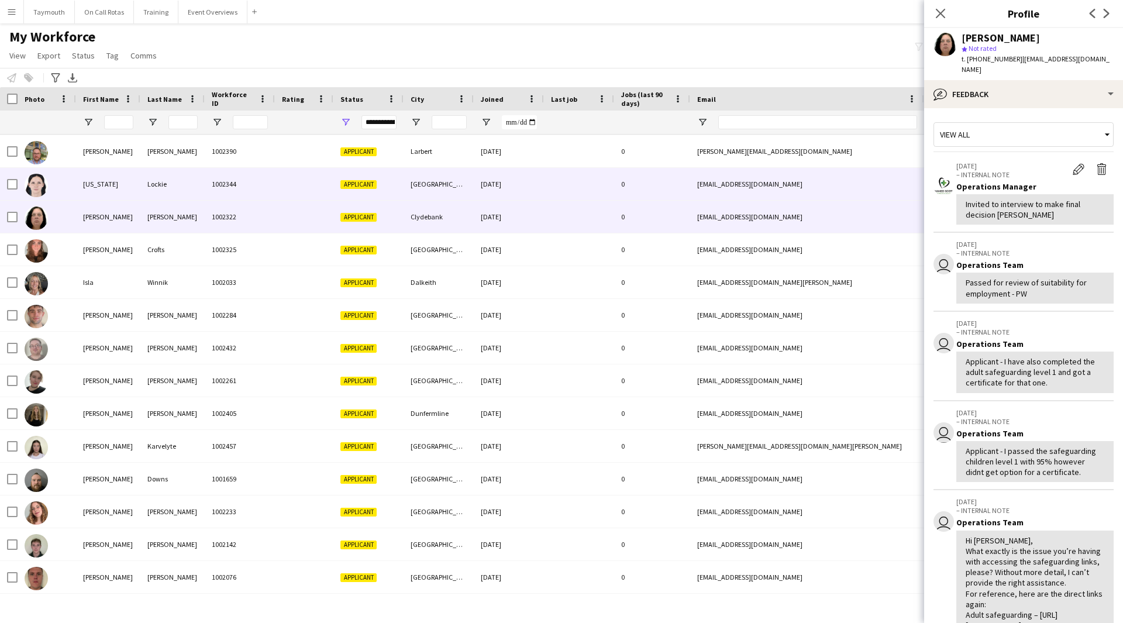
click at [189, 189] on div "Lockie" at bounding box center [172, 184] width 64 height 32
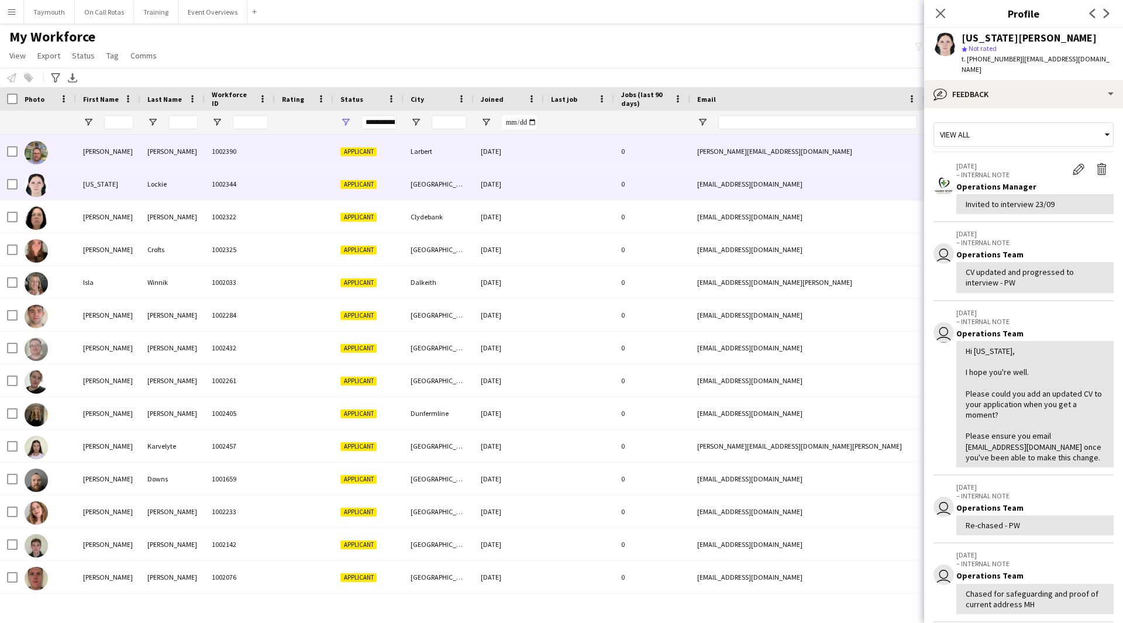
click at [182, 162] on div "[PERSON_NAME]" at bounding box center [172, 151] width 64 height 32
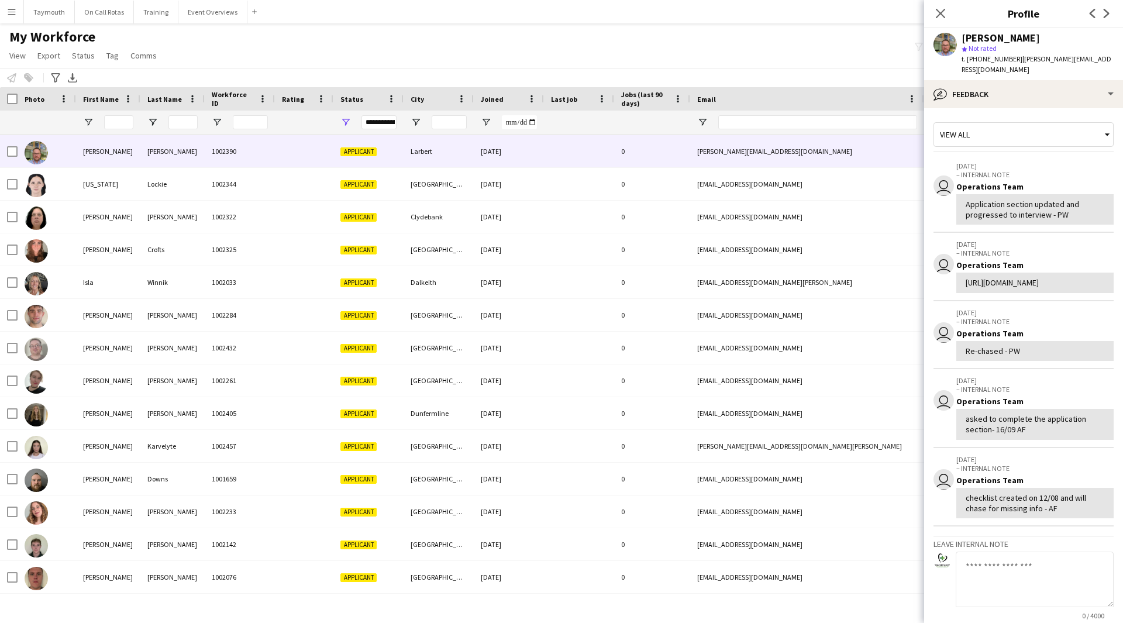
click at [1042, 594] on textarea at bounding box center [1035, 579] width 158 height 56
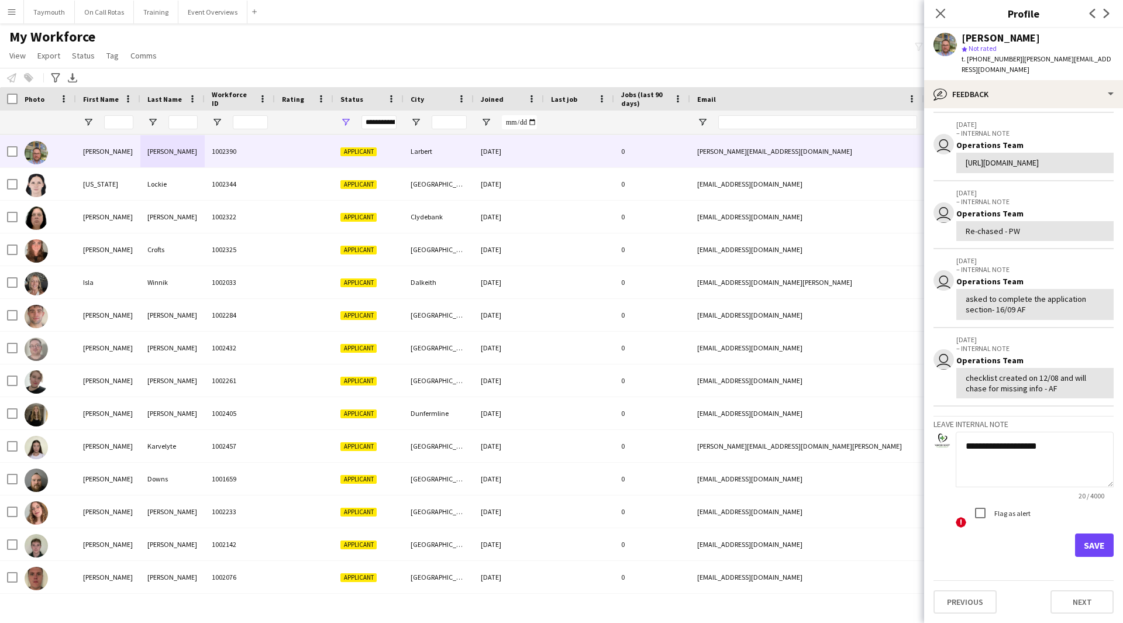
type textarea "**********"
click at [1083, 547] on button "Save" at bounding box center [1094, 544] width 39 height 23
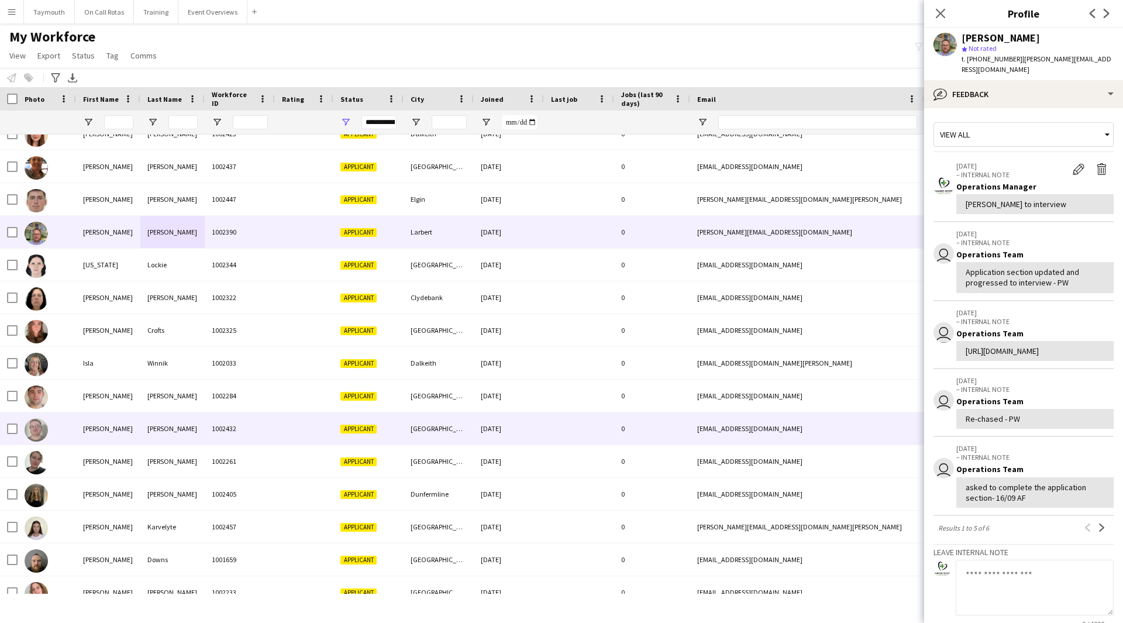
scroll to position [0, 0]
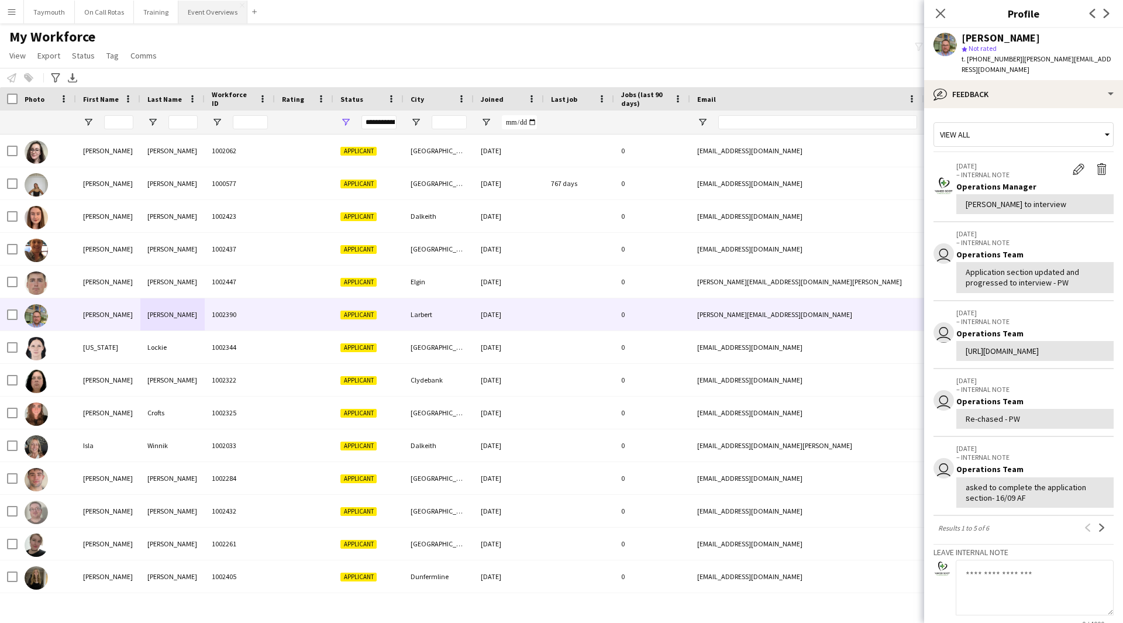
click at [215, 19] on button "Event Overviews Close" at bounding box center [212, 12] width 69 height 23
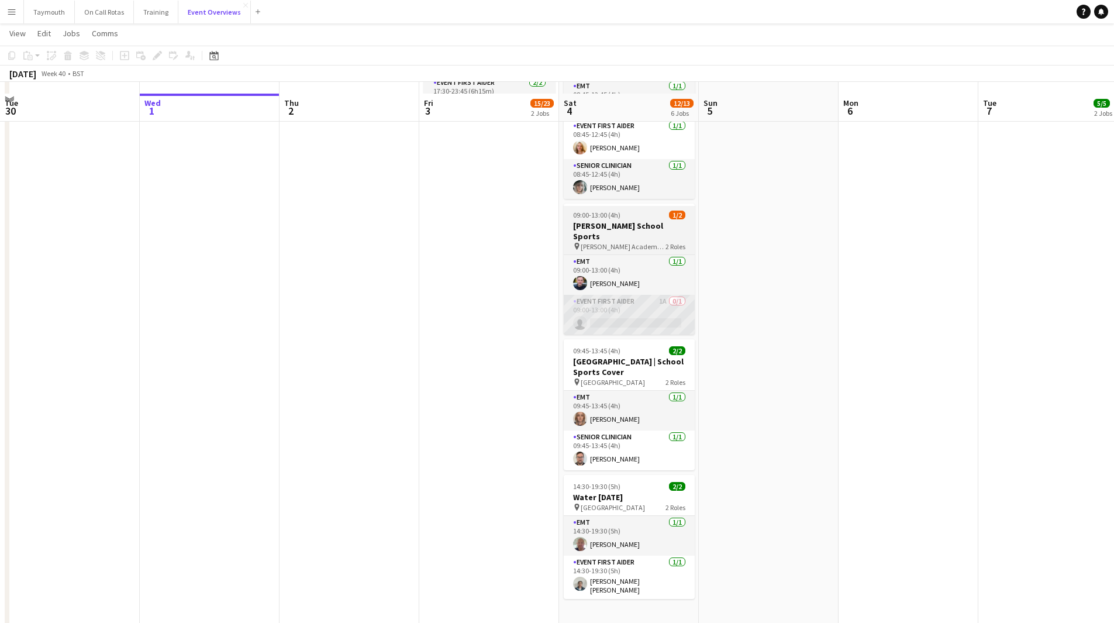
scroll to position [380, 0]
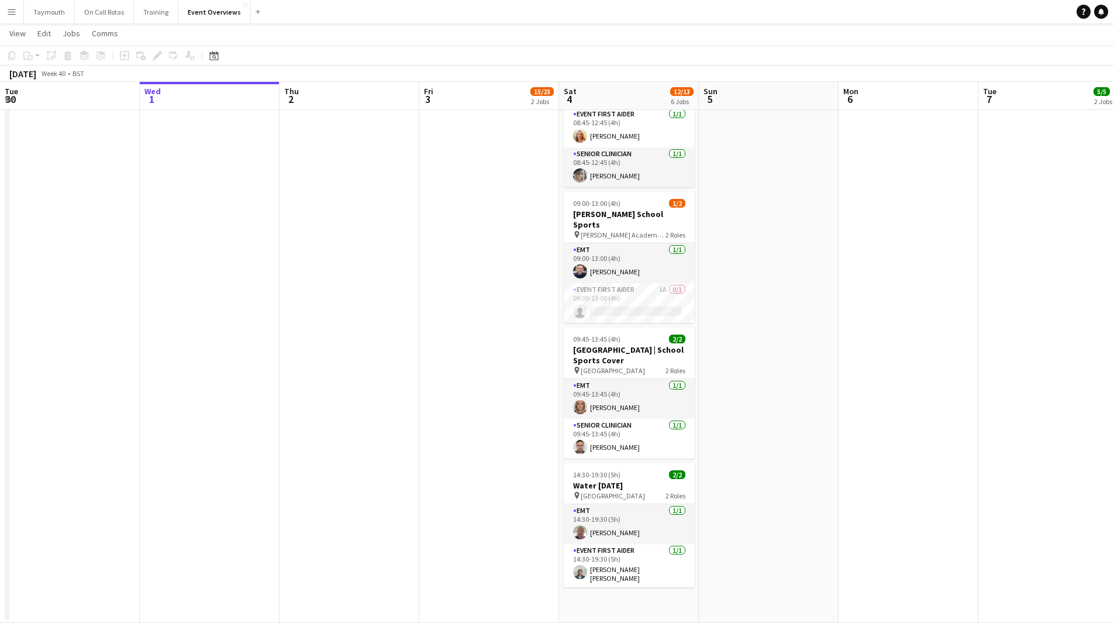
drag, startPoint x: 778, startPoint y: 325, endPoint x: 521, endPoint y: 328, distance: 256.8
click at [497, 338] on app-calendar-viewport "Sun 28 2/2 1 Job Mon 29 Tue 30 Wed 1 Thu 2 Fri 3 15/23 2 Jobs Sat 4 12/13 6 Job…" at bounding box center [557, 143] width 1114 height 957
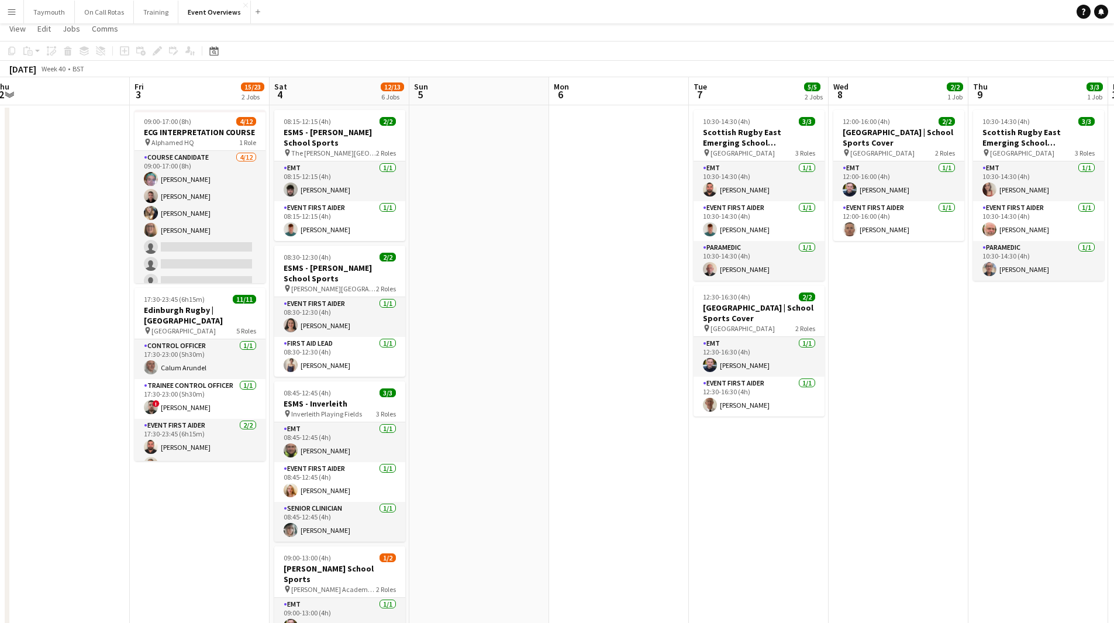
scroll to position [0, 0]
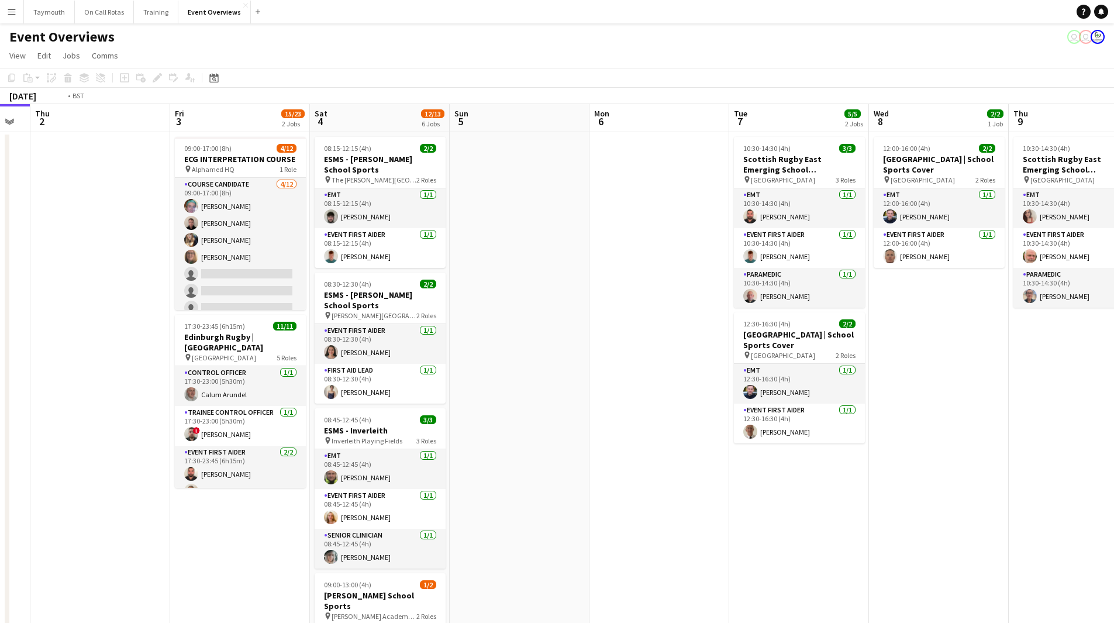
drag, startPoint x: 345, startPoint y: 468, endPoint x: 87, endPoint y: 467, distance: 257.9
click at [95, 470] on app-calendar-viewport "Mon 29 Tue 30 Wed 1 Thu 2 Fri 3 15/23 2 Jobs Sat 4 12/13 6 Jobs Sun 5 Mon 6 Tue…" at bounding box center [557, 554] width 1114 height 900
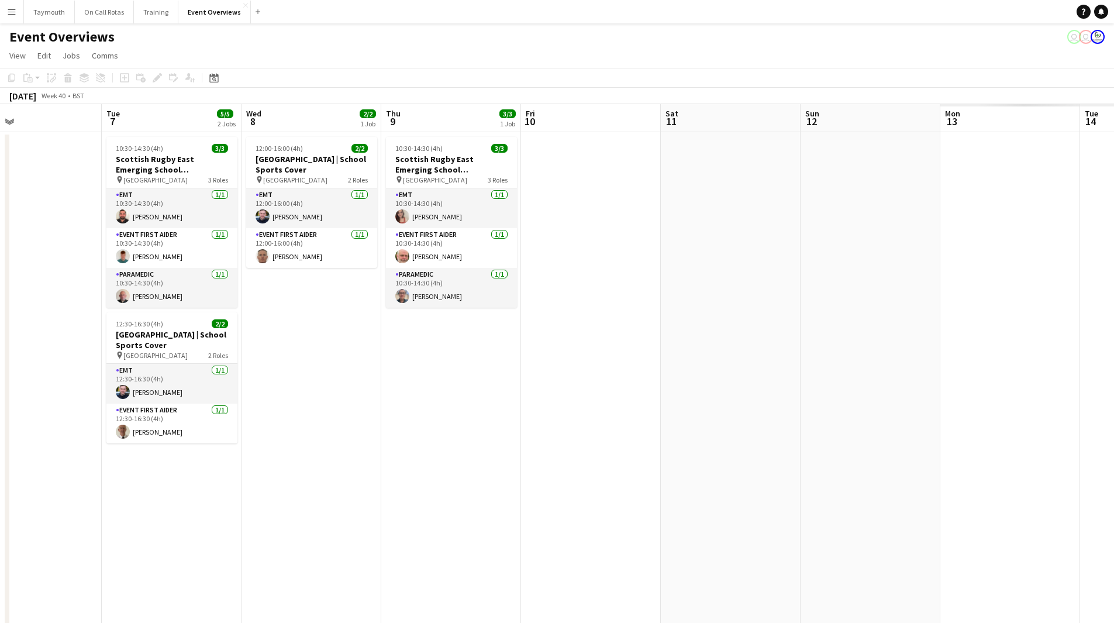
drag, startPoint x: 537, startPoint y: 448, endPoint x: 199, endPoint y: 446, distance: 338.0
click at [261, 447] on app-calendar-viewport "Fri 3 15/23 2 Jobs Sat 4 12/13 6 Jobs Sun 5 Mon 6 Tue 7 5/5 2 Jobs Wed 8 2/2 1 …" at bounding box center [557, 554] width 1114 height 900
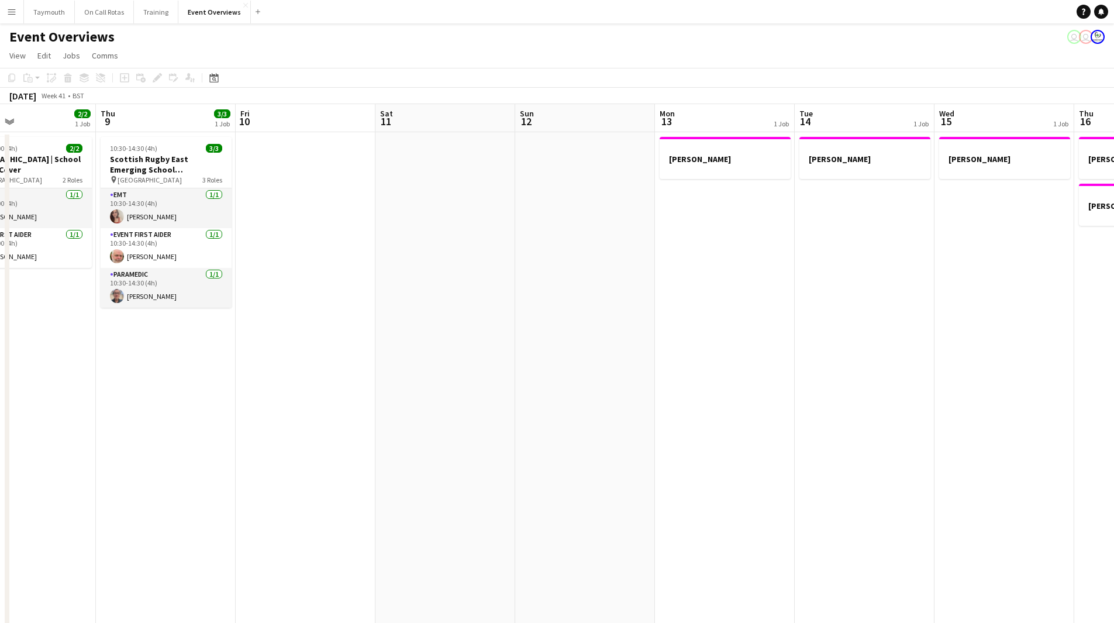
click at [35, 416] on app-calendar-viewport "Sun 5 Mon 6 Tue 7 5/5 2 Jobs Wed 8 2/2 1 Job Thu 9 3/3 1 Job Fri 10 Sat 11 Sun …" at bounding box center [557, 554] width 1114 height 900
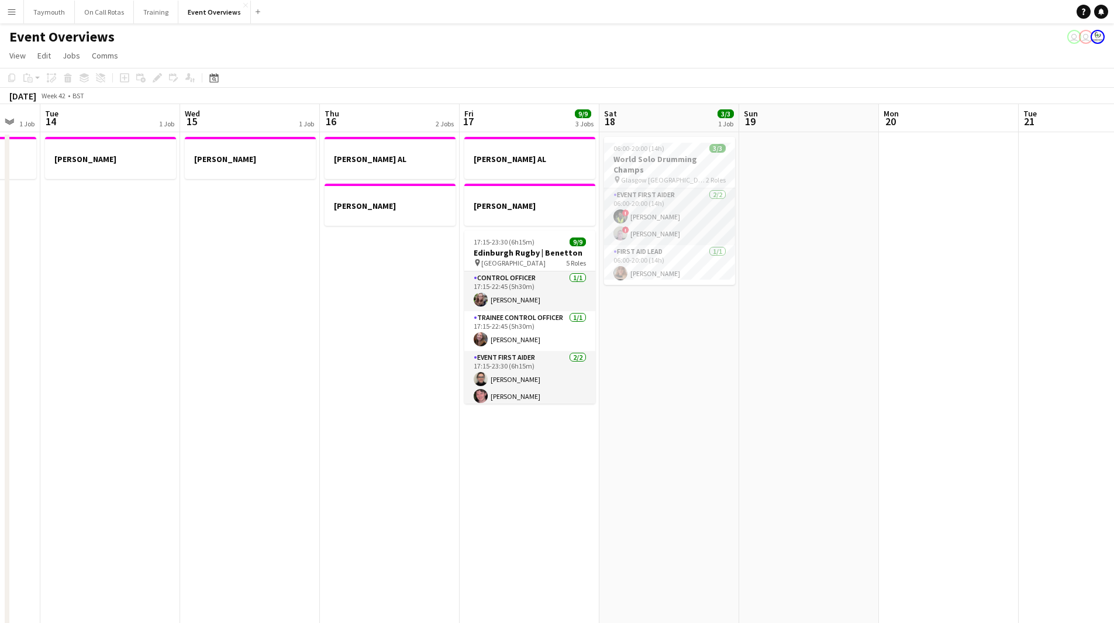
scroll to position [0, 386]
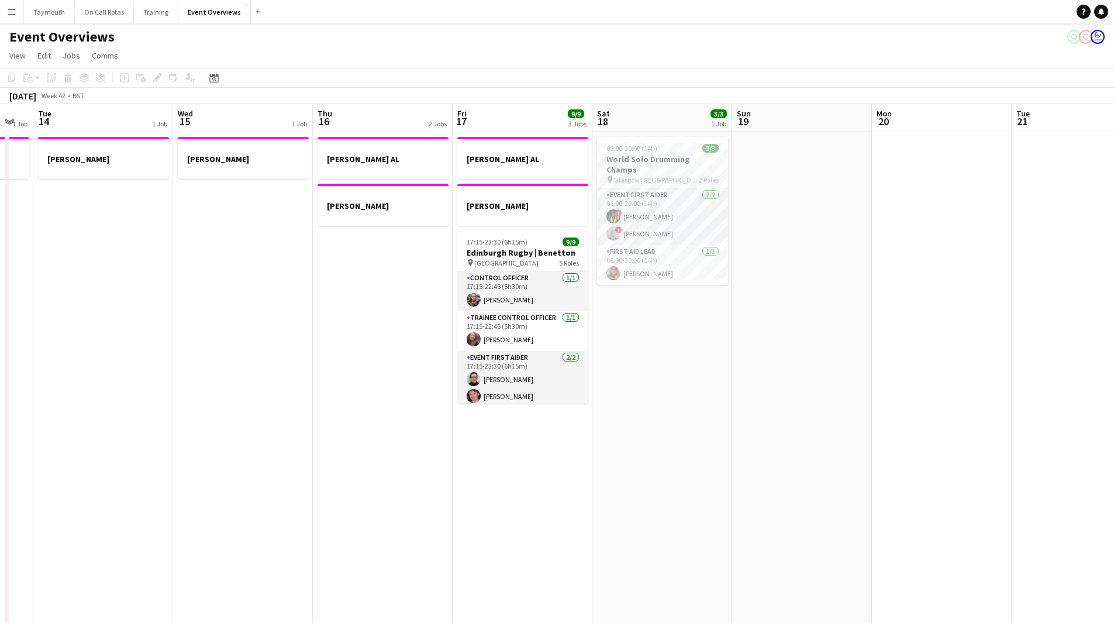
drag, startPoint x: 405, startPoint y: 408, endPoint x: 167, endPoint y: 409, distance: 238.0
click at [167, 409] on app-calendar-viewport "Sat 11 Sun 12 Mon 13 1 Job Tue 14 1 Job Wed 15 1 Job Thu 16 2 Jobs Fri 17 9/9 3…" at bounding box center [557, 554] width 1114 height 900
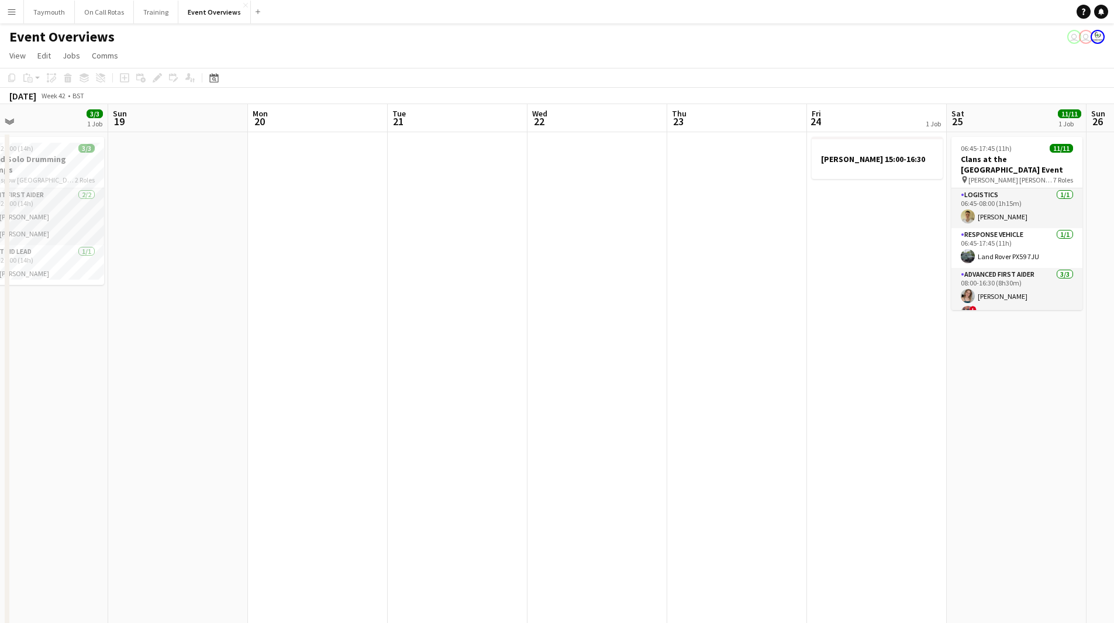
drag, startPoint x: 819, startPoint y: 399, endPoint x: 203, endPoint y: 394, distance: 615.8
click at [197, 397] on app-calendar-viewport "Wed 15 1 Job Thu 16 2 Jobs Fri 17 9/9 3 Jobs Sat 18 3/3 1 Job Sun 19 Mon 20 Tue…" at bounding box center [557, 554] width 1114 height 900
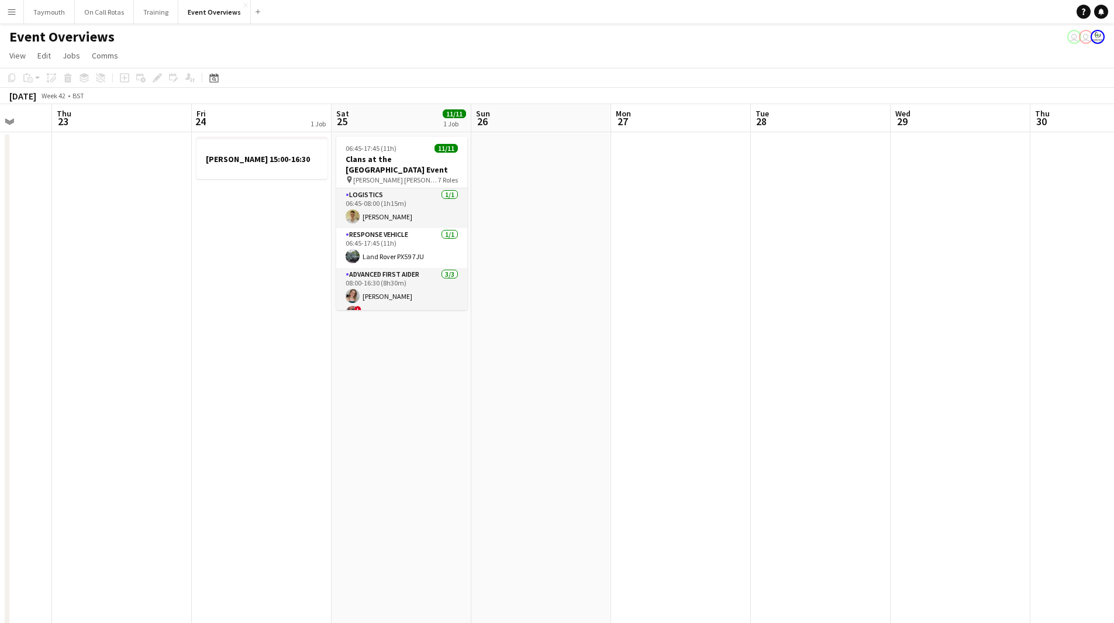
drag, startPoint x: 759, startPoint y: 394, endPoint x: 184, endPoint y: 387, distance: 575.5
click at [181, 388] on app-calendar-viewport "Mon 20 Tue 21 Wed 22 Thu 23 Fri 24 1 Job Sat 25 11/11 1 Job Sun 26 Mon 27 Tue 2…" at bounding box center [557, 554] width 1114 height 900
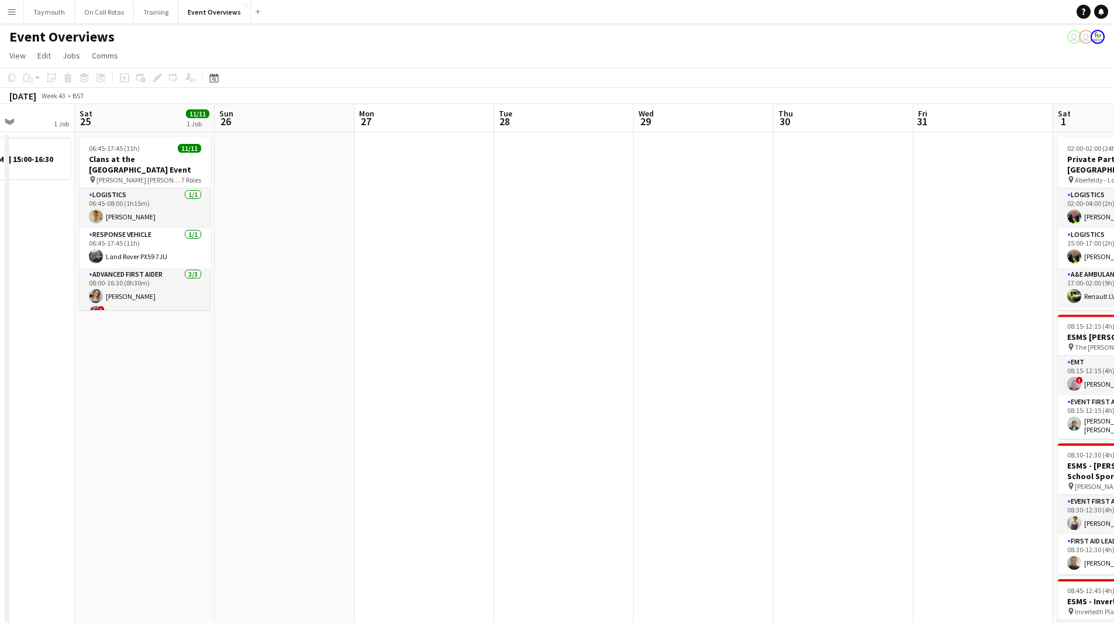
drag, startPoint x: 609, startPoint y: 399, endPoint x: 461, endPoint y: 405, distance: 148.1
click at [461, 405] on app-calendar-viewport "Wed 22 Thu 23 Fri 24 1 Job Sat 25 11/11 1 Job Sun 26 Mon 27 Tue 28 Wed 29 Thu 3…" at bounding box center [557, 590] width 1114 height 972
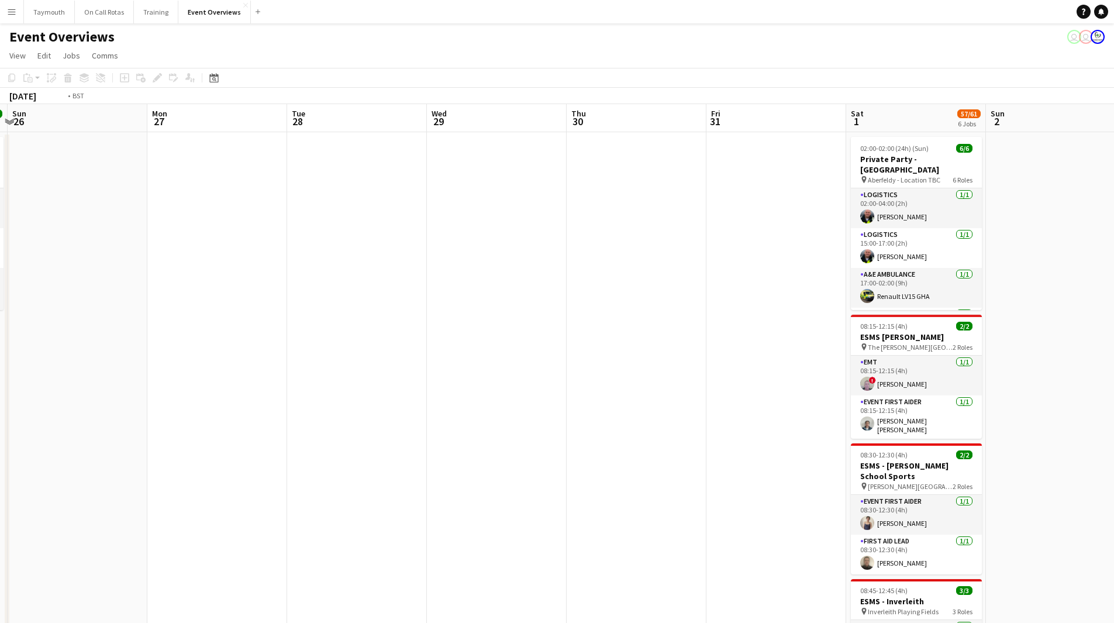
drag, startPoint x: 478, startPoint y: 373, endPoint x: 371, endPoint y: 358, distance: 108.1
click at [371, 358] on app-calendar-viewport "Thu 23 Fri 24 1 Job Sat 25 11/11 1 Job Sun 26 Mon 27 Tue 28 Wed 29 Thu 30 Fri 3…" at bounding box center [557, 590] width 1114 height 972
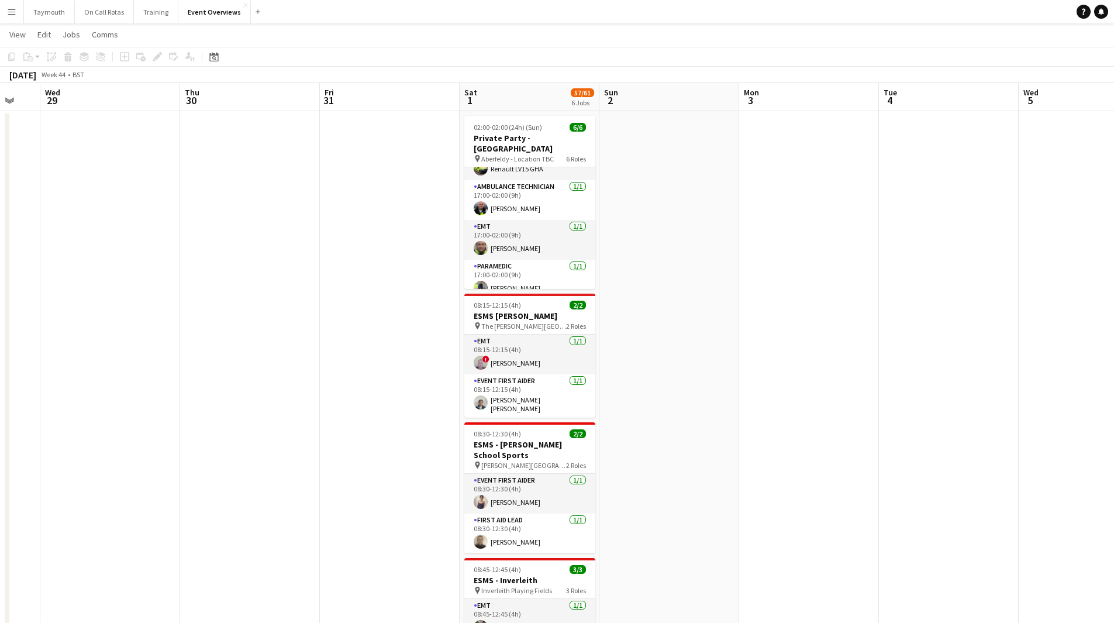
scroll to position [0, 0]
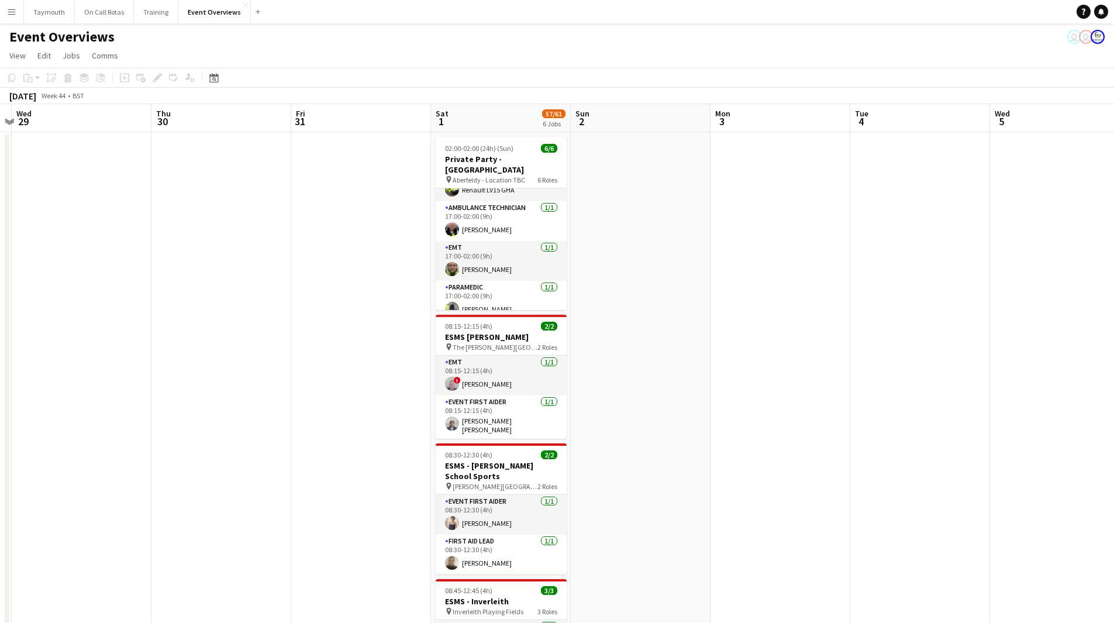
drag, startPoint x: 459, startPoint y: 408, endPoint x: 366, endPoint y: 404, distance: 92.5
click at [287, 406] on app-calendar-viewport "Sun 26 Mon 27 Tue 28 Wed 29 Thu 30 Fri 31 Sat 1 57/61 6 Jobs Sun 2 Mon 3 Tue 4 …" at bounding box center [557, 590] width 1114 height 972
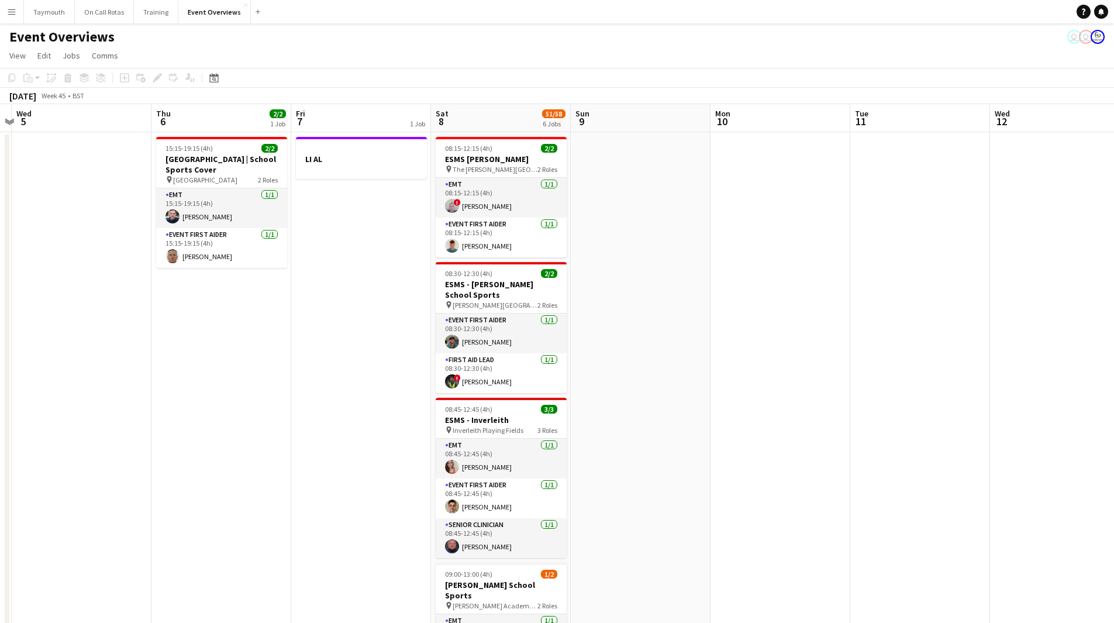
drag, startPoint x: 397, startPoint y: 434, endPoint x: 183, endPoint y: 430, distance: 214.1
click at [0, 432] on html "Menu Boards Boards Boards All jobs Status Workforce Workforce My Workforce Recr…" at bounding box center [557, 538] width 1114 height 1076
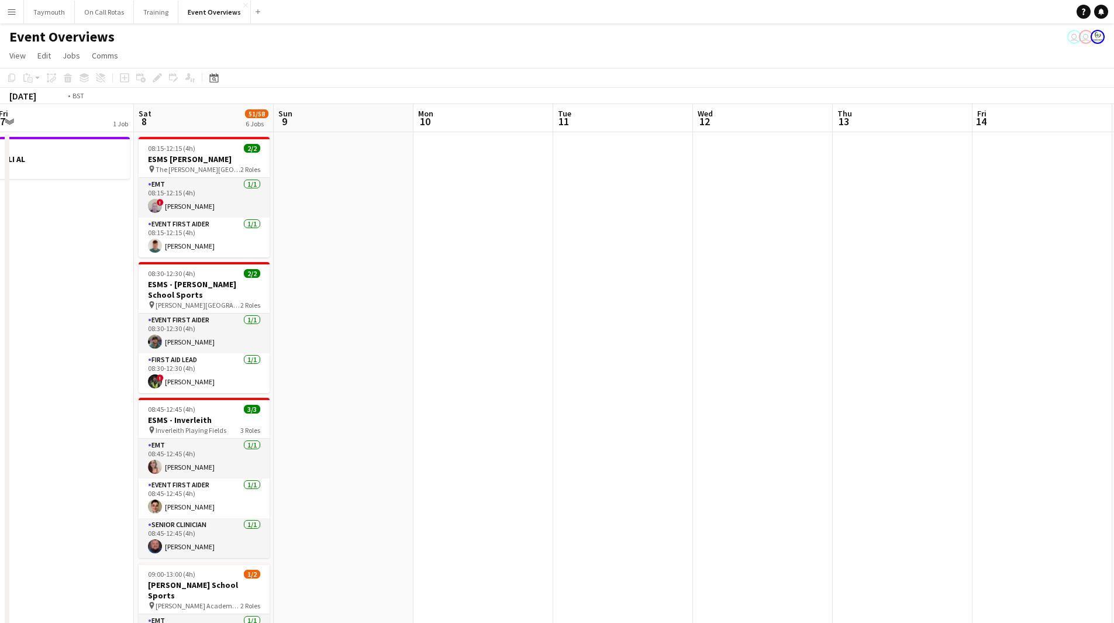
drag, startPoint x: 574, startPoint y: 446, endPoint x: 161, endPoint y: 431, distance: 413.2
click at [127, 441] on app-calendar-viewport "Wed 5 Thu 6 2/2 1 Job Fri 7 1 Job Sat 8 51/58 6 Jobs Sun 9 Mon 10 Tue 11 Wed 12…" at bounding box center [557, 590] width 1114 height 972
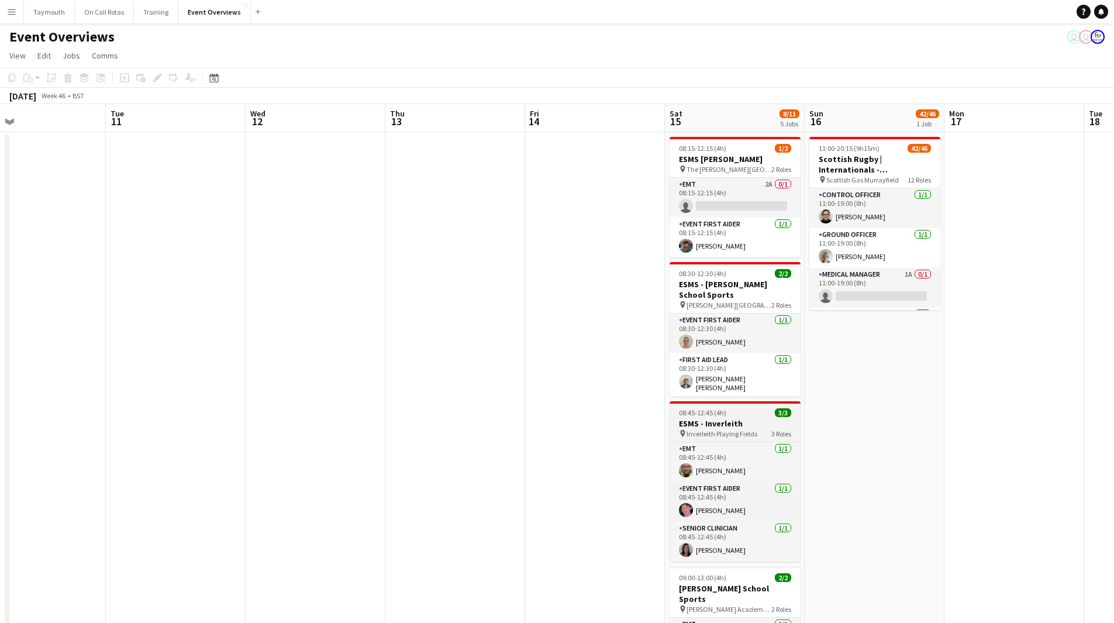
drag, startPoint x: 594, startPoint y: 444, endPoint x: 399, endPoint y: 430, distance: 195.2
click at [260, 443] on app-calendar-viewport "Fri 7 1 Job Sat 8 51/58 6 Jobs Sun 9 Mon 10 Tue 11 Wed 12 Thu 13 Fri 14 Sat 15 …" at bounding box center [557, 590] width 1114 height 972
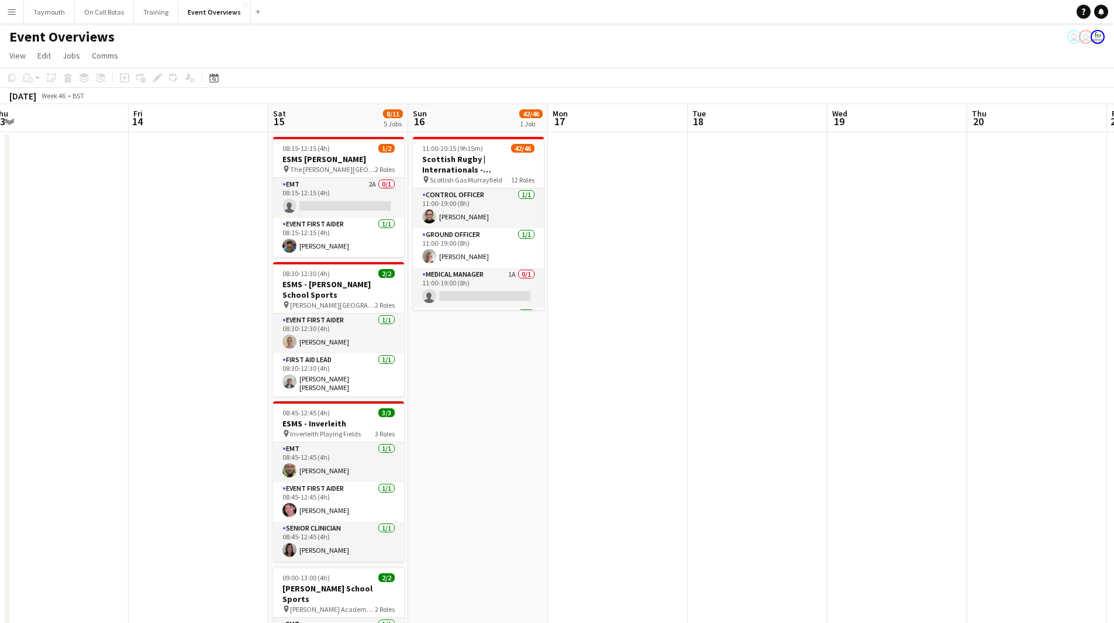
drag, startPoint x: 884, startPoint y: 489, endPoint x: 889, endPoint y: 402, distance: 86.7
click at [1022, 467] on app-calendar-viewport "Mon 10 Tue 11 Wed 12 Thu 13 Fri 14 Sat 15 8/11 5 Jobs Sun 16 42/46 1 Job Mon 17…" at bounding box center [557, 590] width 1114 height 972
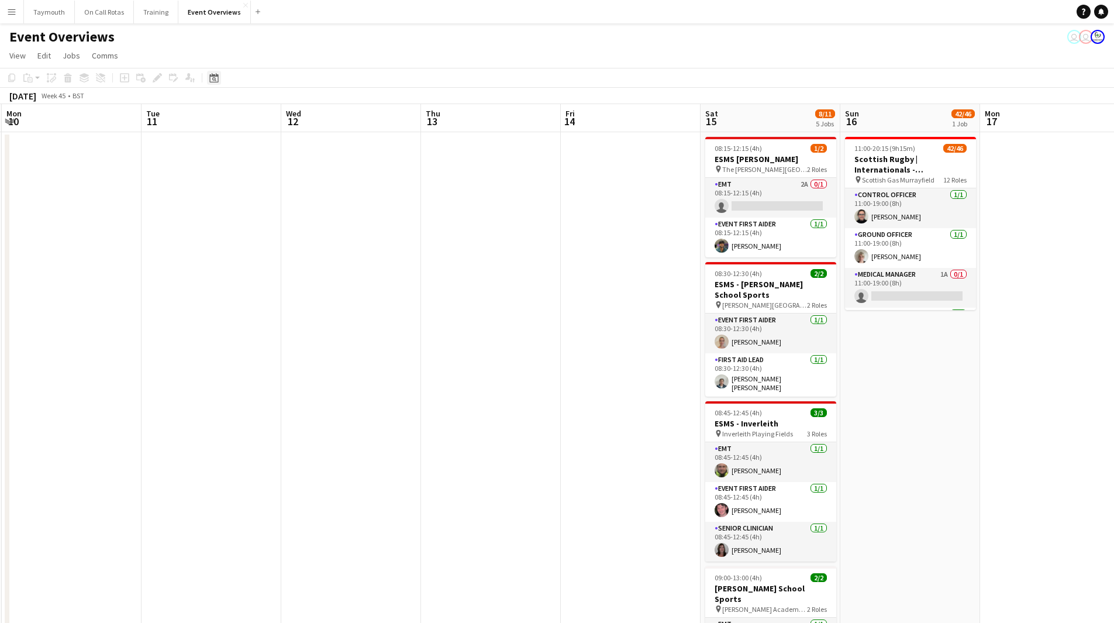
click at [215, 75] on icon at bounding box center [213, 77] width 9 height 9
click at [290, 263] on button "[DATE]" at bounding box center [297, 261] width 34 height 19
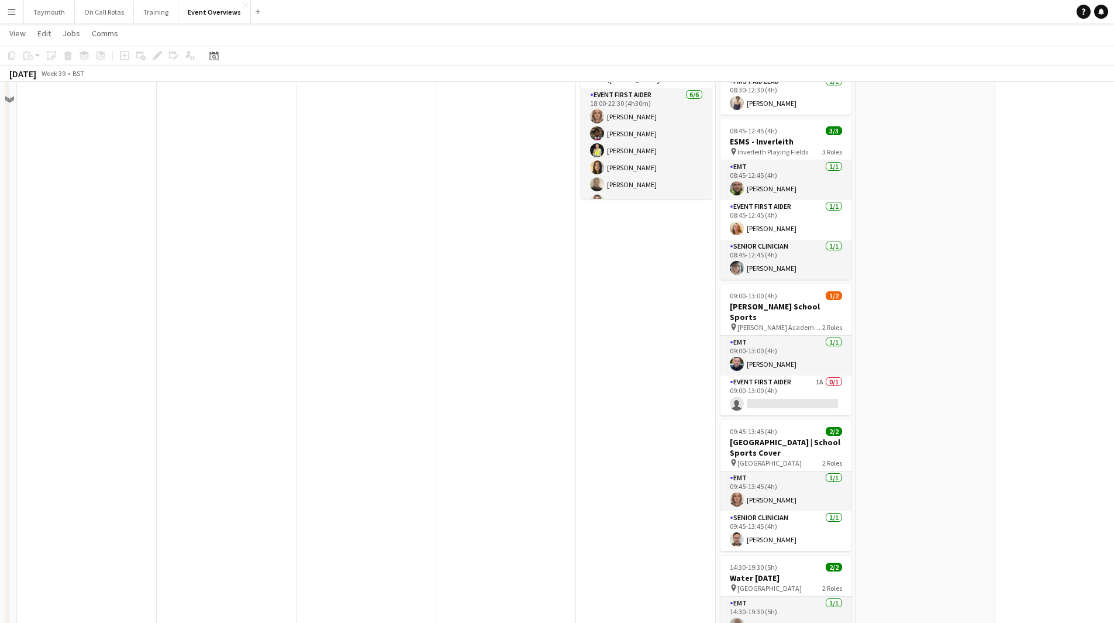
scroll to position [351, 0]
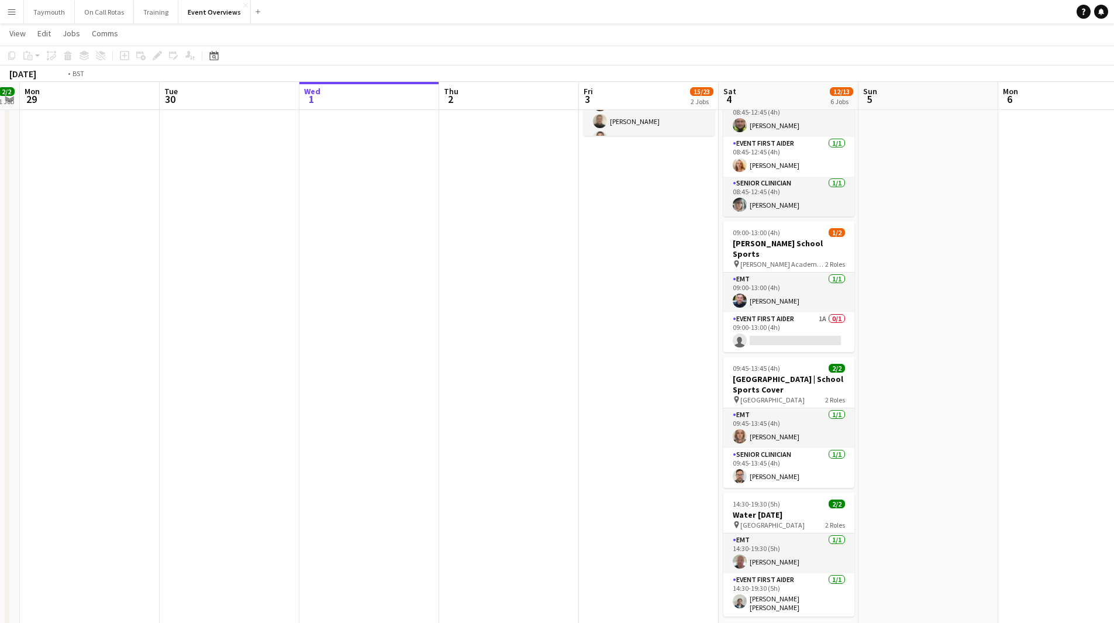
drag, startPoint x: 650, startPoint y: 357, endPoint x: 74, endPoint y: 363, distance: 575.5
click at [82, 363] on app-calendar-viewport "Fri 26 Sat 27 7/7 3 Jobs Sun 28 2/2 1 Job Mon 29 Tue 30 Wed 1 Thu 2 Fri 3 15/23…" at bounding box center [557, 209] width 1114 height 1029
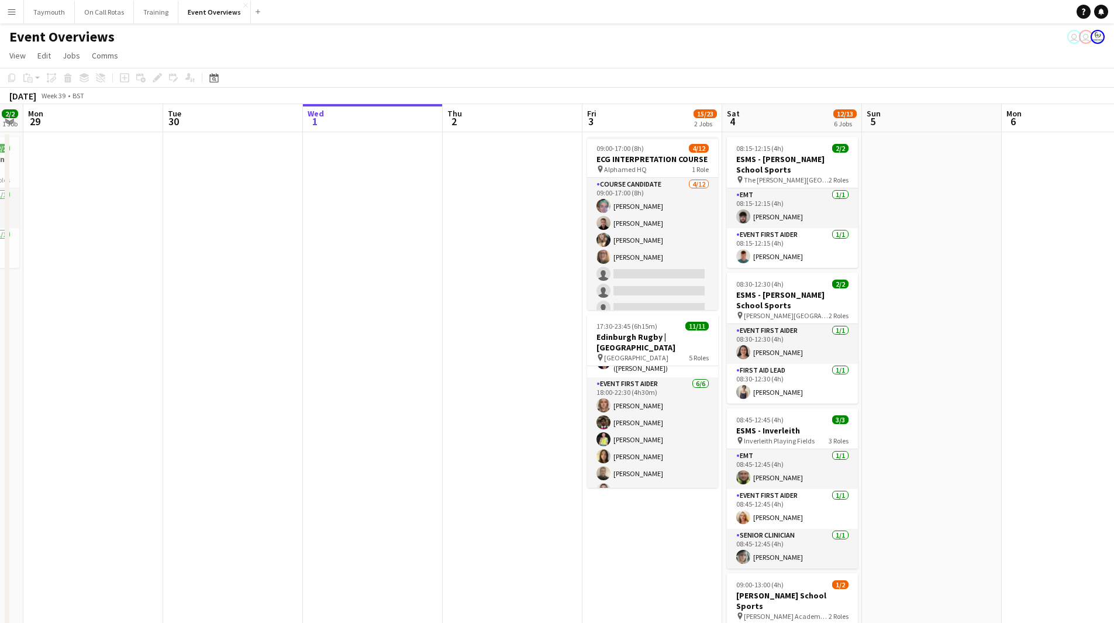
scroll to position [0, 363]
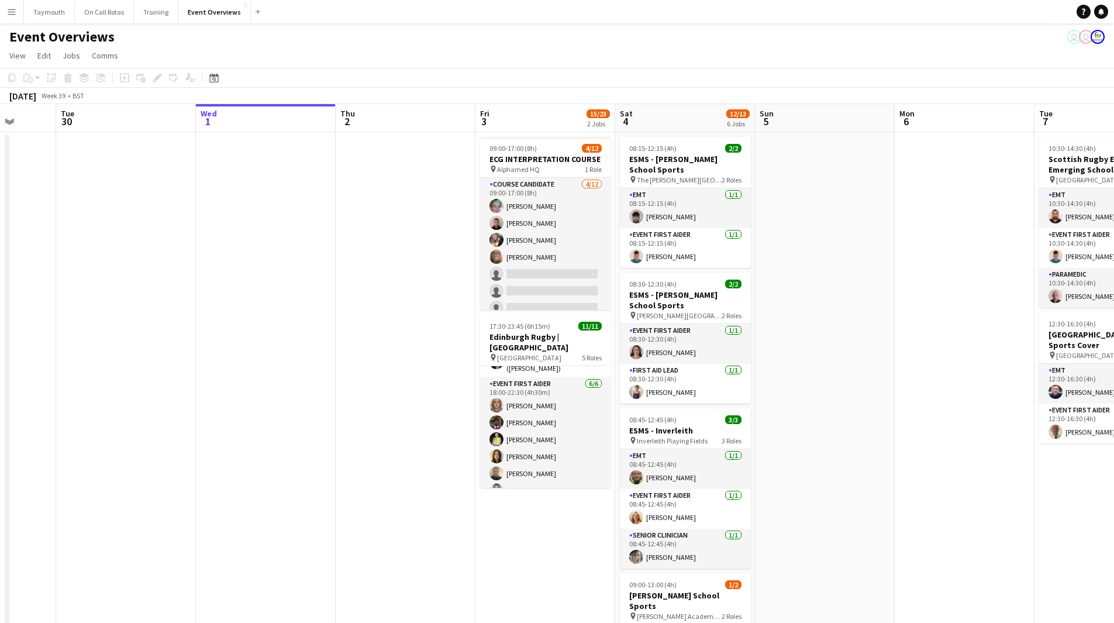
drag, startPoint x: 375, startPoint y: 273, endPoint x: 931, endPoint y: 284, distance: 555.7
click at [982, 285] on app-calendar-viewport "Sat 27 7/7 3 Jobs Sun 28 2/2 1 Job Mon 29 Tue 30 Wed 1 Thu 2 Fri 3 15/23 2 Jobs…" at bounding box center [557, 590] width 1114 height 972
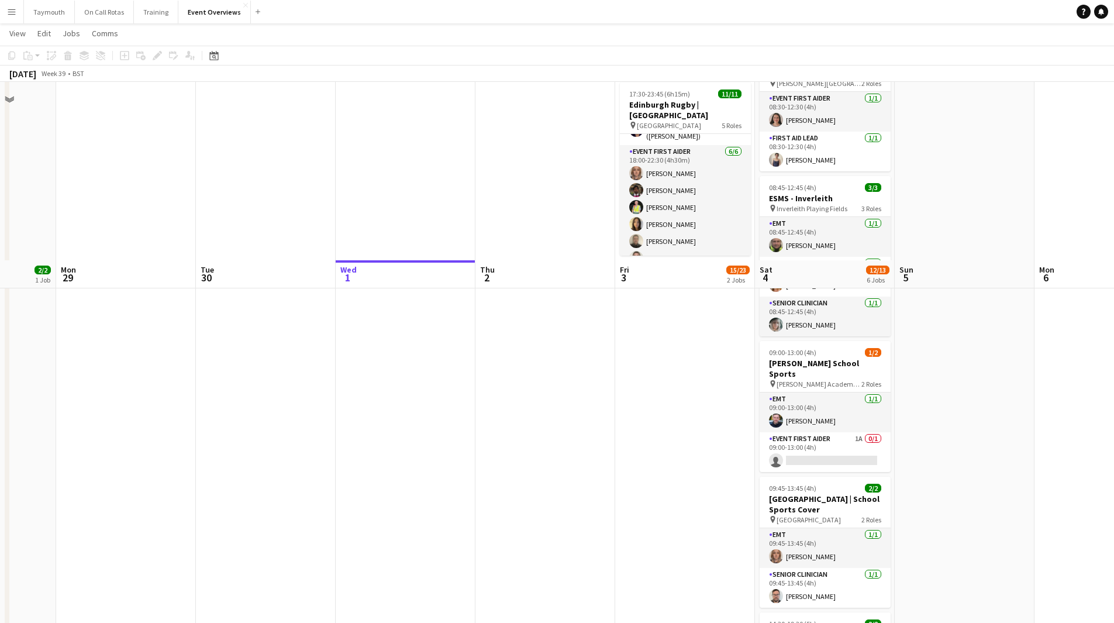
scroll to position [409, 0]
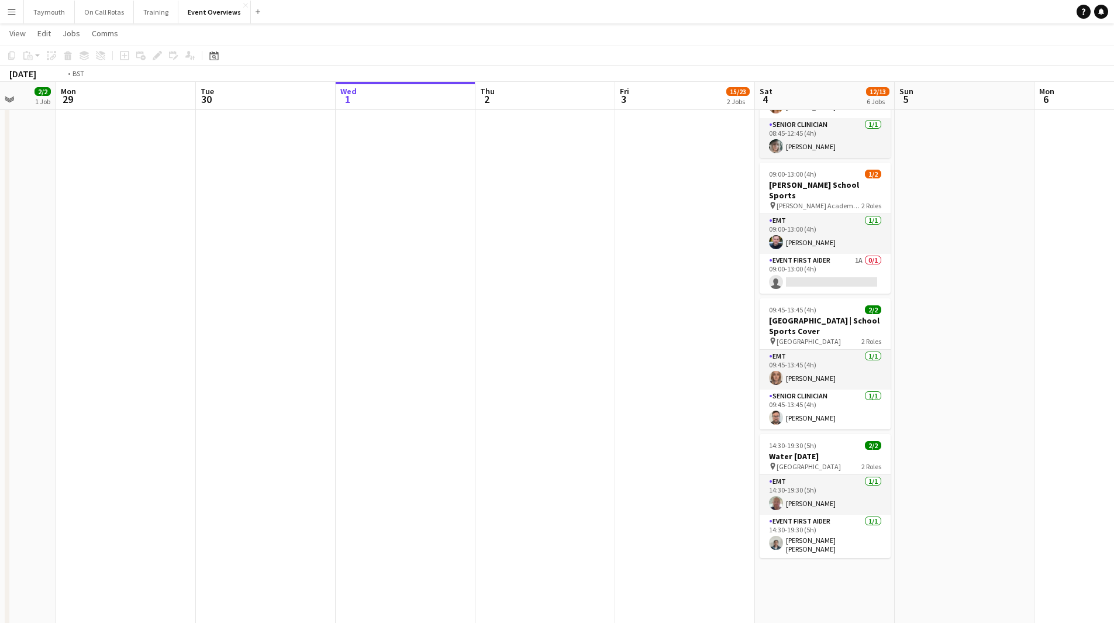
drag, startPoint x: 578, startPoint y: 318, endPoint x: 382, endPoint y: 329, distance: 196.3
click at [384, 329] on app-calendar-viewport "Fri 26 Sat 27 7/7 3 Jobs Sun 28 2/2 1 Job Mon 29 Tue 30 Wed 1 Thu 2 Fri 3 15/23…" at bounding box center [557, 150] width 1114 height 1029
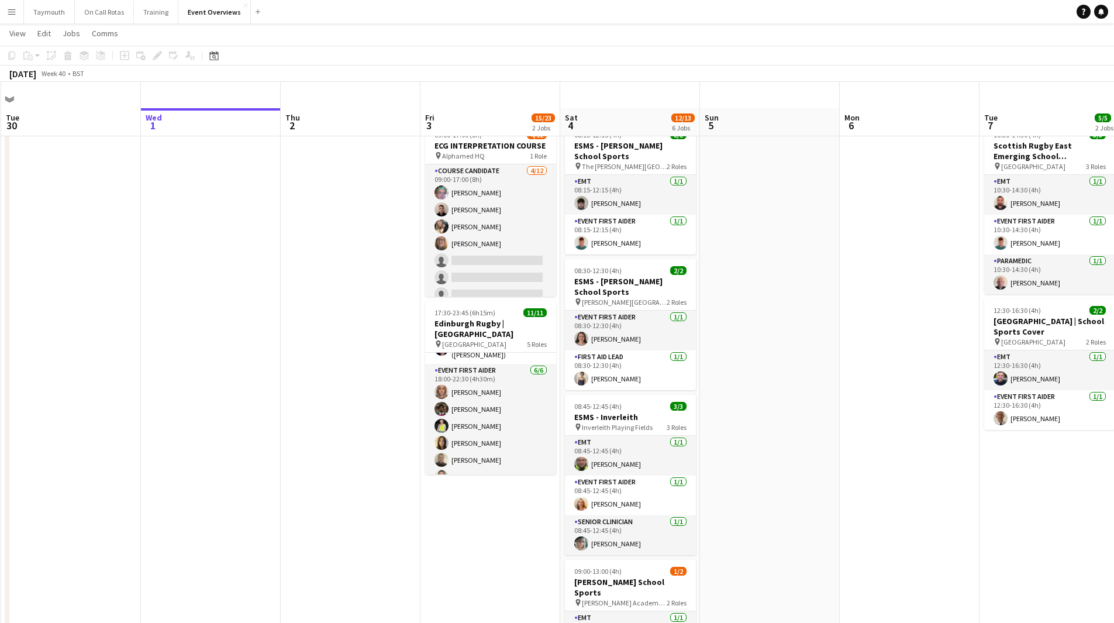
scroll to position [0, 0]
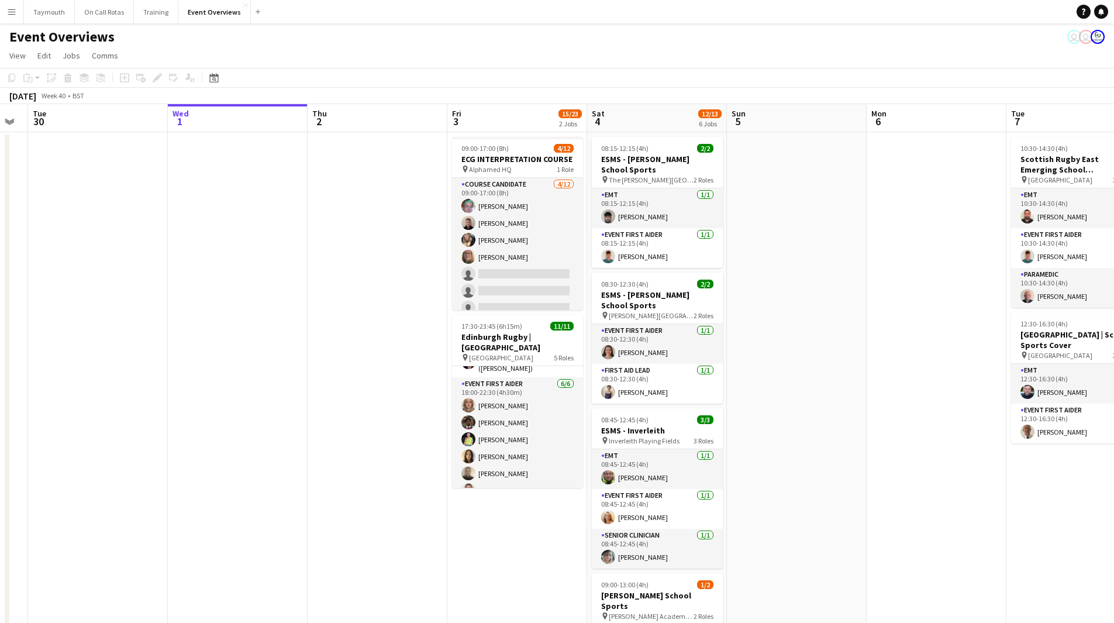
drag, startPoint x: 795, startPoint y: 356, endPoint x: 270, endPoint y: 391, distance: 526.3
click at [270, 391] on app-calendar-viewport "Sat 27 7/7 3 Jobs Sun 28 2/2 1 Job Mon 29 Tue 30 Wed 1 Thu 2 Fri 3 15/23 2 Jobs…" at bounding box center [557, 590] width 1114 height 972
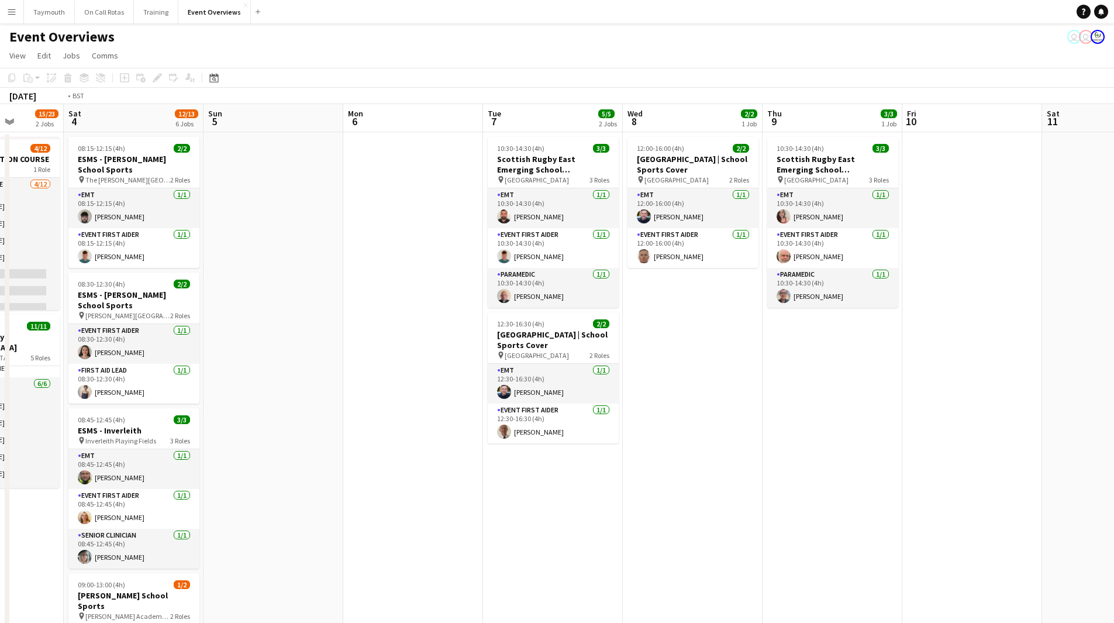
drag, startPoint x: 819, startPoint y: 442, endPoint x: 402, endPoint y: 468, distance: 417.2
click at [402, 468] on app-calendar-viewport "Wed 1 Thu 2 Fri 3 15/23 2 Jobs Sat 4 12/13 6 Jobs Sun 5 Mon 6 Tue 7 5/5 2 Jobs …" at bounding box center [557, 590] width 1114 height 972
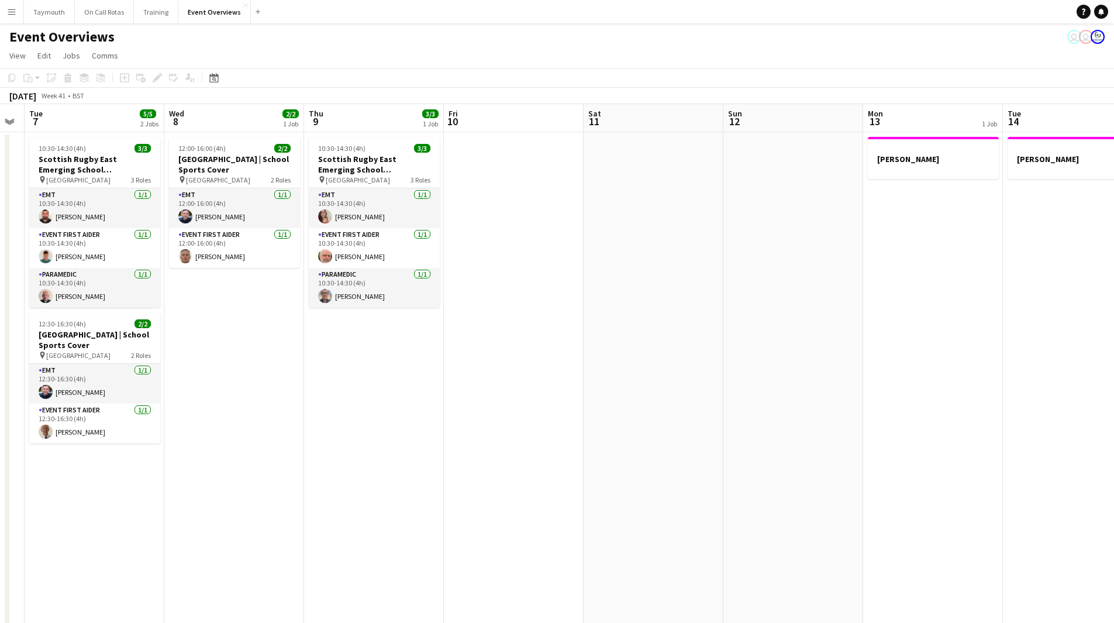
drag, startPoint x: 699, startPoint y: 463, endPoint x: 206, endPoint y: 462, distance: 493.6
click at [206, 463] on app-calendar-viewport "Sat 4 12/13 6 Jobs Sun 5 Mon 6 Tue 7 5/5 2 Jobs Wed 8 2/2 1 Job Thu 9 3/3 1 Job…" at bounding box center [557, 590] width 1114 height 972
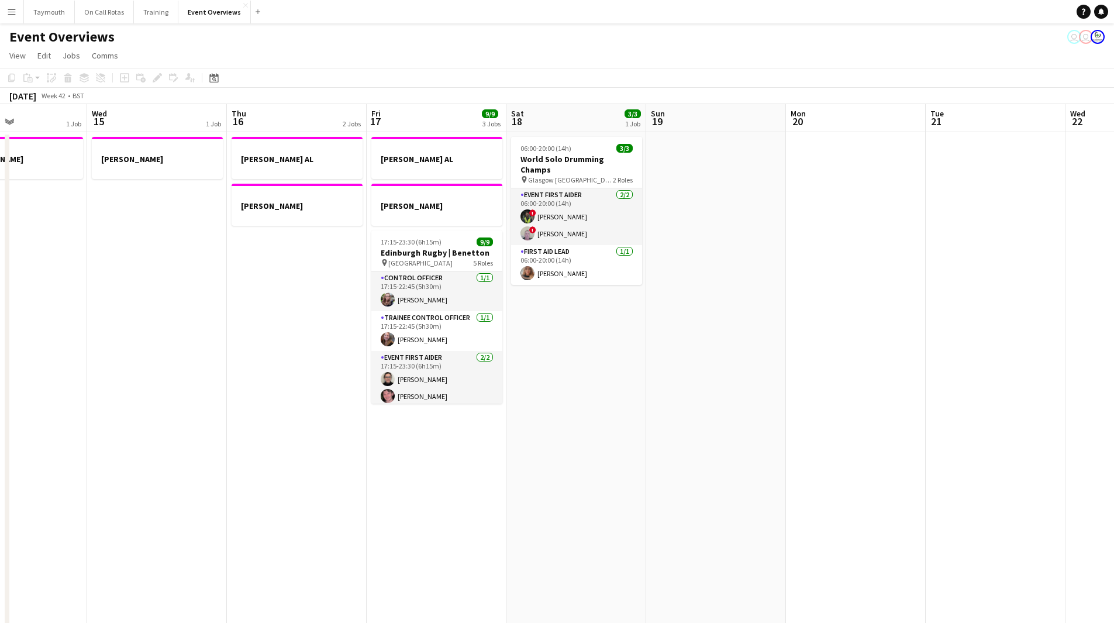
drag, startPoint x: 26, startPoint y: 457, endPoint x: 237, endPoint y: 453, distance: 211.2
click at [0, 451] on app-calendar-viewport "Sun 12 Mon 13 1 Job Tue 14 1 Job Wed 15 1 Job Thu 16 2 Jobs Fri 17 9/9 3 Jobs S…" at bounding box center [557, 590] width 1114 height 972
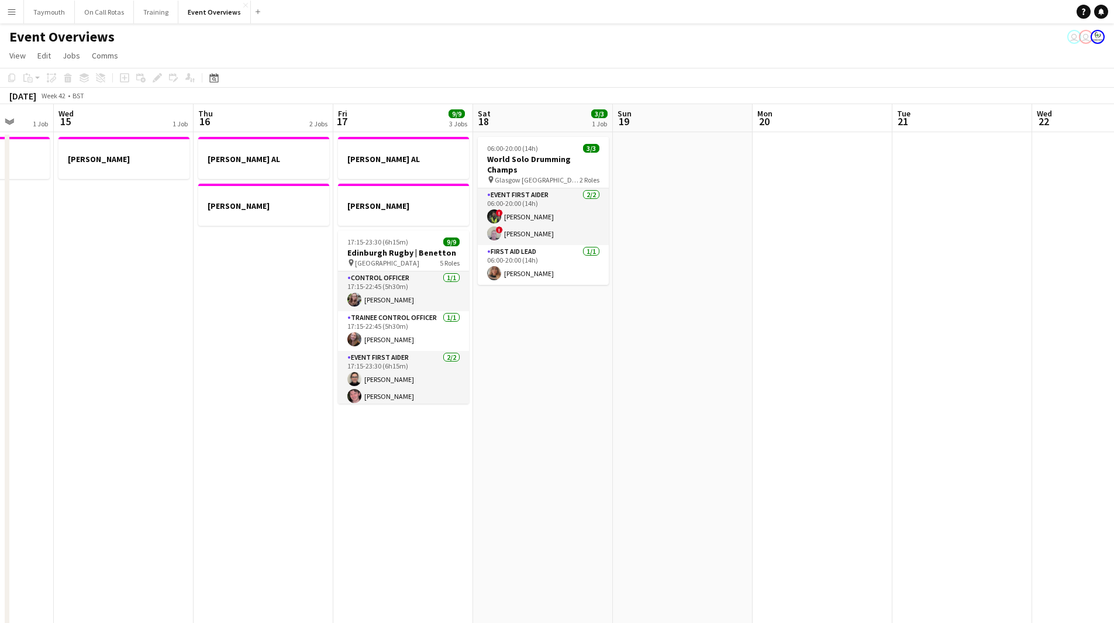
drag, startPoint x: 624, startPoint y: 473, endPoint x: 191, endPoint y: 475, distance: 432.8
click at [191, 475] on app-calendar-viewport "Sun 12 Mon 13 1 Job Tue 14 1 Job Wed 15 1 Job Thu 16 2 Jobs Fri 17 9/9 3 Jobs S…" at bounding box center [557, 590] width 1114 height 972
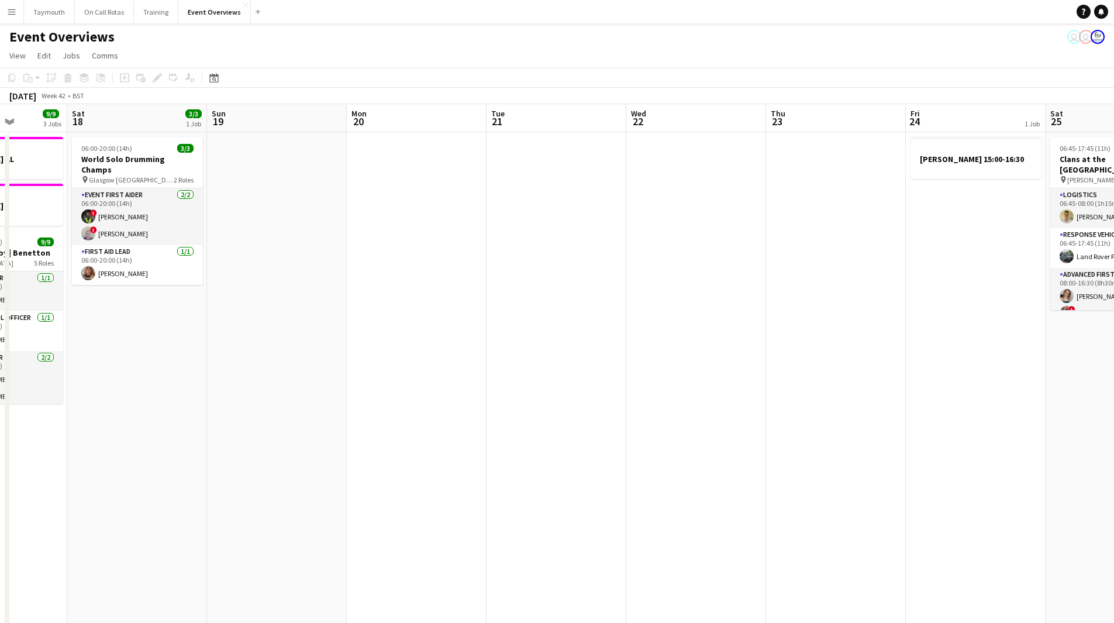
drag, startPoint x: 632, startPoint y: 480, endPoint x: 511, endPoint y: 478, distance: 121.1
click at [511, 478] on app-calendar-viewport "Wed 15 1 Job Thu 16 2 Jobs Fri 17 9/9 3 Jobs Sat 18 3/3 1 Job Sun 19 Mon 20 Tue…" at bounding box center [557, 590] width 1114 height 972
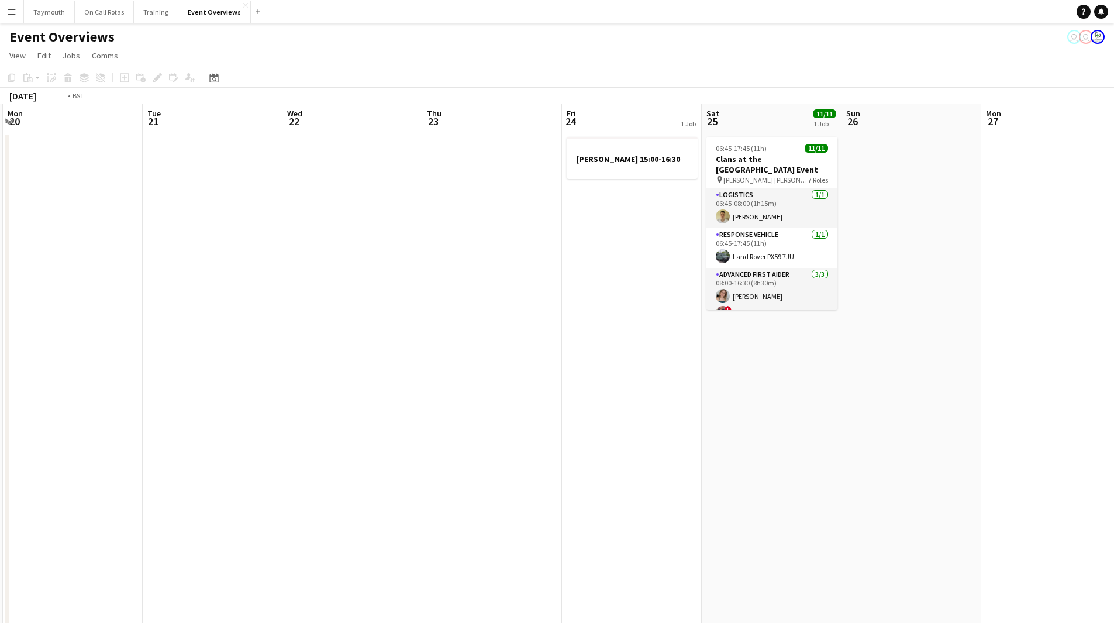
drag, startPoint x: 346, startPoint y: 474, endPoint x: 457, endPoint y: 459, distance: 112.2
click at [361, 470] on app-calendar-viewport "Fri 17 9/9 3 Jobs Sat 18 3/3 1 Job Sun 19 Mon 20 Tue 21 Wed 22 Thu 23 Fri 24 1 …" at bounding box center [557, 590] width 1114 height 972
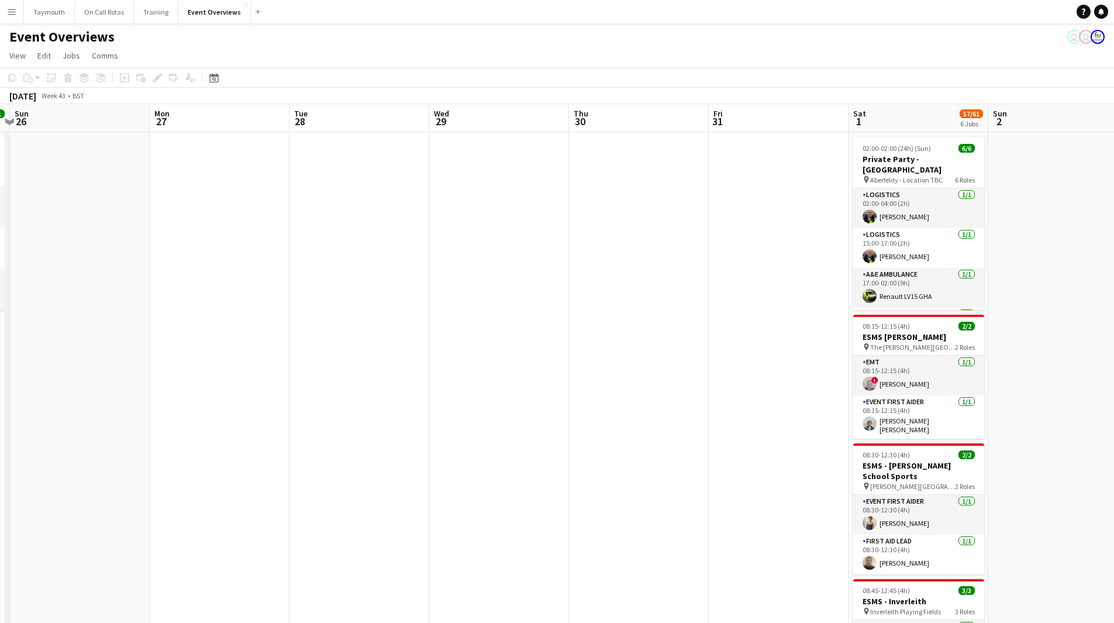
drag, startPoint x: 368, startPoint y: 486, endPoint x: 617, endPoint y: 442, distance: 252.4
click at [299, 481] on app-calendar-viewport "Thu 23 Fri 24 1 Job Sat 25 11/11 1 Job Sun 26 Mon 27 Tue 28 Wed 29 Thu 30 Fri 3…" at bounding box center [557, 590] width 1114 height 972
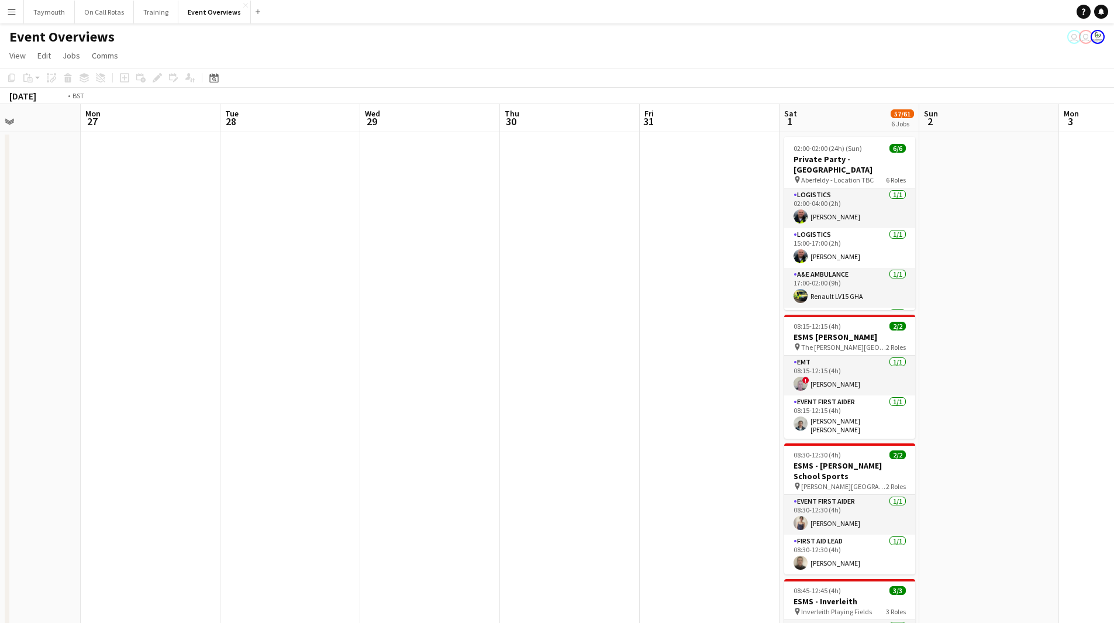
scroll to position [0, 457]
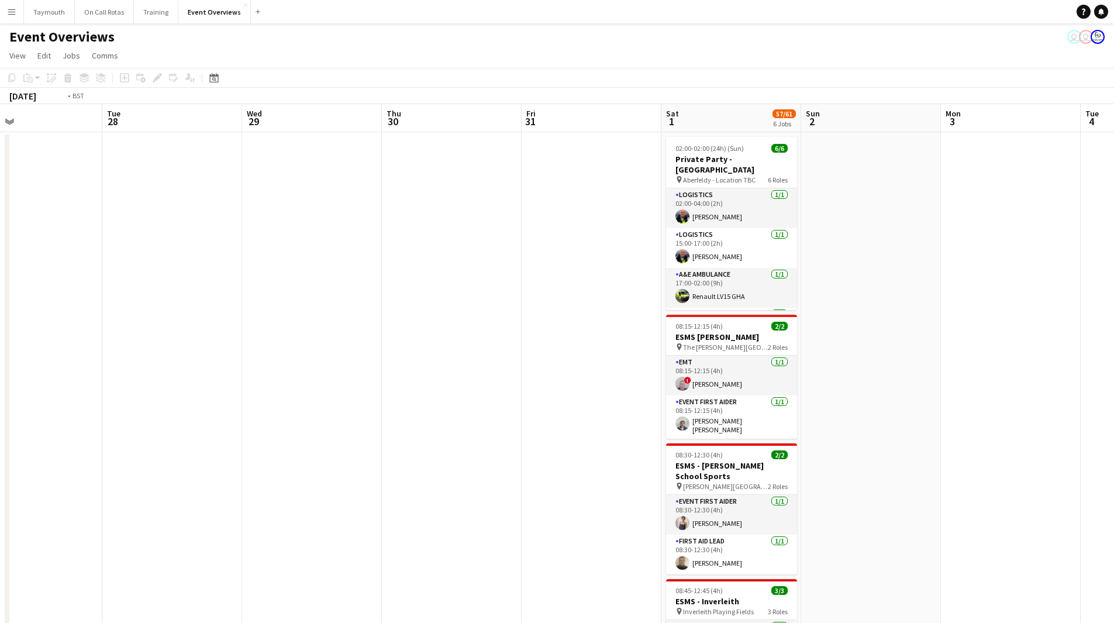
drag, startPoint x: 671, startPoint y: 451, endPoint x: 413, endPoint y: 470, distance: 258.6
click at [413, 471] on app-calendar-viewport "Fri 24 1 Job Sat 25 11/11 1 Job Sun 26 Mon 27 Tue 28 Wed 29 Thu 30 Fri 31 Sat 1…" at bounding box center [557, 590] width 1114 height 972
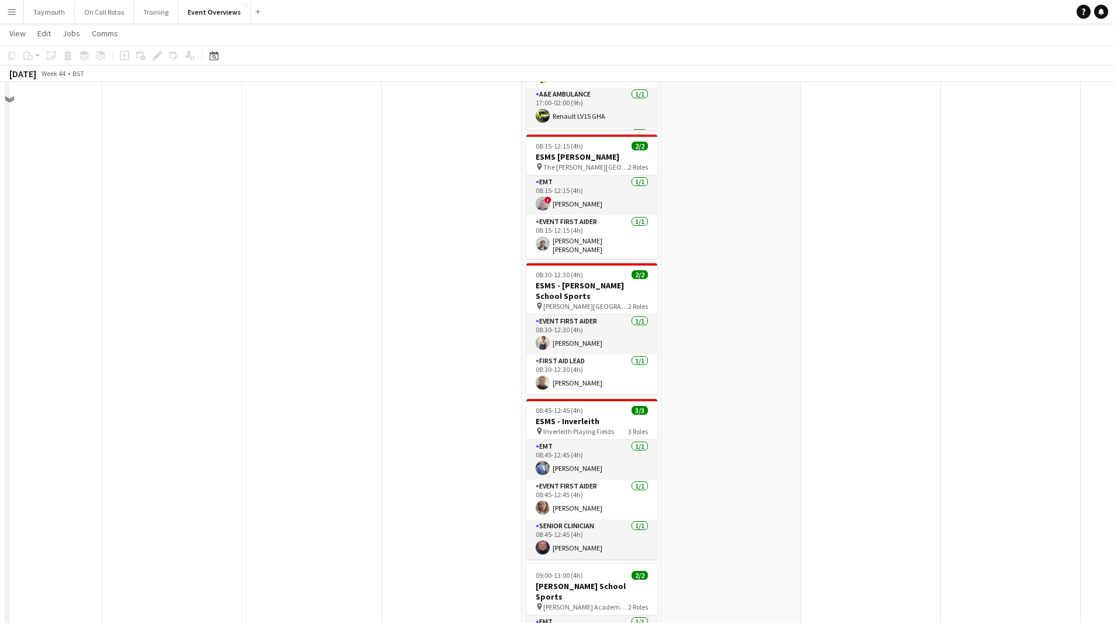
scroll to position [0, 0]
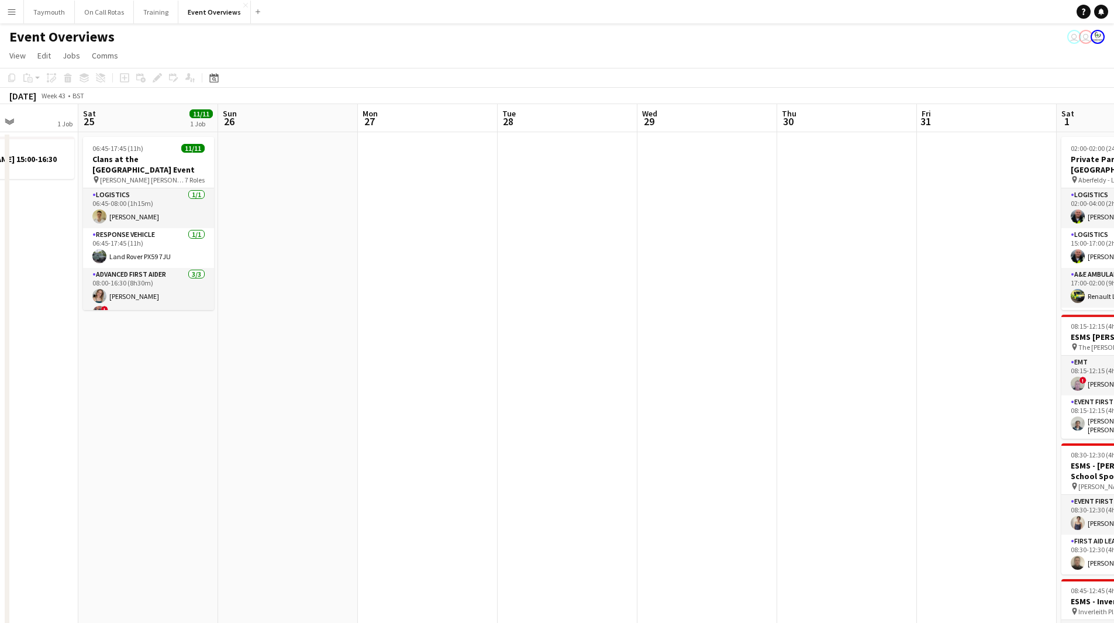
drag, startPoint x: 303, startPoint y: 428, endPoint x: 664, endPoint y: 446, distance: 361.3
click at [898, 432] on app-calendar-viewport "Thu 23 Fri 24 1 Job Sat 25 11/11 1 Job Sun 26 Mon 27 Tue 28 Wed 29 Thu 30 Fri 3…" at bounding box center [557, 590] width 1114 height 972
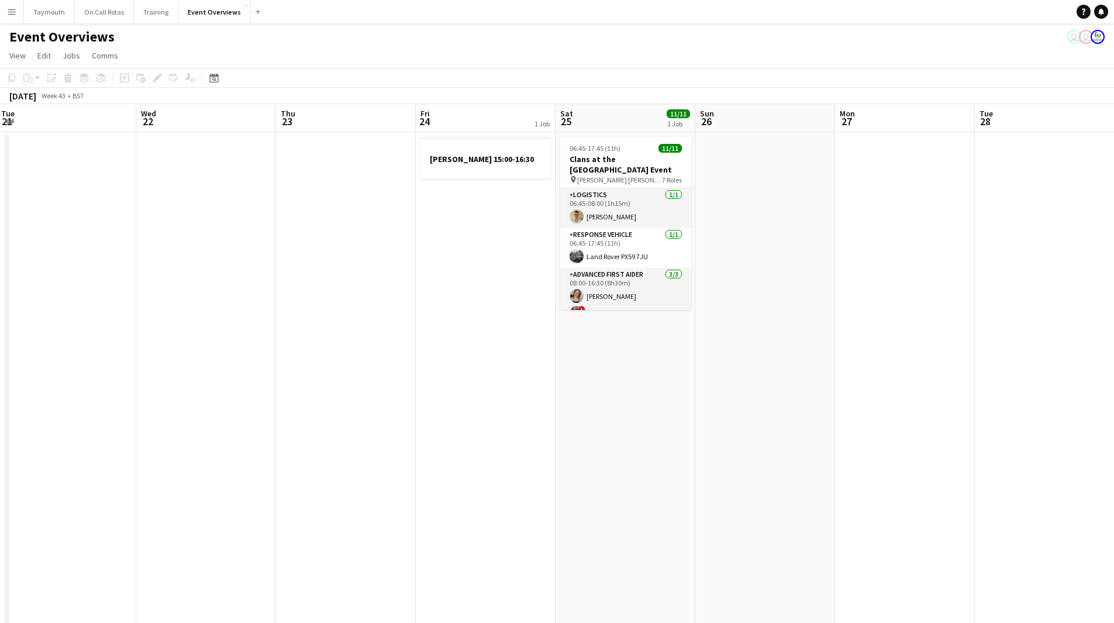
drag, startPoint x: 883, startPoint y: 461, endPoint x: 750, endPoint y: 457, distance: 132.3
click at [912, 463] on app-calendar-viewport "Sun 19 Mon 20 Tue 21 Wed 22 Thu 23 Fri 24 1 Job Sat 25 11/11 1 Job Sun 26 Mon 2…" at bounding box center [557, 590] width 1114 height 972
